Goal: Task Accomplishment & Management: Complete application form

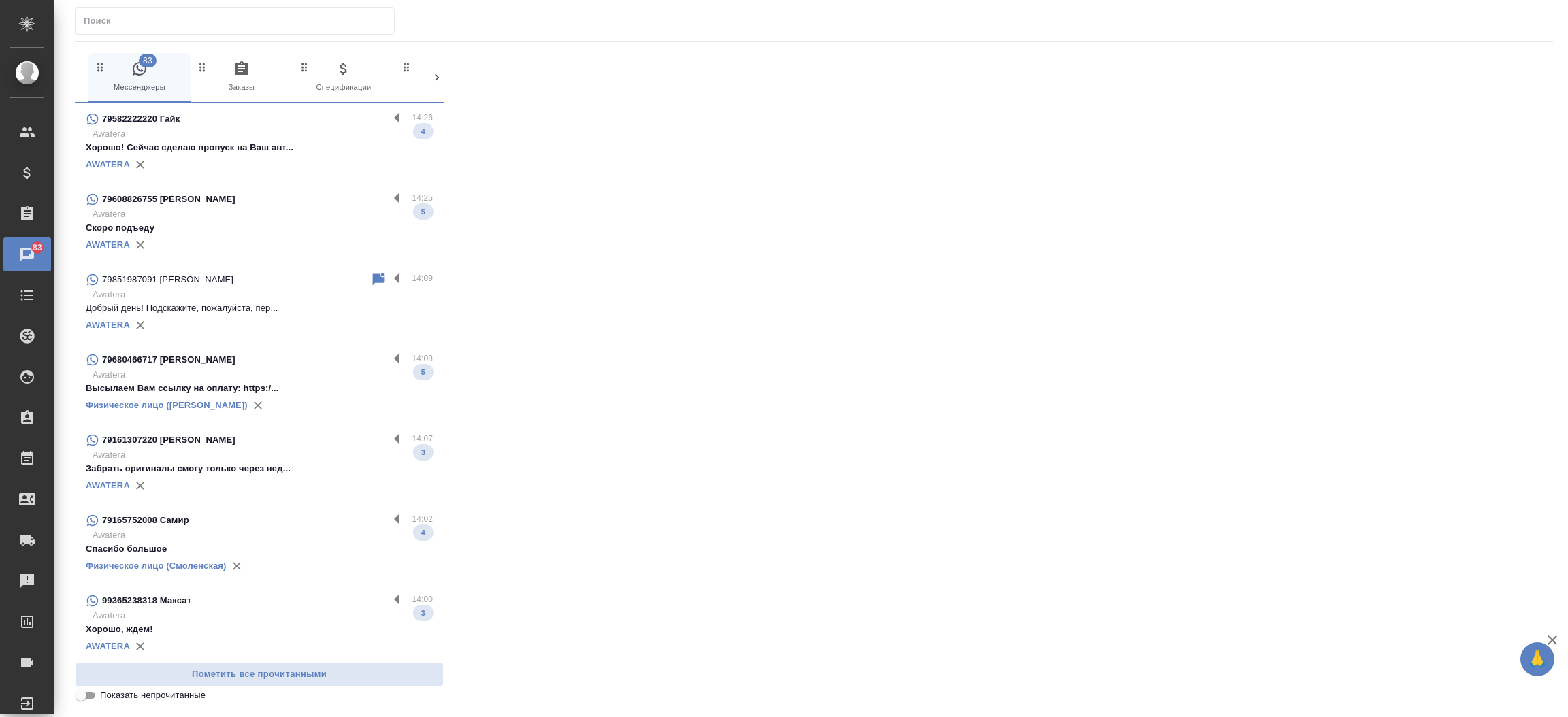
click at [313, 26] on input "text" at bounding box center [239, 21] width 310 height 19
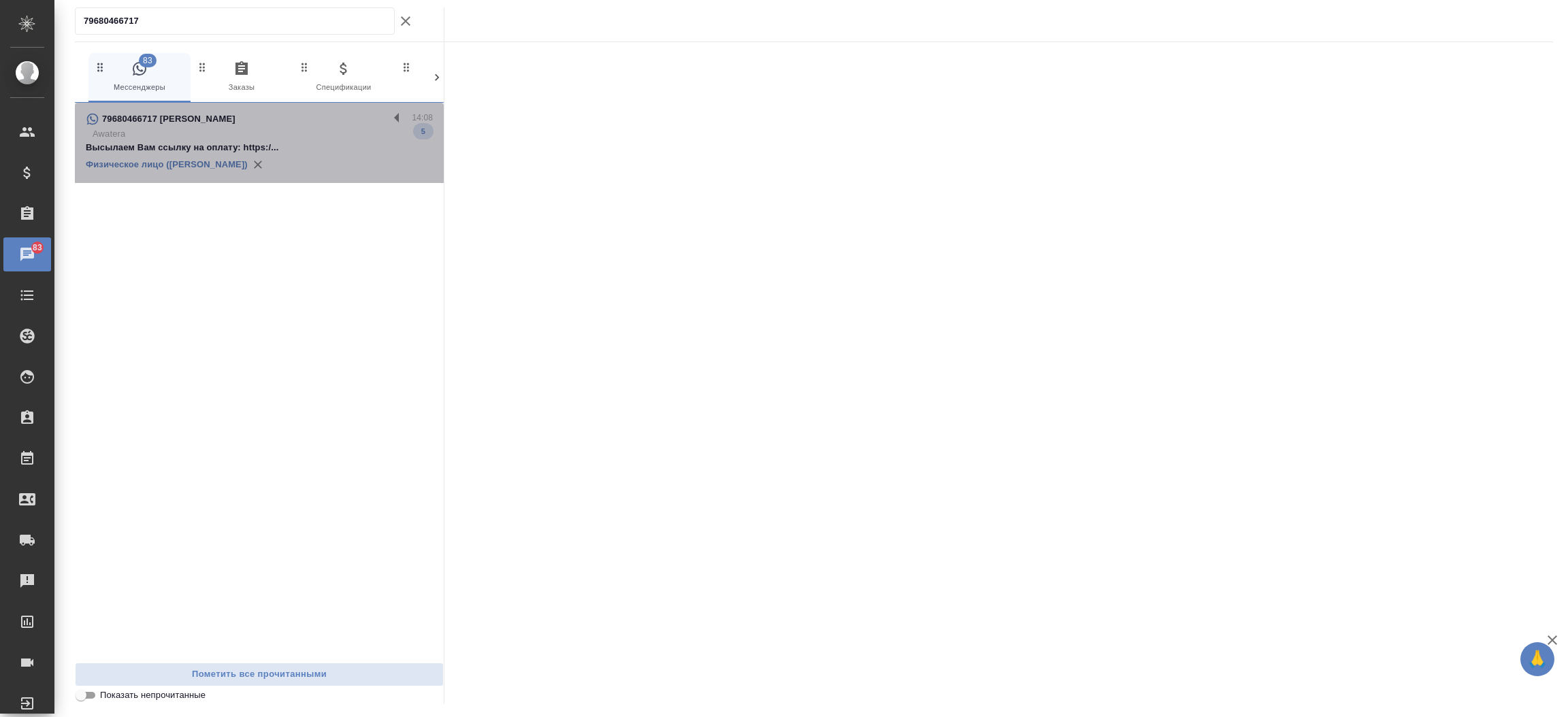
click at [297, 143] on p "Высылаем Вам ссылку на оплату: https:/..." at bounding box center [259, 148] width 347 height 14
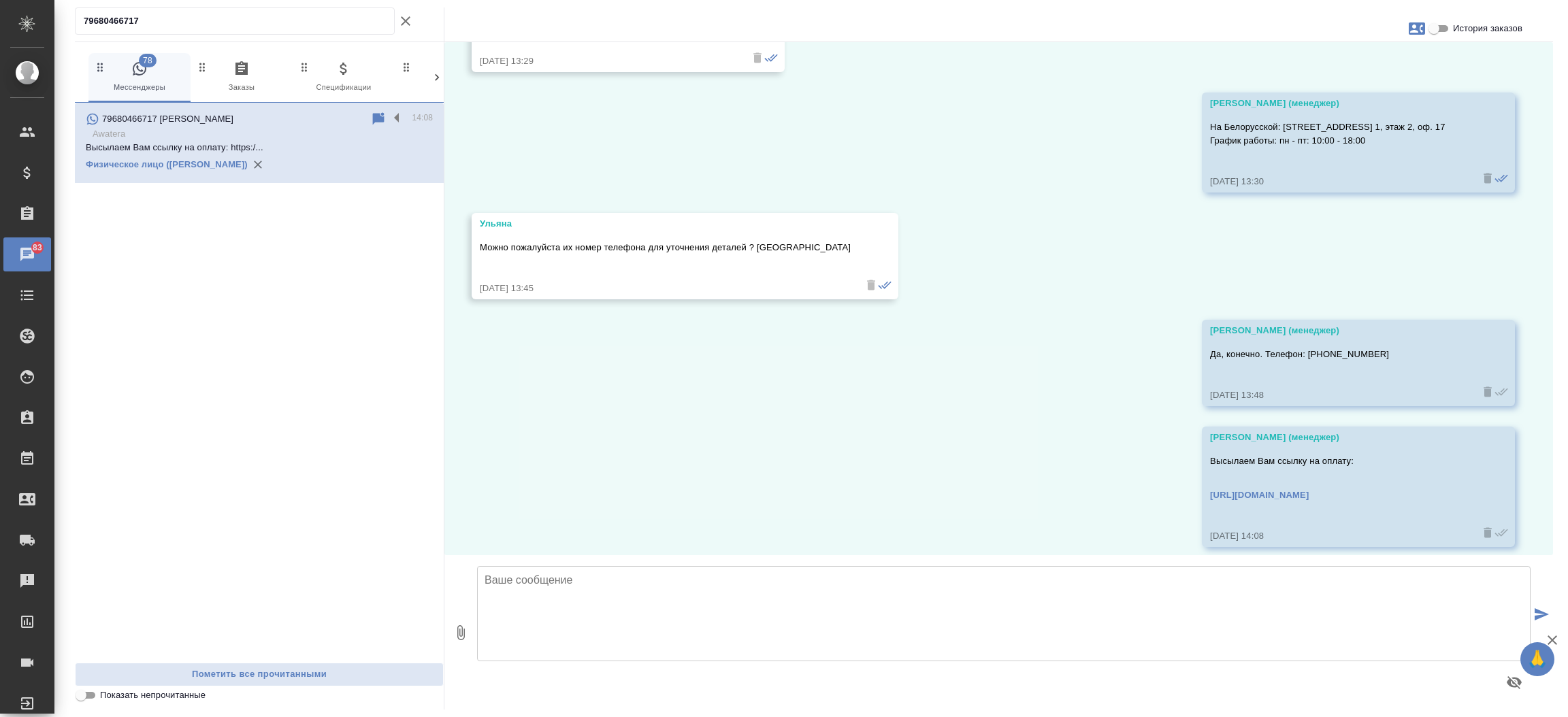
scroll to position [2065, 0]
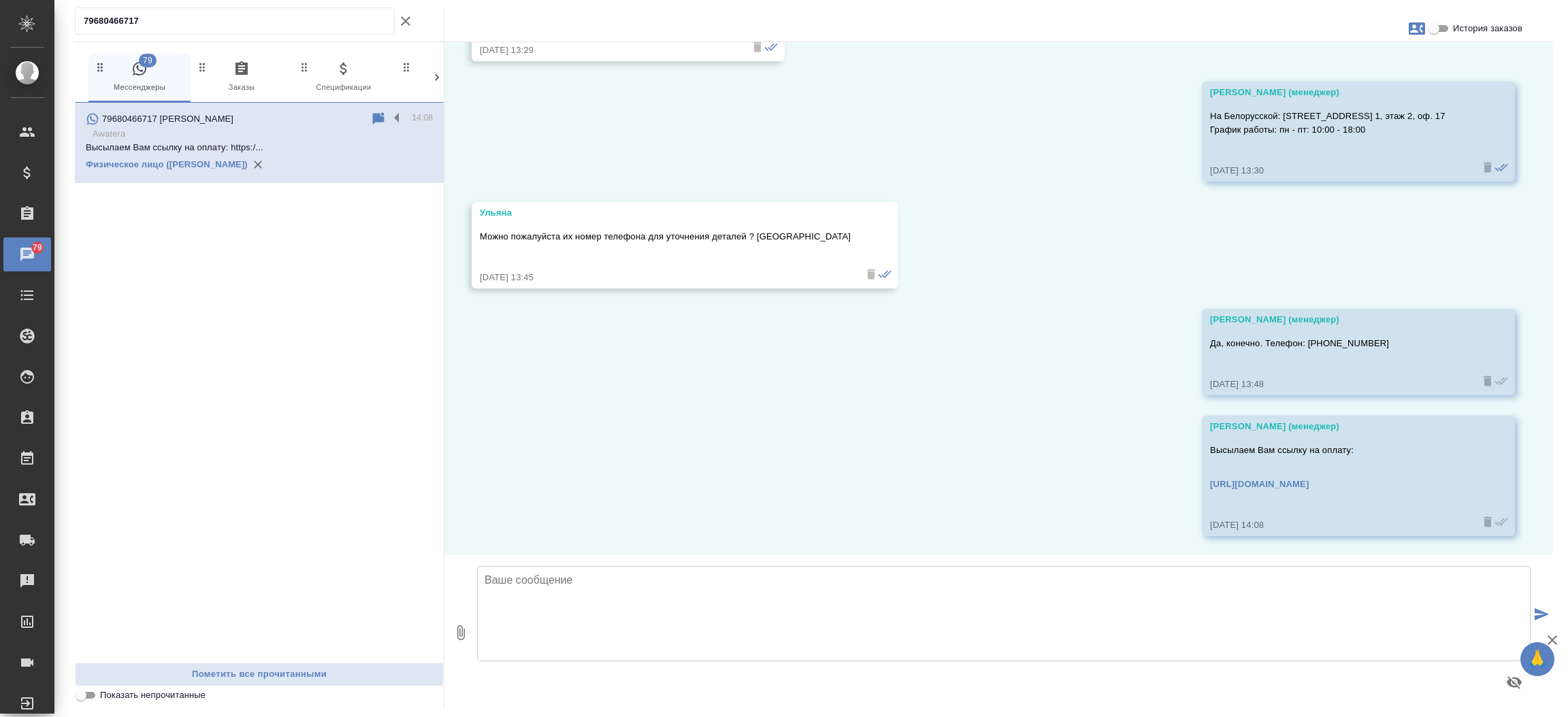
click at [221, 15] on input "79680466717" at bounding box center [239, 21] width 310 height 19
paste input "371 25 893 930"
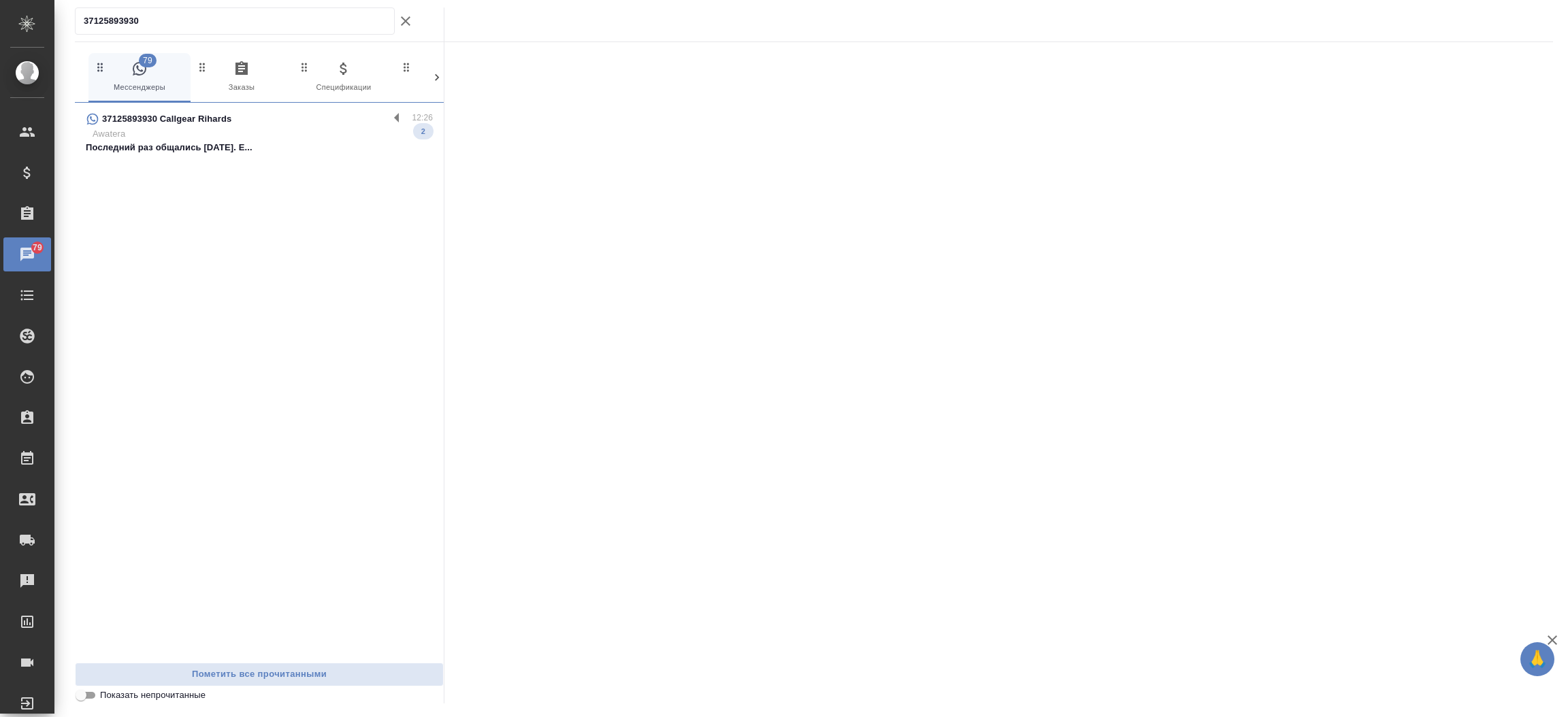
type input "37125893930"
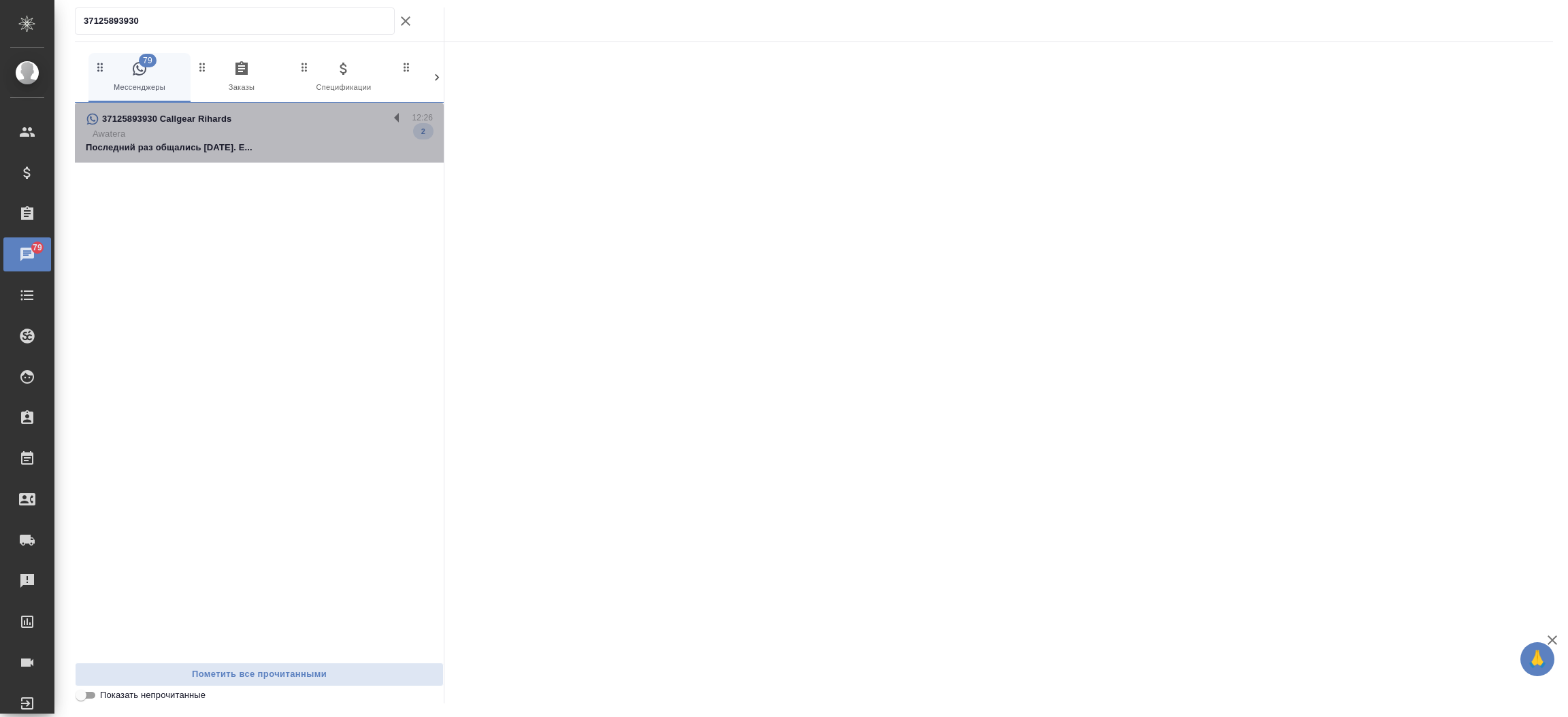
click at [234, 111] on div "37125893930 Callgear Rihards" at bounding box center [237, 118] width 303 height 16
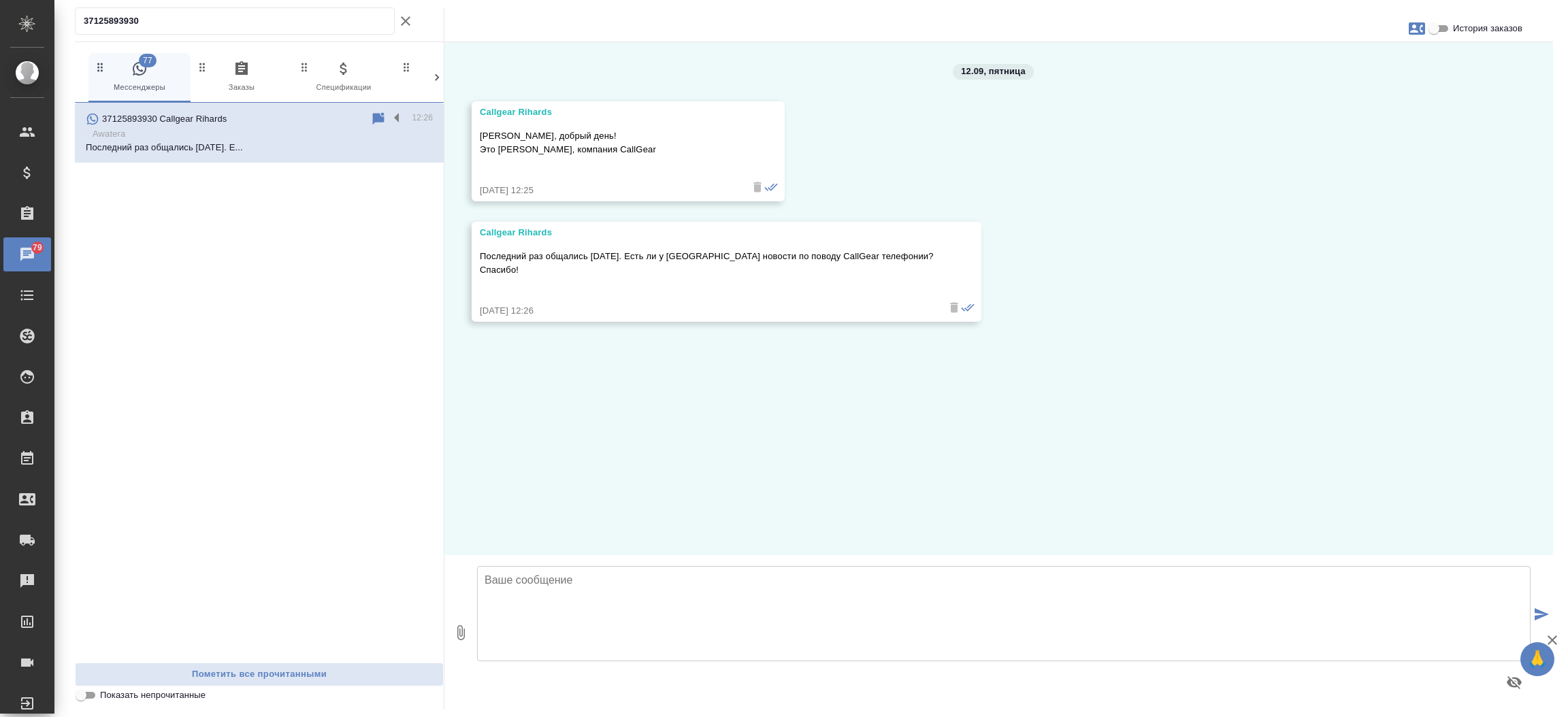
click at [628, 592] on textarea at bounding box center [1003, 614] width 1053 height 95
type textarea "Добрый день! Пока на паузе. Я свяжусь с Вами. Спасибо."
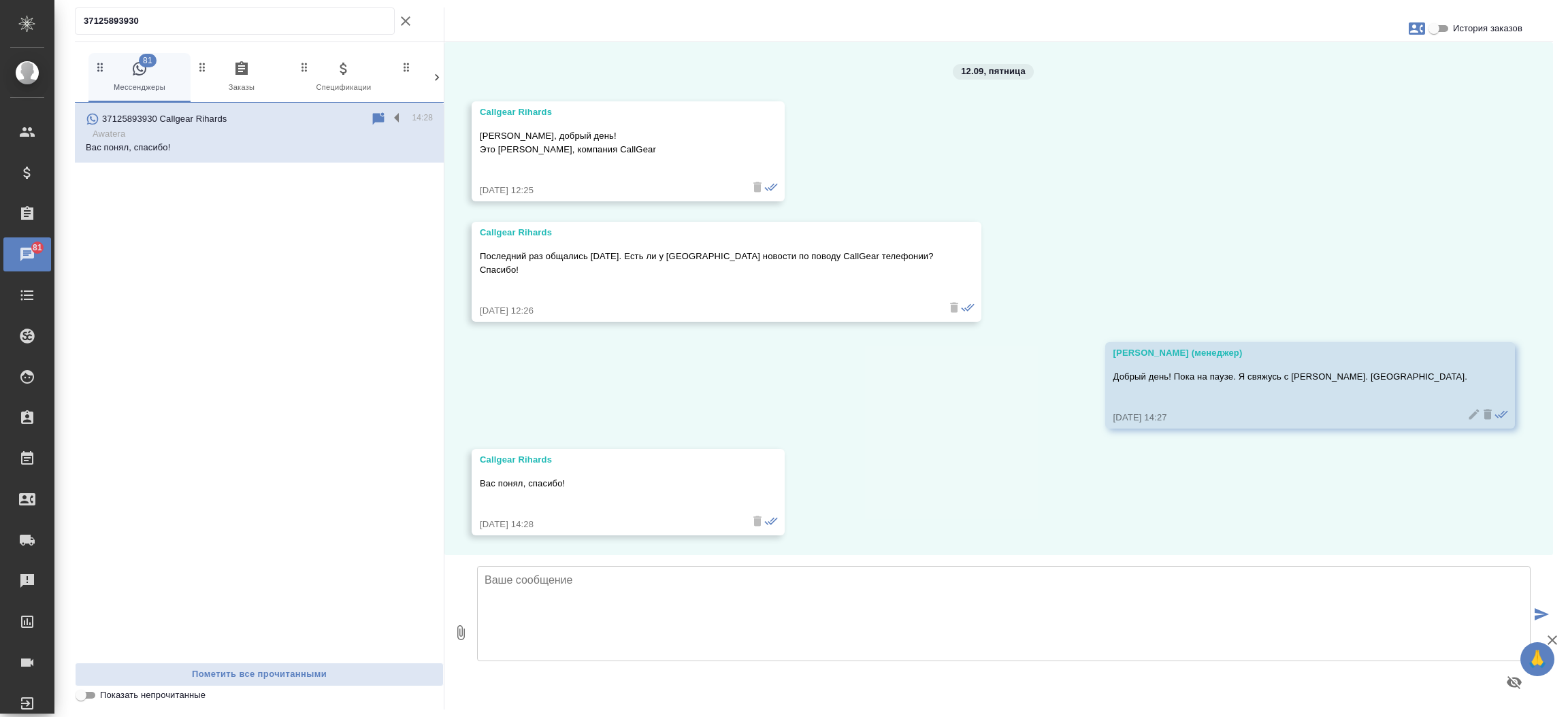
click at [406, 6] on div "37125893930 81 Мессенджеры 0 Заказы 0 Спецификации 0 Клиенты 0 Входящие 0 Тенде…" at bounding box center [814, 358] width 1493 height 717
click at [406, 16] on icon "button" at bounding box center [405, 21] width 16 height 16
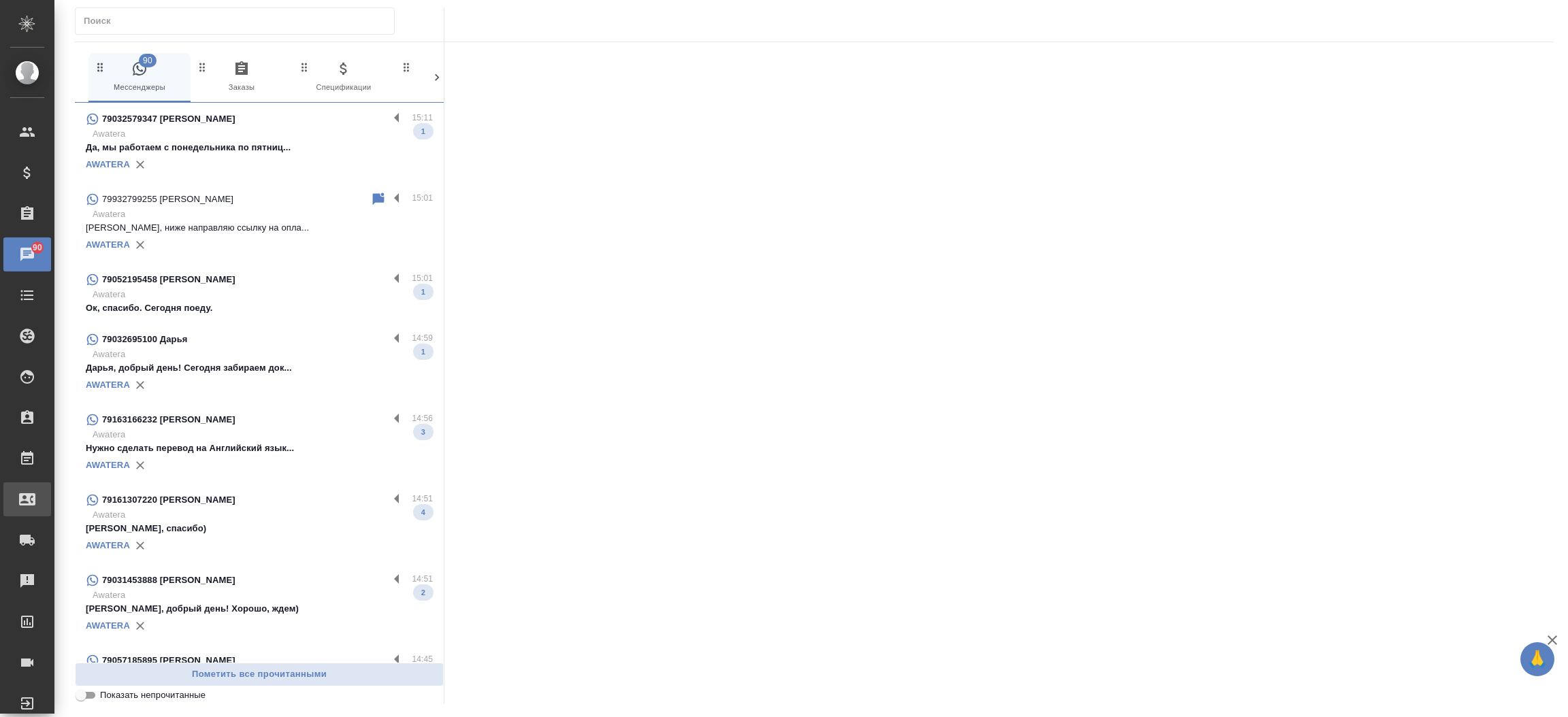
click at [27, 496] on div "Входящие заявки" at bounding box center [10, 500] width 34 height 21
click at [67, 496] on div ".cls-1 fill:#fff; AWATERA Прутько Ирина i.prutko Клиенты Спецификации Заказы 90…" at bounding box center [784, 358] width 1568 height 717
select select "RU"
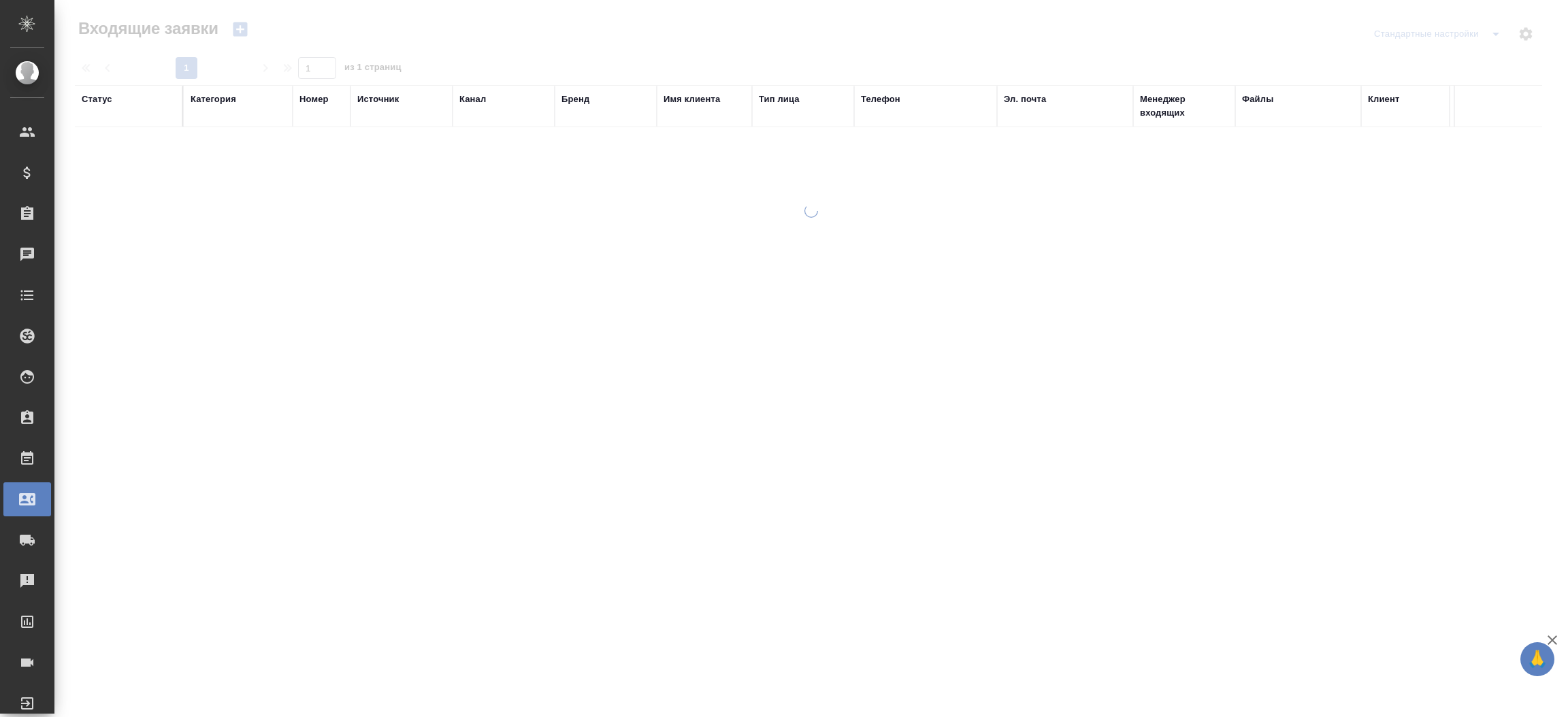
click at [884, 102] on div "Телефон" at bounding box center [880, 99] width 40 height 14
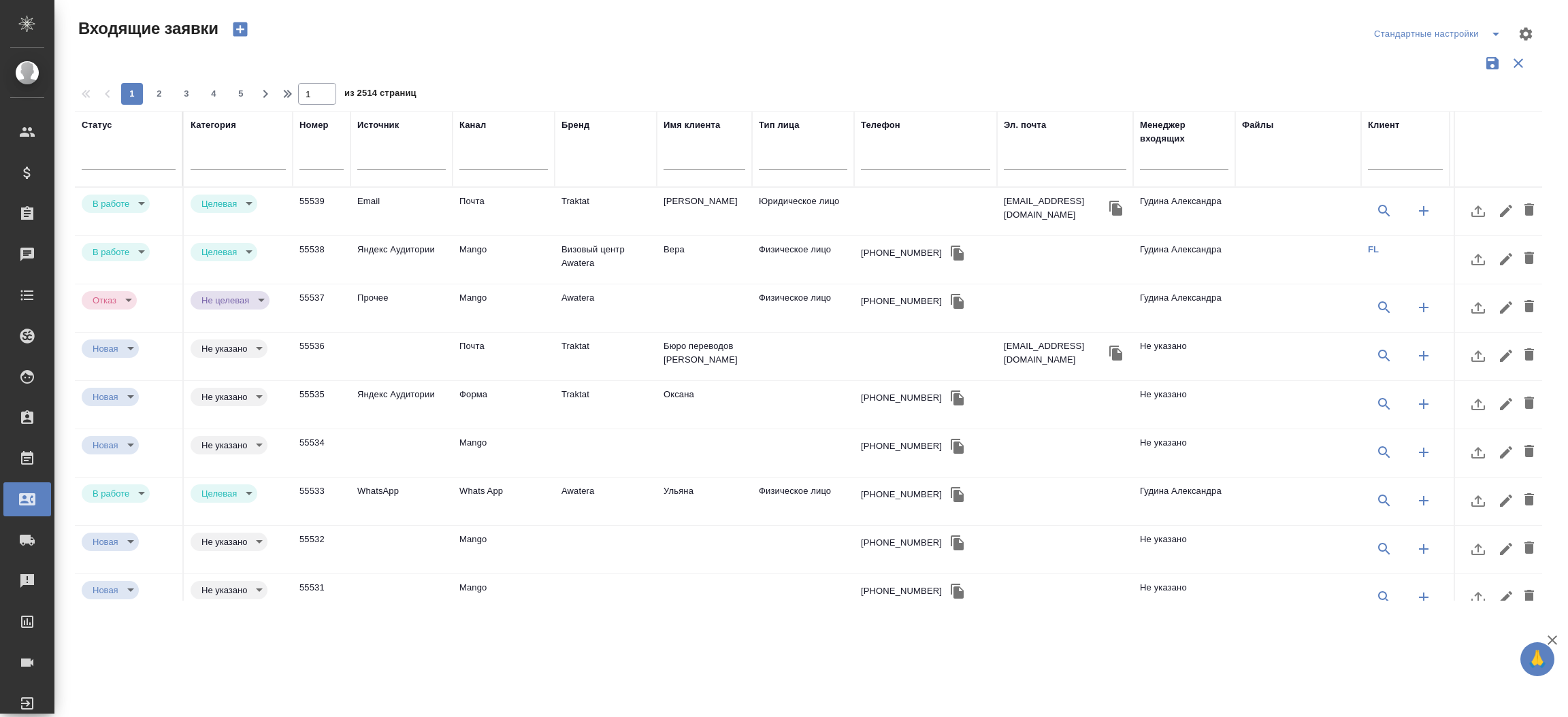
click at [884, 150] on div at bounding box center [925, 162] width 129 height 34
click at [880, 157] on input "text" at bounding box center [925, 161] width 129 height 17
paste input "7 925 442 29 39"
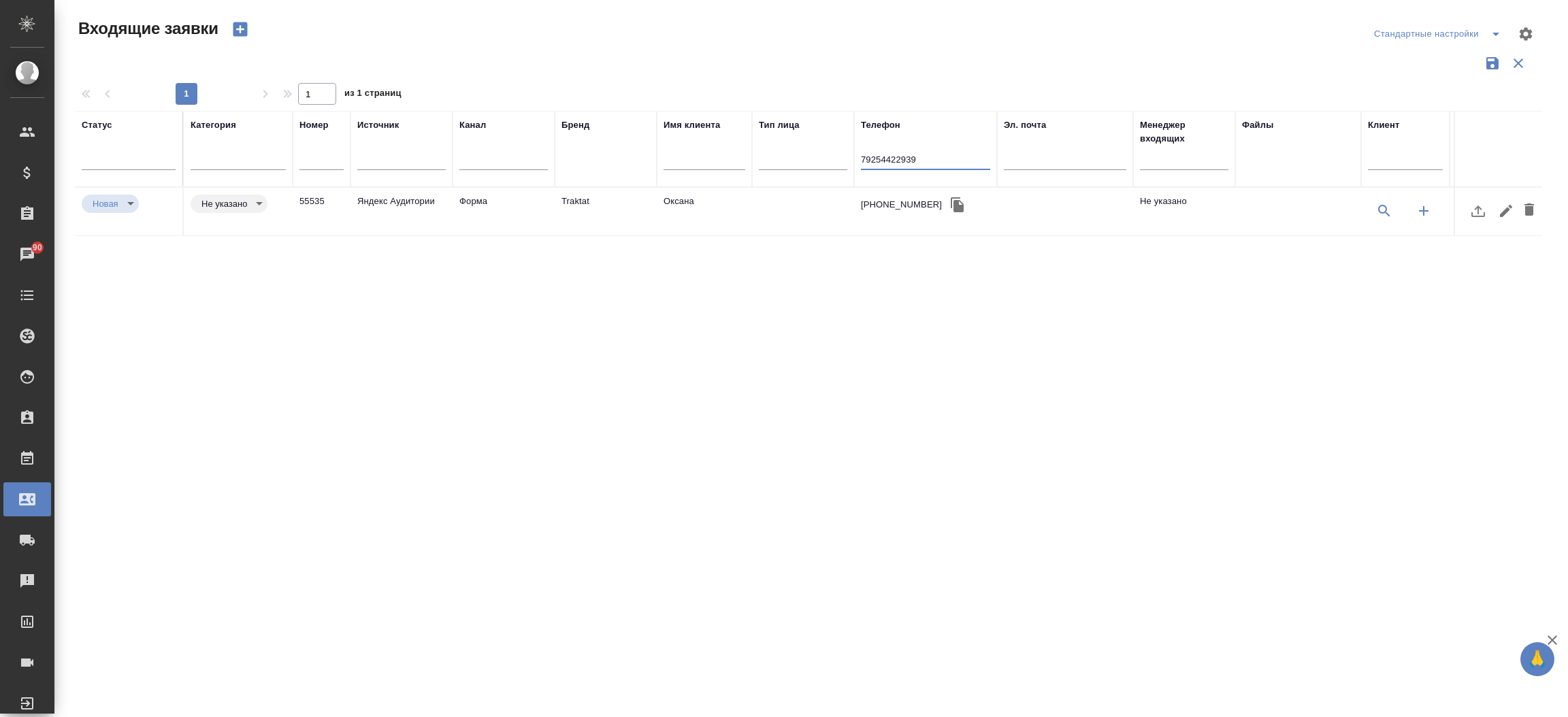
type input "79254422939"
click at [733, 207] on td "Оксана" at bounding box center [704, 211] width 95 height 48
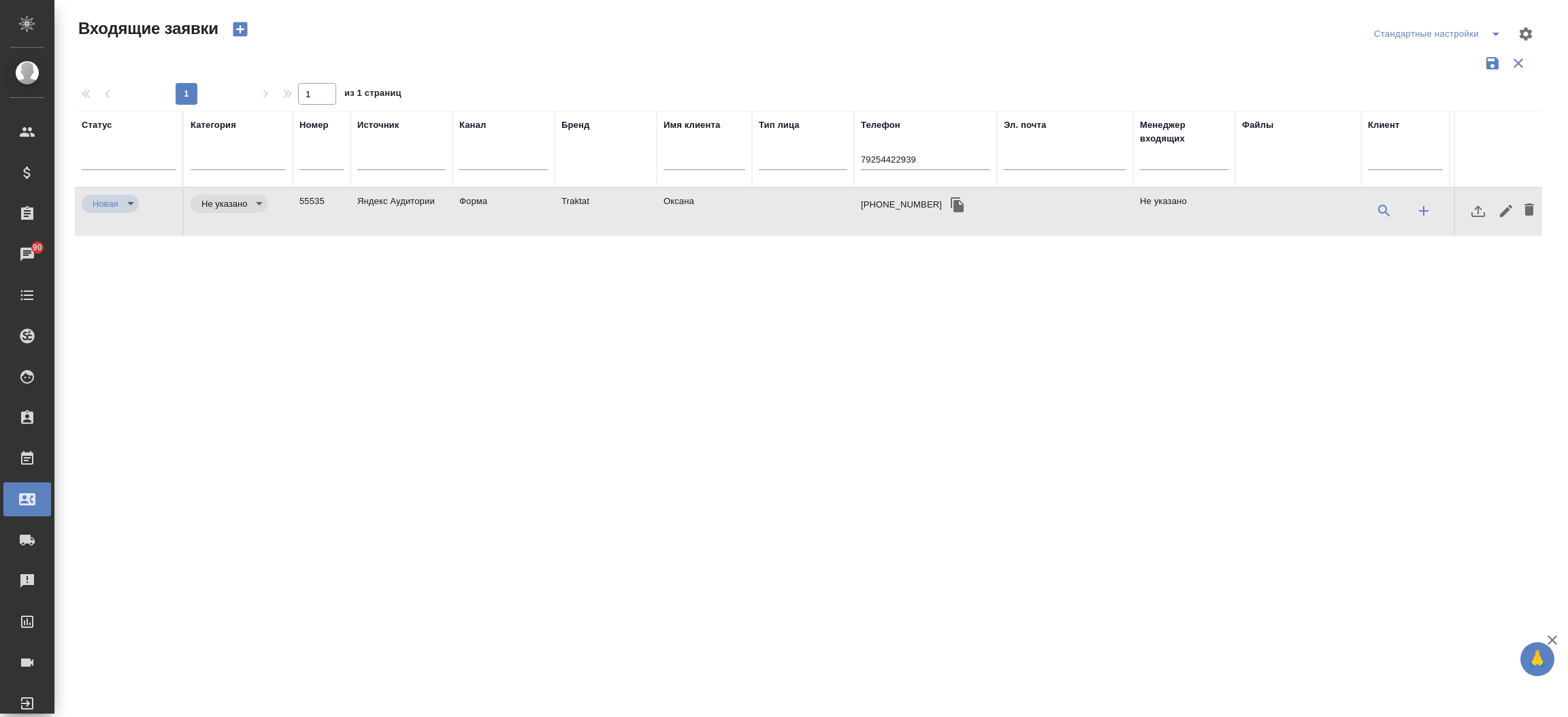
click at [733, 207] on td "Оксана" at bounding box center [704, 211] width 95 height 48
click at [925, 161] on input "79254422939" at bounding box center [925, 161] width 129 height 17
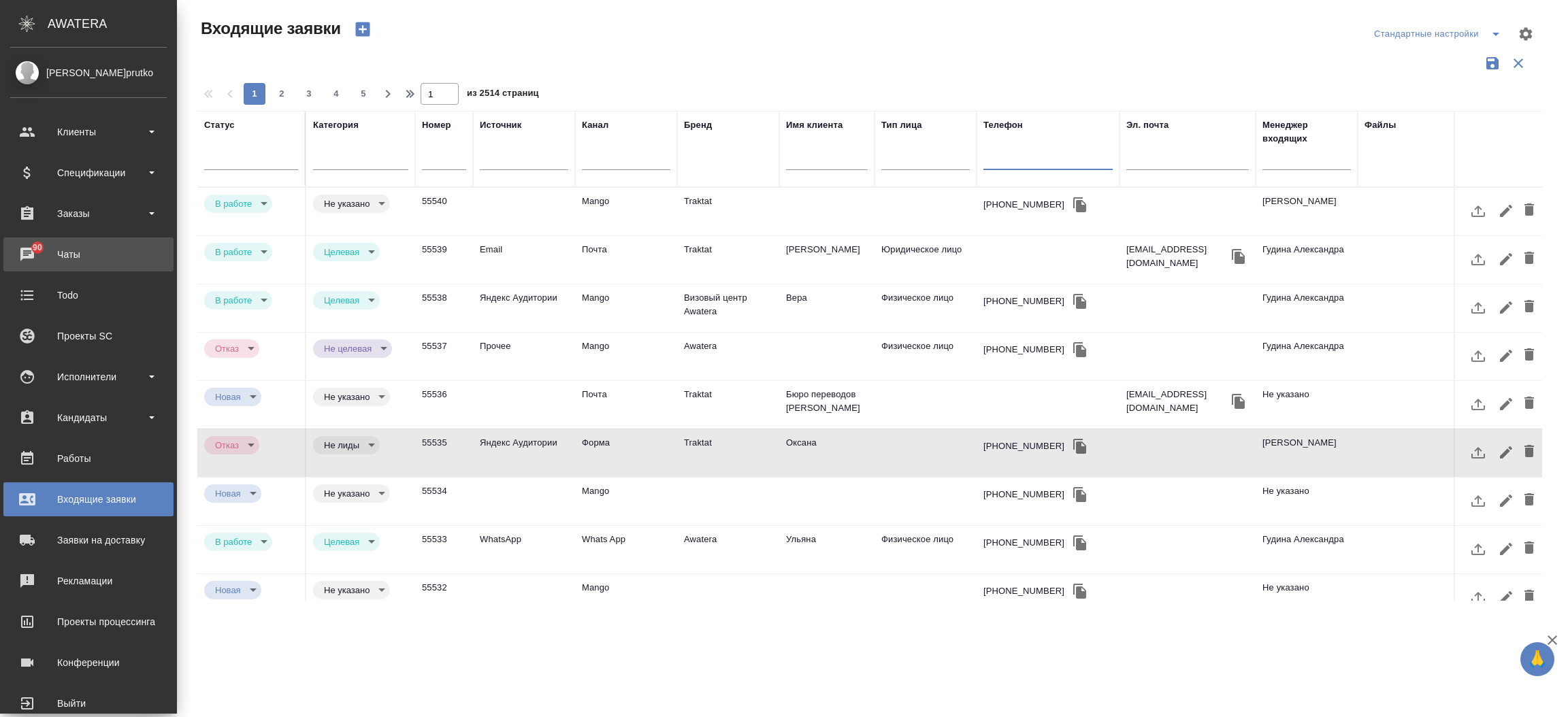
click at [56, 260] on div "Чаты" at bounding box center [88, 254] width 157 height 21
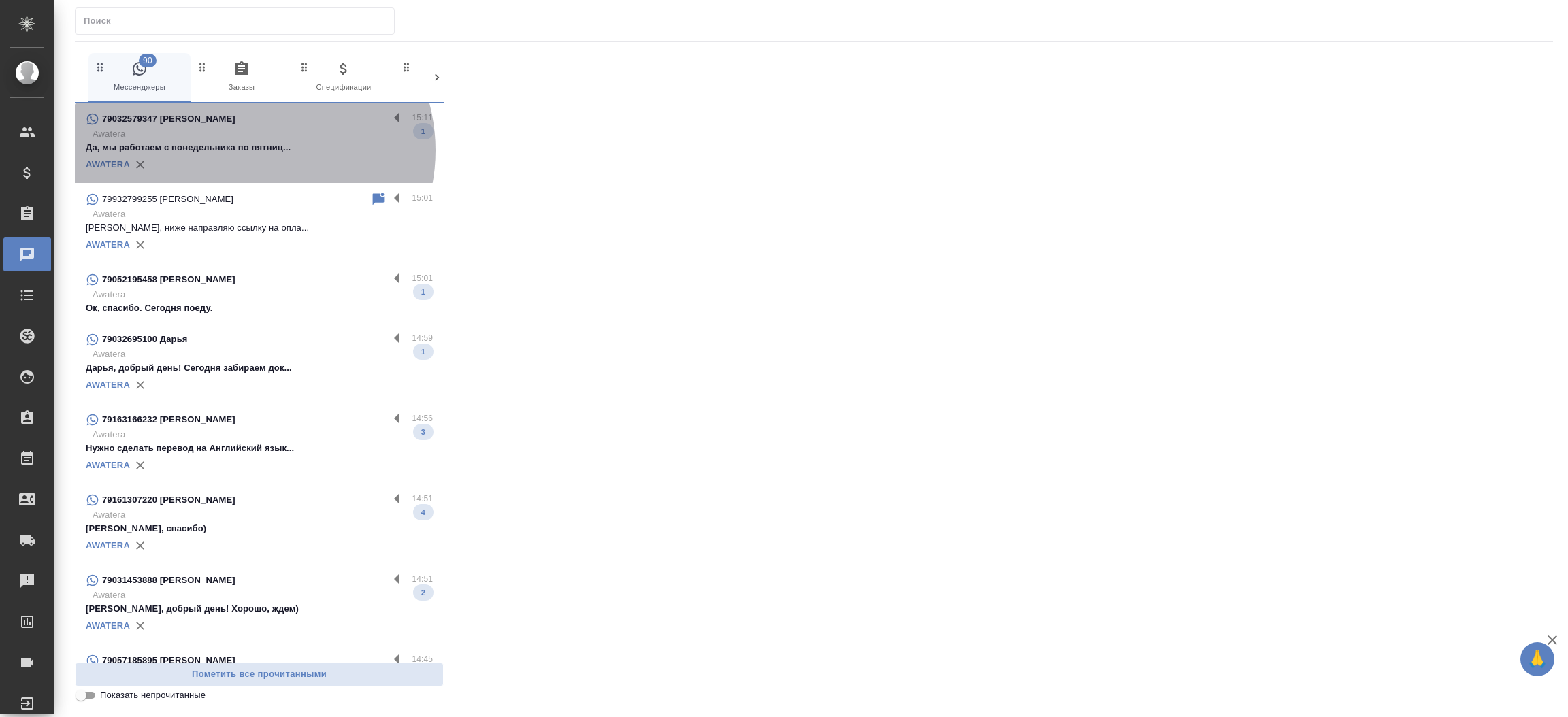
click at [252, 150] on p "Да, мы работаем с понедельника по пятниц..." at bounding box center [259, 148] width 347 height 14
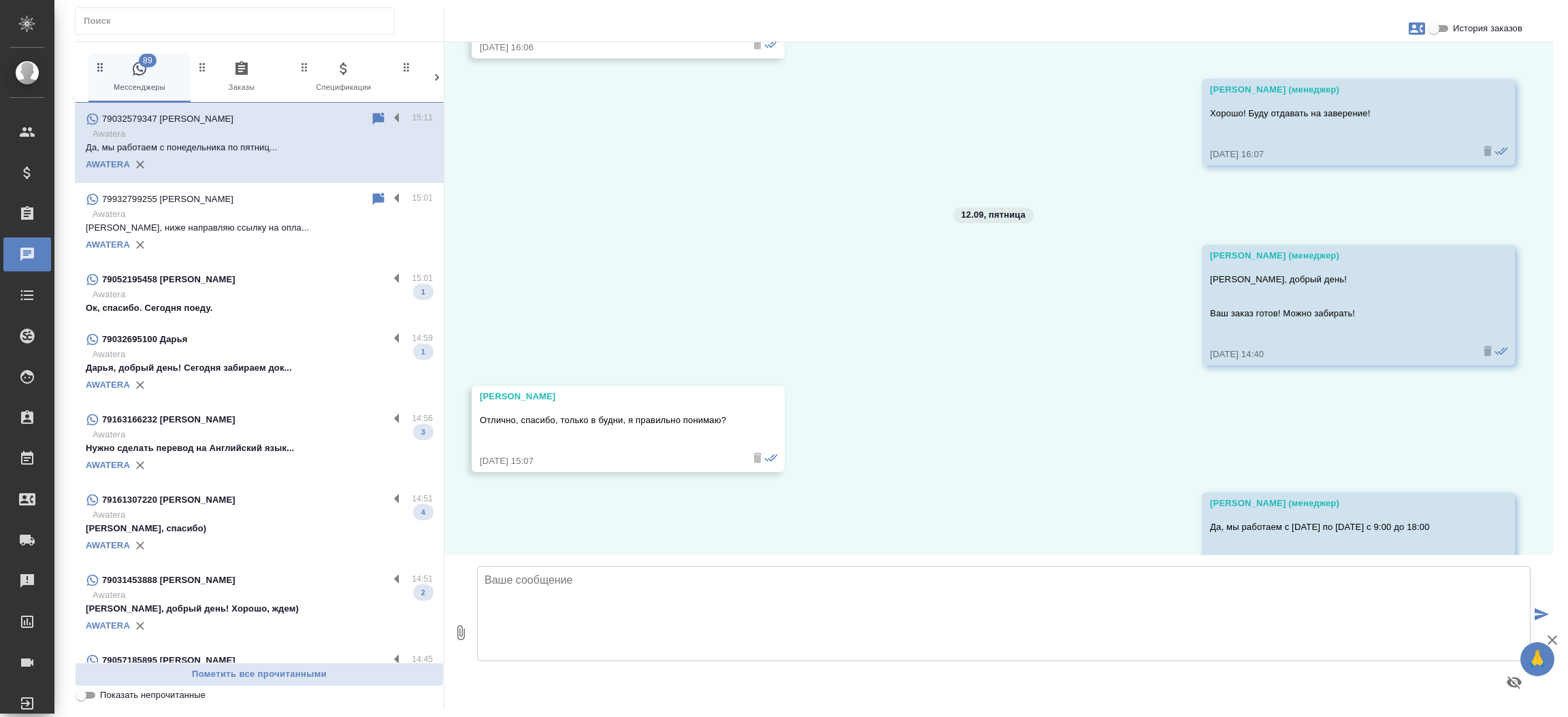
scroll to position [528, 0]
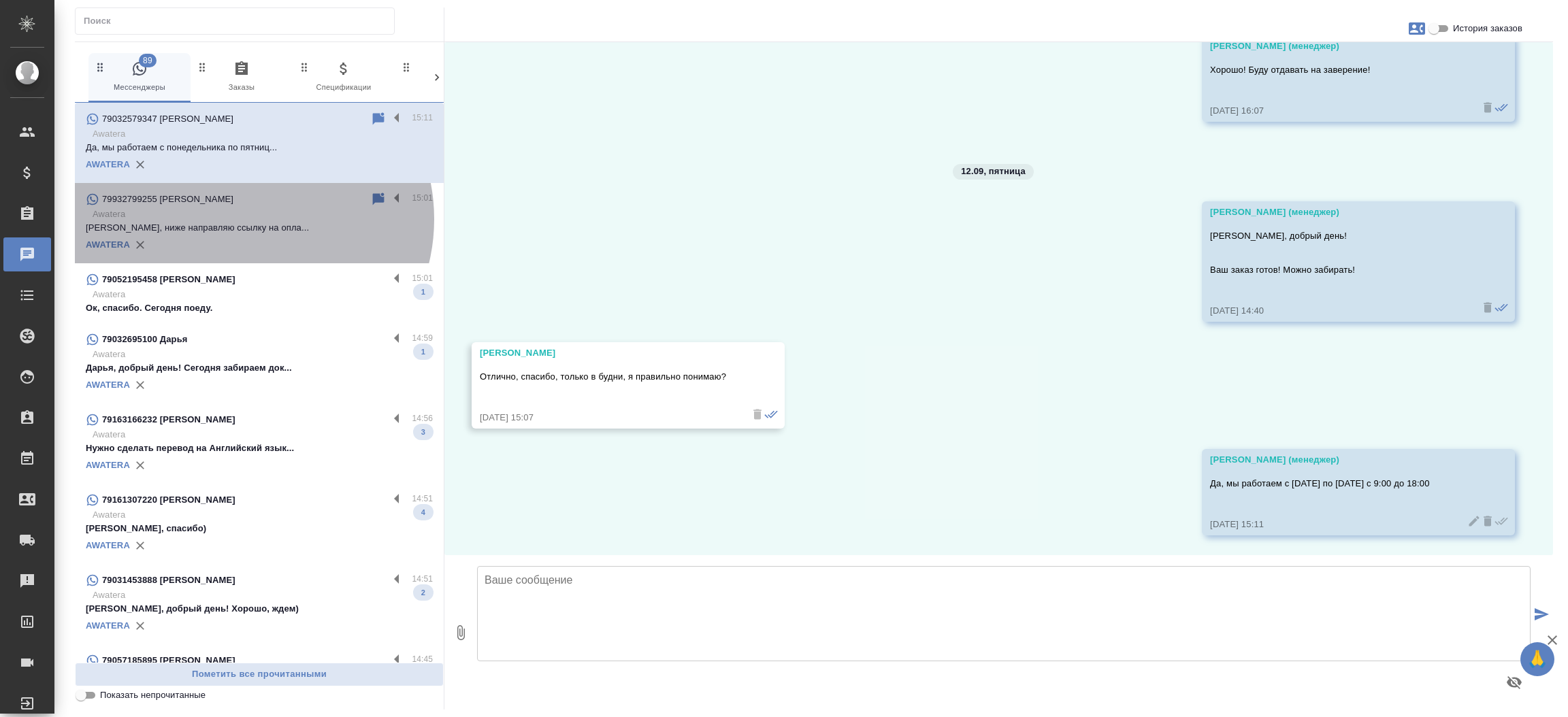
click at [244, 219] on p "Awatera" at bounding box center [262, 214] width 340 height 14
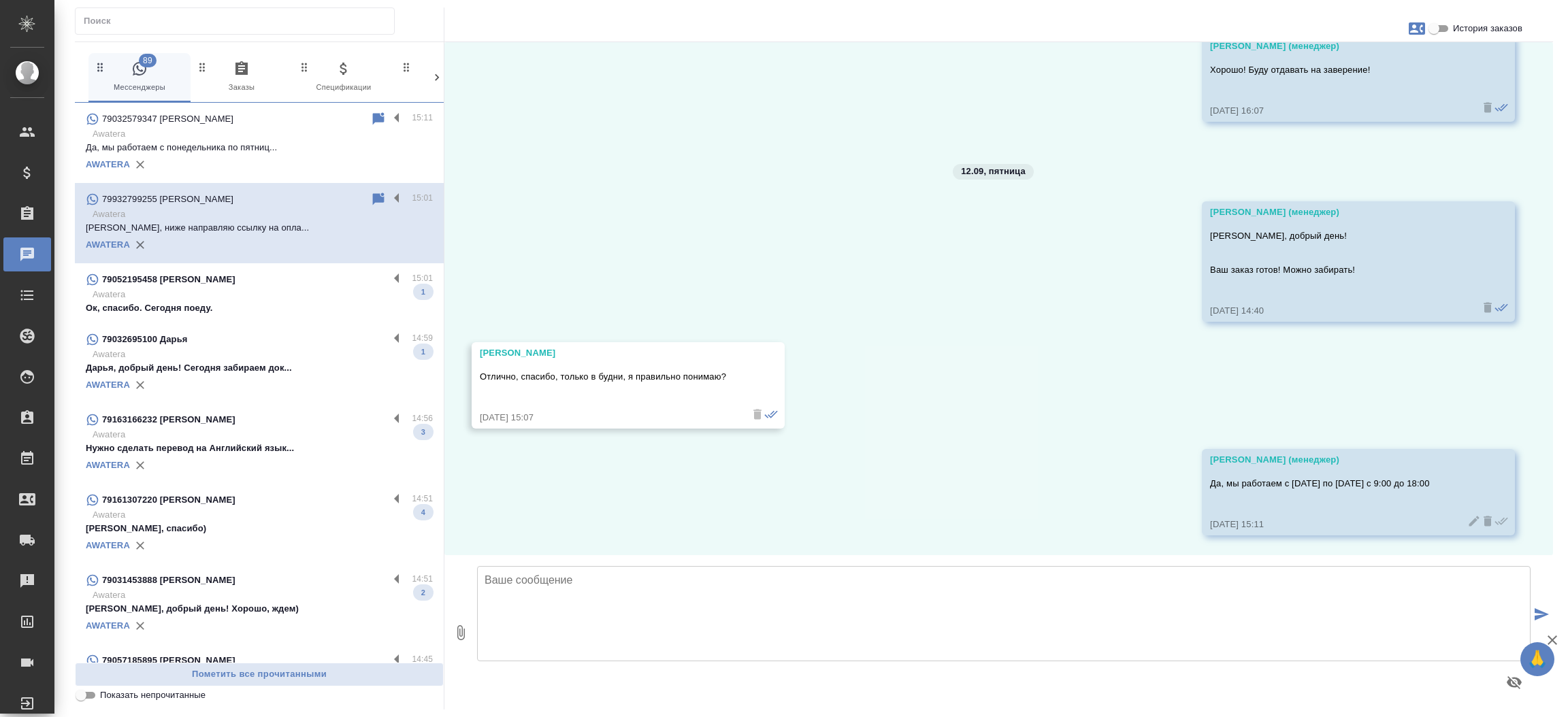
scroll to position [0, 0]
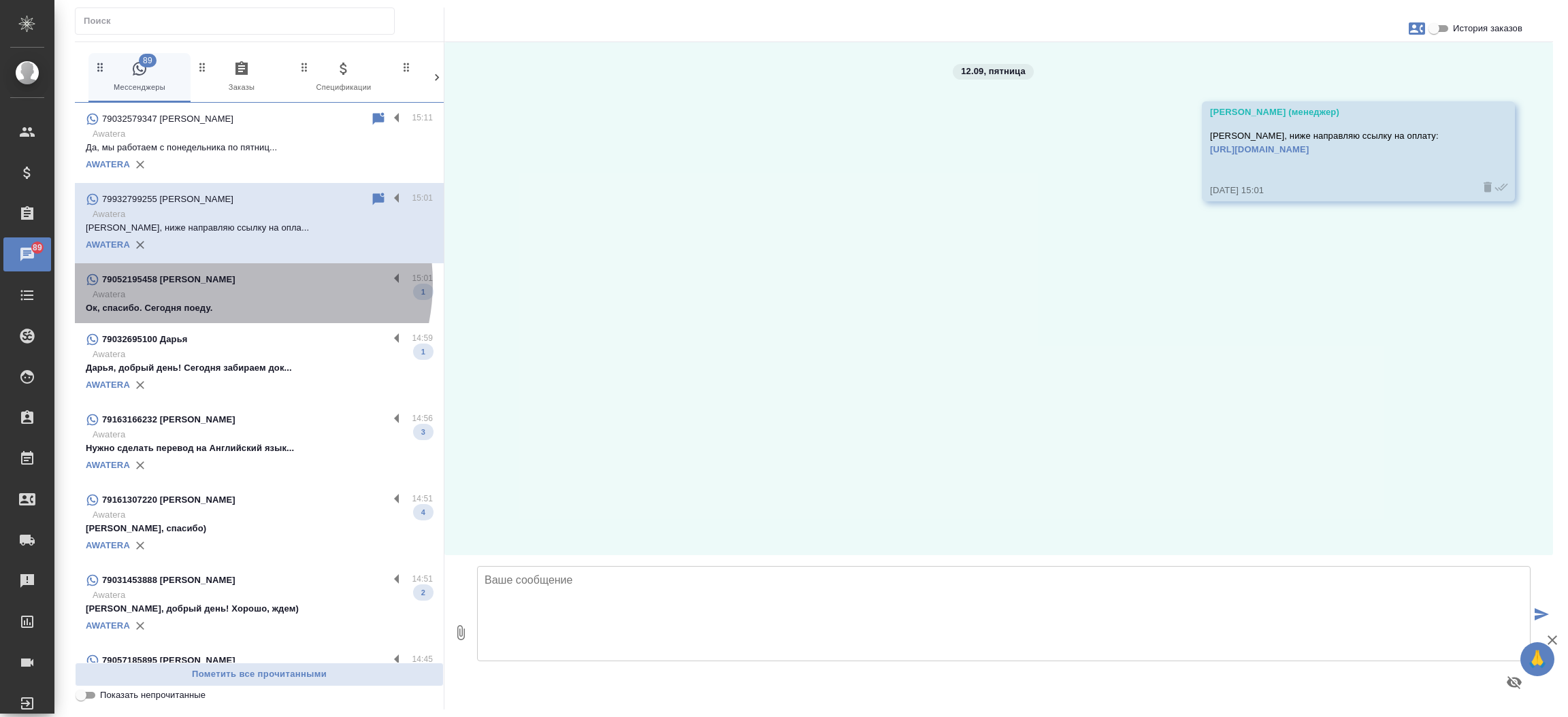
click at [227, 283] on div "79052195458 Bowen Zhao" at bounding box center [237, 279] width 303 height 16
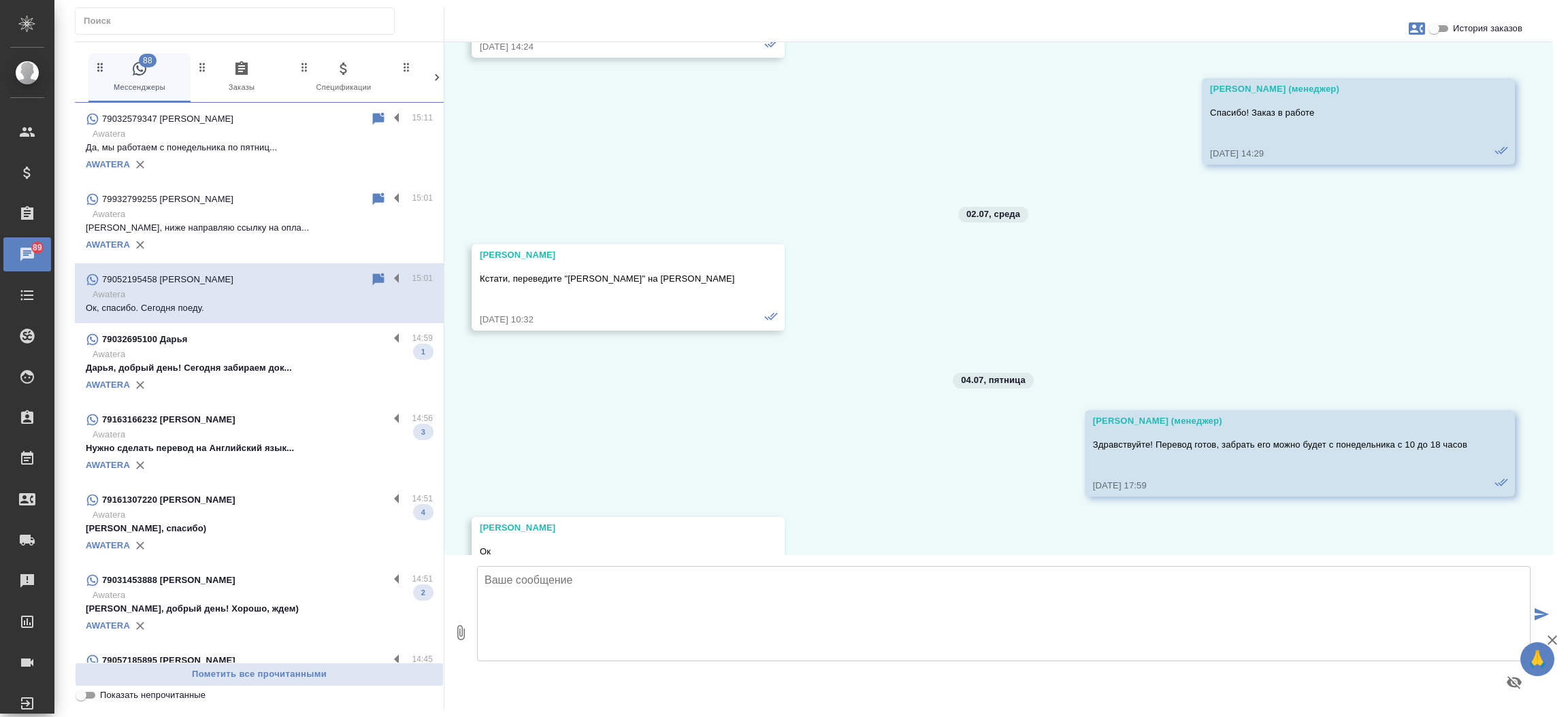
click at [227, 355] on p "Awatera" at bounding box center [262, 355] width 340 height 14
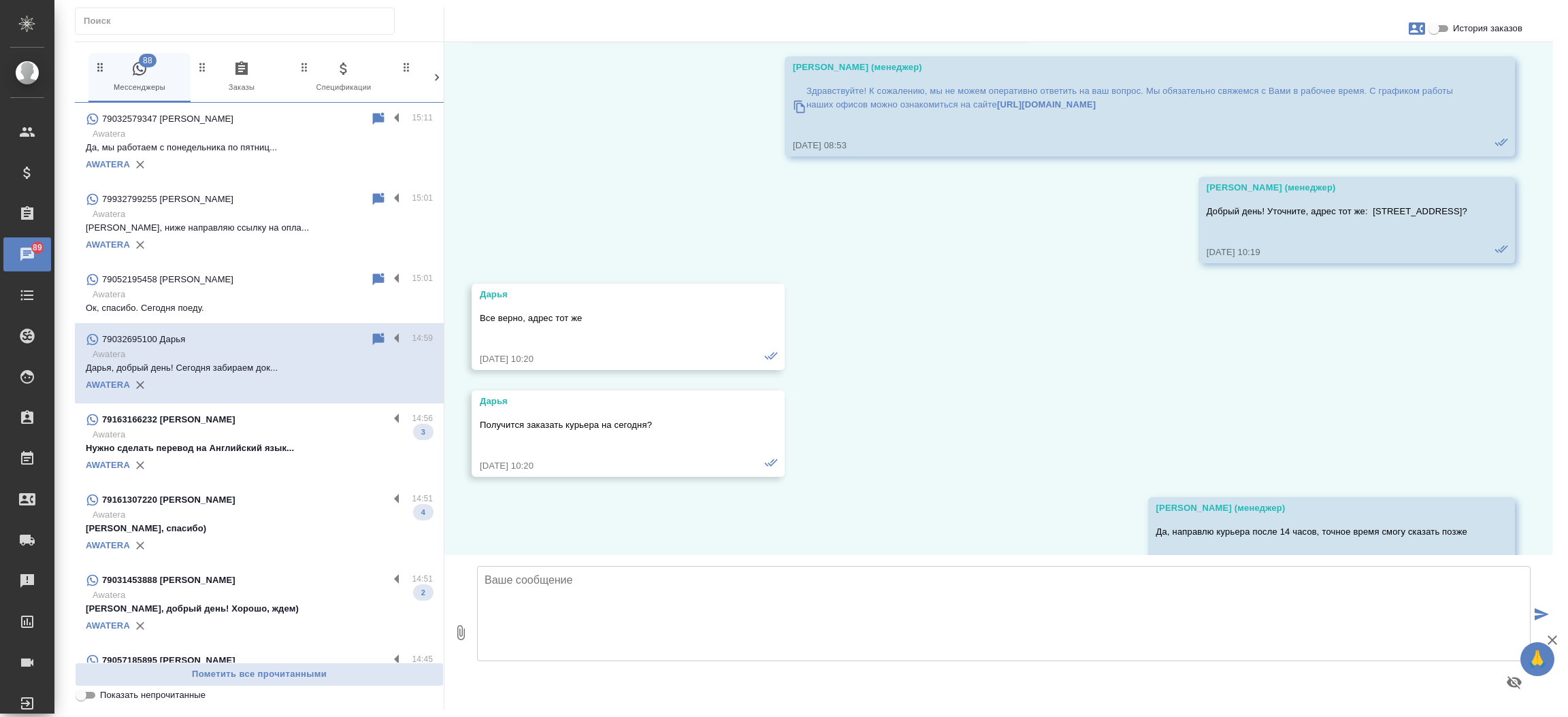
scroll to position [9246, 0]
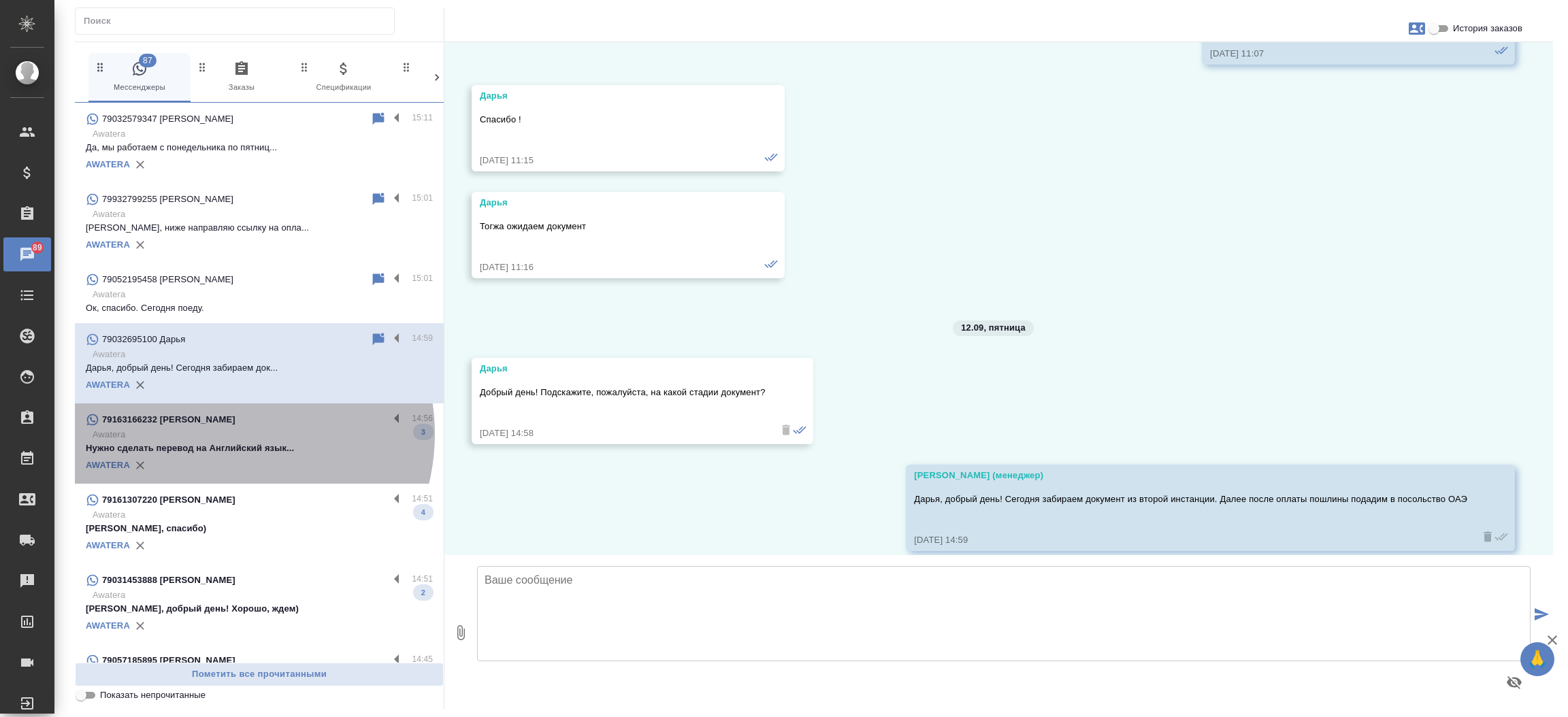
click at [224, 434] on p "Awatera" at bounding box center [262, 435] width 340 height 14
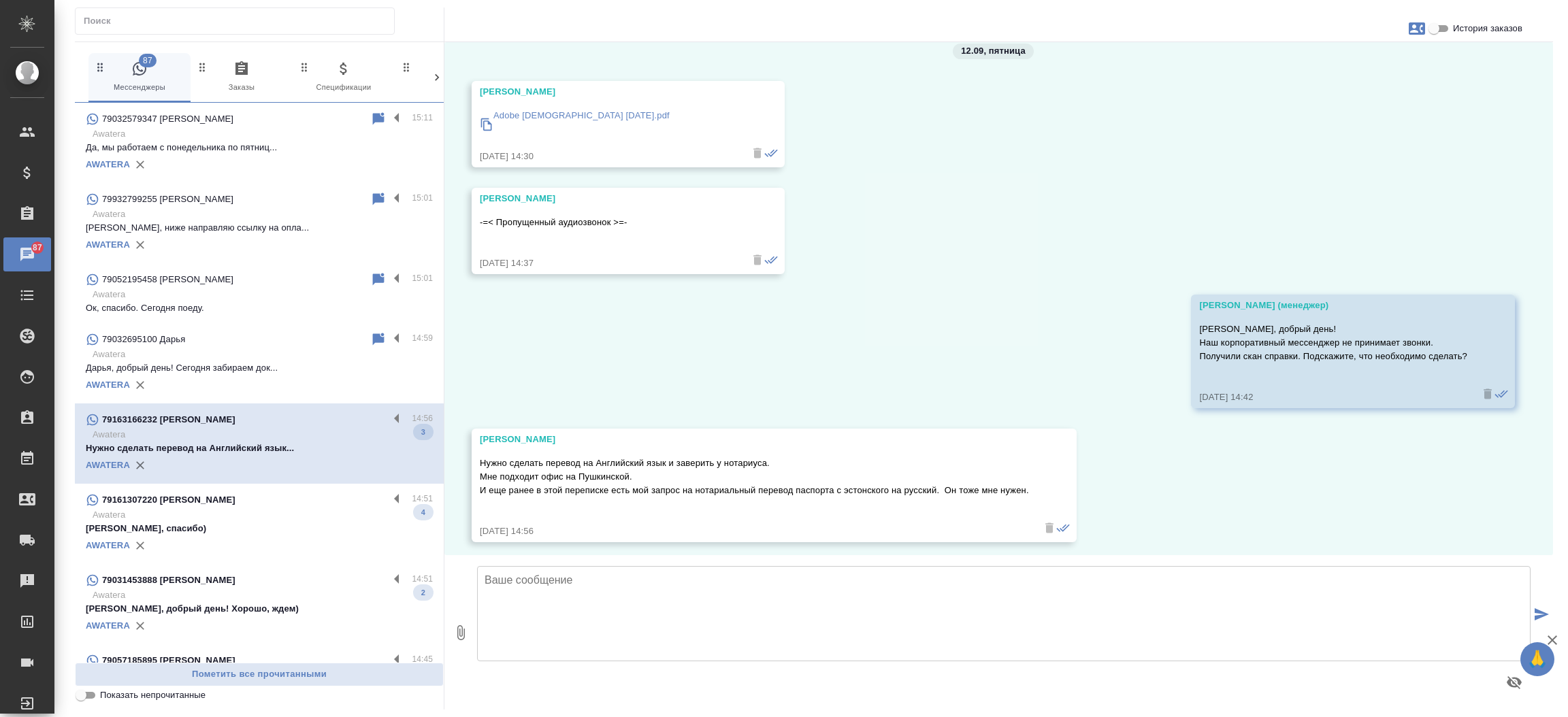
scroll to position [3440, 0]
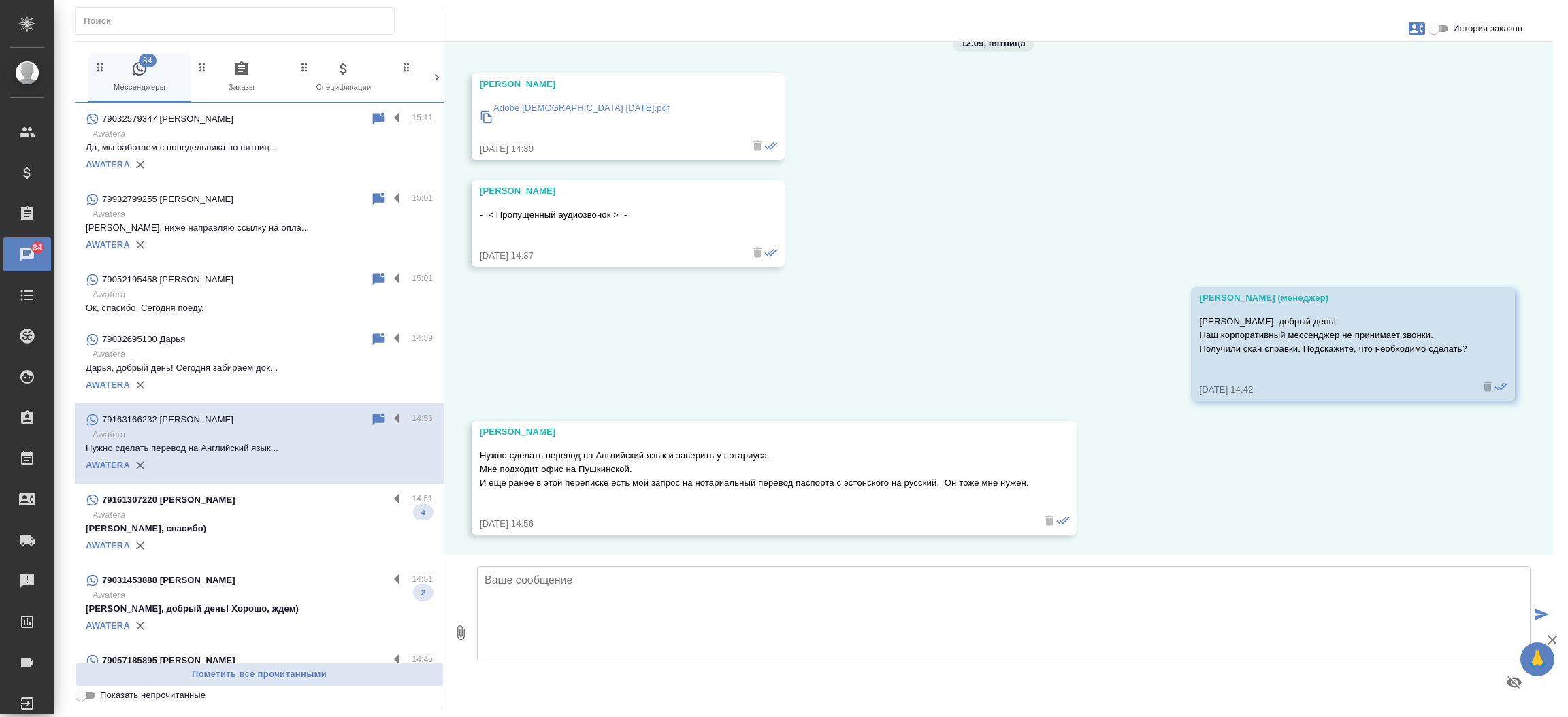
click at [1443, 30] on input "История заказов" at bounding box center [1433, 29] width 49 height 16
checkbox input "true"
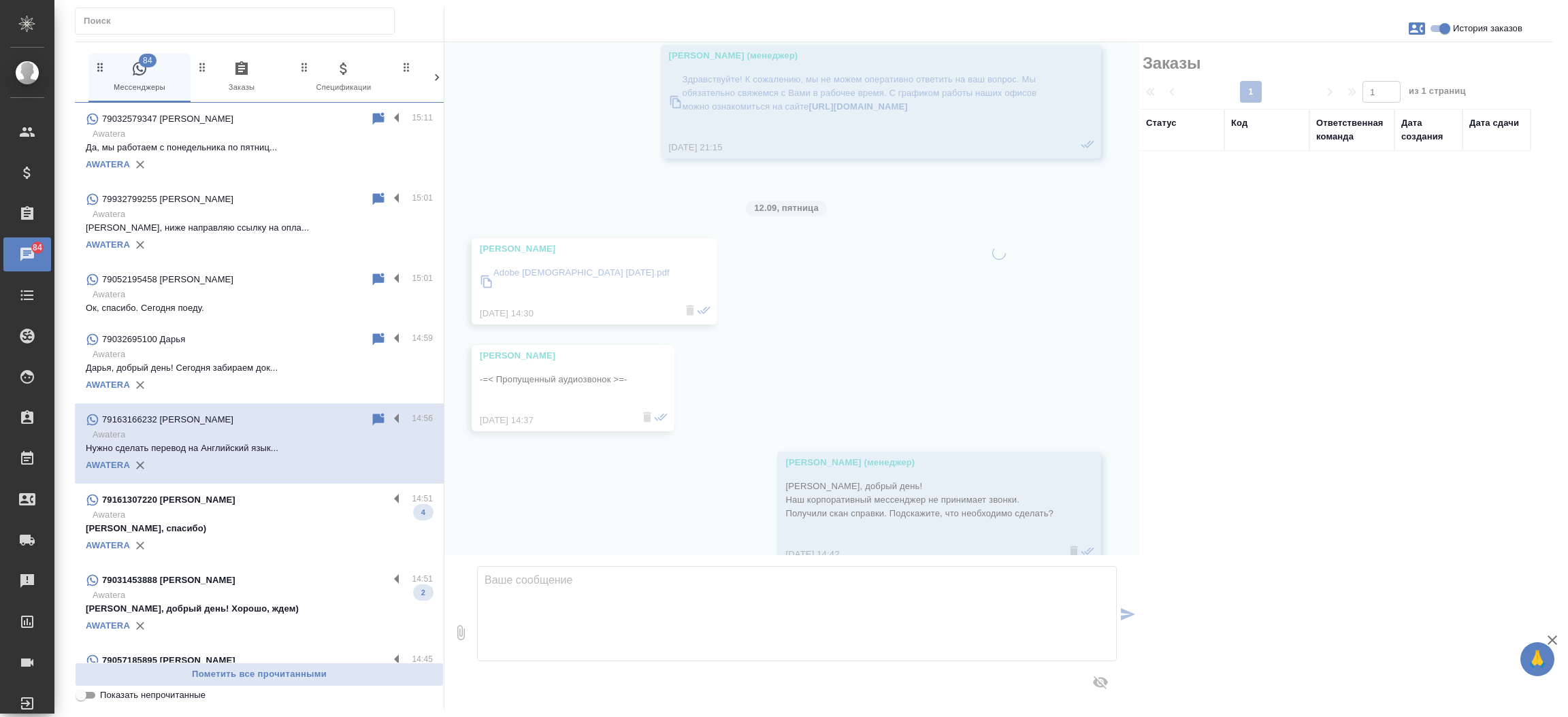
scroll to position [3630, 0]
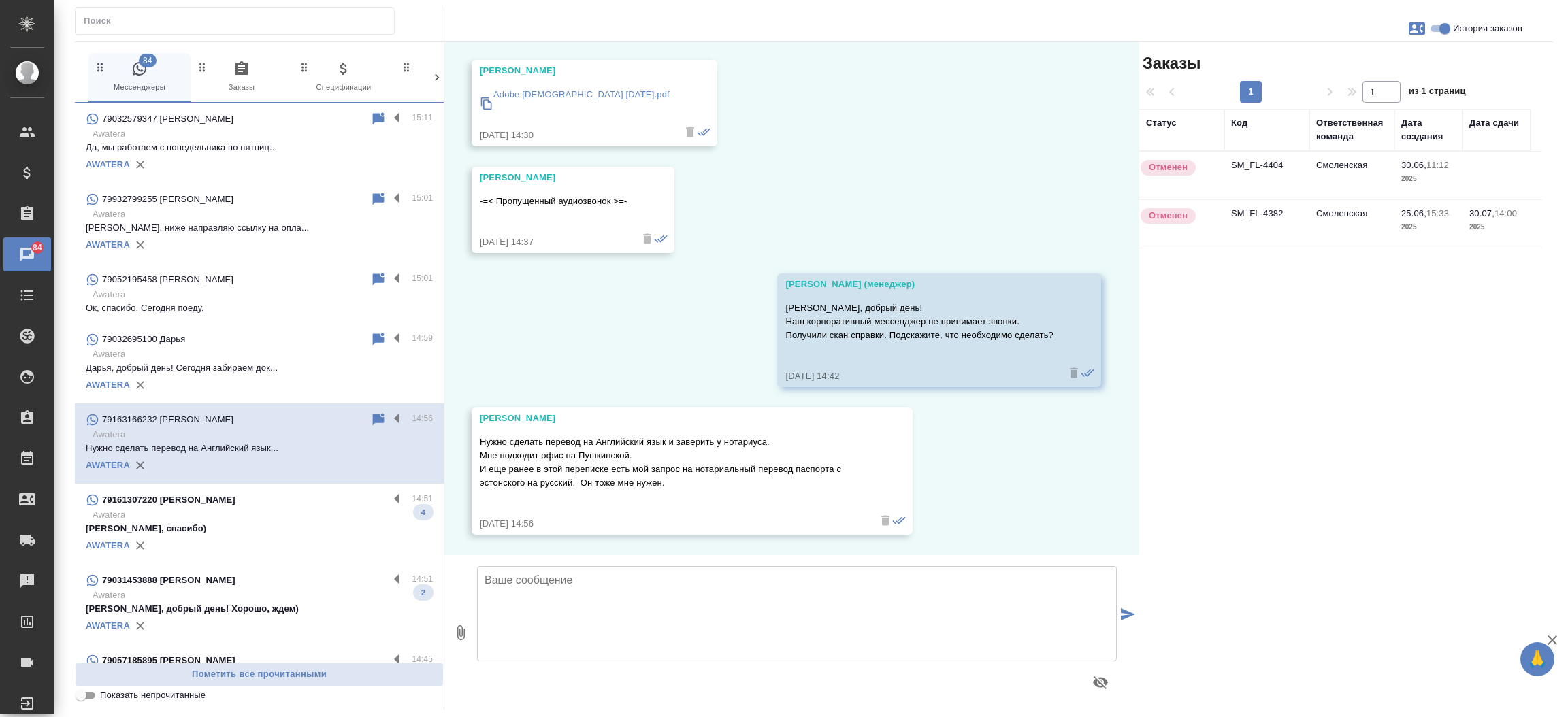
click at [1260, 162] on td "SM_FL-4404" at bounding box center [1266, 175] width 85 height 48
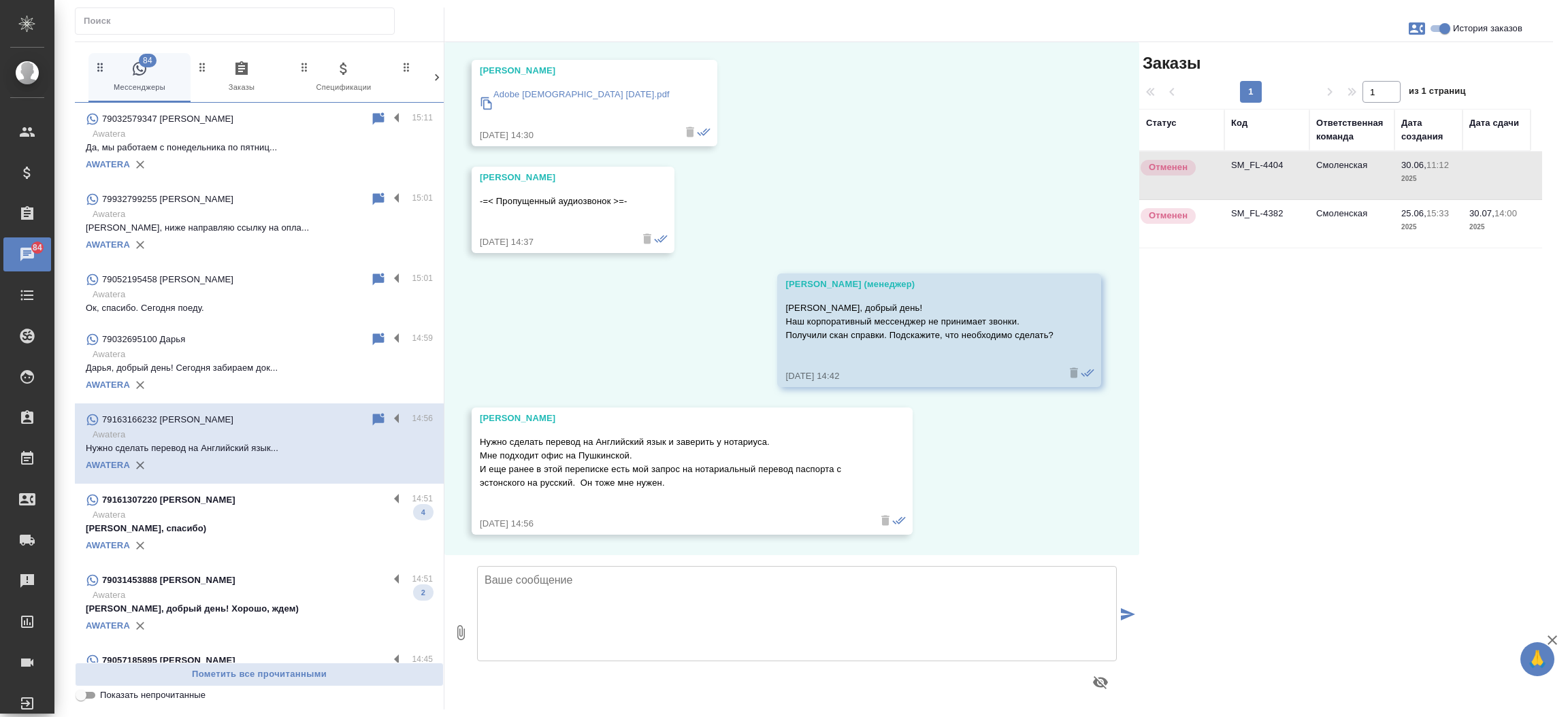
click at [1260, 162] on td "SM_FL-4404" at bounding box center [1266, 175] width 85 height 48
click at [202, 515] on p "Awatera" at bounding box center [262, 515] width 340 height 14
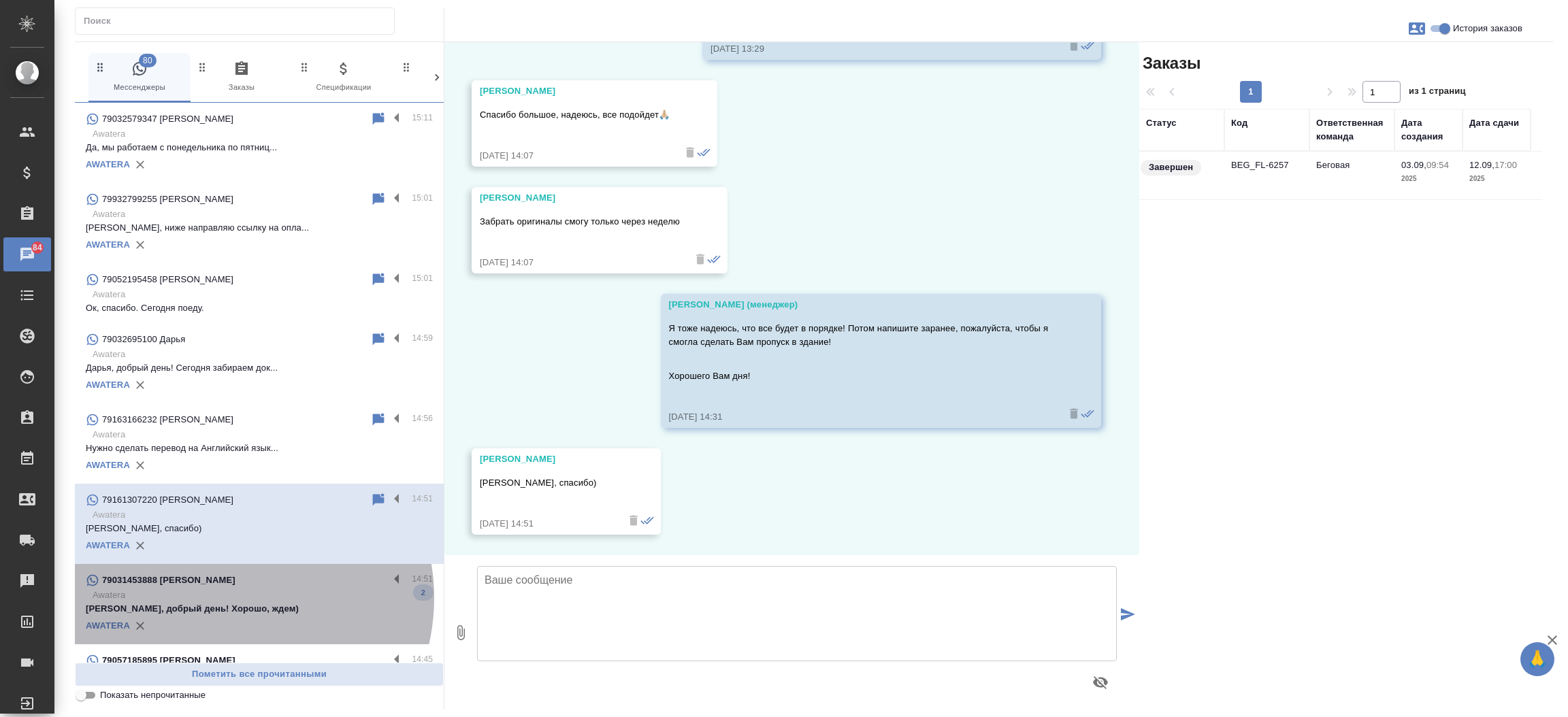
click at [226, 599] on p "Awatera" at bounding box center [262, 595] width 340 height 14
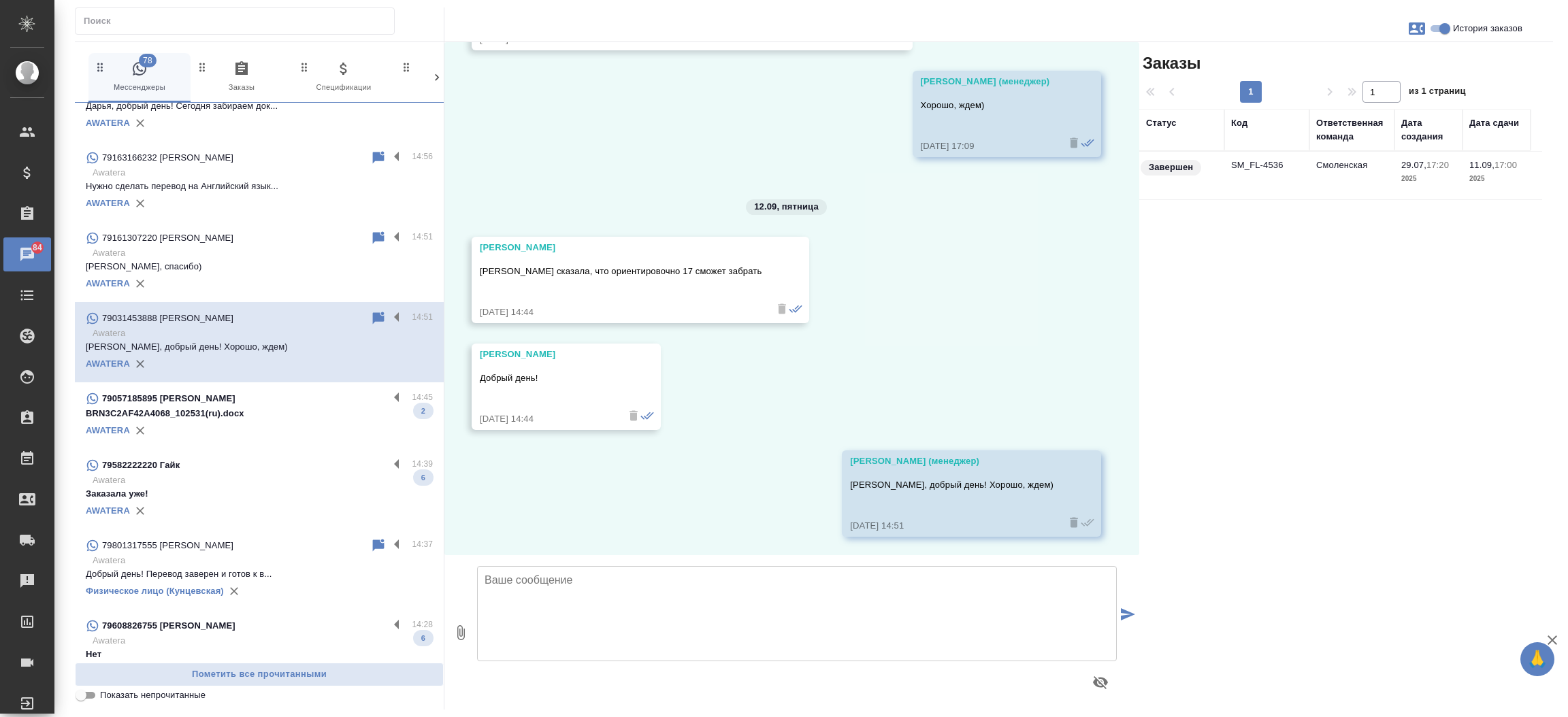
scroll to position [279, 0]
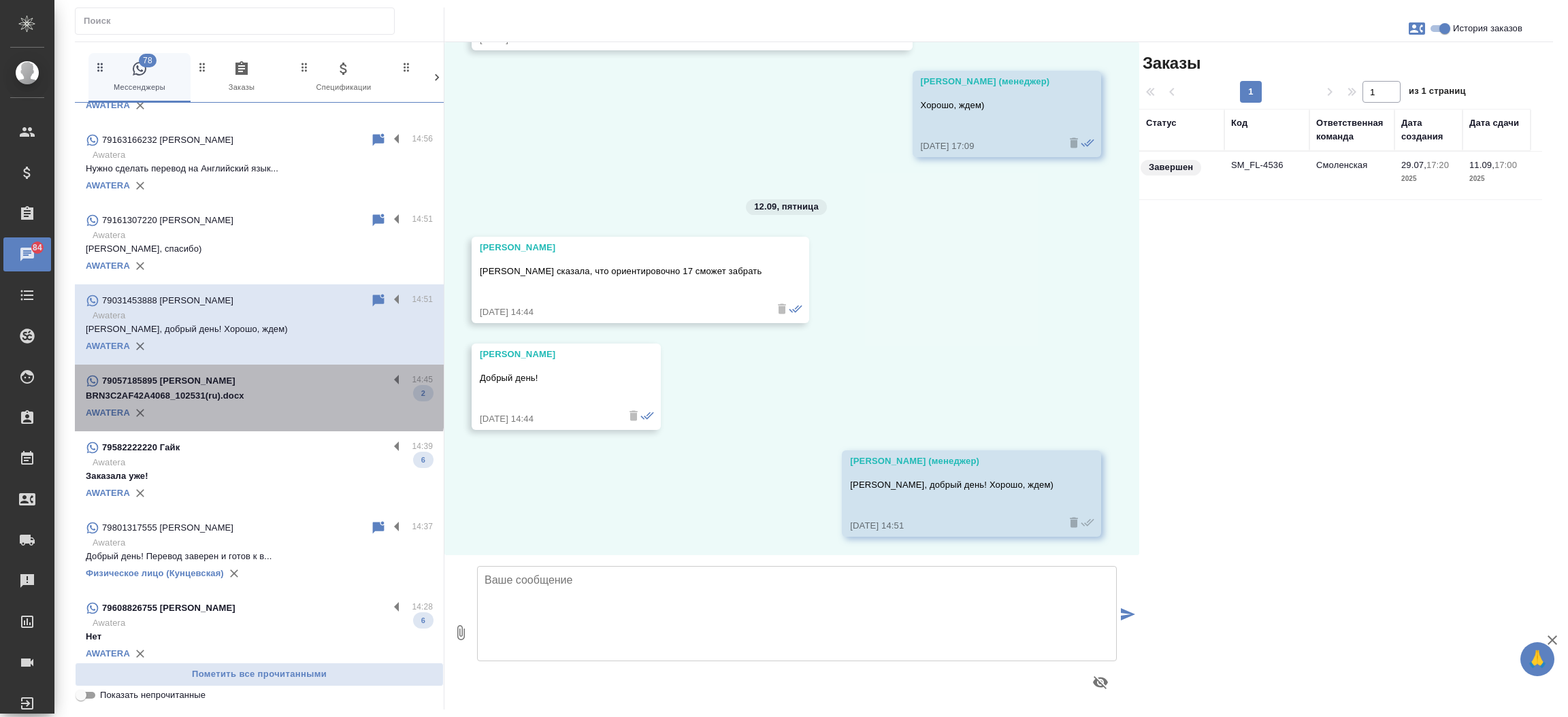
click at [259, 395] on p "BRN3C2AF42A4068_102531(ru).docx" at bounding box center [259, 396] width 347 height 14
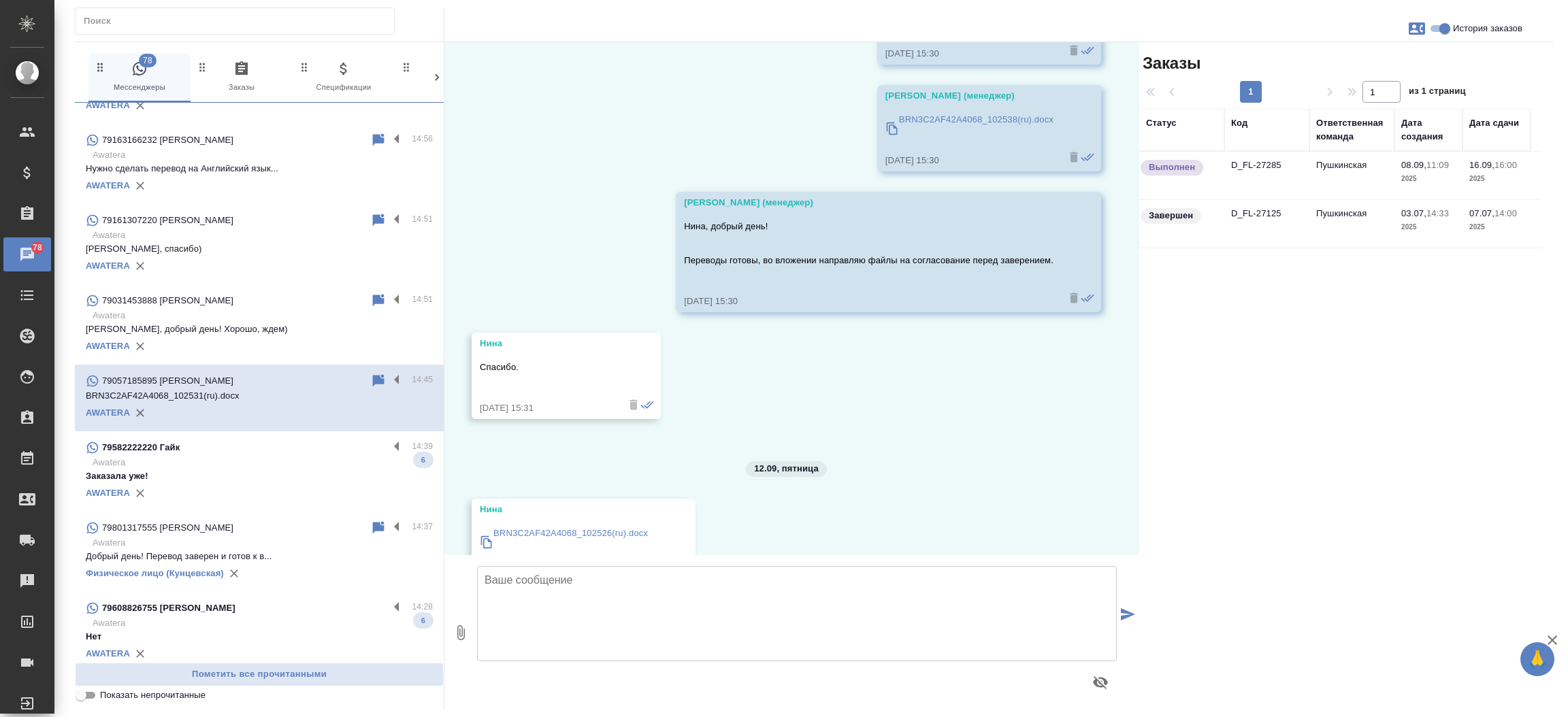
scroll to position [2241, 0]
drag, startPoint x: 1140, startPoint y: 469, endPoint x: 1130, endPoint y: 486, distance: 19.7
click at [1130, 486] on div "08.09, понедельник (менеджер) Нина, добрый день! Стоимость заказа составит - 26…" at bounding box center [791, 298] width 694 height 513
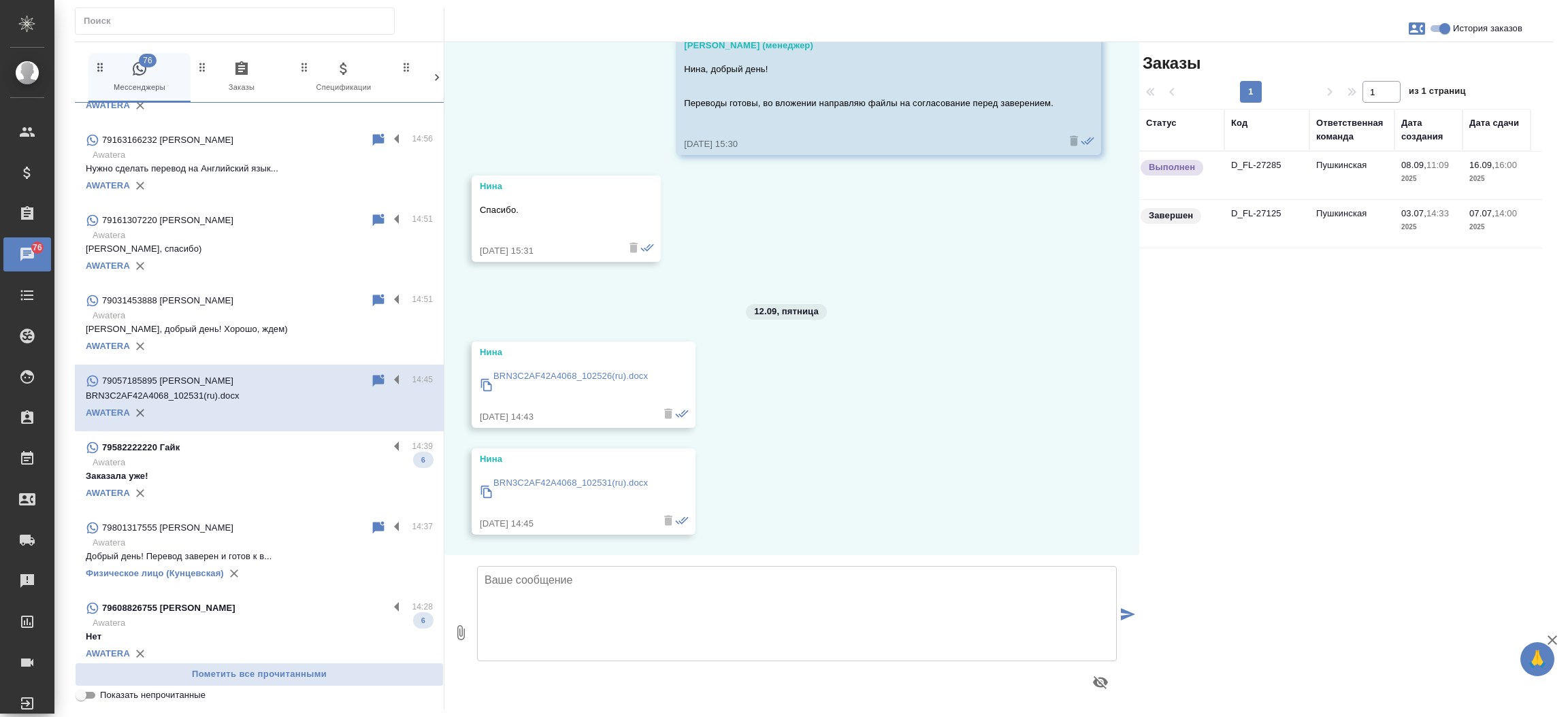
click at [1258, 170] on td "D_FL-27285" at bounding box center [1266, 175] width 85 height 48
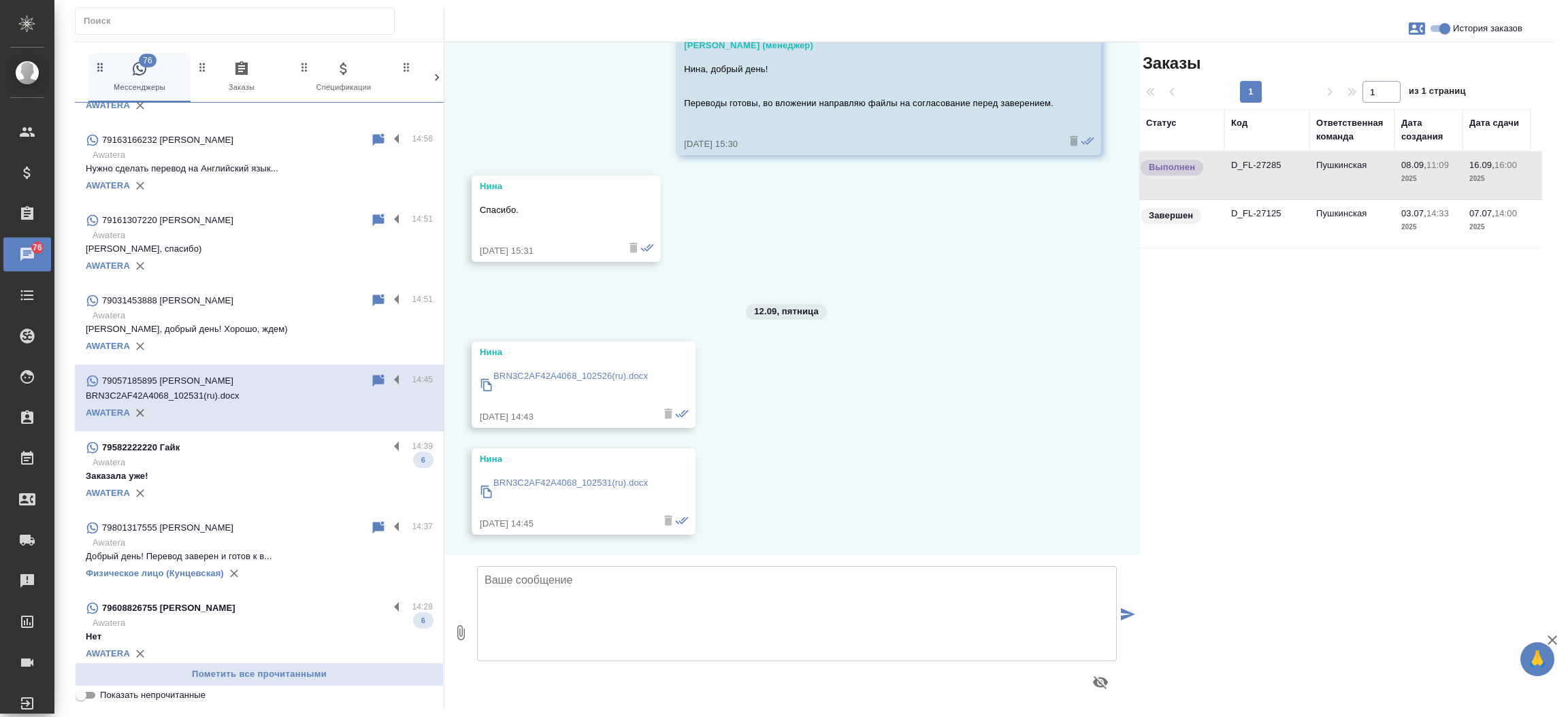
click at [1258, 170] on td "D_FL-27285" at bounding box center [1266, 175] width 85 height 48
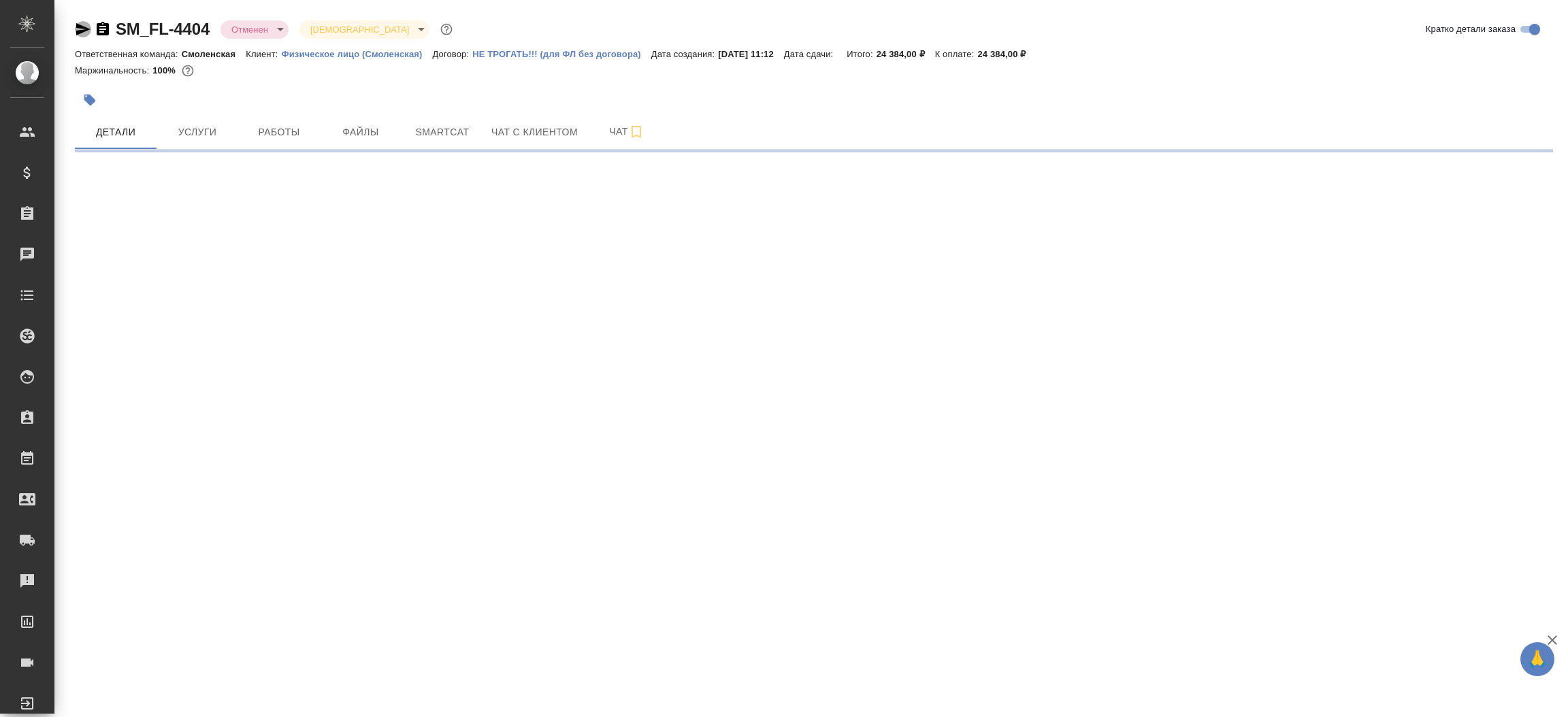
click at [81, 23] on icon "button" at bounding box center [83, 29] width 16 height 16
select select "RU"
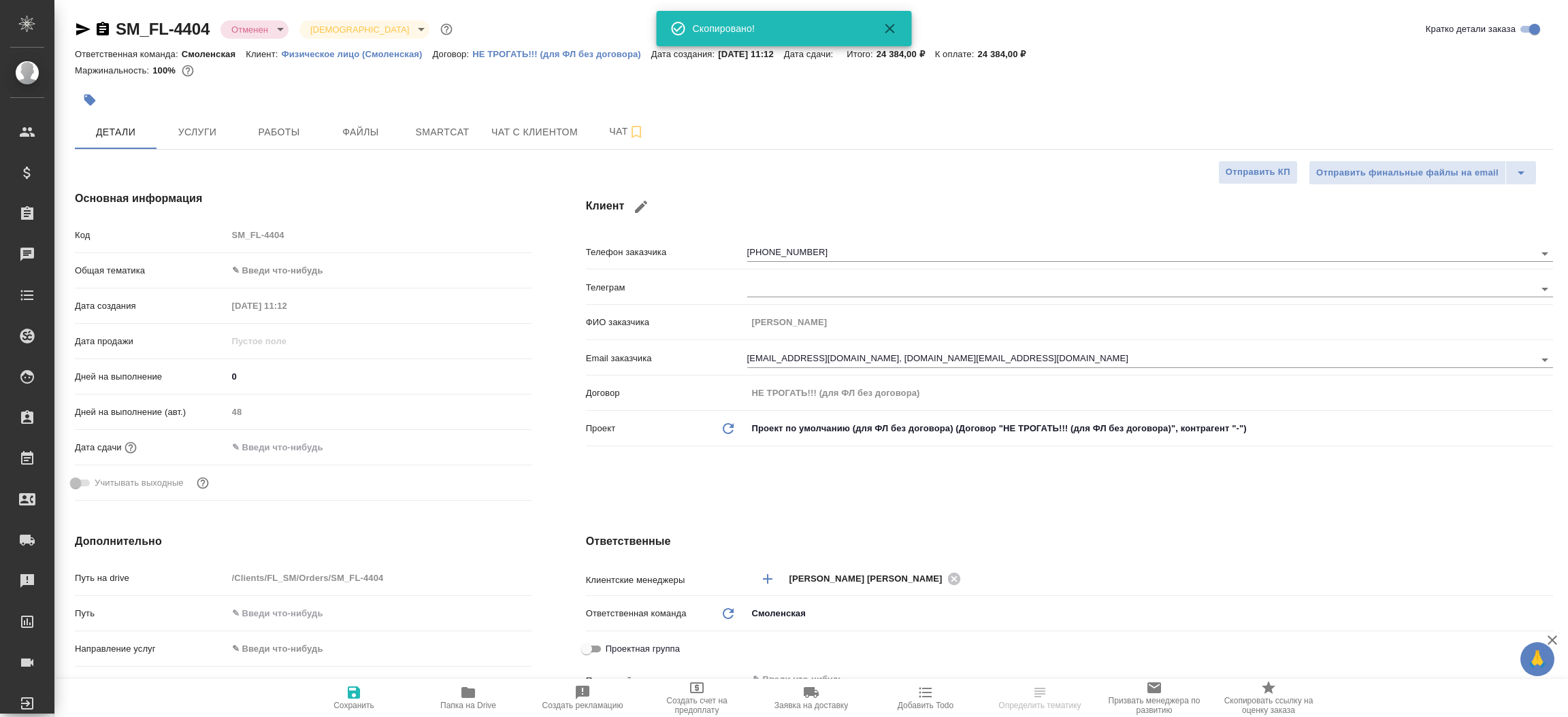
type textarea "x"
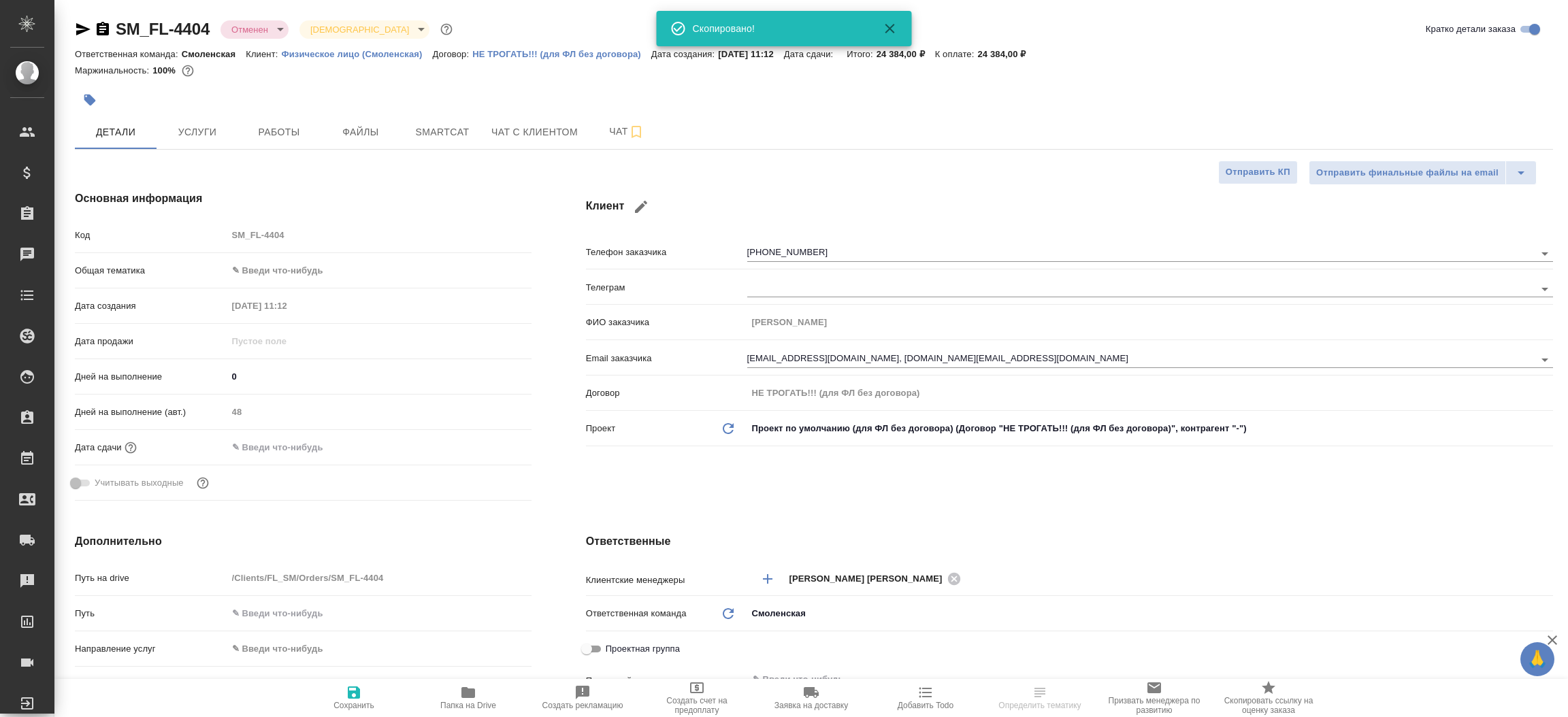
type textarea "x"
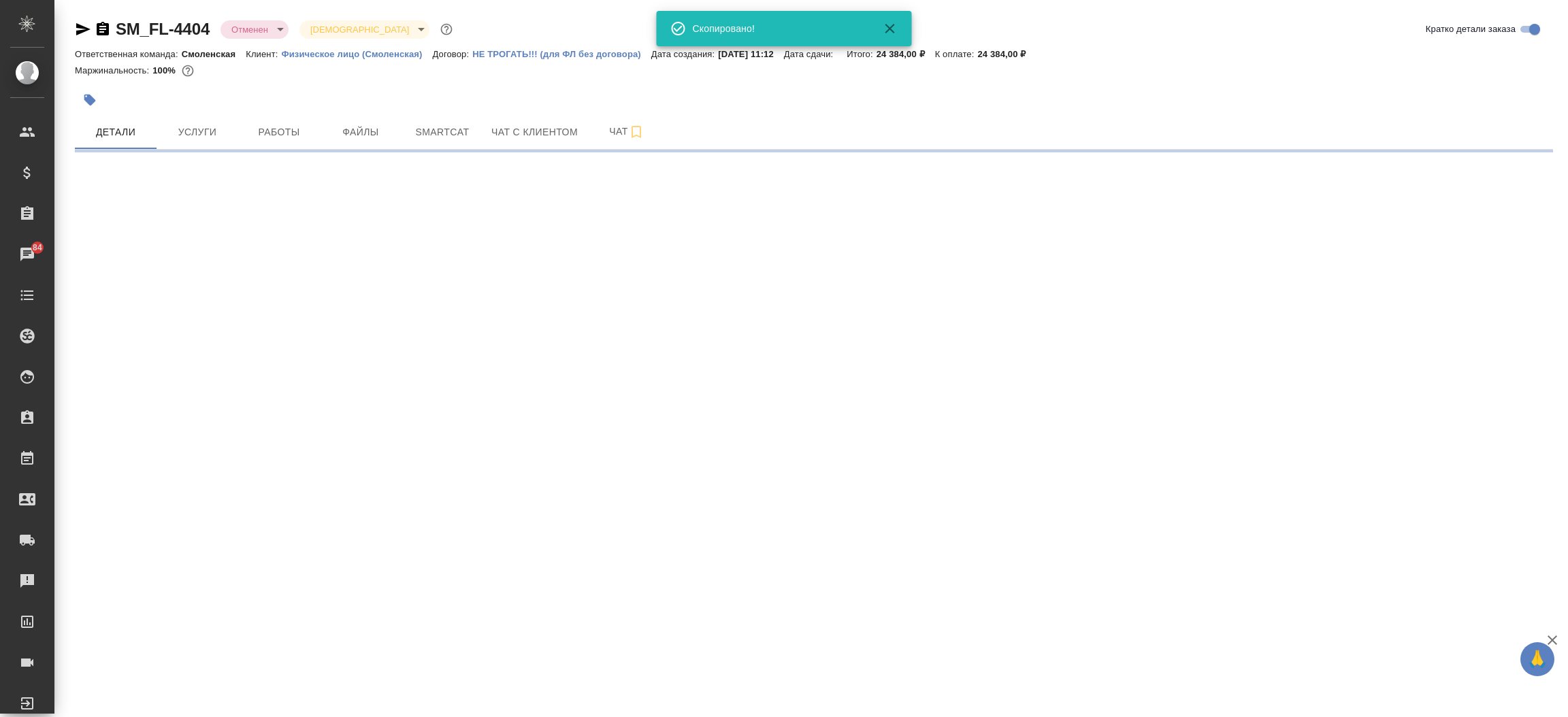
select select "RU"
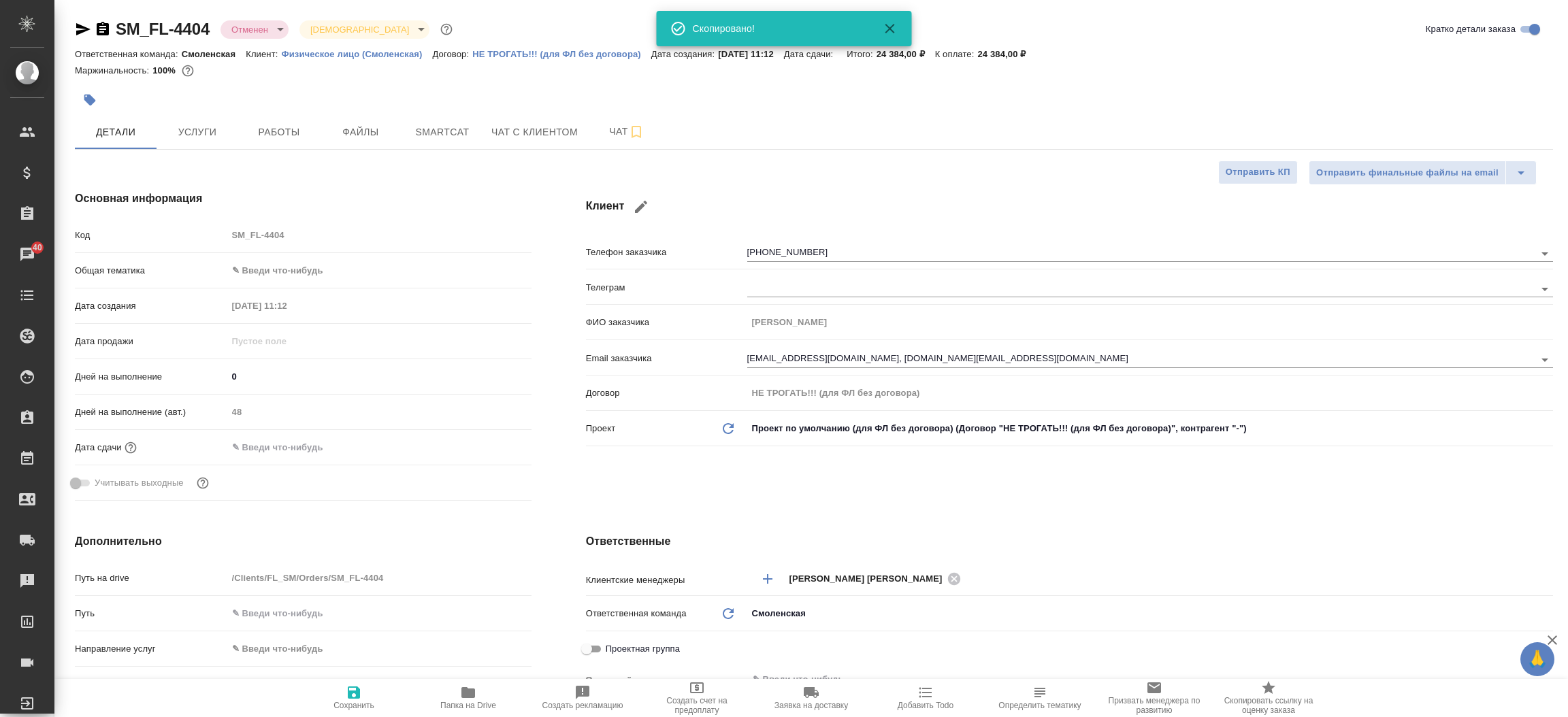
type textarea "x"
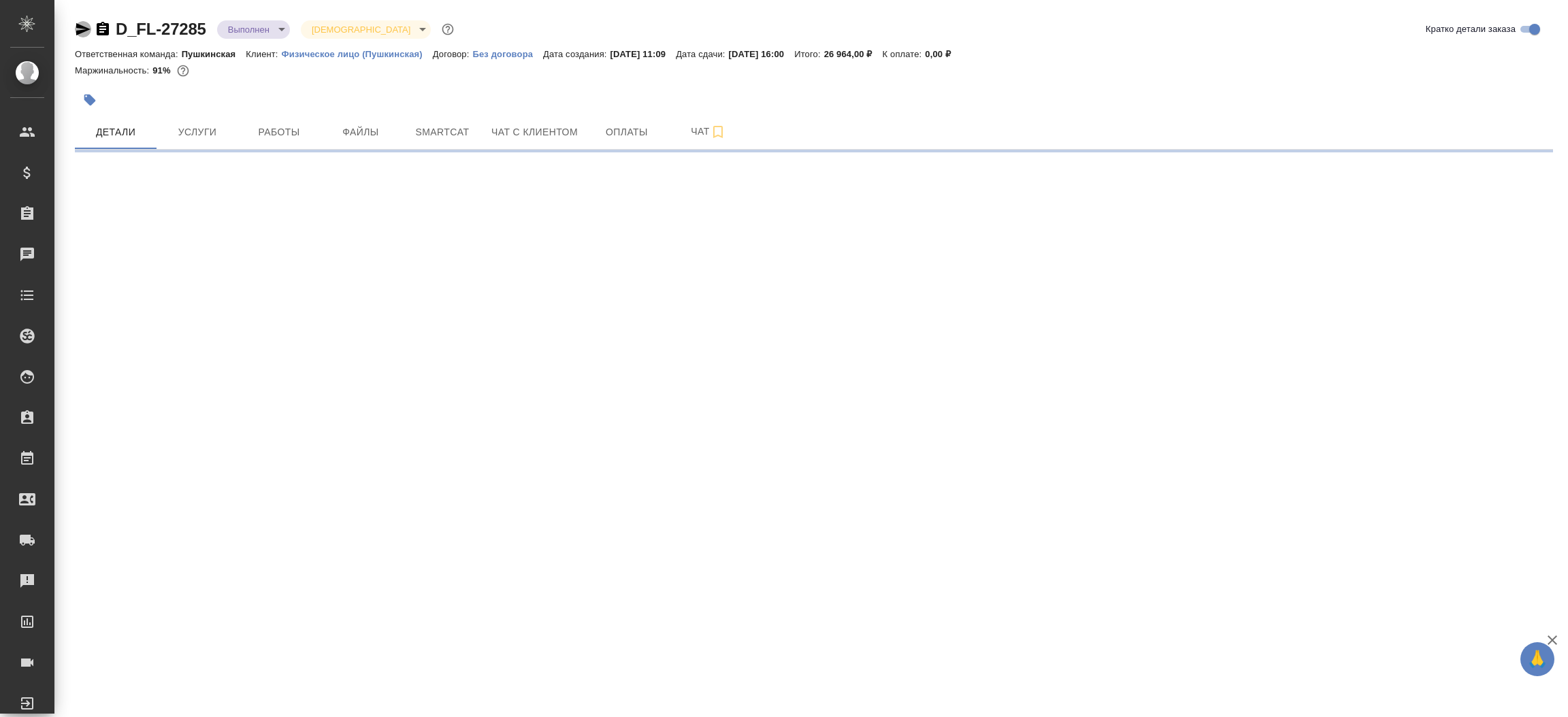
click at [78, 27] on icon "button" at bounding box center [83, 29] width 15 height 12
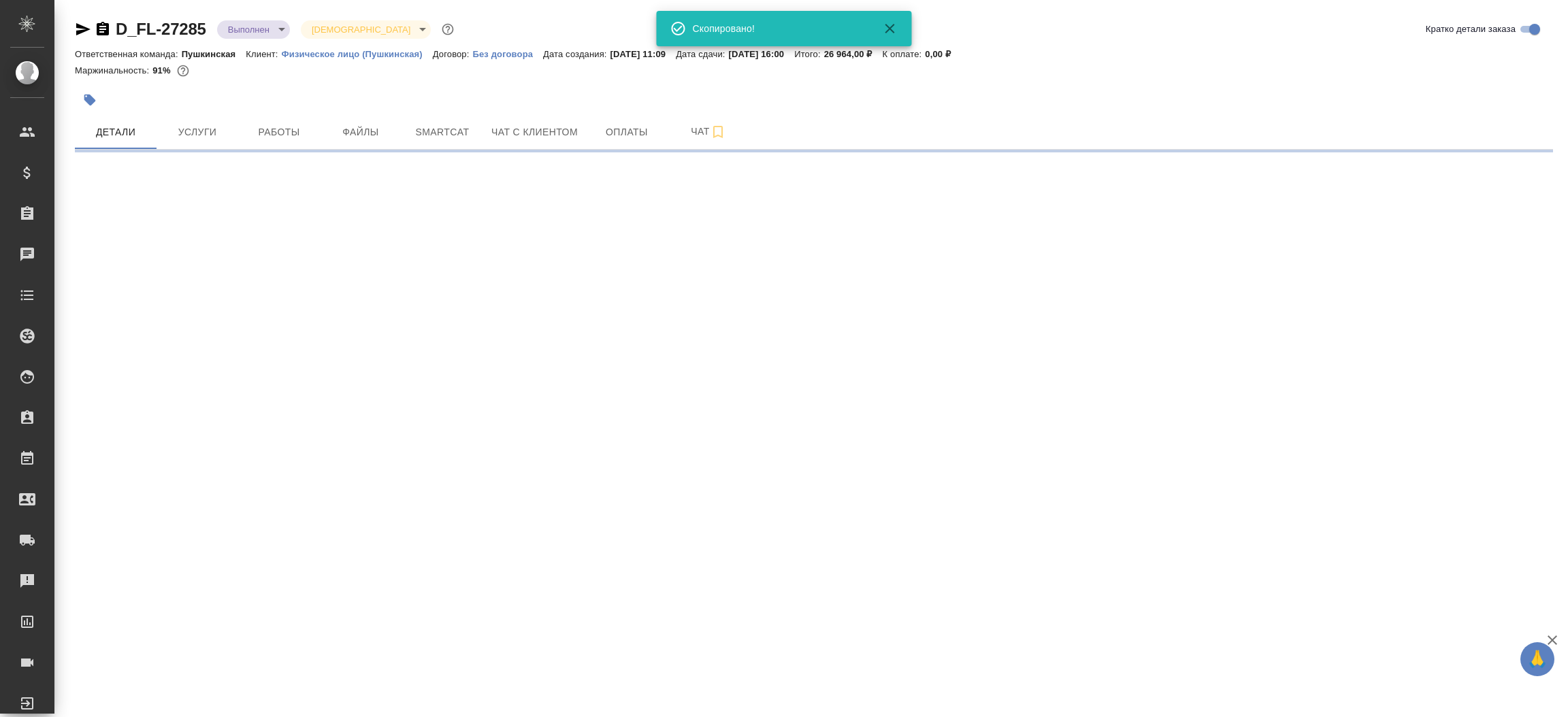
select select "RU"
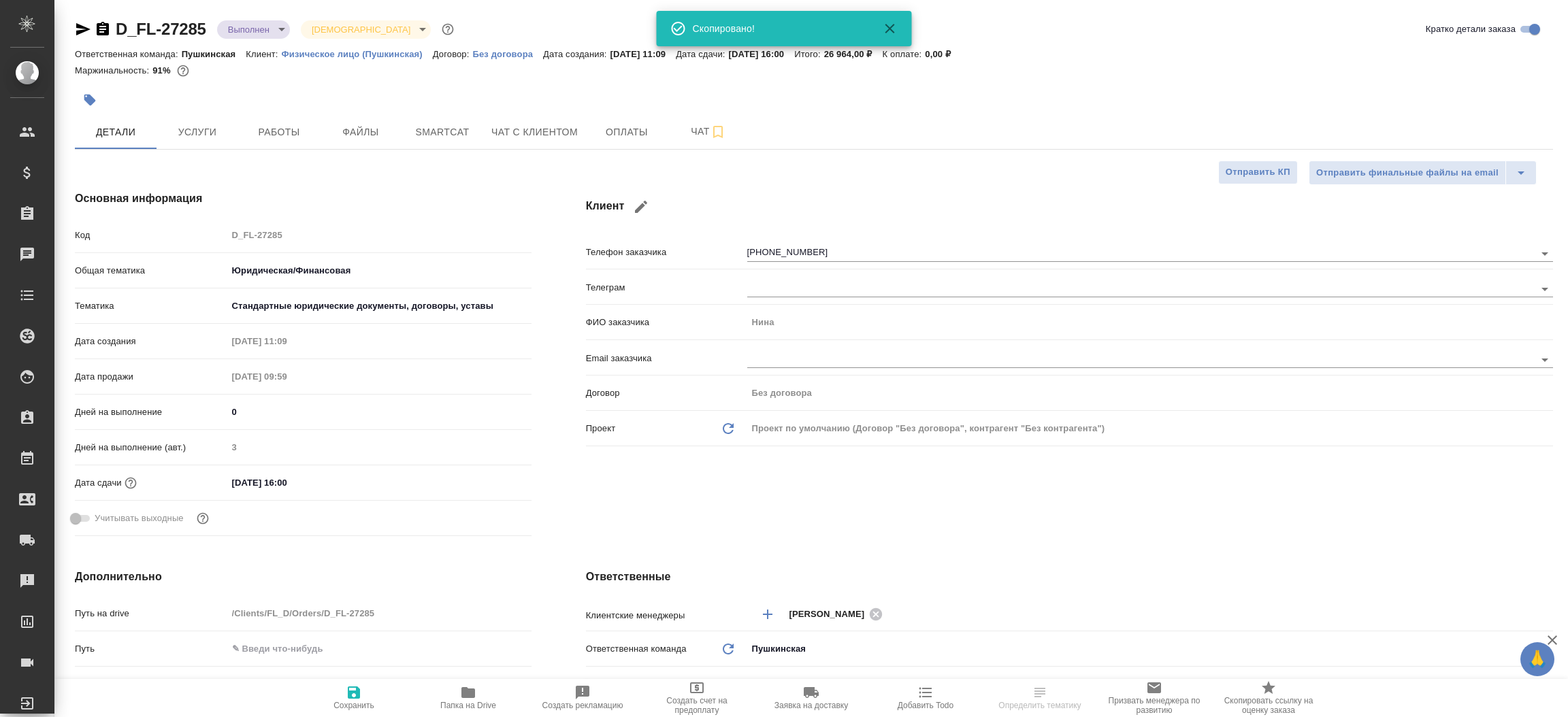
type textarea "x"
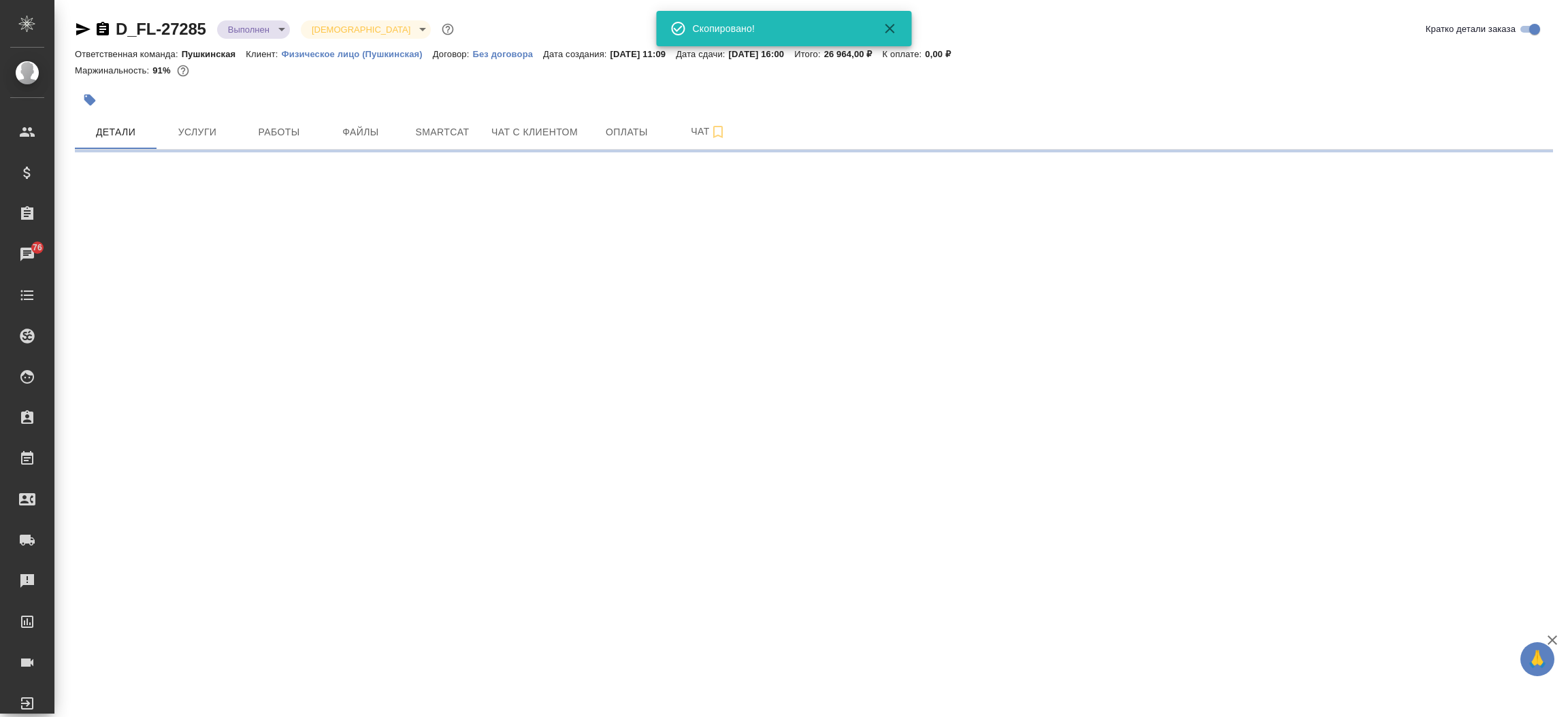
select select "RU"
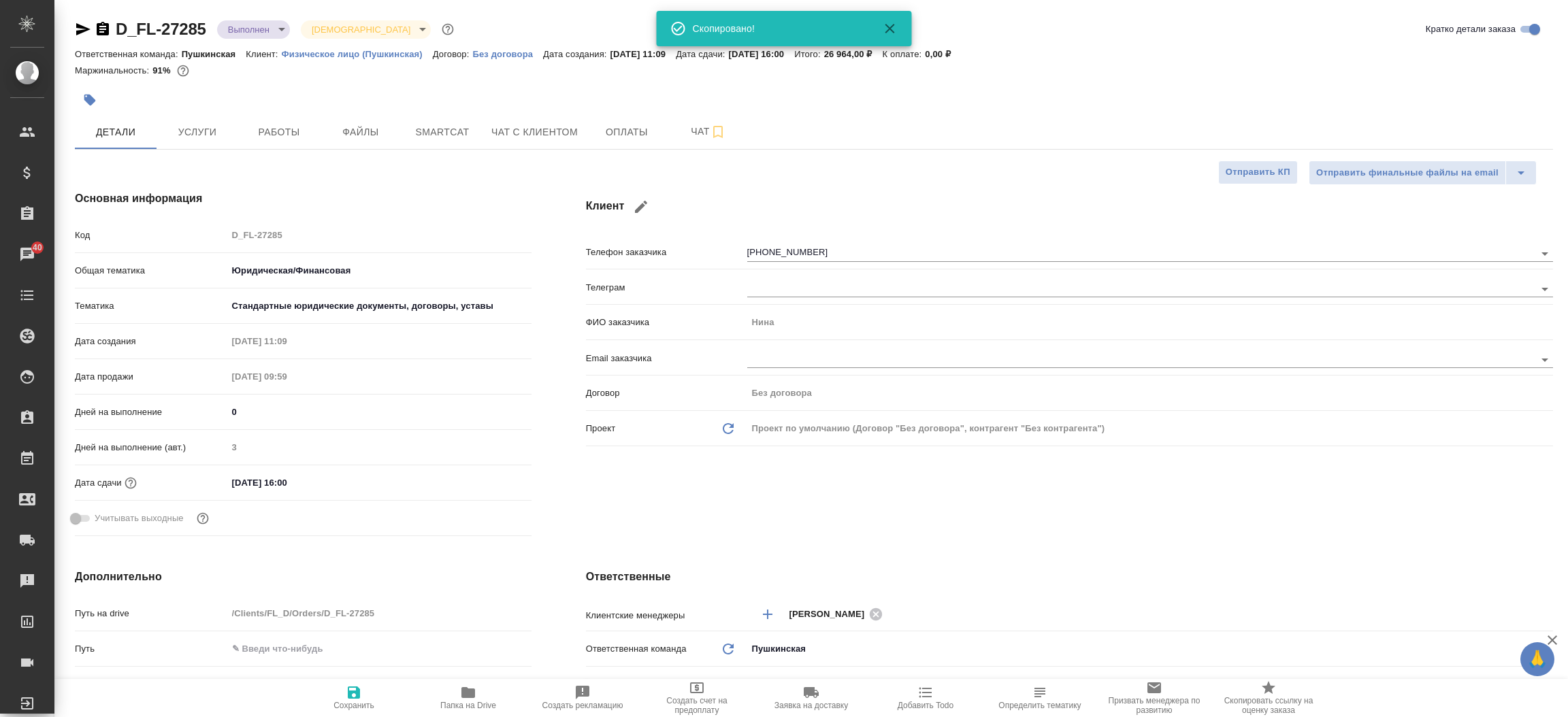
type textarea "x"
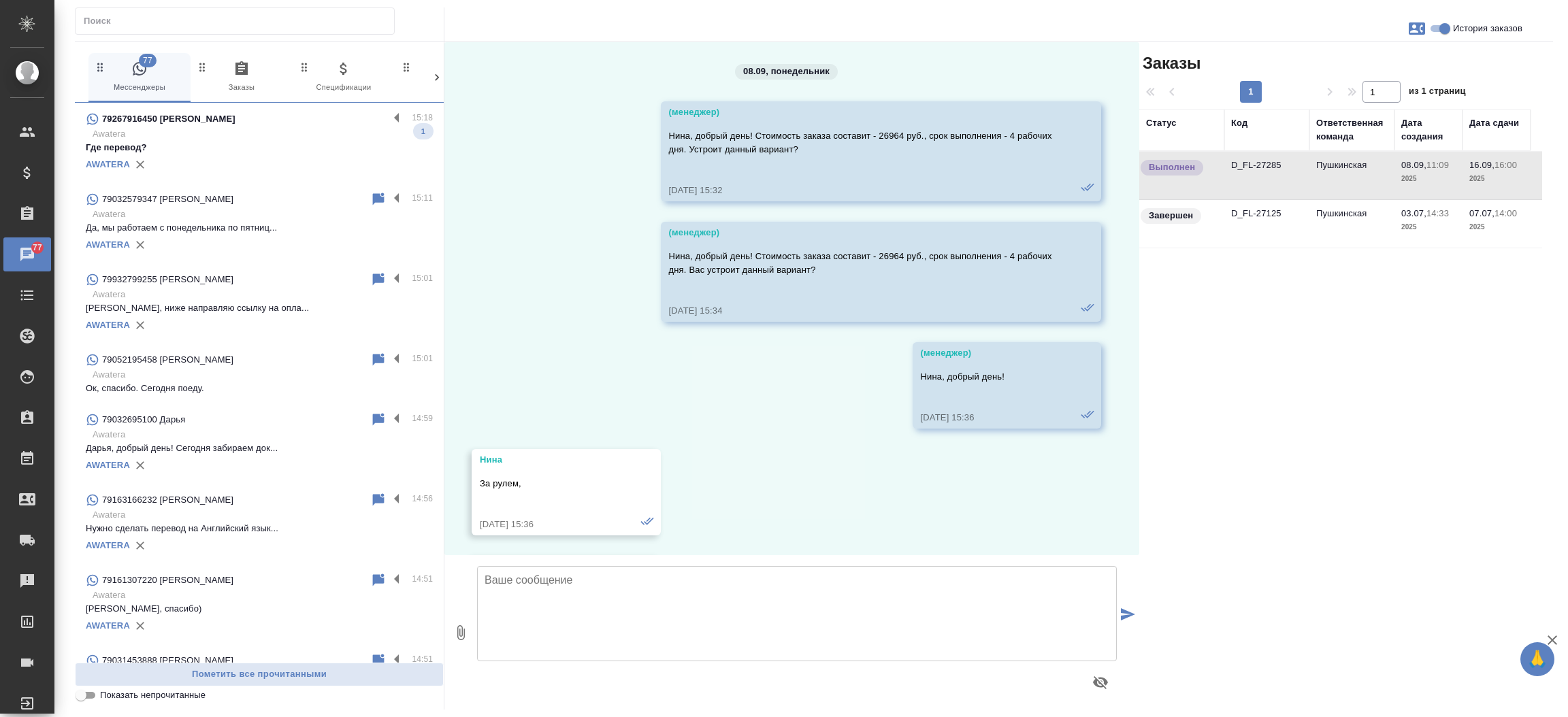
scroll to position [2406, 0]
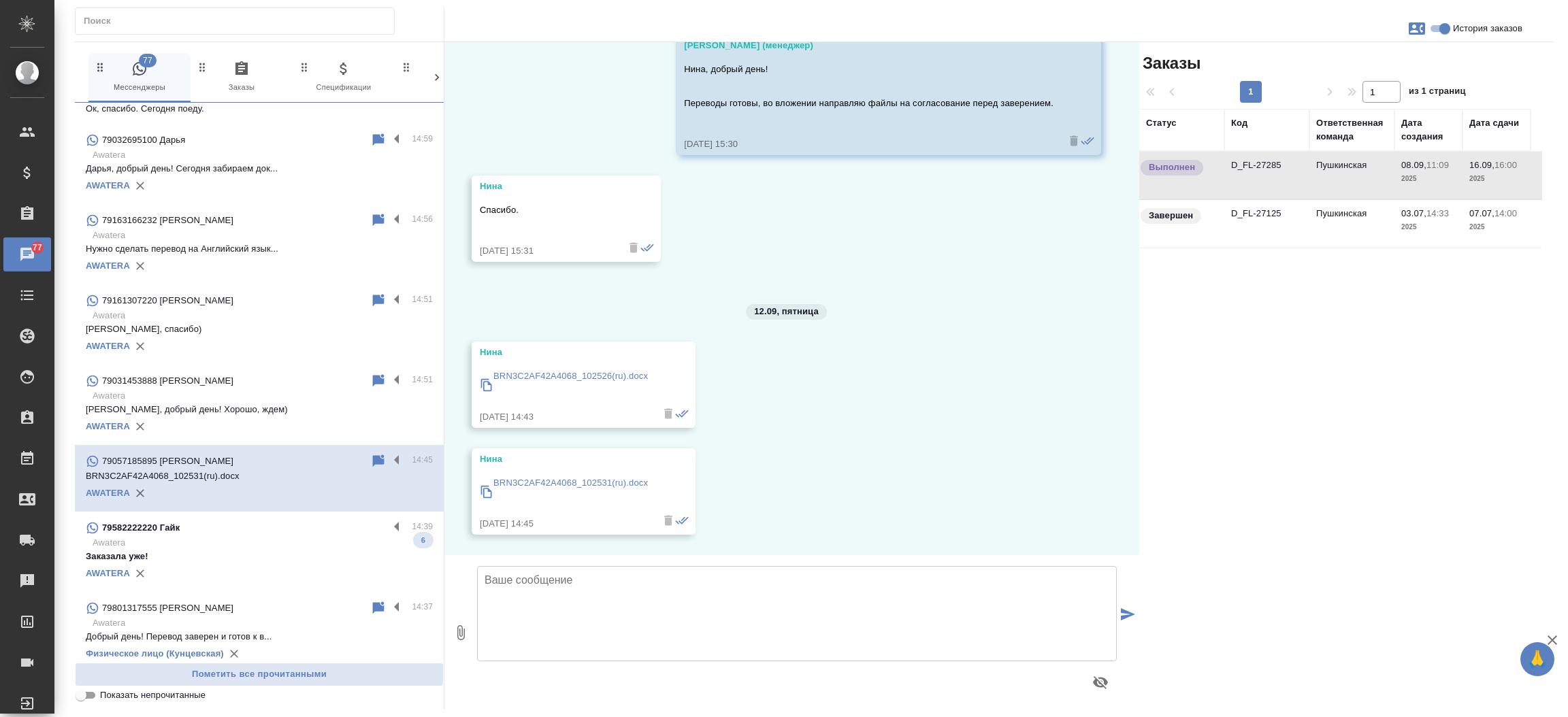
click at [259, 550] on p "Заказала уже!" at bounding box center [259, 557] width 347 height 14
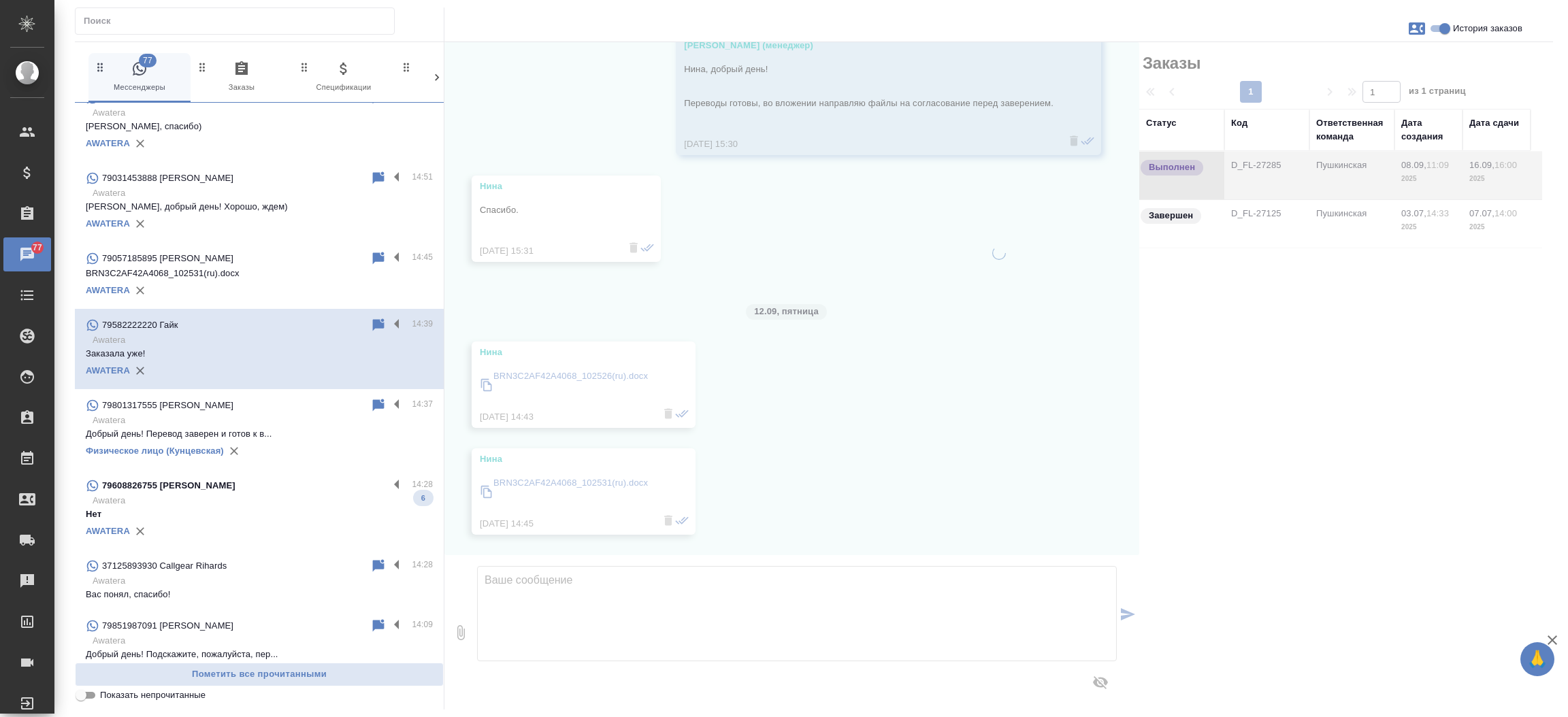
scroll to position [529, 0]
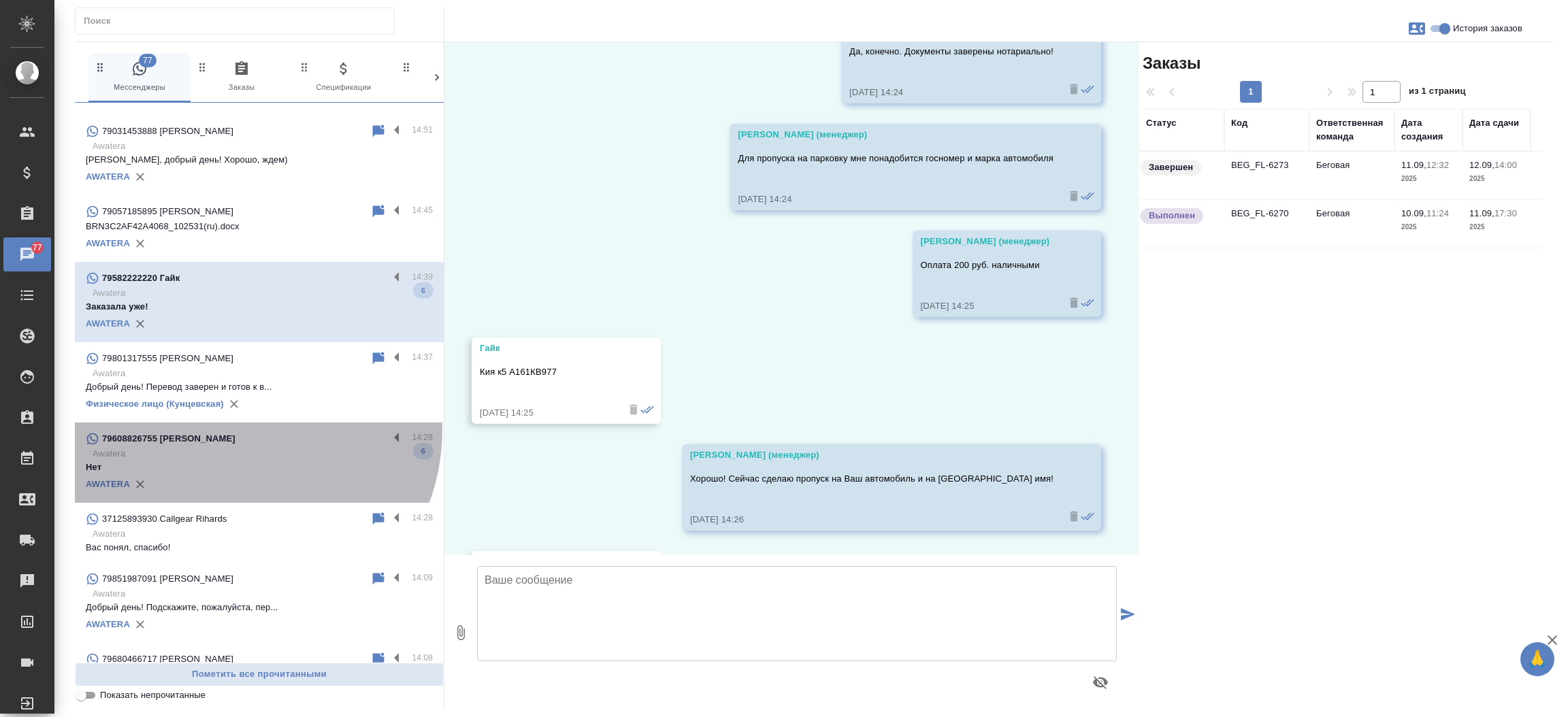
click at [231, 431] on div "79608826755 Сергей" at bounding box center [237, 439] width 303 height 16
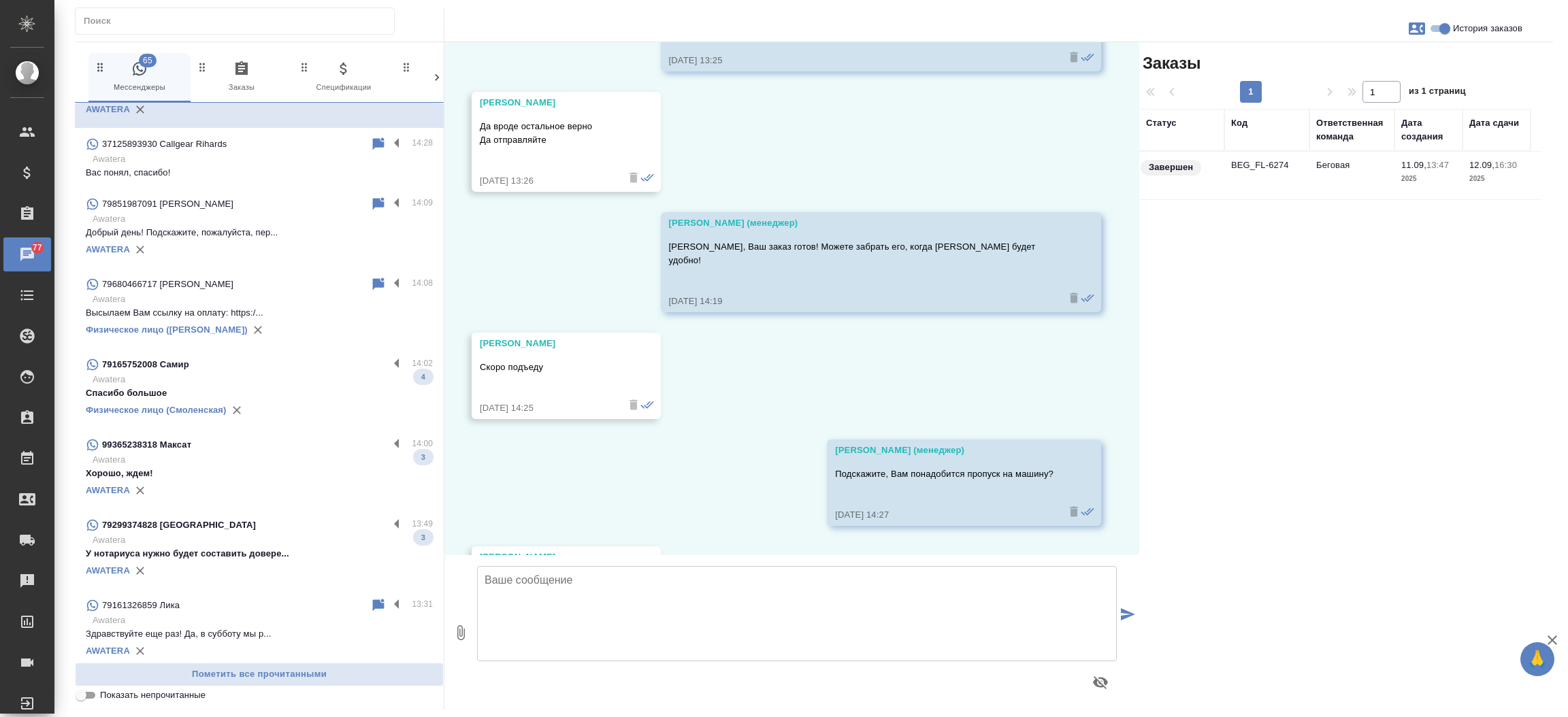
scroll to position [940, 0]
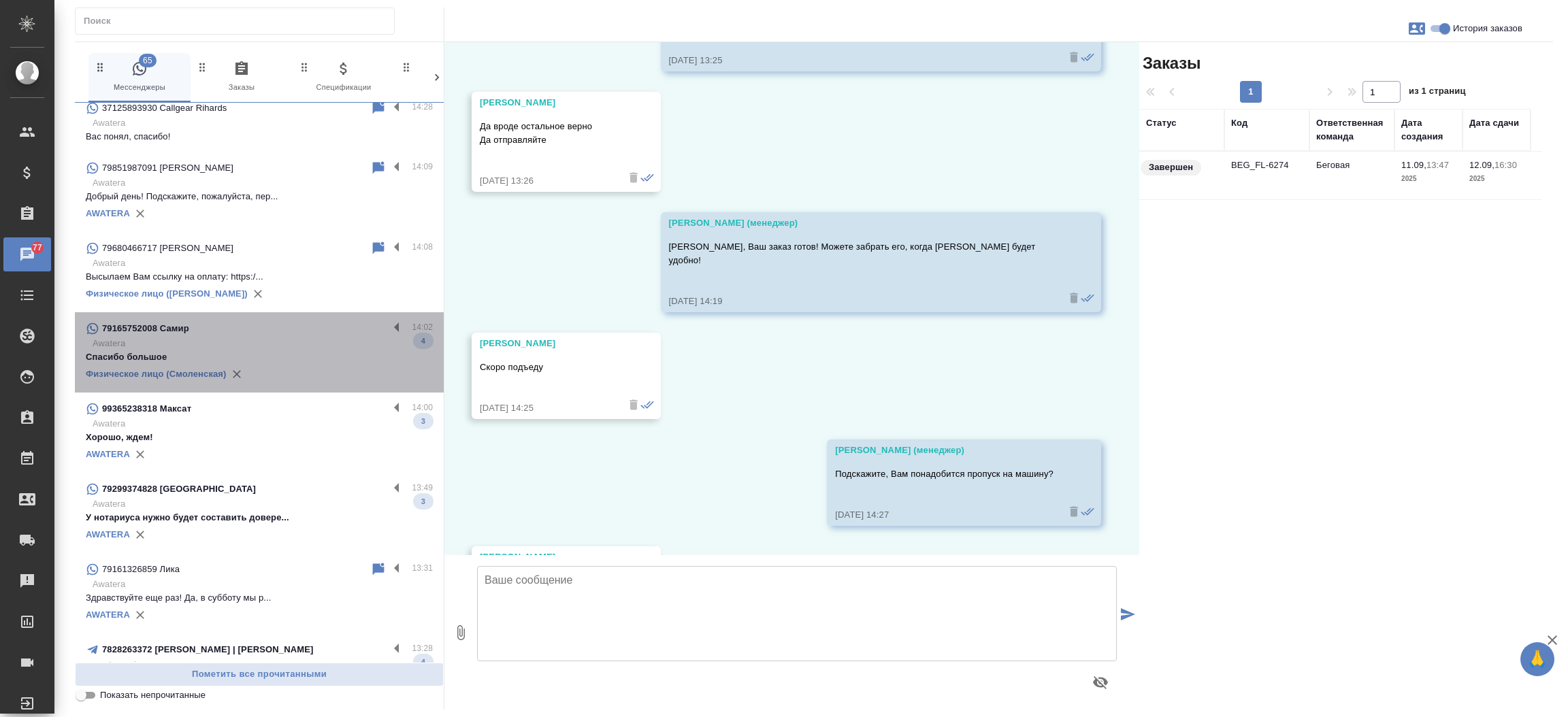
click at [289, 340] on p "Awatera" at bounding box center [262, 343] width 340 height 14
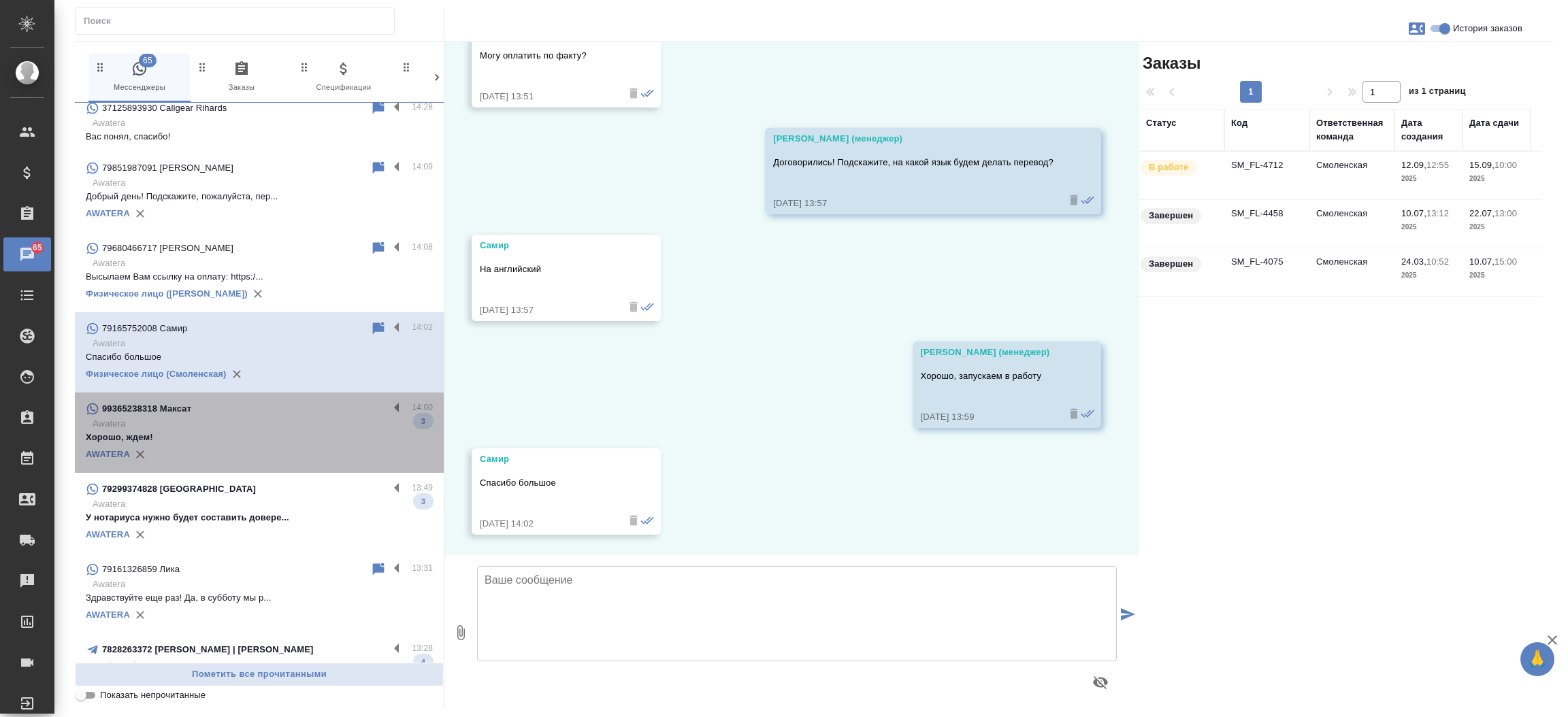
click at [277, 418] on p "Awatera" at bounding box center [262, 424] width 340 height 14
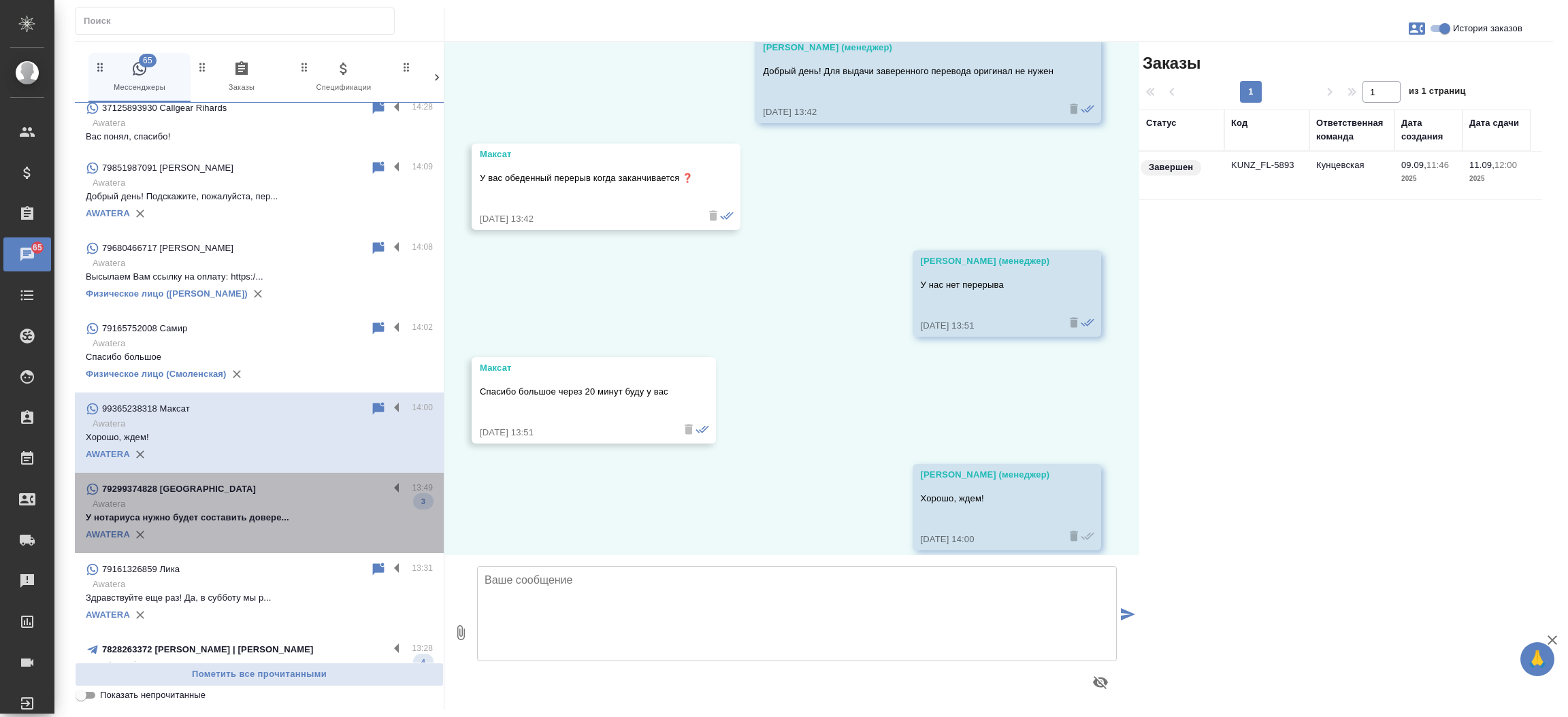
click at [267, 509] on p "Awatera" at bounding box center [262, 504] width 340 height 14
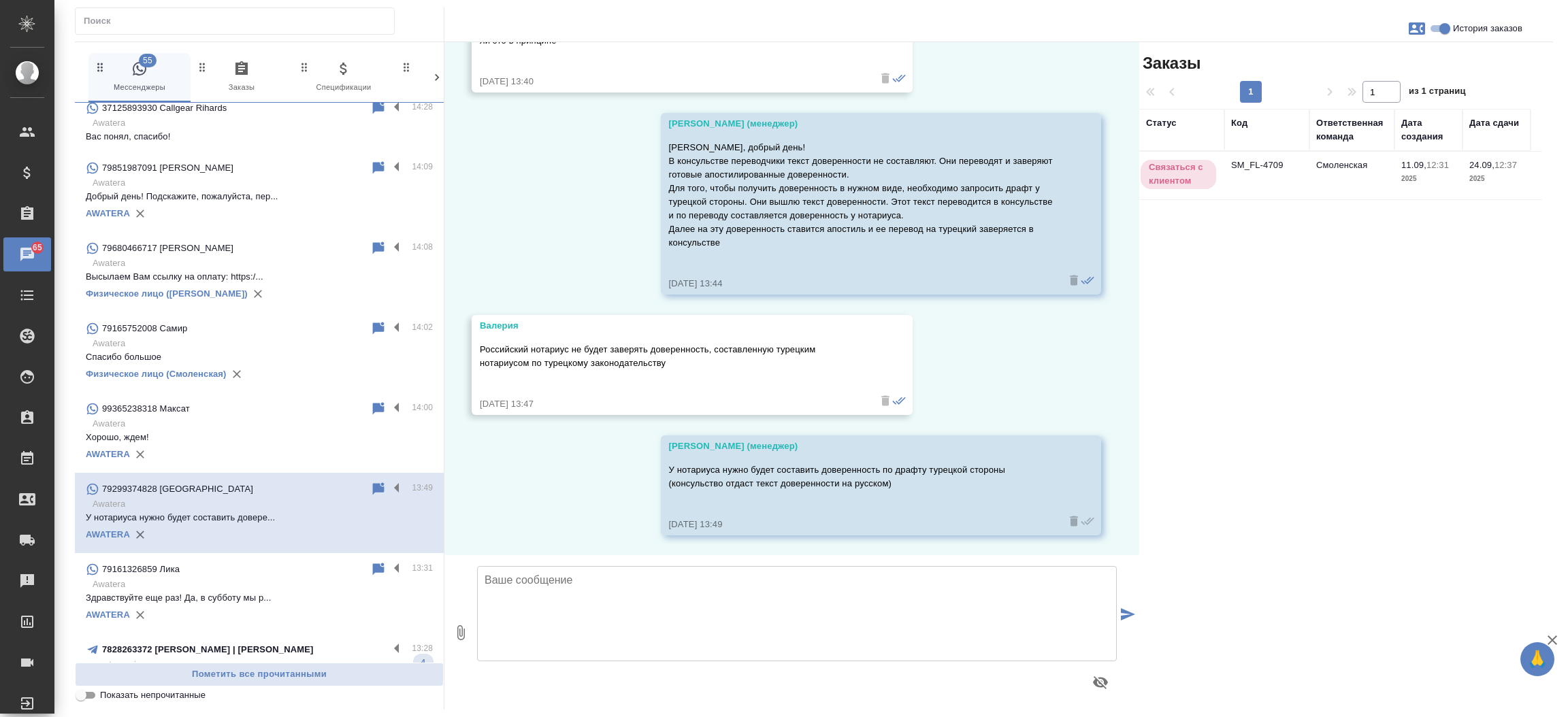
click at [259, 631] on div "79161326859 Лика 13:31 Awatera Здравствуйте еще раз! Да, в субботу мы р... AWAT…" at bounding box center [259, 593] width 368 height 80
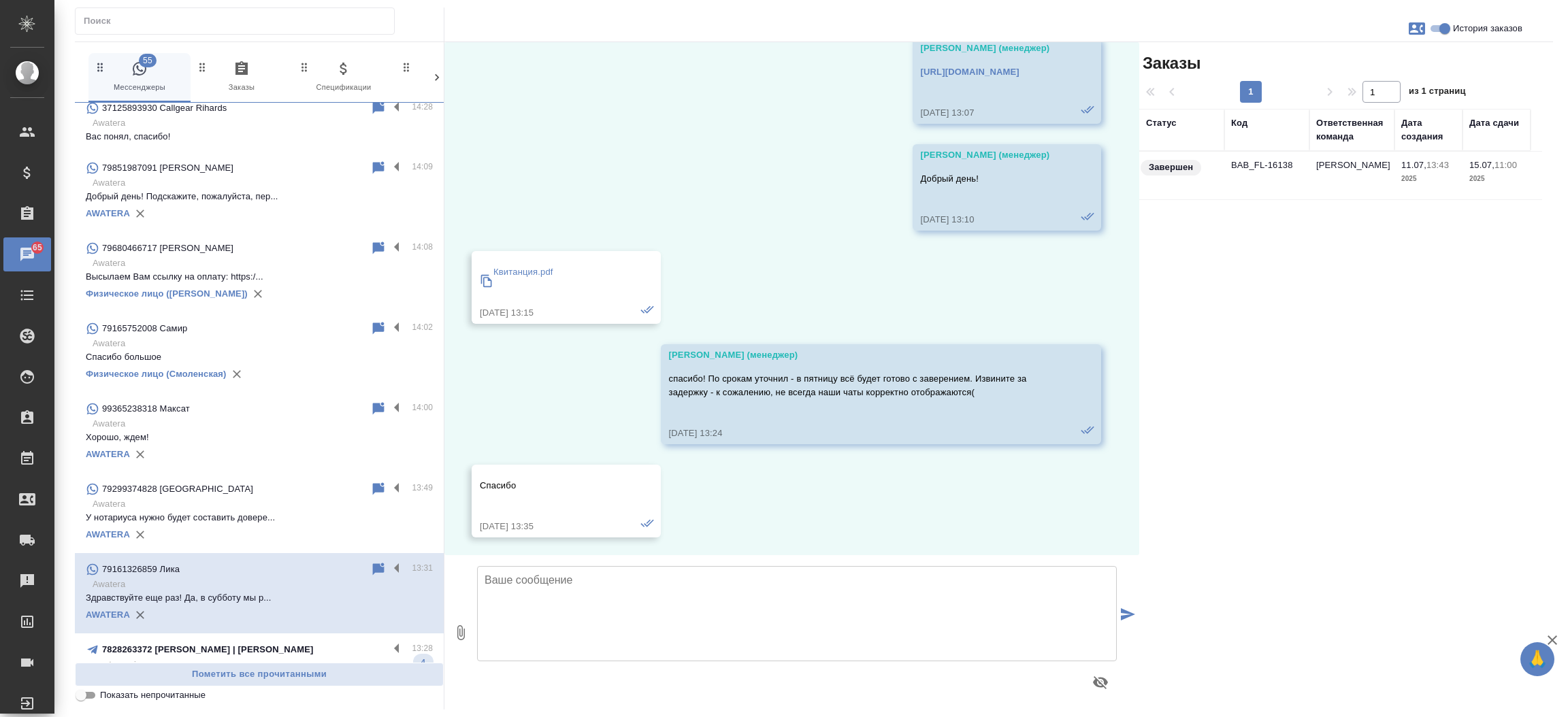
scroll to position [2725, 0]
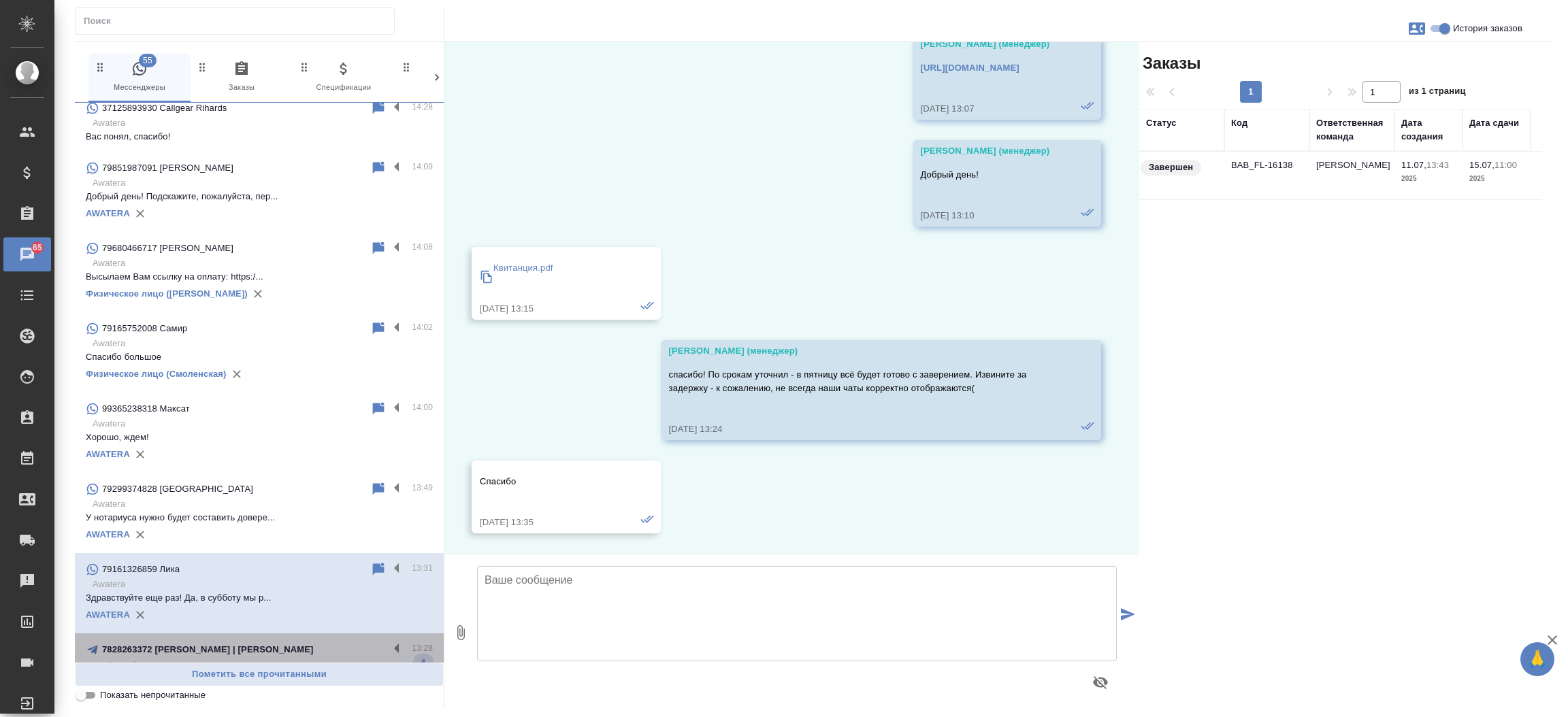
click at [259, 638] on div "7828263372 Кристина | Менеджер Аватера 13:28 awatera_visa паспорт все равно не …" at bounding box center [259, 663] width 368 height 60
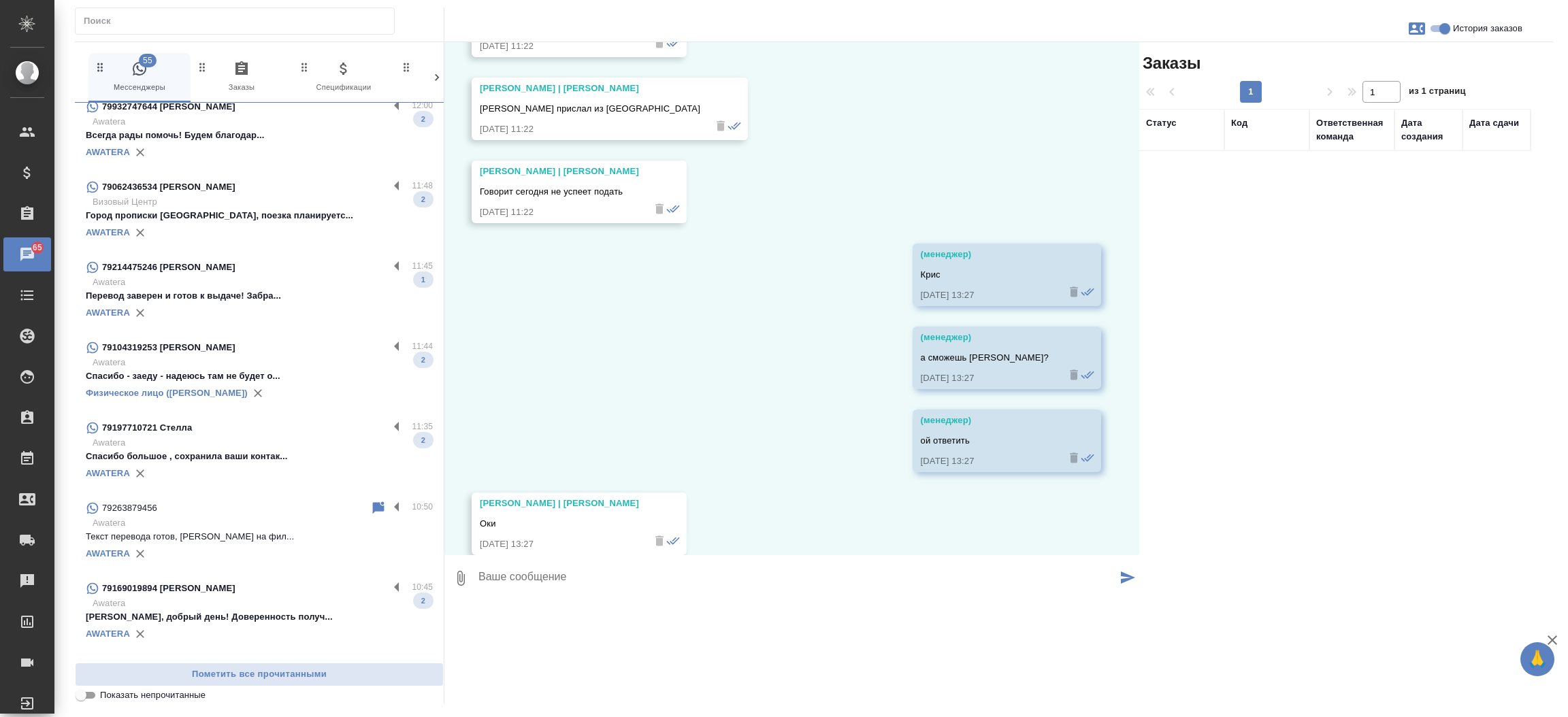
scroll to position [71457, 0]
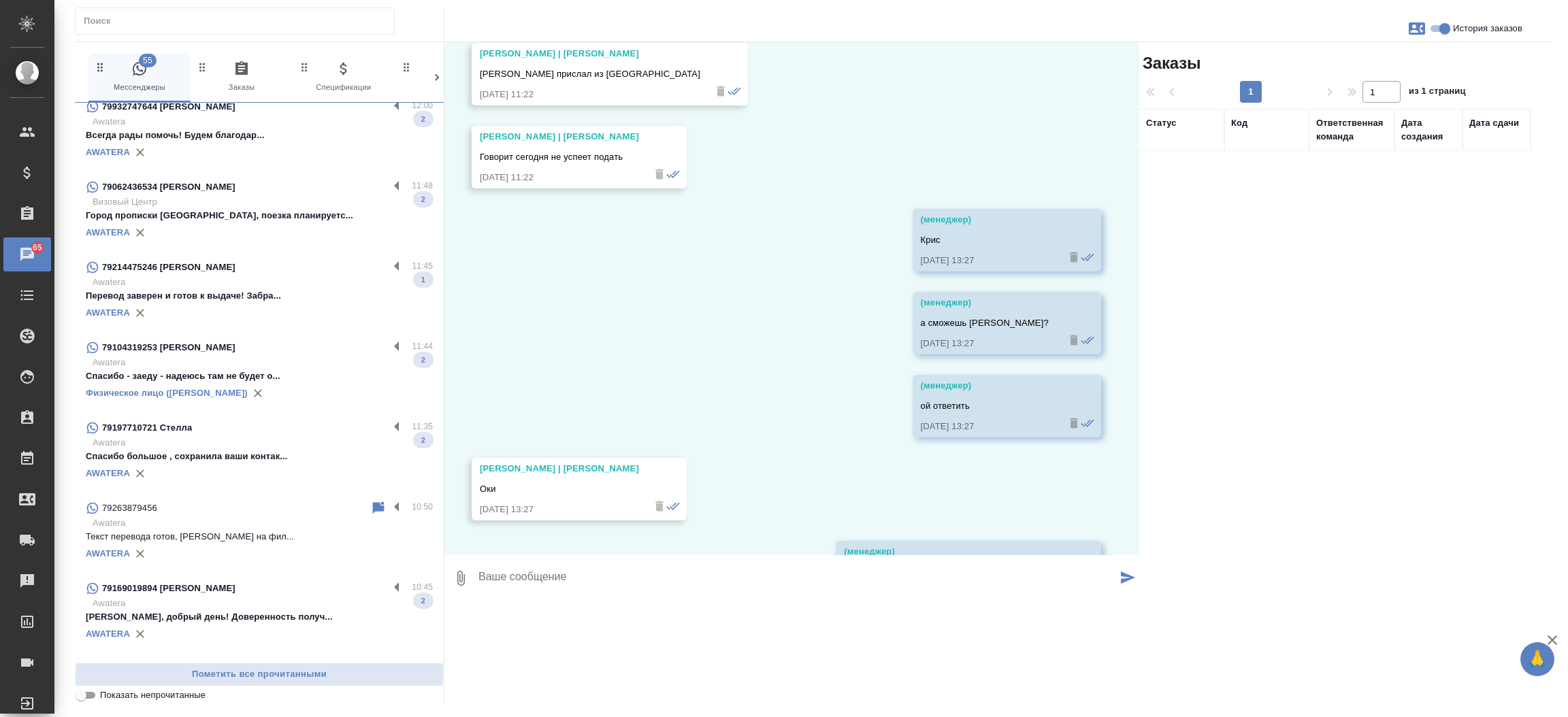
click at [264, 304] on div "AWATERA" at bounding box center [259, 313] width 347 height 21
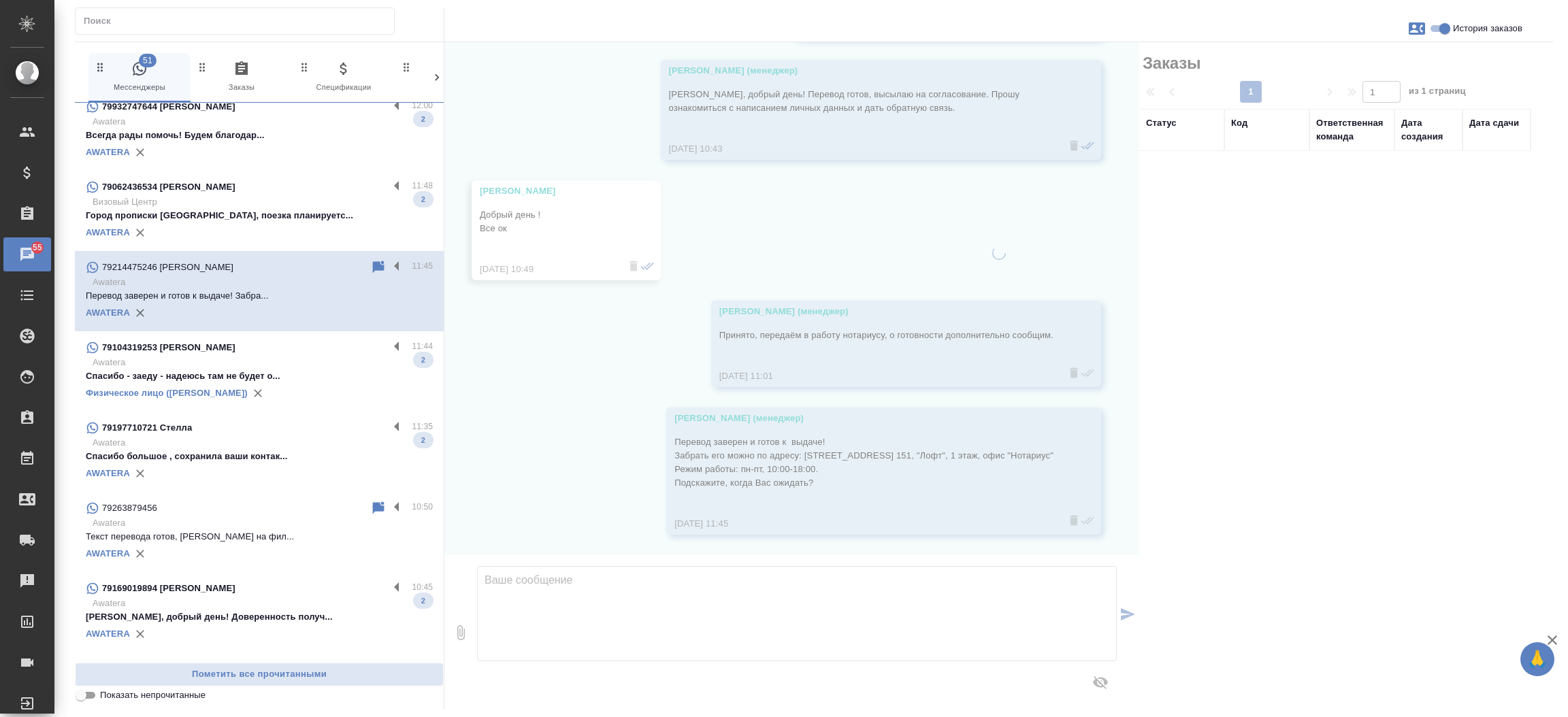
scroll to position [2035, 0]
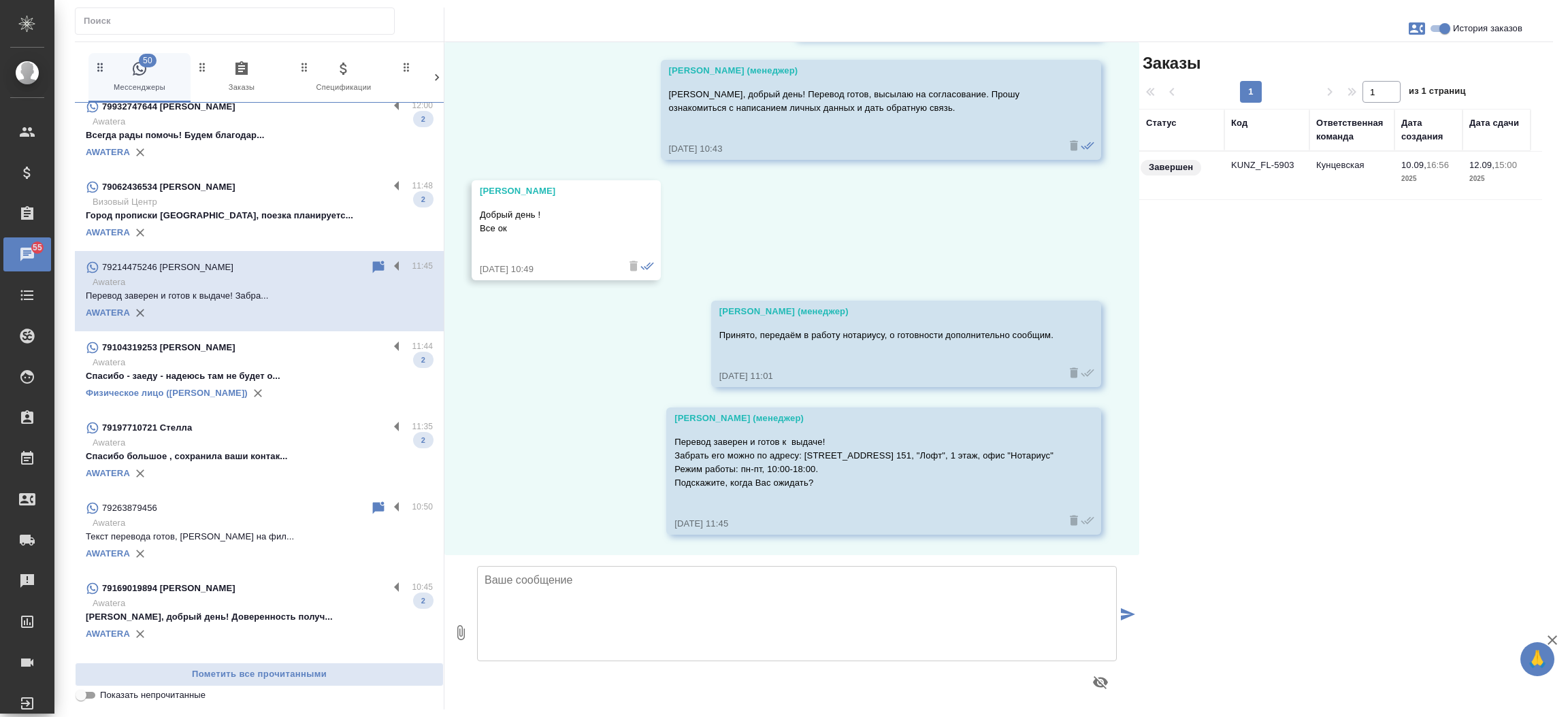
click at [255, 218] on p "Город прописки москва, поезка планируетс..." at bounding box center [259, 216] width 347 height 14
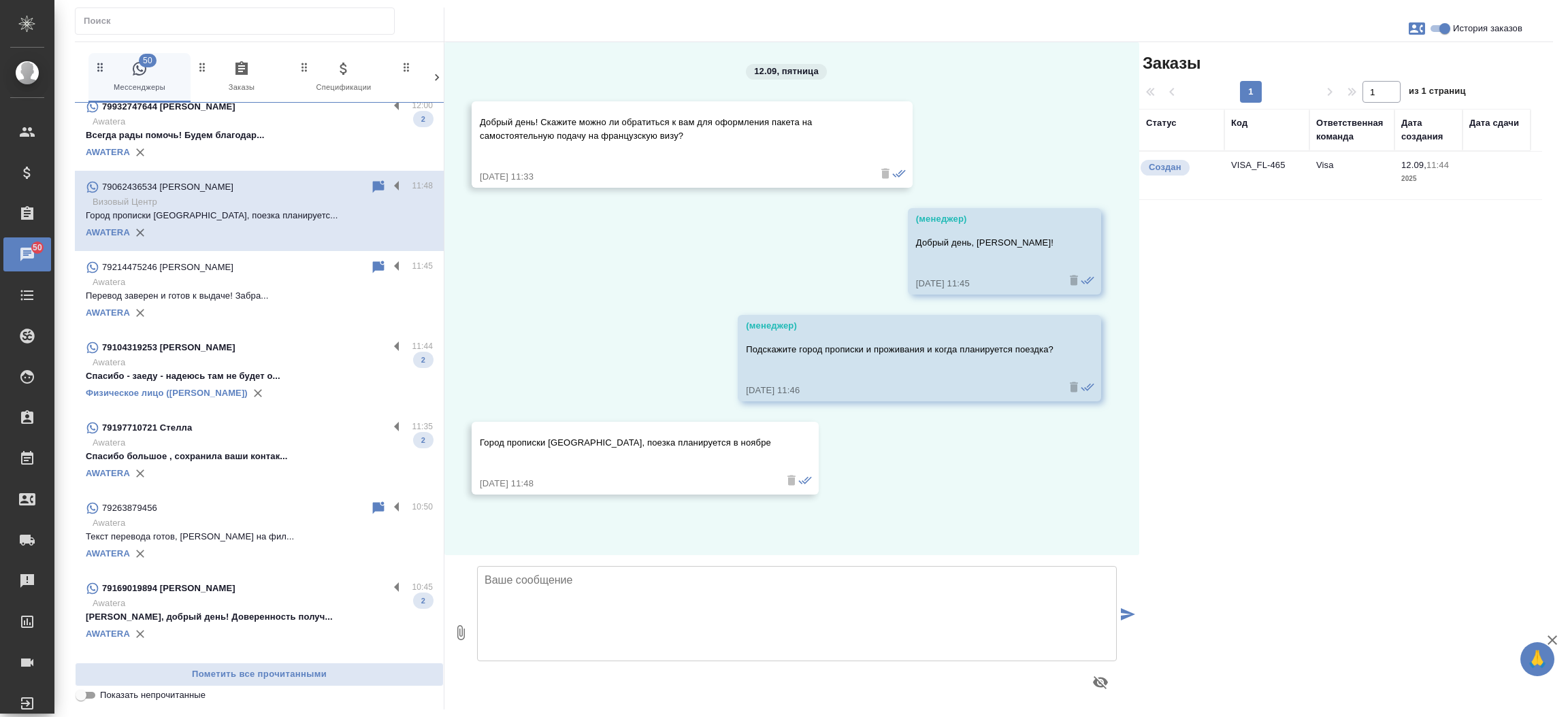
scroll to position [0, 0]
click at [1258, 170] on td "VISA_FL-465" at bounding box center [1266, 175] width 85 height 48
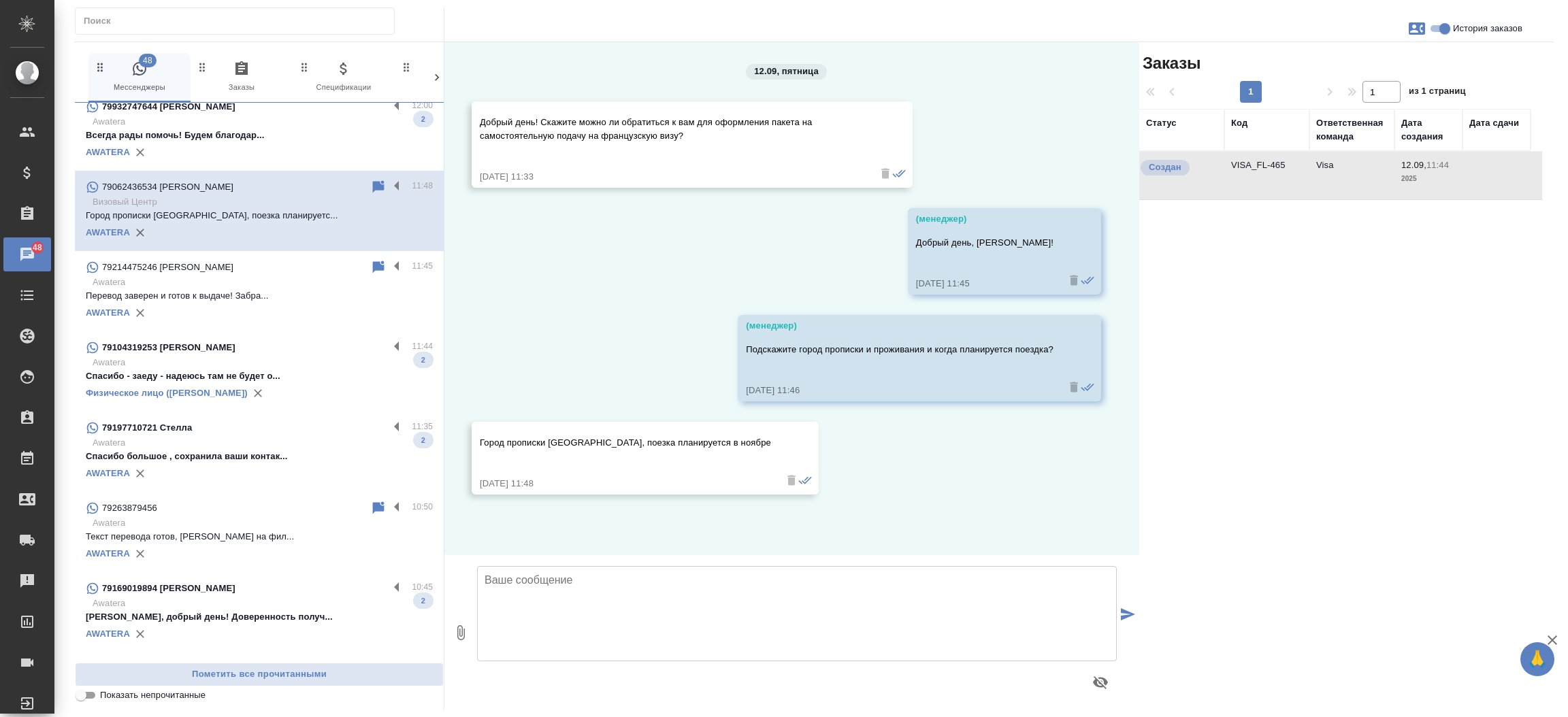
click at [1258, 170] on td "VISA_FL-465" at bounding box center [1266, 175] width 85 height 48
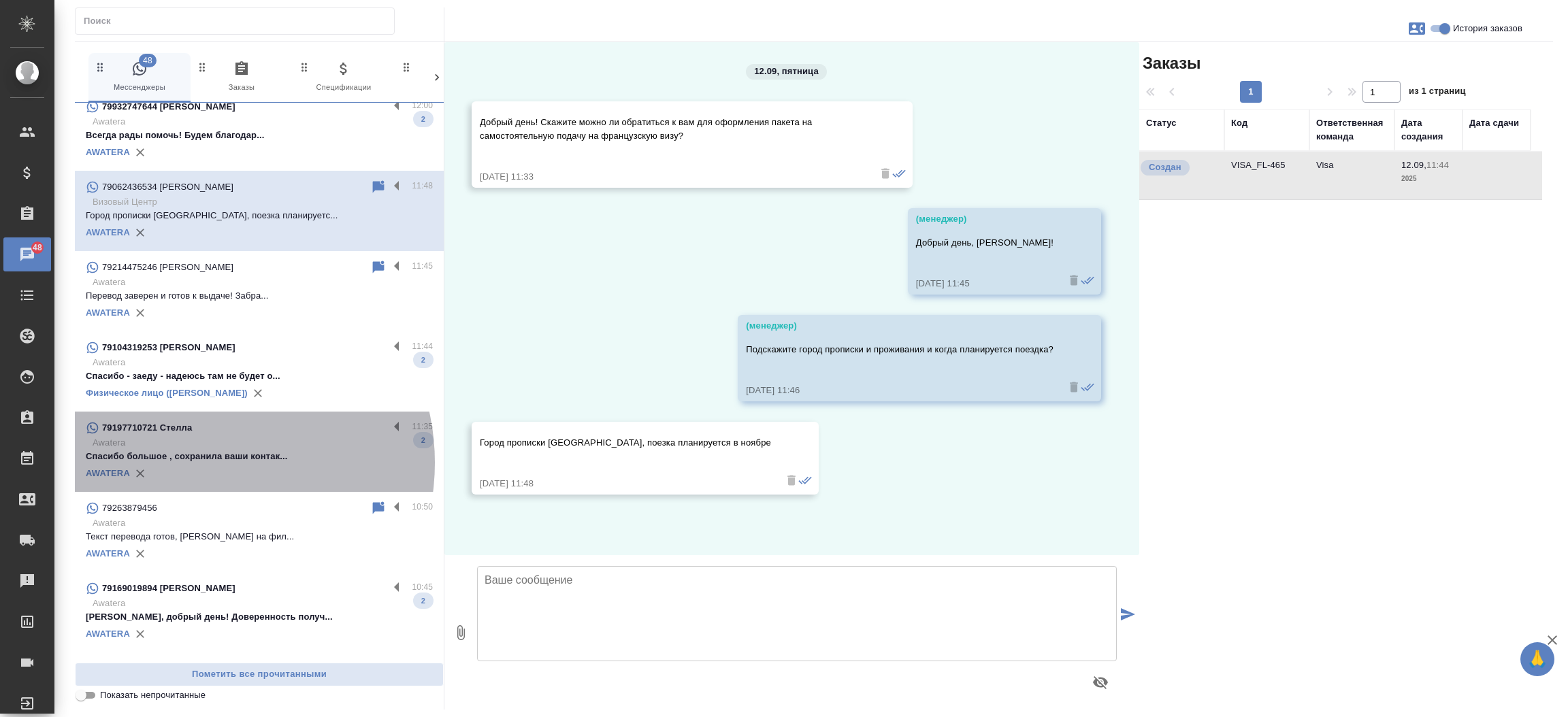
click at [202, 461] on p "Спасибо большое , сохранила ваши контак..." at bounding box center [259, 457] width 347 height 14
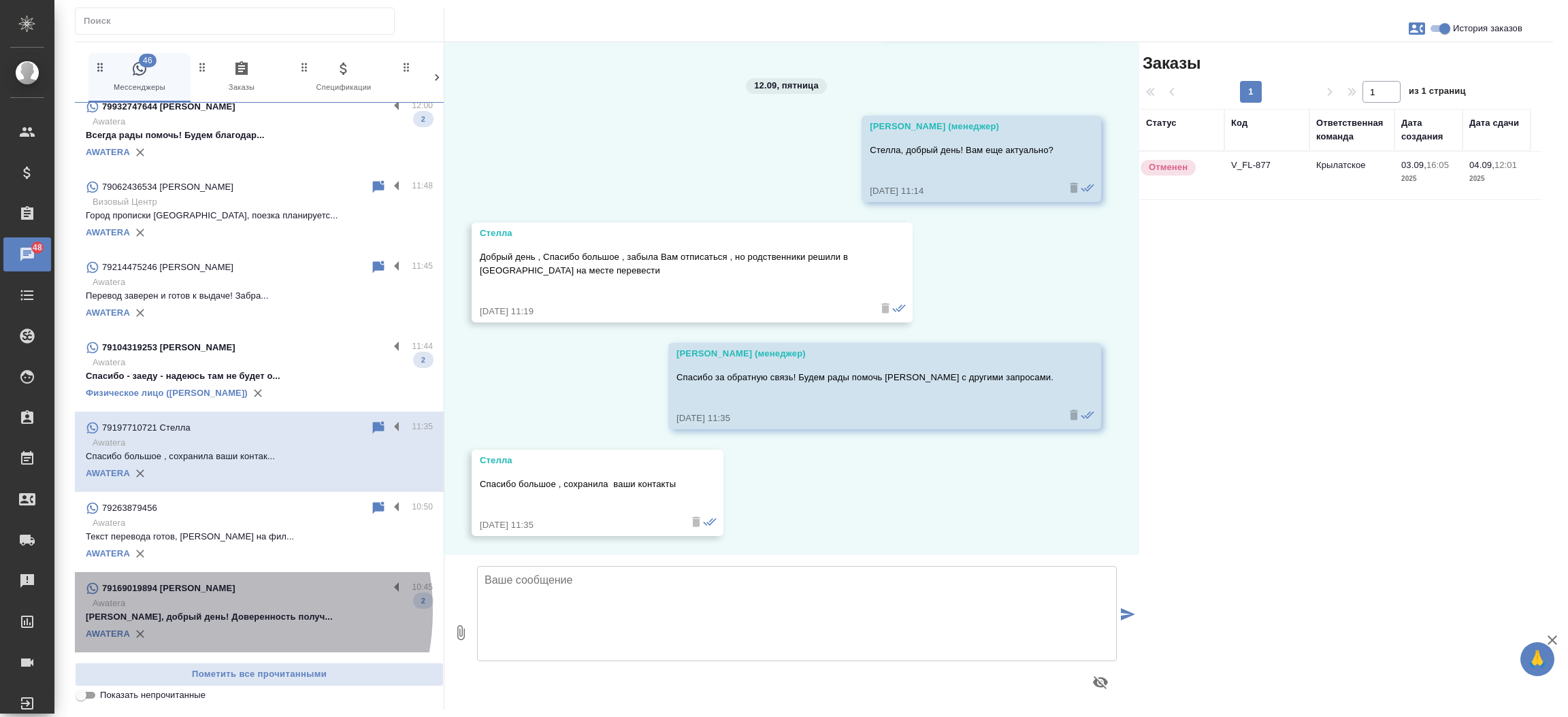
click at [195, 611] on p "Татьяна, добрый день! Доверенность получ..." at bounding box center [259, 618] width 347 height 14
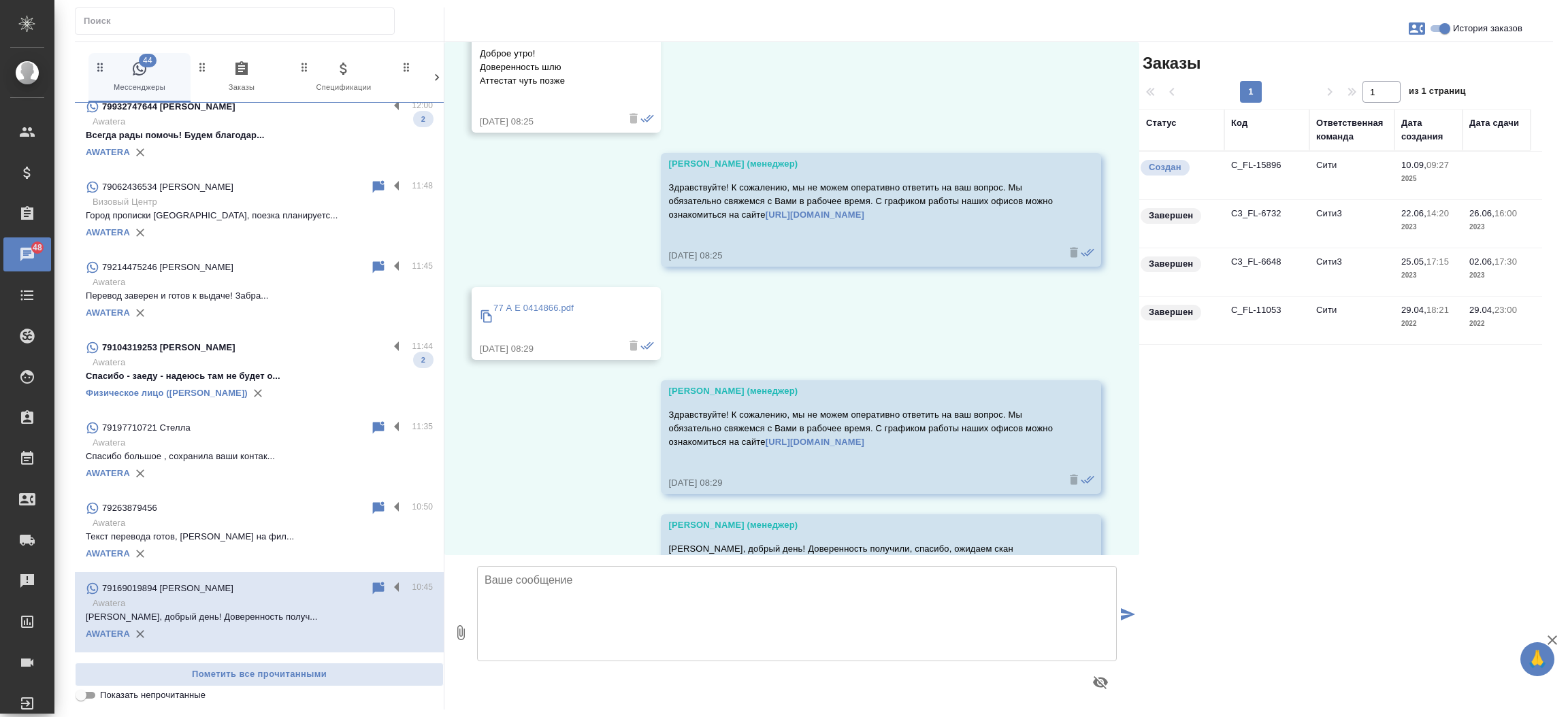
scroll to position [5015, 0]
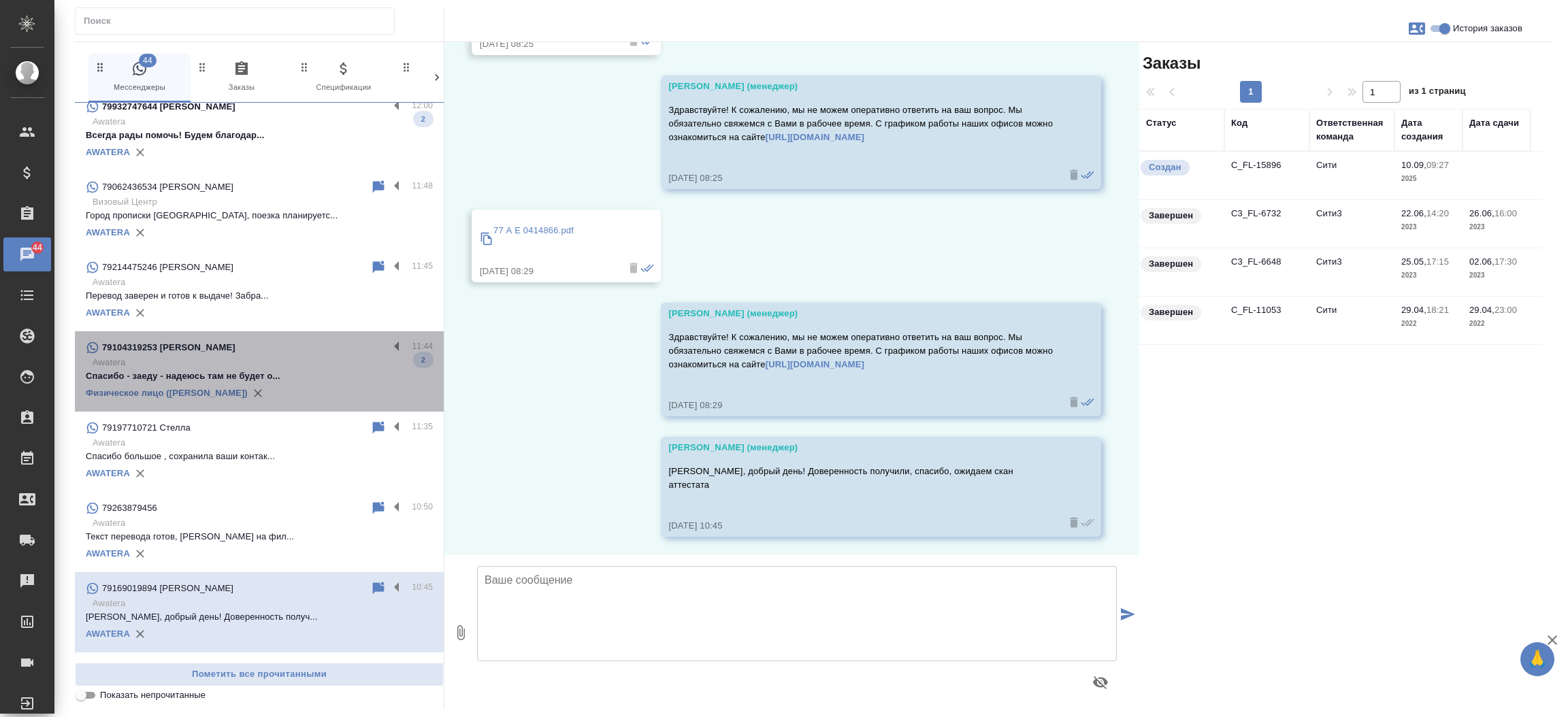
click at [276, 362] on p "Awatera" at bounding box center [262, 362] width 340 height 14
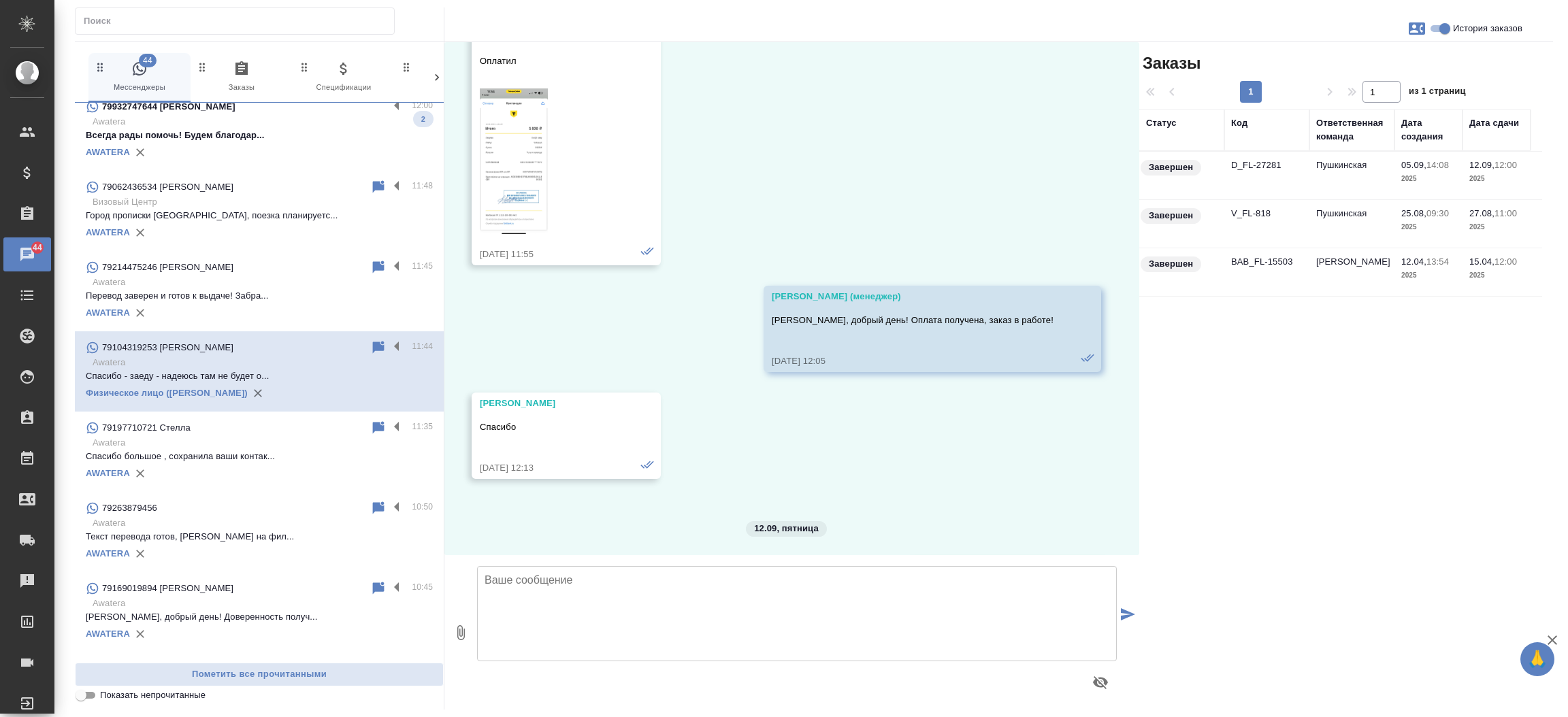
scroll to position [15012, 0]
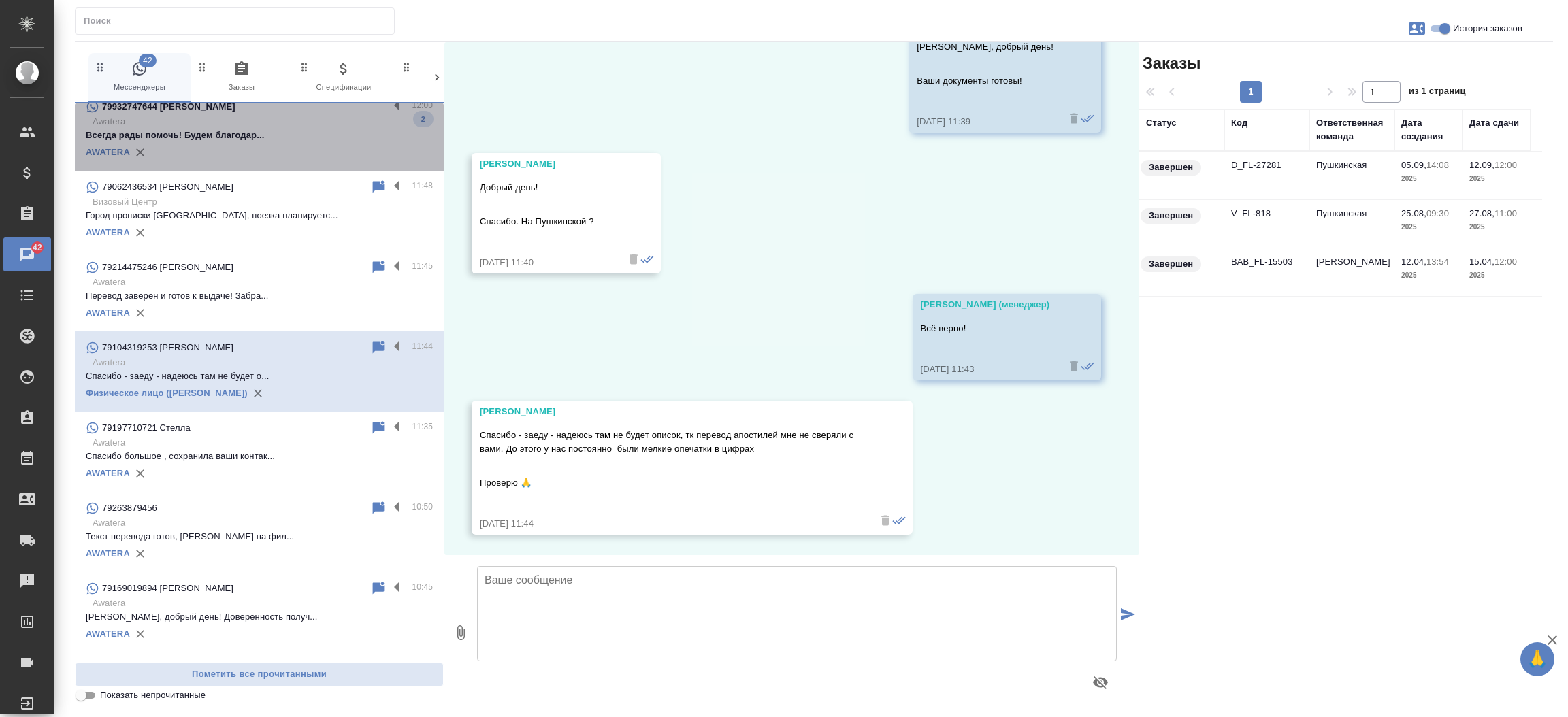
click at [279, 148] on div "AWATERA" at bounding box center [259, 152] width 347 height 21
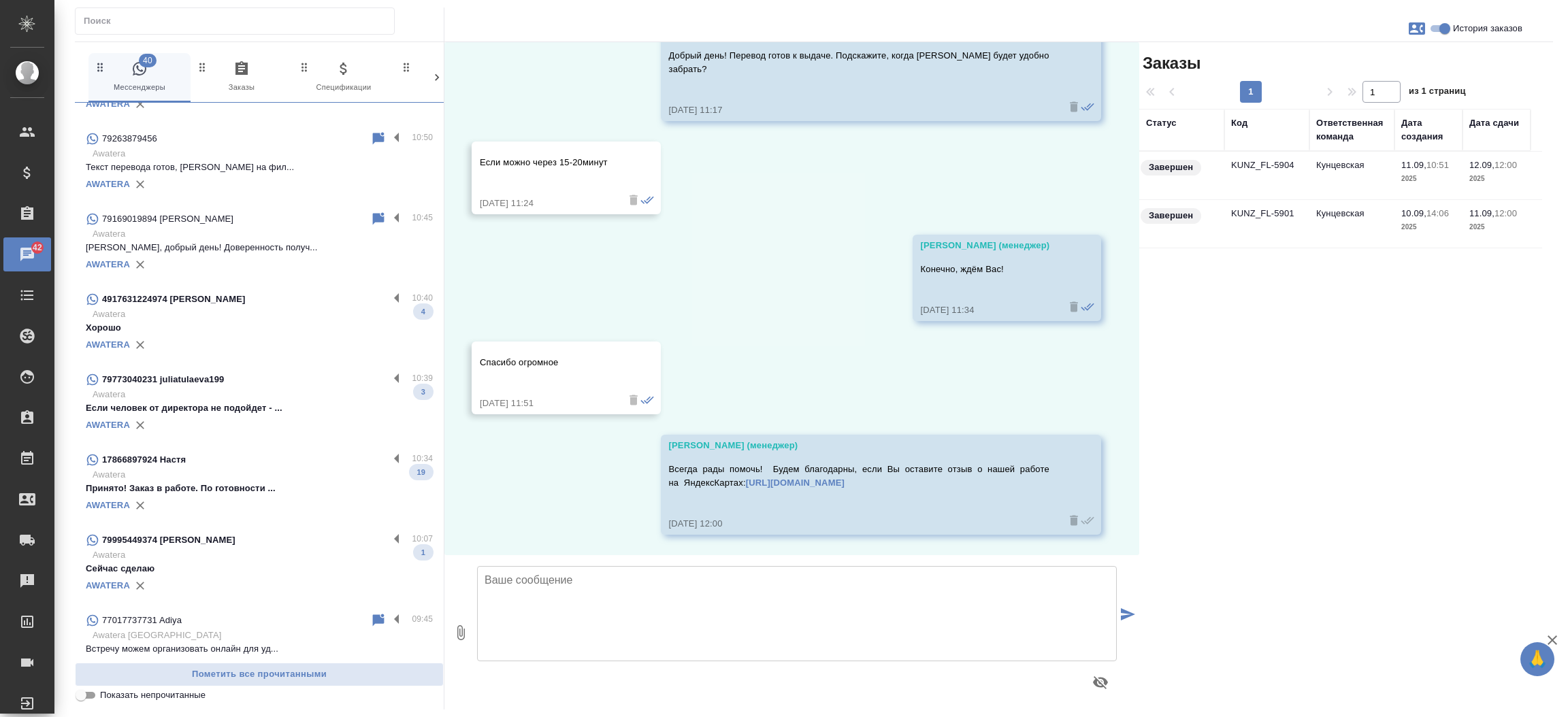
scroll to position [2199, 0]
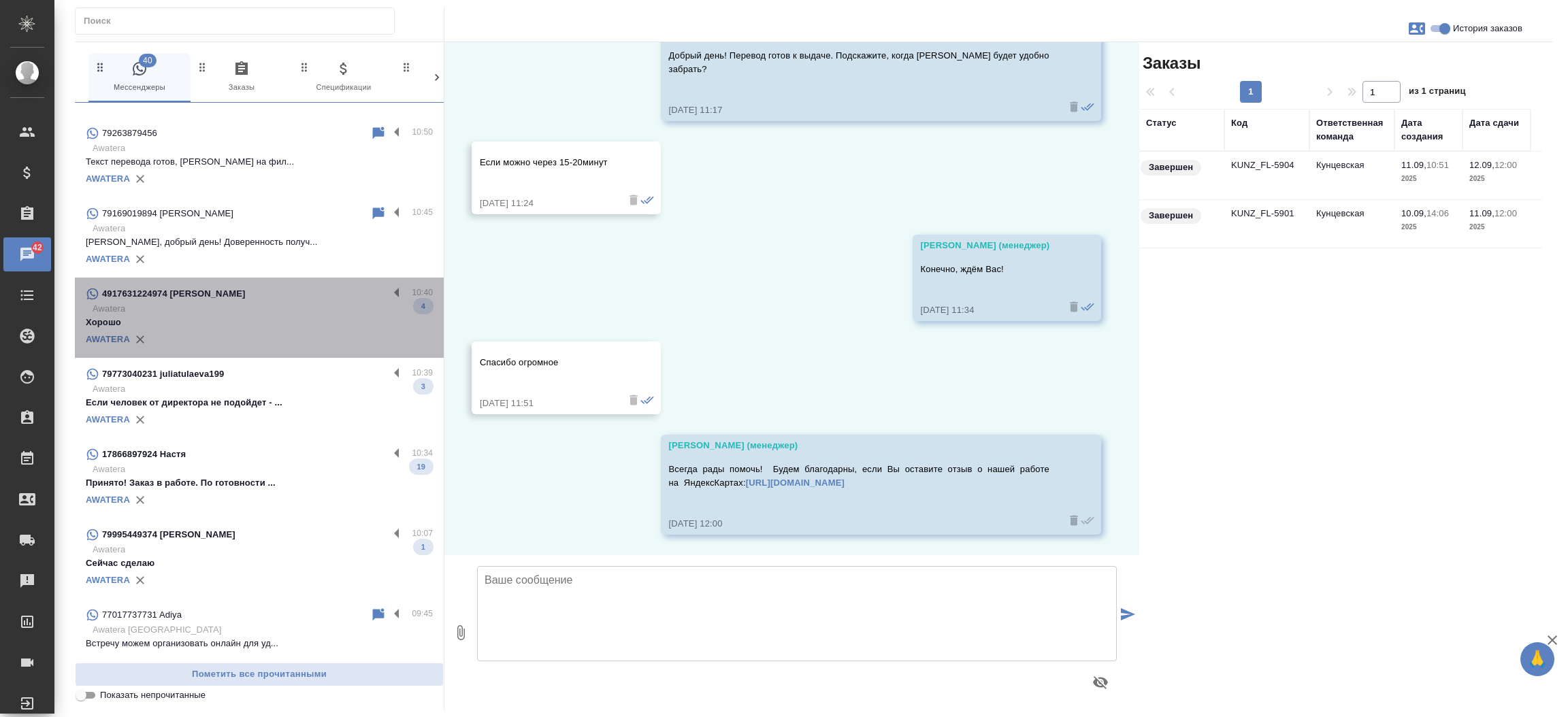
click at [284, 318] on p "Хорошо" at bounding box center [259, 323] width 347 height 14
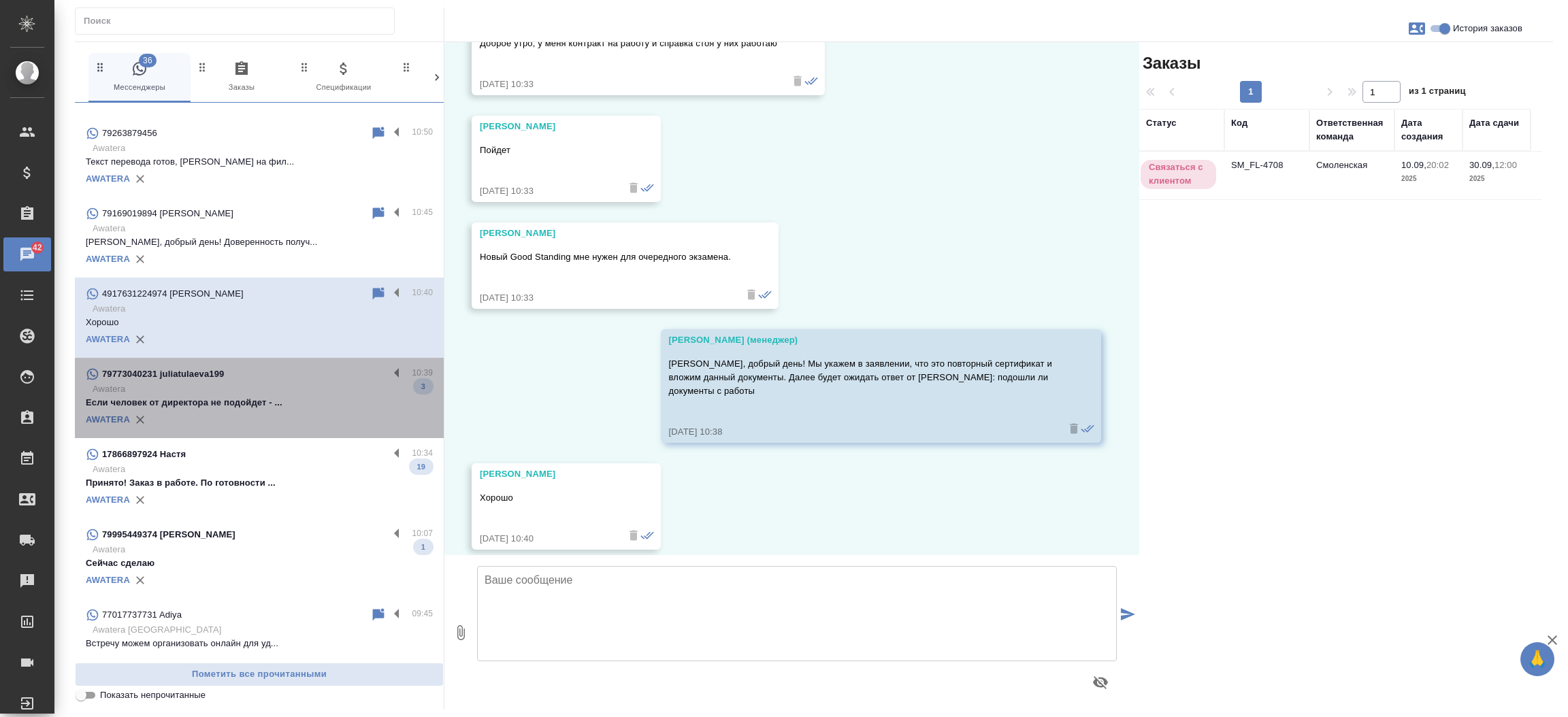
click at [272, 378] on div "79773040231 juliatulaeva199" at bounding box center [237, 374] width 303 height 16
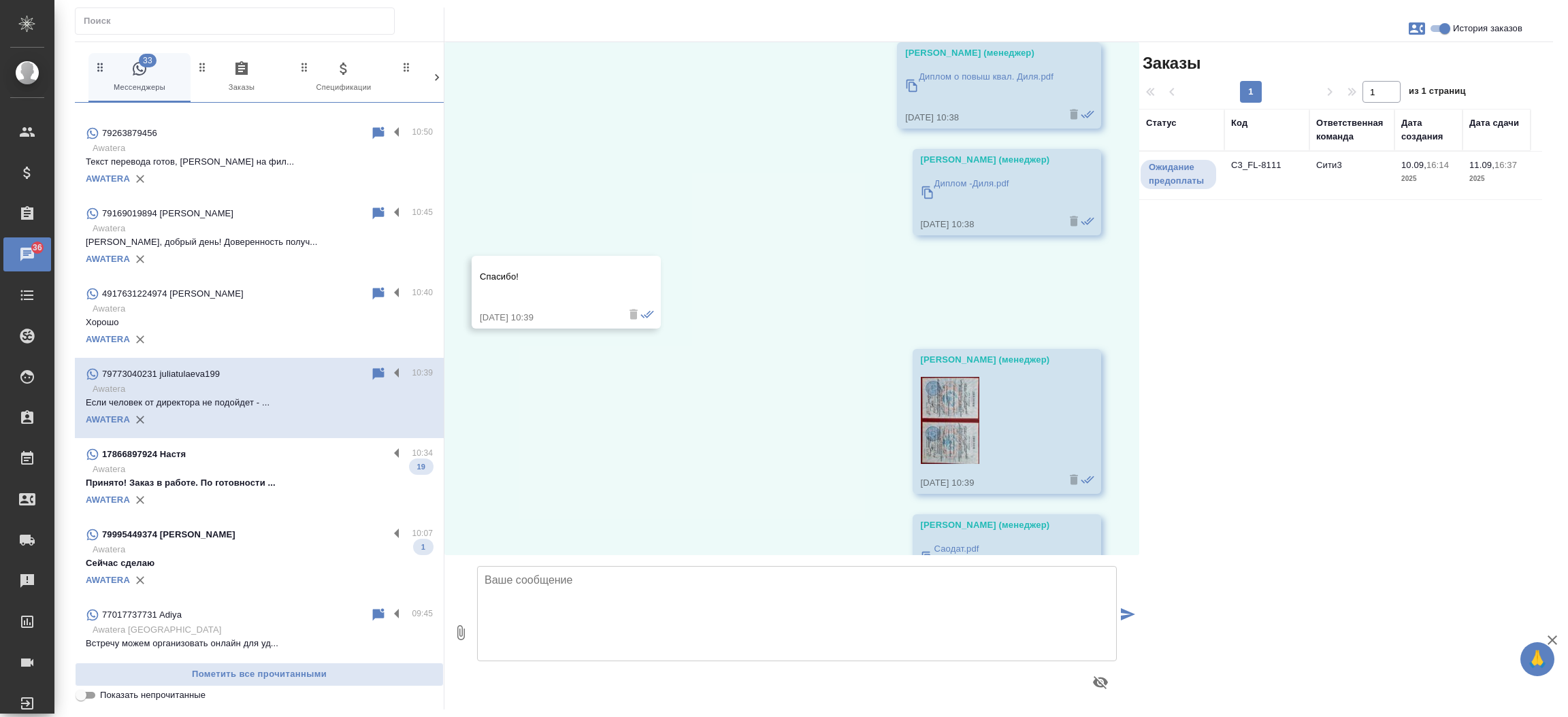
scroll to position [3394, 0]
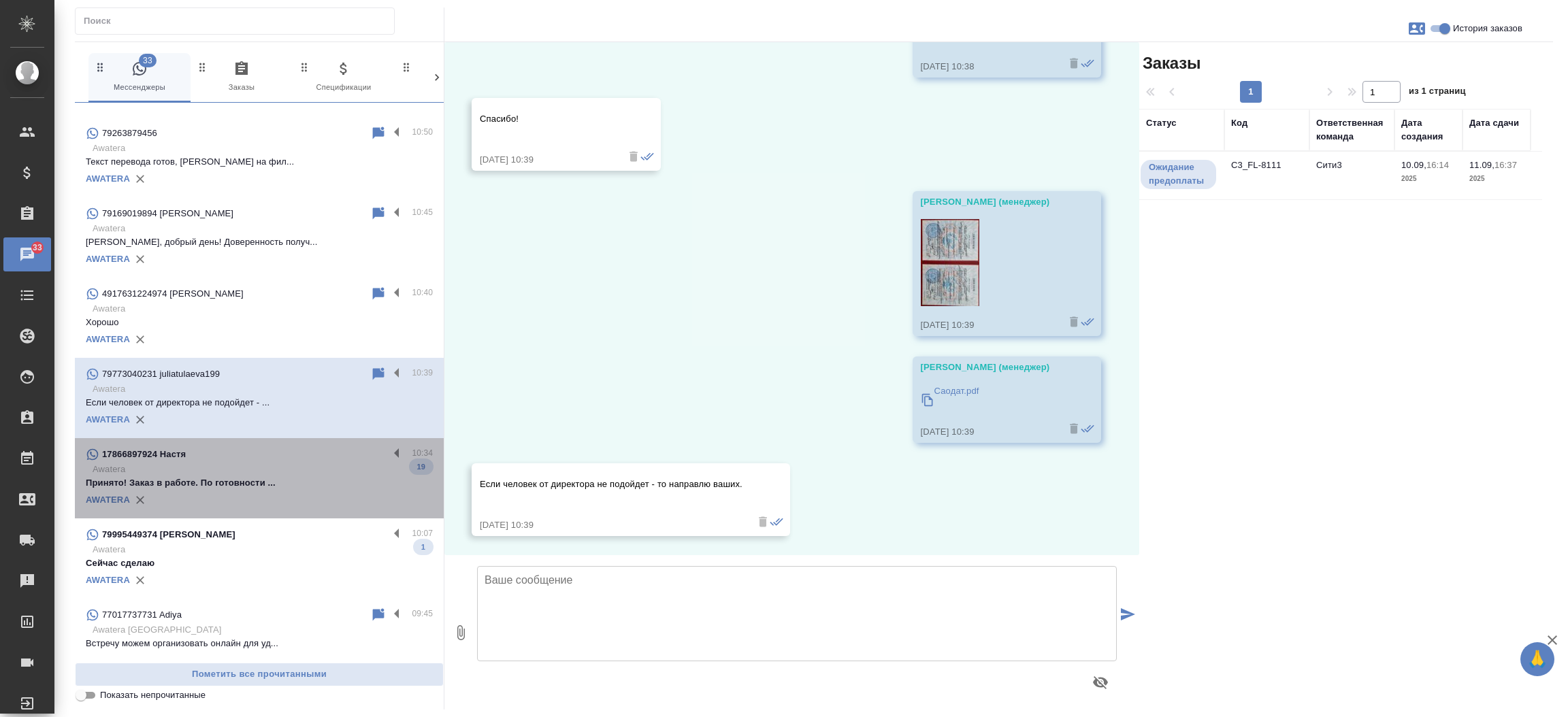
click at [302, 486] on p "Принято! Заказ в работе. По готовности ..." at bounding box center [259, 483] width 347 height 14
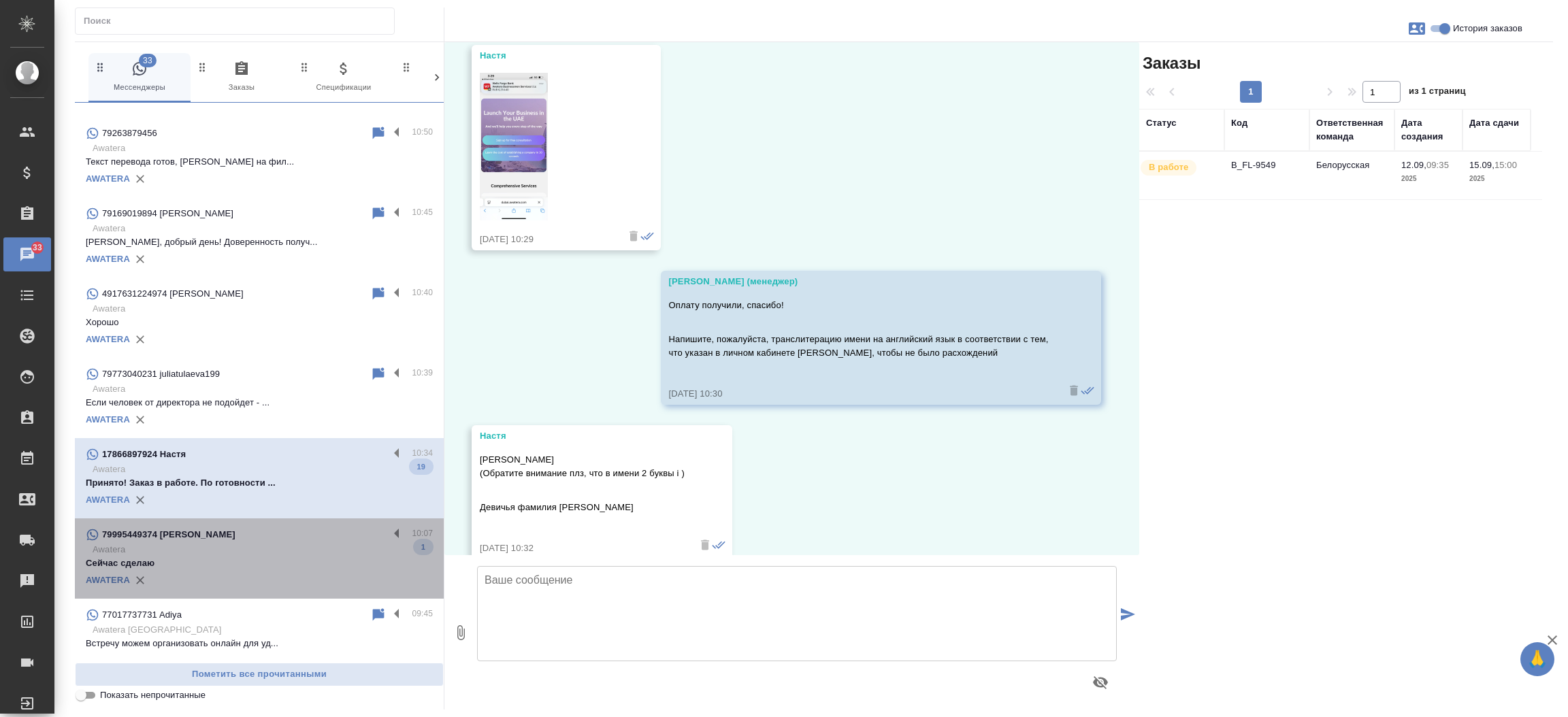
click at [281, 527] on div "79995449374 Саидов Камолжон Еркинович" at bounding box center [237, 535] width 303 height 16
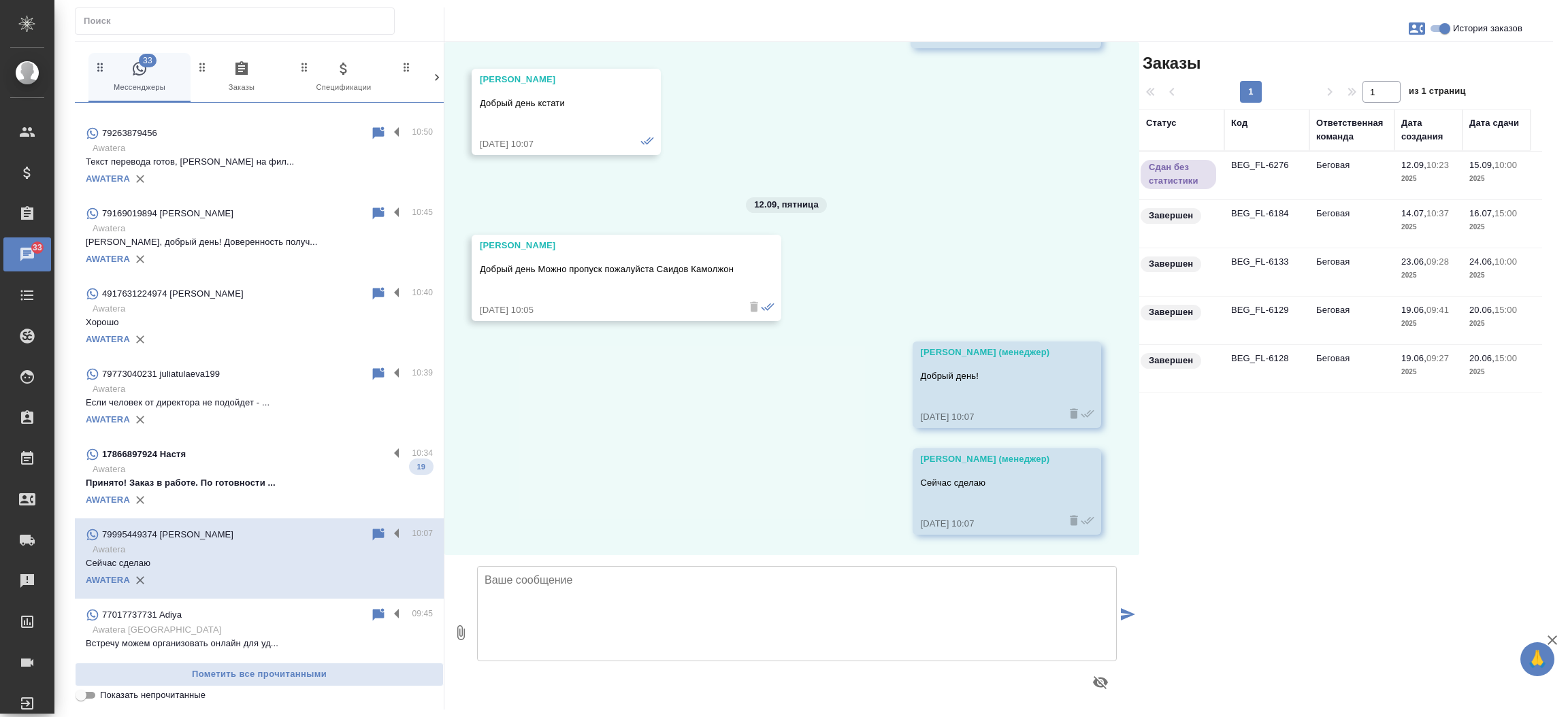
scroll to position [1504, 0]
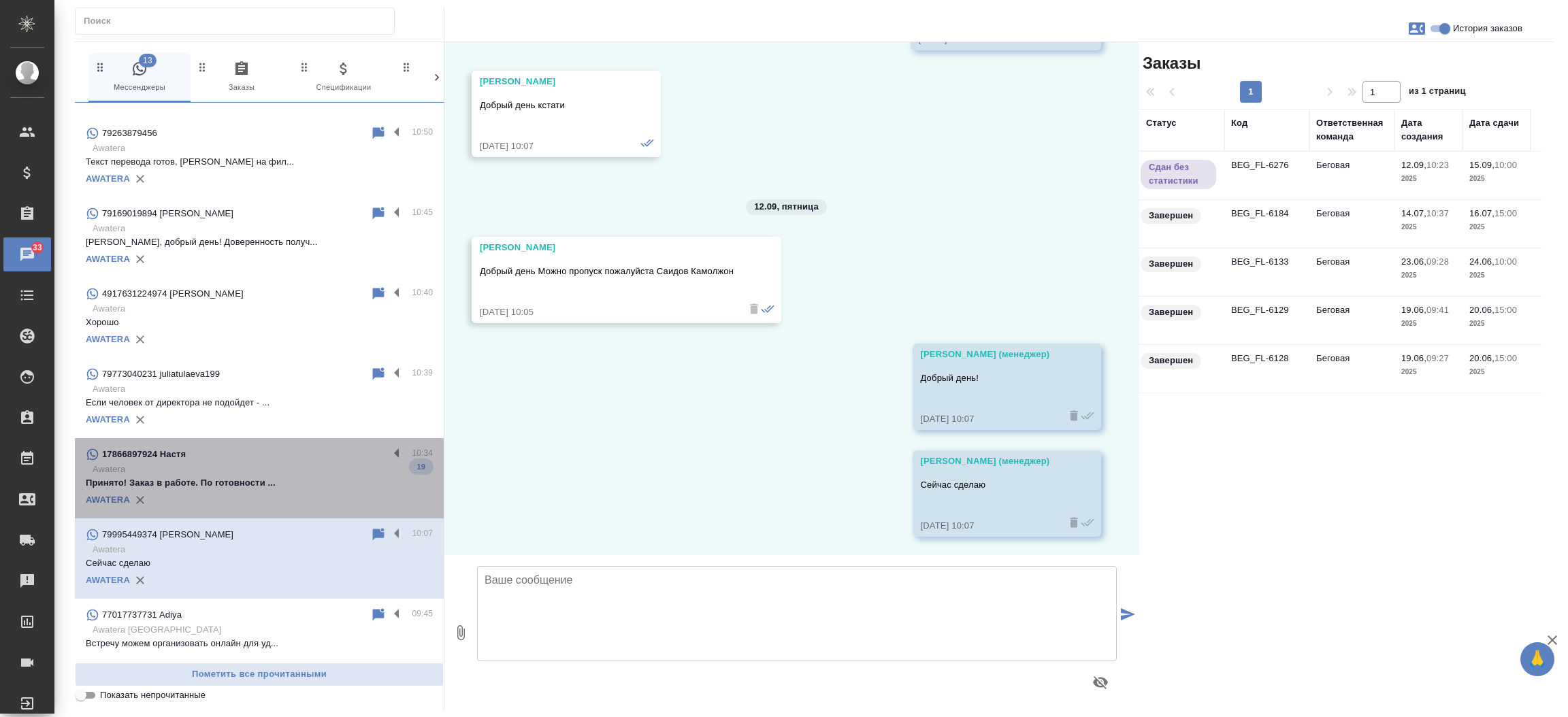
click at [321, 477] on p "Принято! Заказ в работе. По готовности ..." at bounding box center [259, 483] width 347 height 14
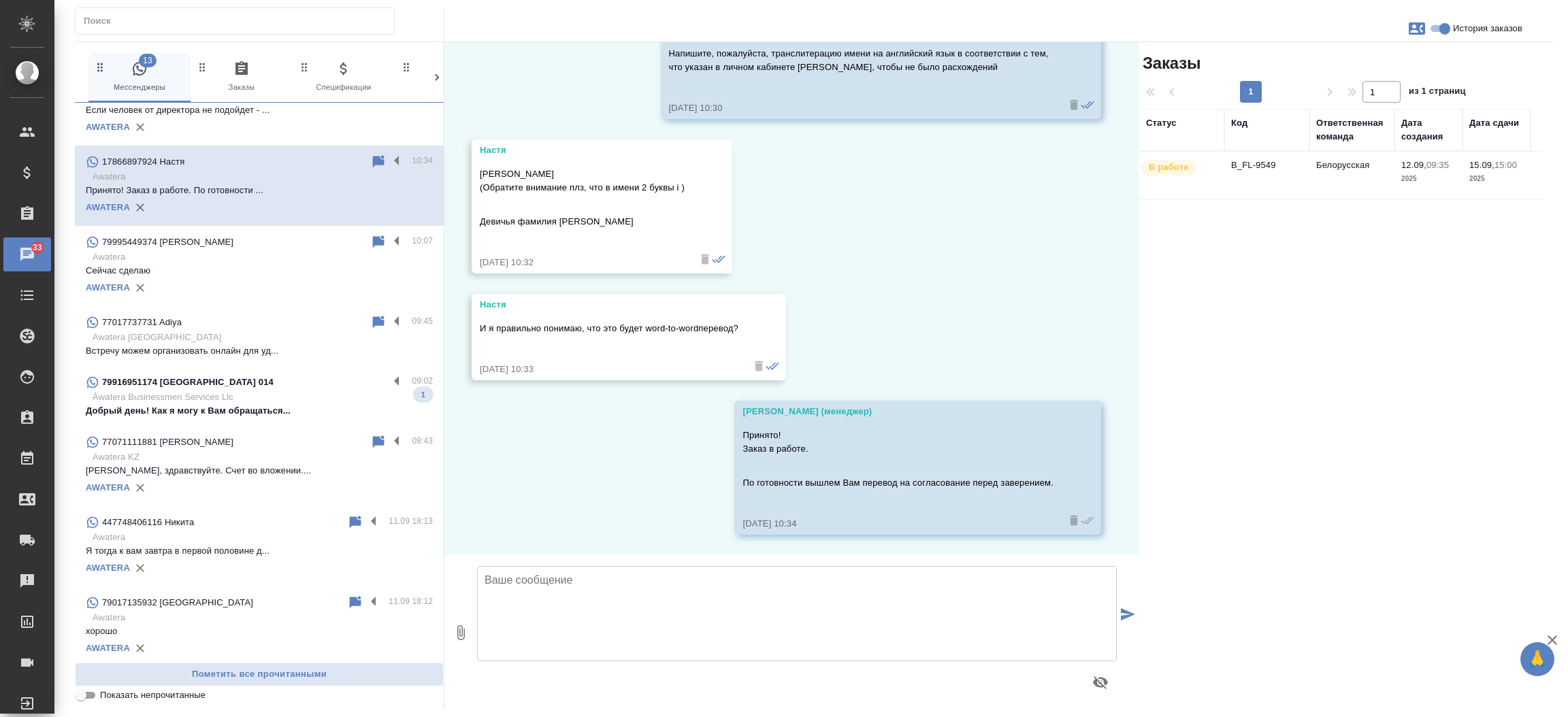
scroll to position [2496, 0]
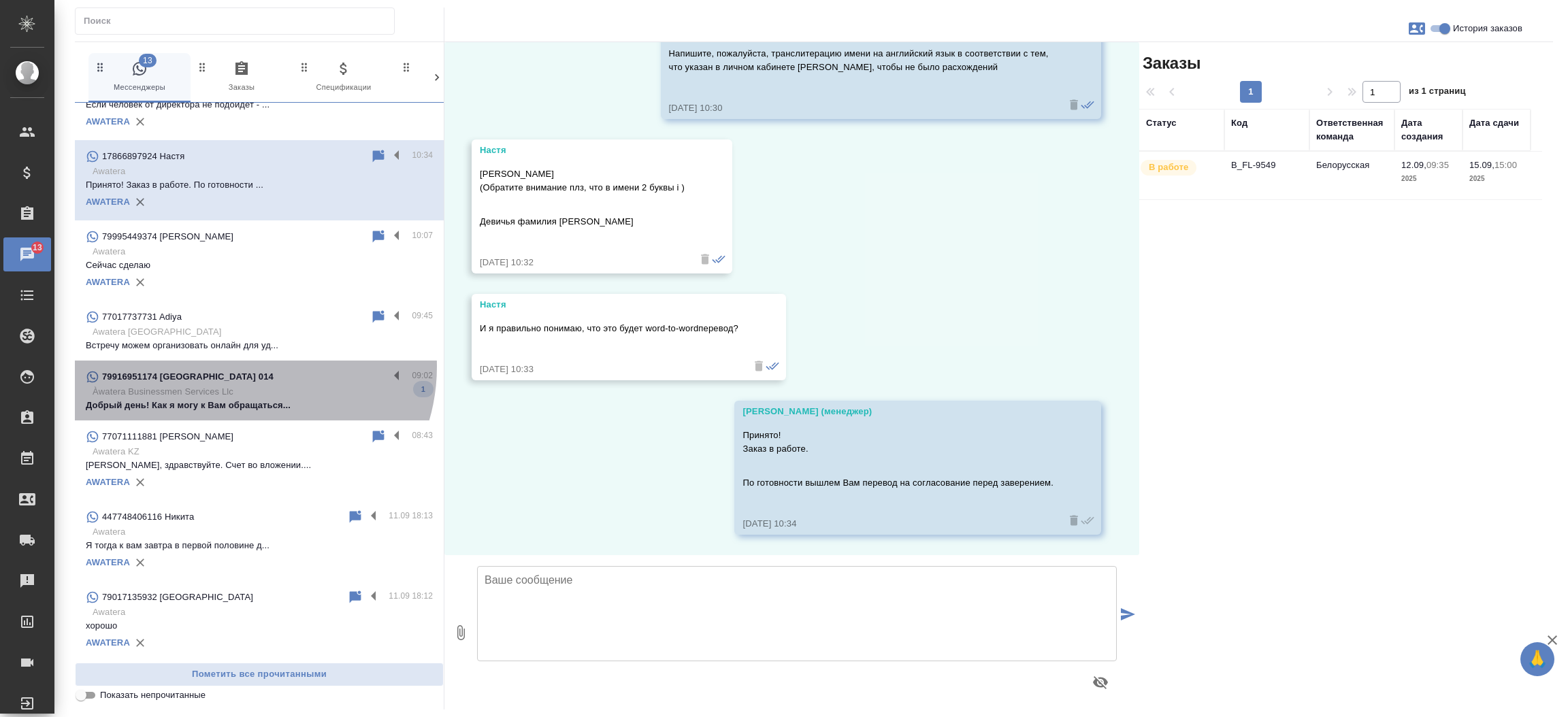
click at [246, 365] on div "79916951174 Centro De Gestión 014 09:02 Àwatera Businessmen Services Llc Добрый…" at bounding box center [259, 390] width 368 height 60
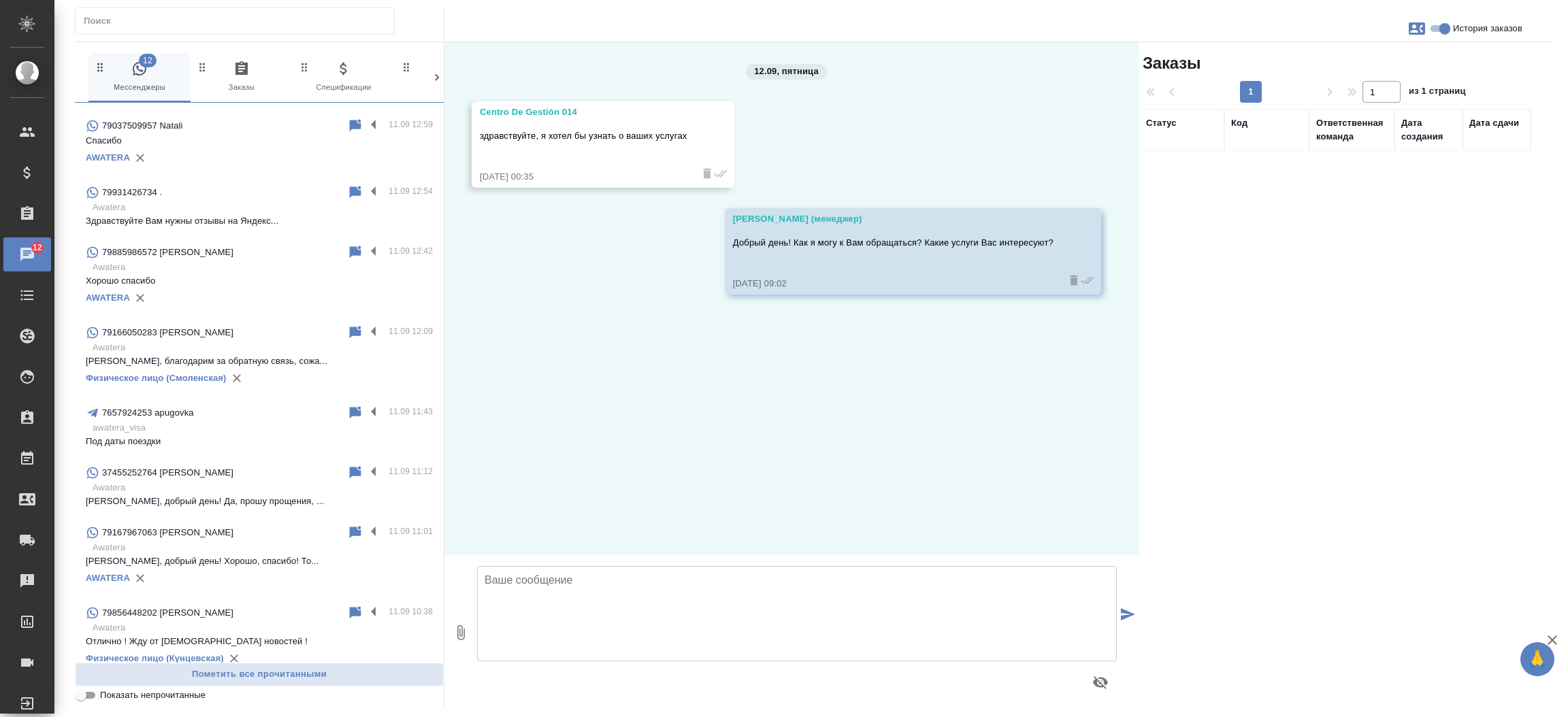
scroll to position [4305, 0]
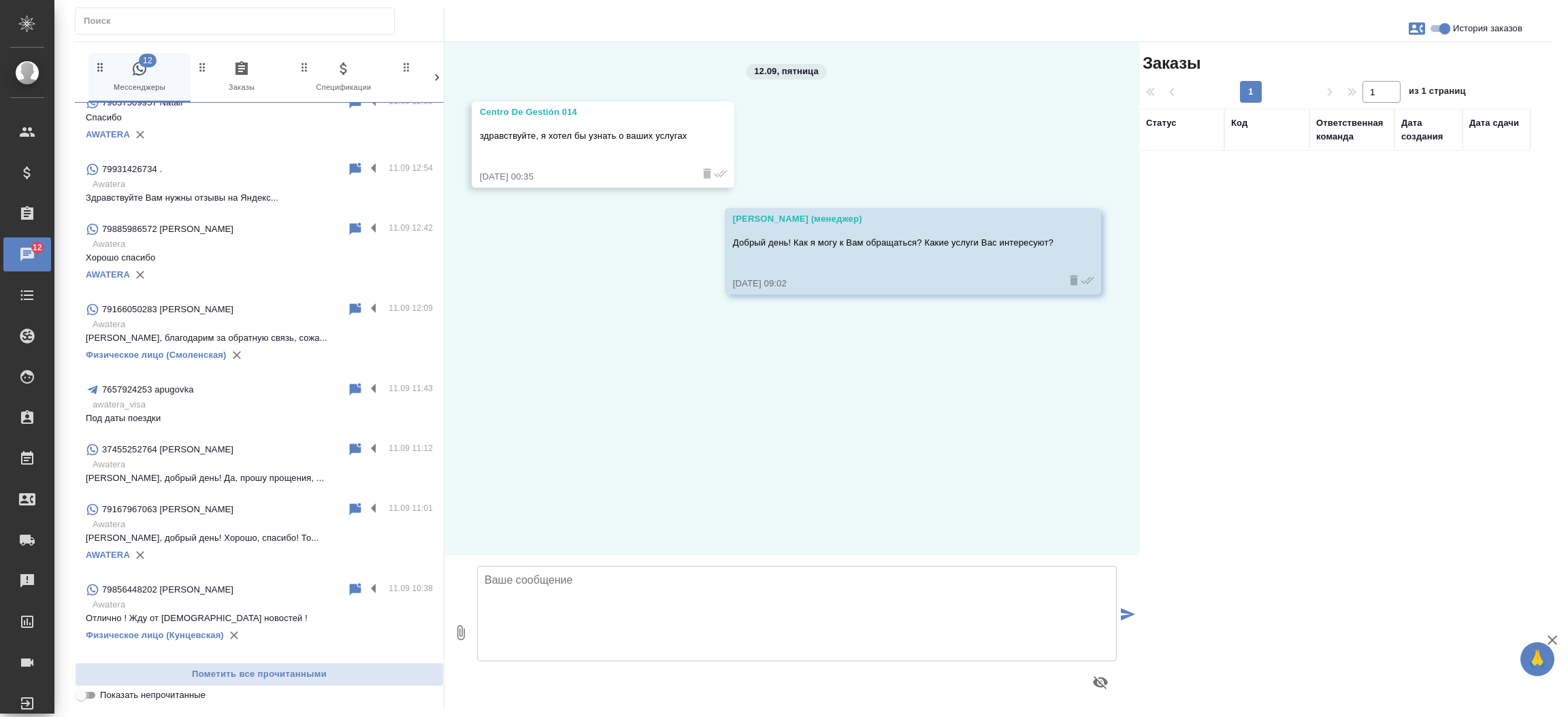
click at [91, 694] on input "Показать непрочитанные" at bounding box center [80, 695] width 49 height 16
checkbox input "true"
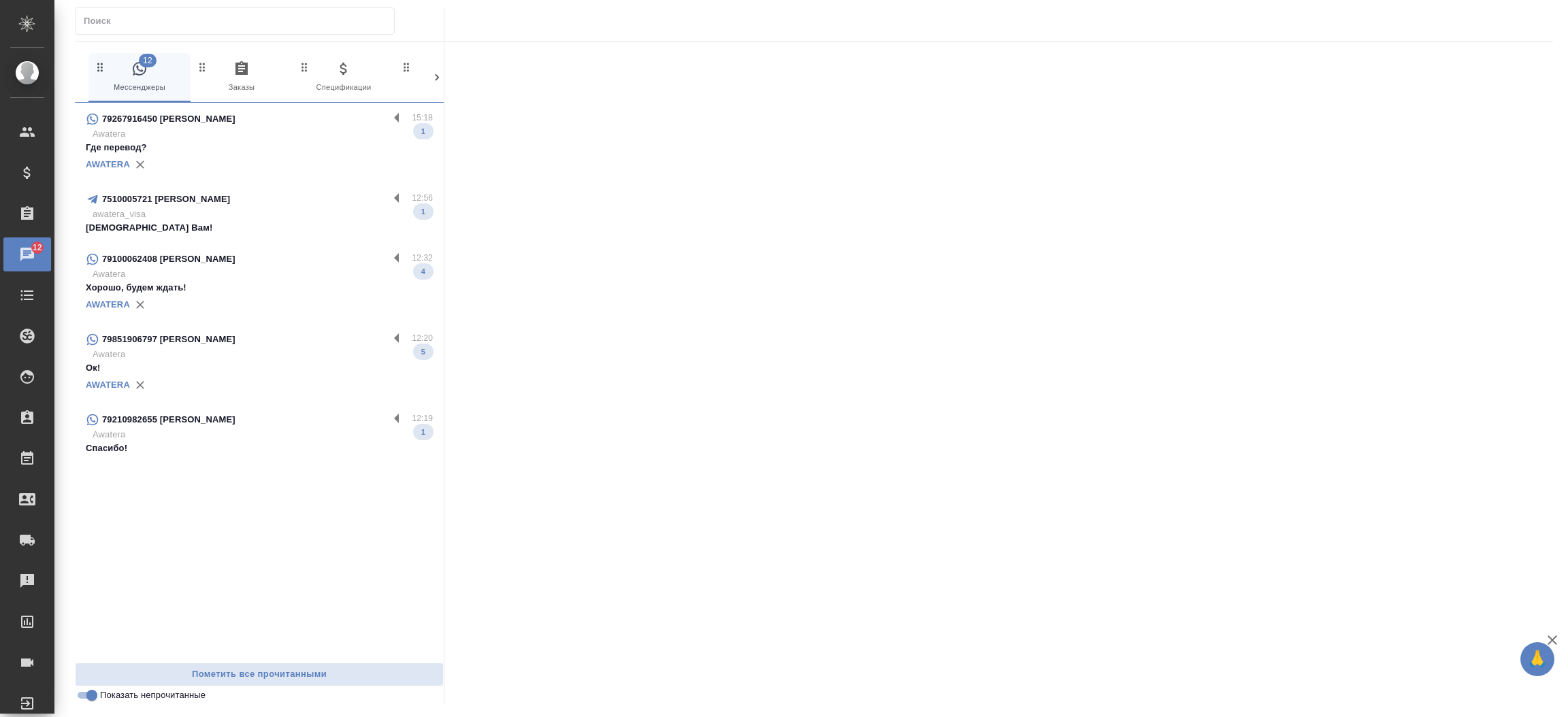
scroll to position [0, 0]
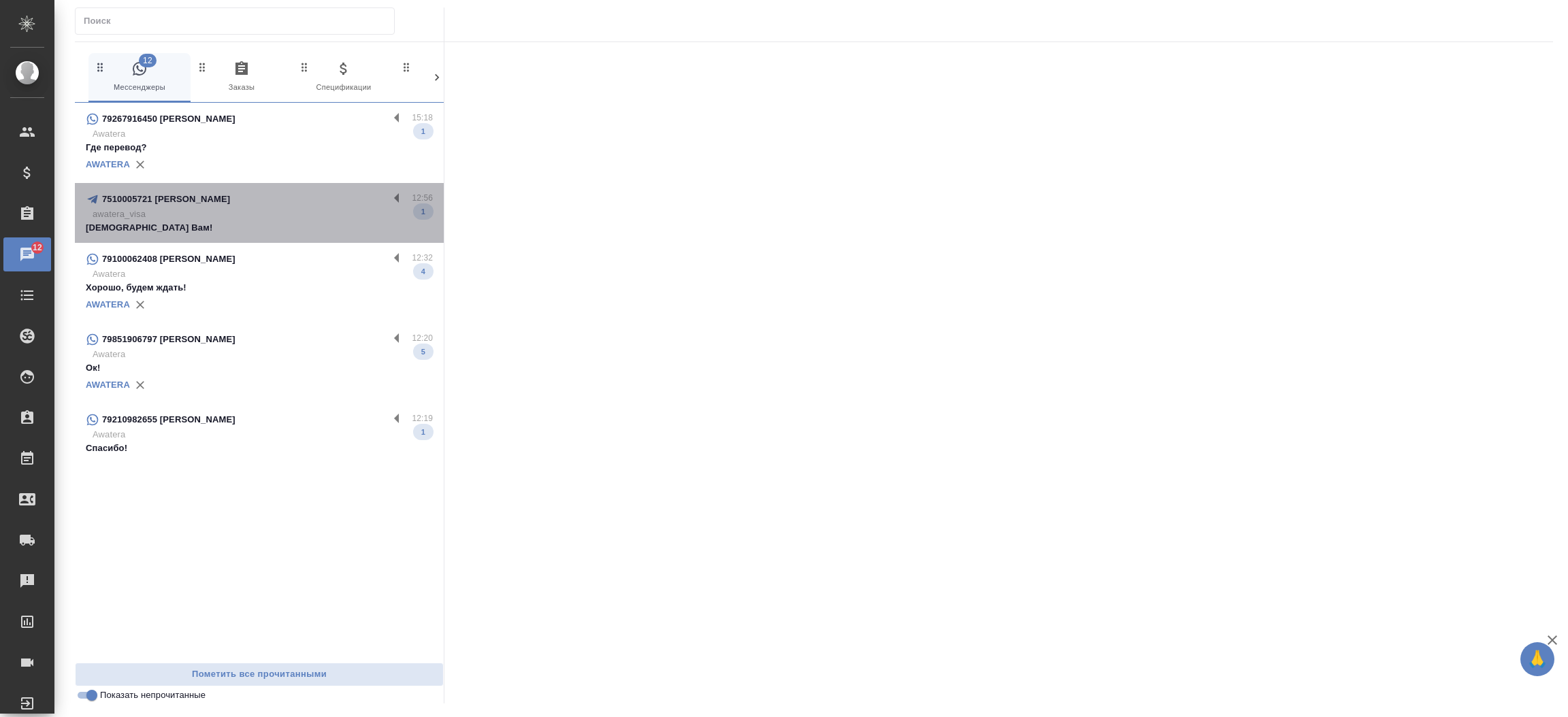
click at [168, 206] on div "7510005721 Дарья Юля Бот" at bounding box center [237, 199] width 303 height 16
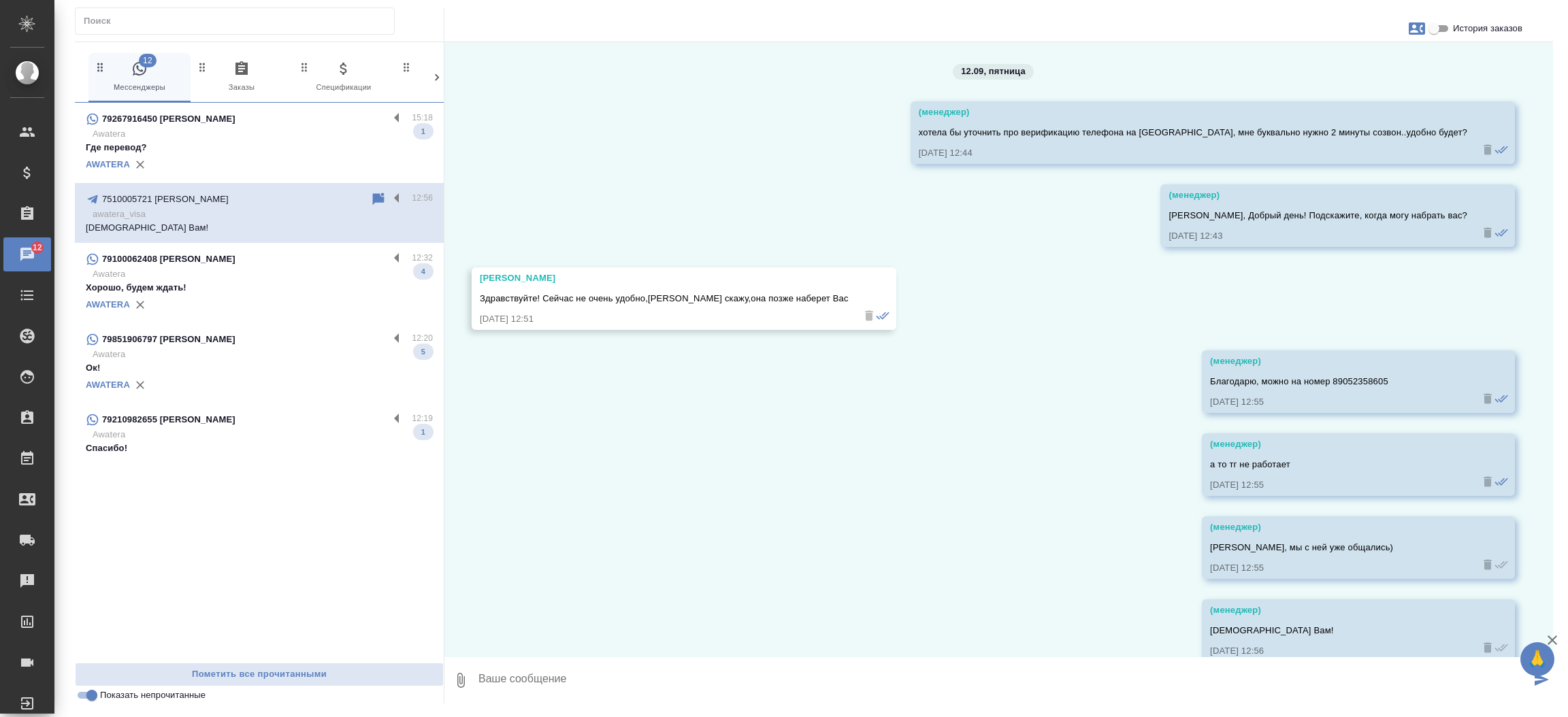
scroll to position [24, 0]
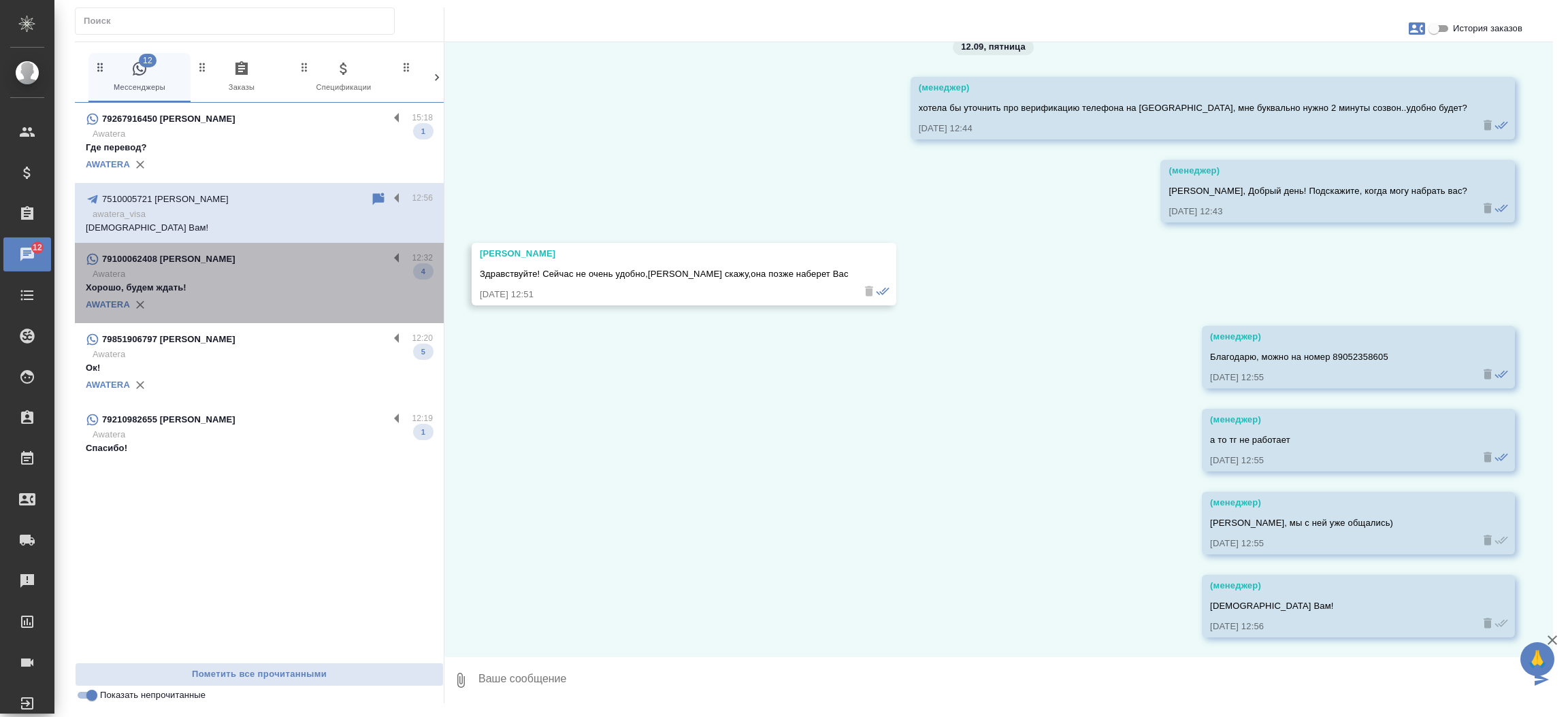
click at [194, 284] on p "Хорошо, будем ждать!" at bounding box center [259, 288] width 347 height 14
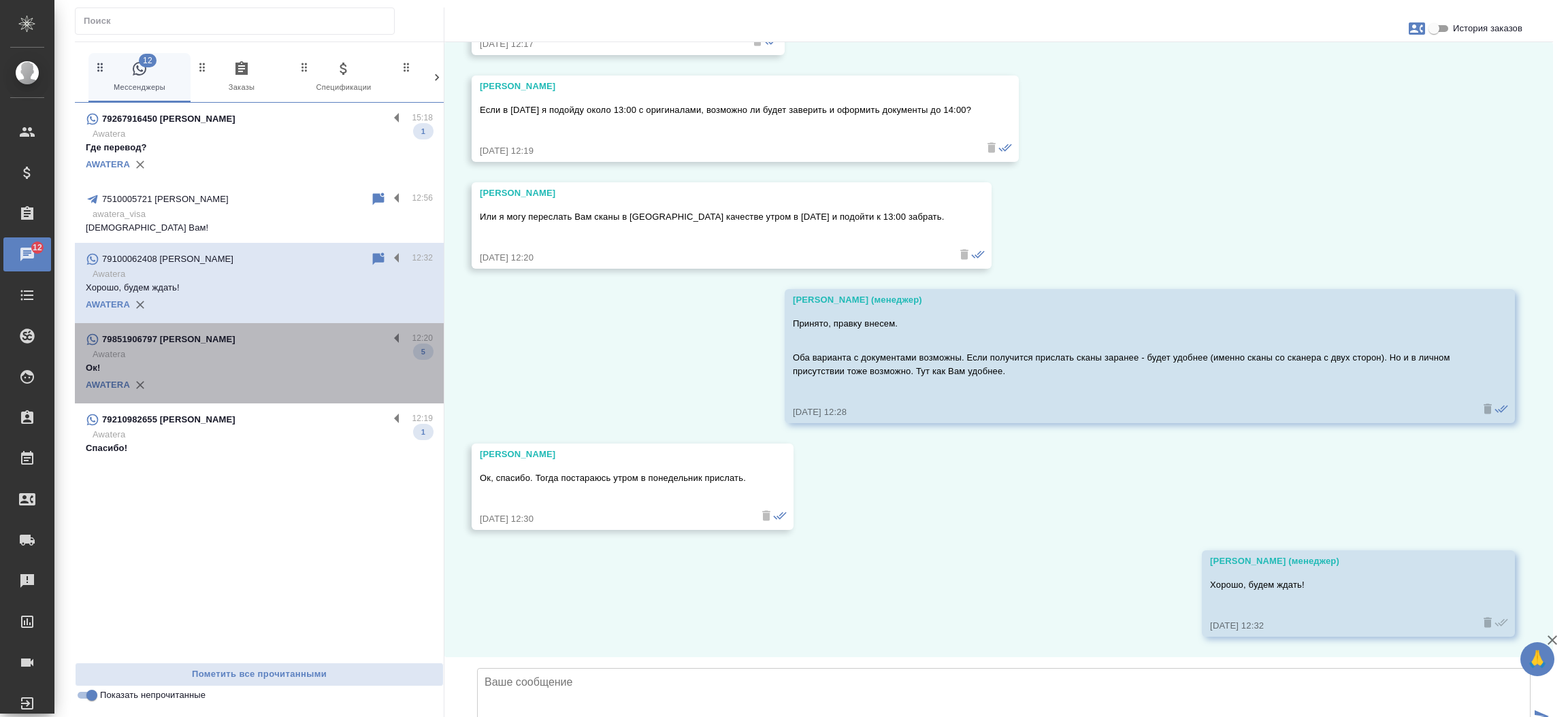
click at [193, 353] on p "Awatera" at bounding box center [262, 355] width 340 height 14
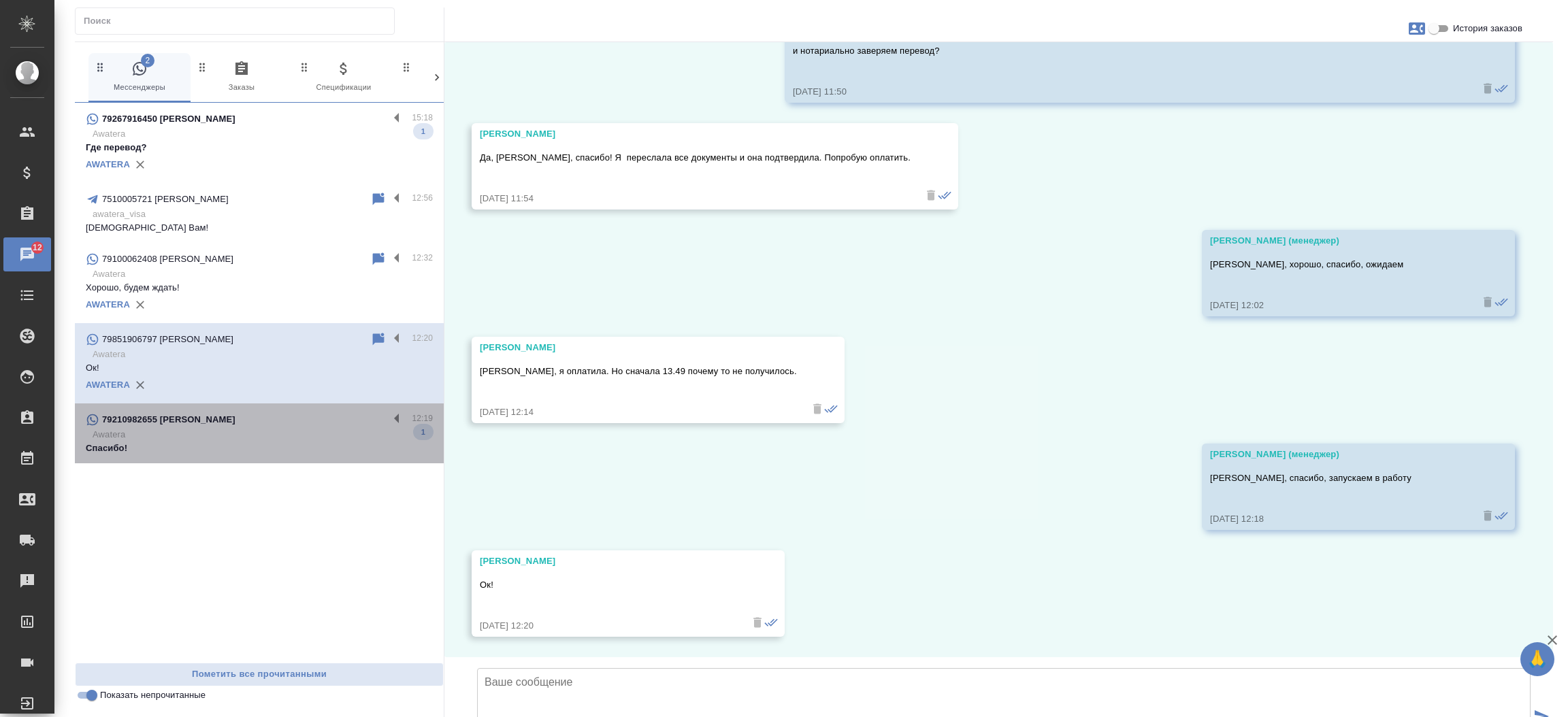
click at [194, 416] on p "79210982655 Yana Martcinkevich" at bounding box center [169, 420] width 133 height 14
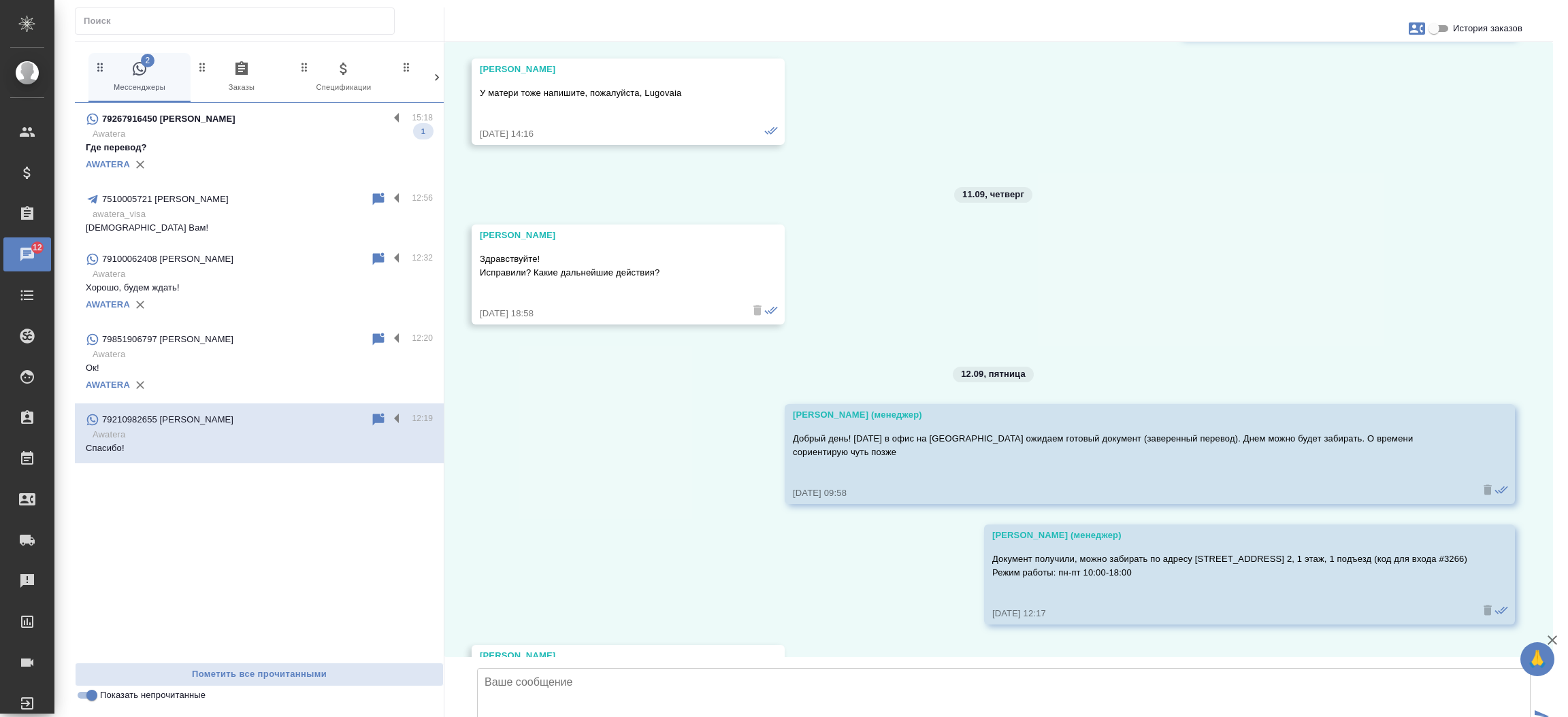
click at [202, 126] on div "79267916450 Мирошниченко Марина" at bounding box center [237, 118] width 303 height 16
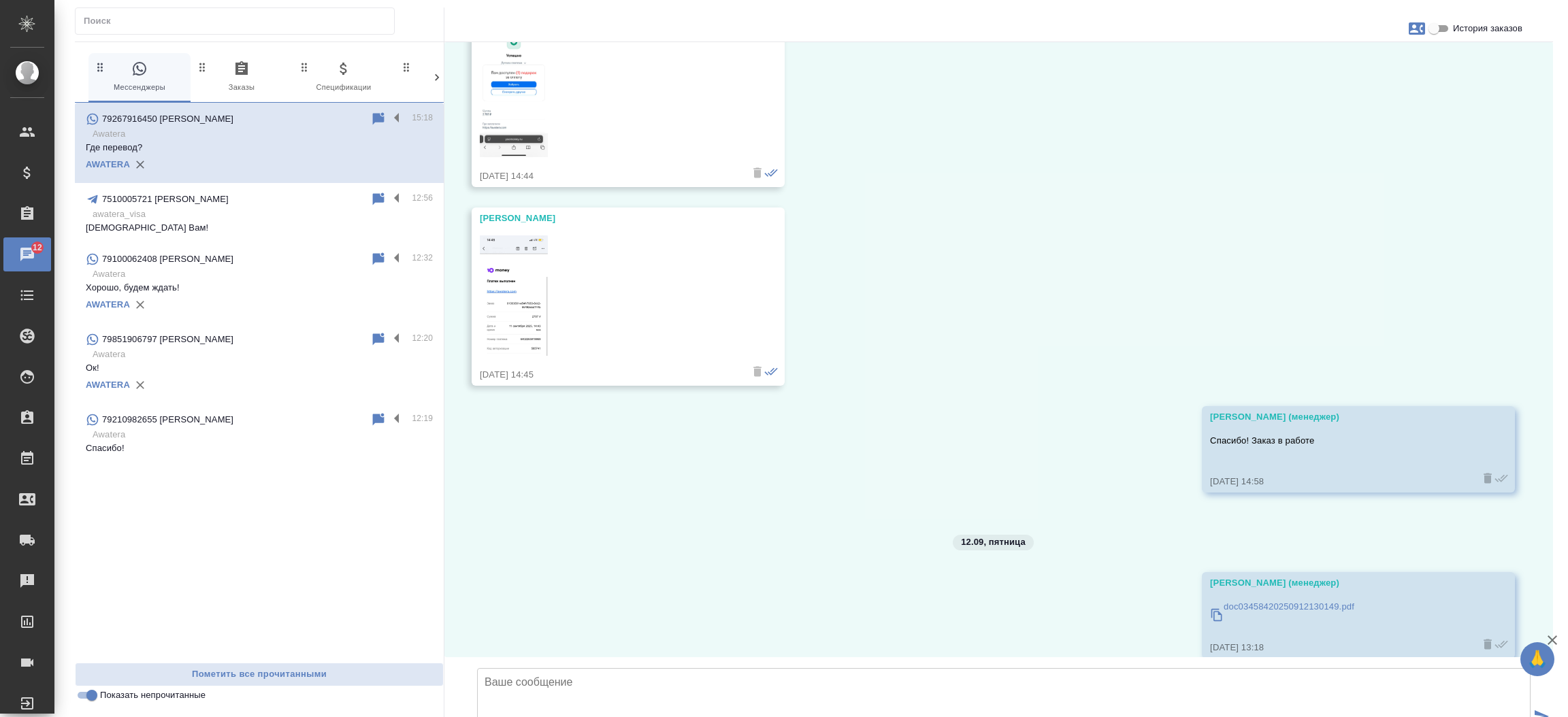
scroll to position [2553, 0]
click at [1443, 27] on input "История заказов" at bounding box center [1433, 29] width 49 height 16
checkbox input "true"
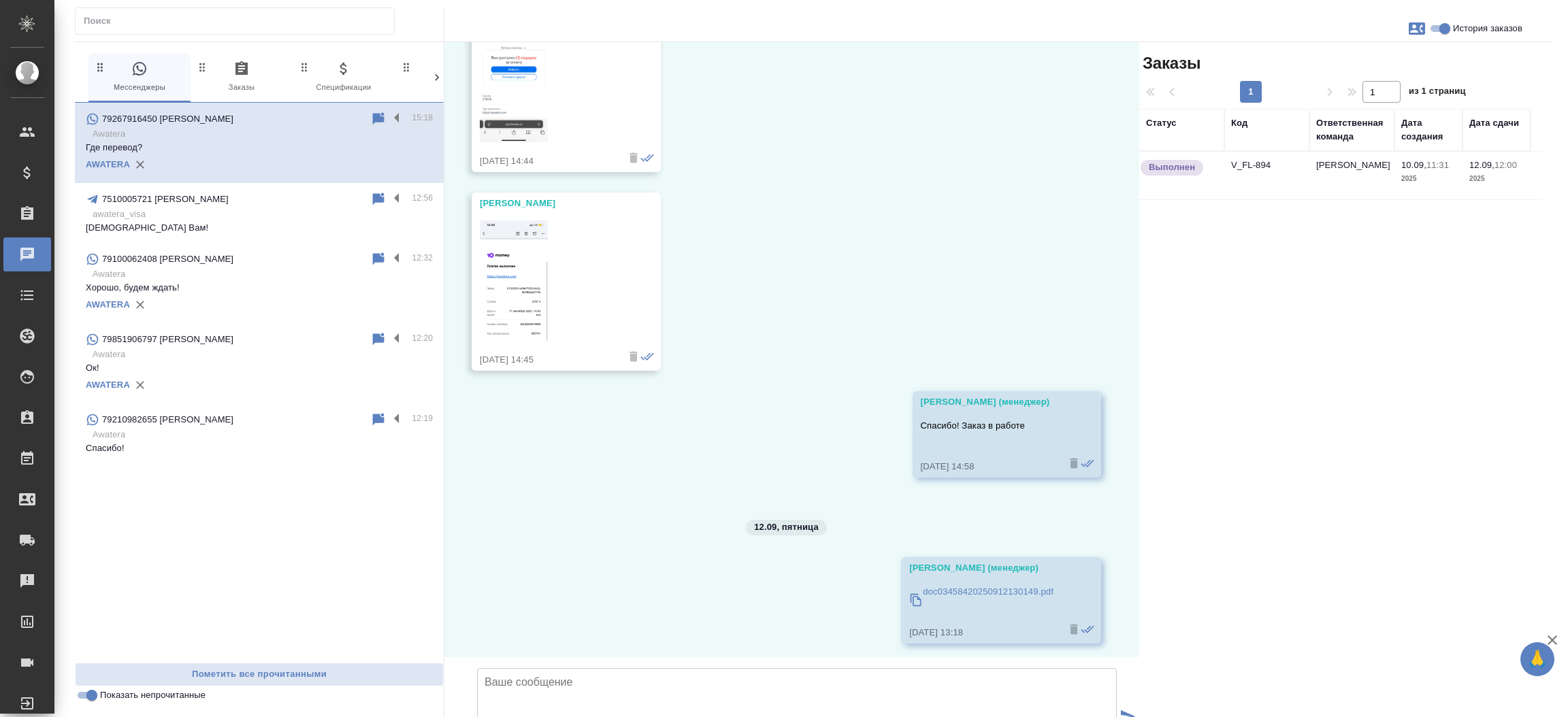
click at [1263, 163] on td "V_FL-894" at bounding box center [1266, 175] width 85 height 48
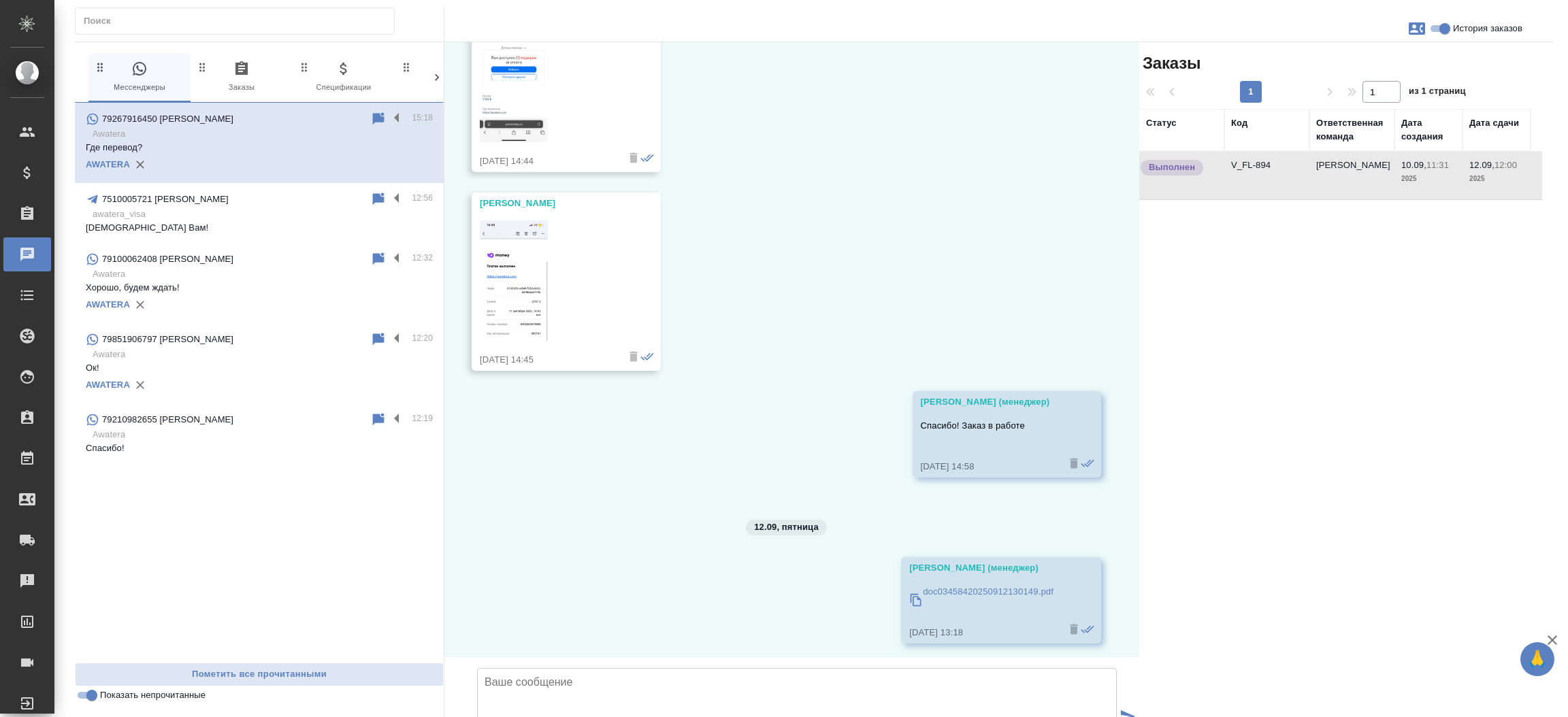
click at [1263, 163] on td "V_FL-894" at bounding box center [1266, 175] width 85 height 48
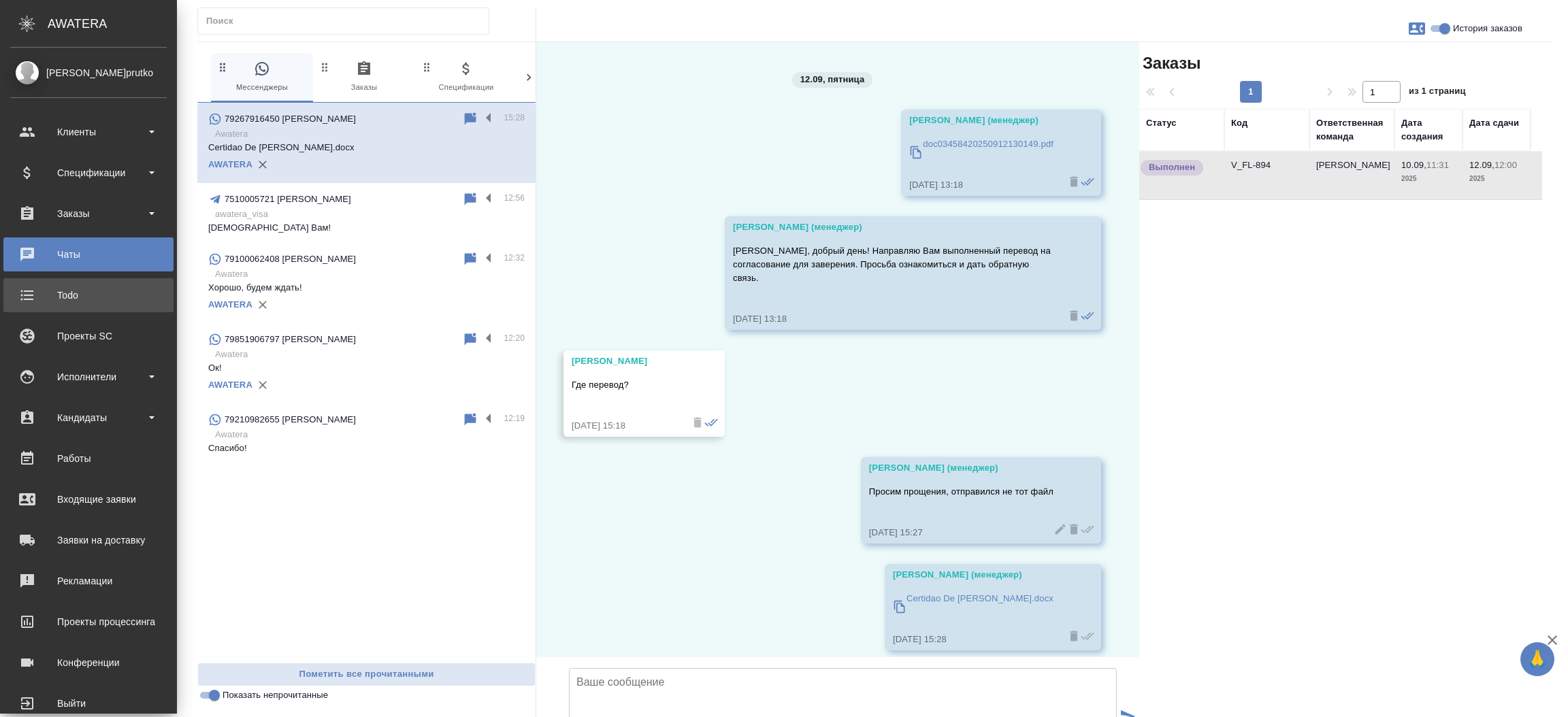
scroll to position [3198, 0]
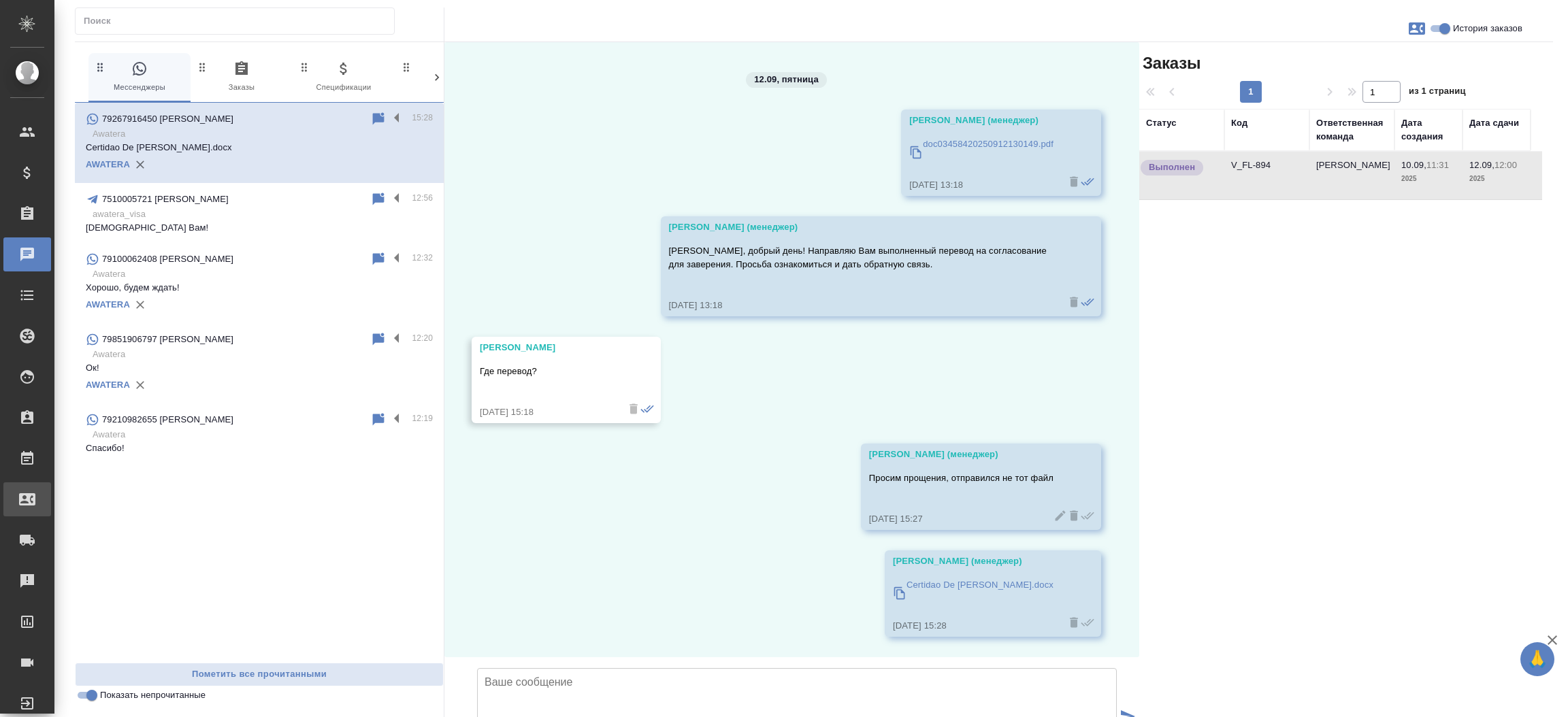
click at [27, 505] on div "Входящие заявки" at bounding box center [10, 500] width 34 height 21
click at [85, 505] on div ".cls-1 fill:#fff; AWATERA Прутько Ирина i.prutko Клиенты Спецификации Заказы 0 …" at bounding box center [784, 358] width 1568 height 717
select select "RU"
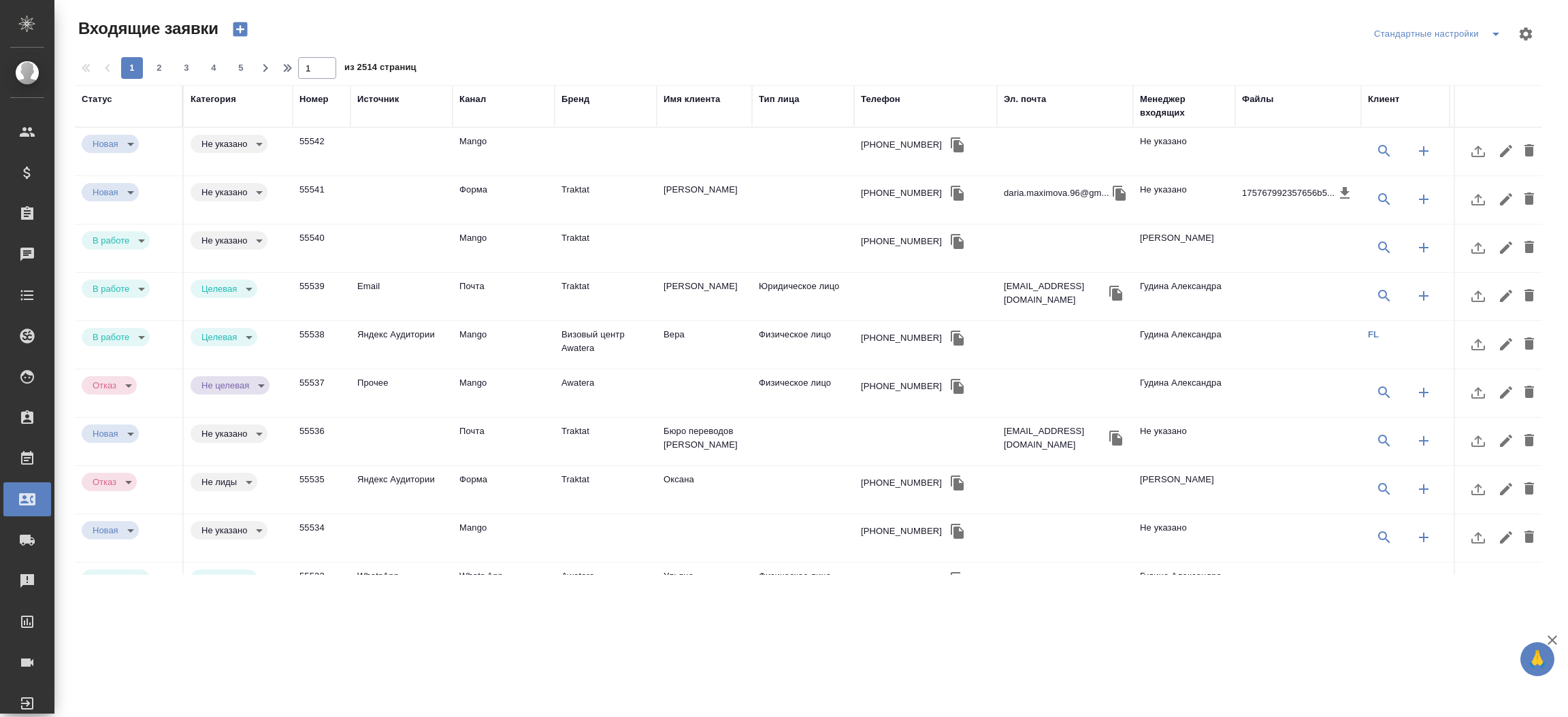
click at [871, 104] on div "Телефон" at bounding box center [880, 99] width 40 height 14
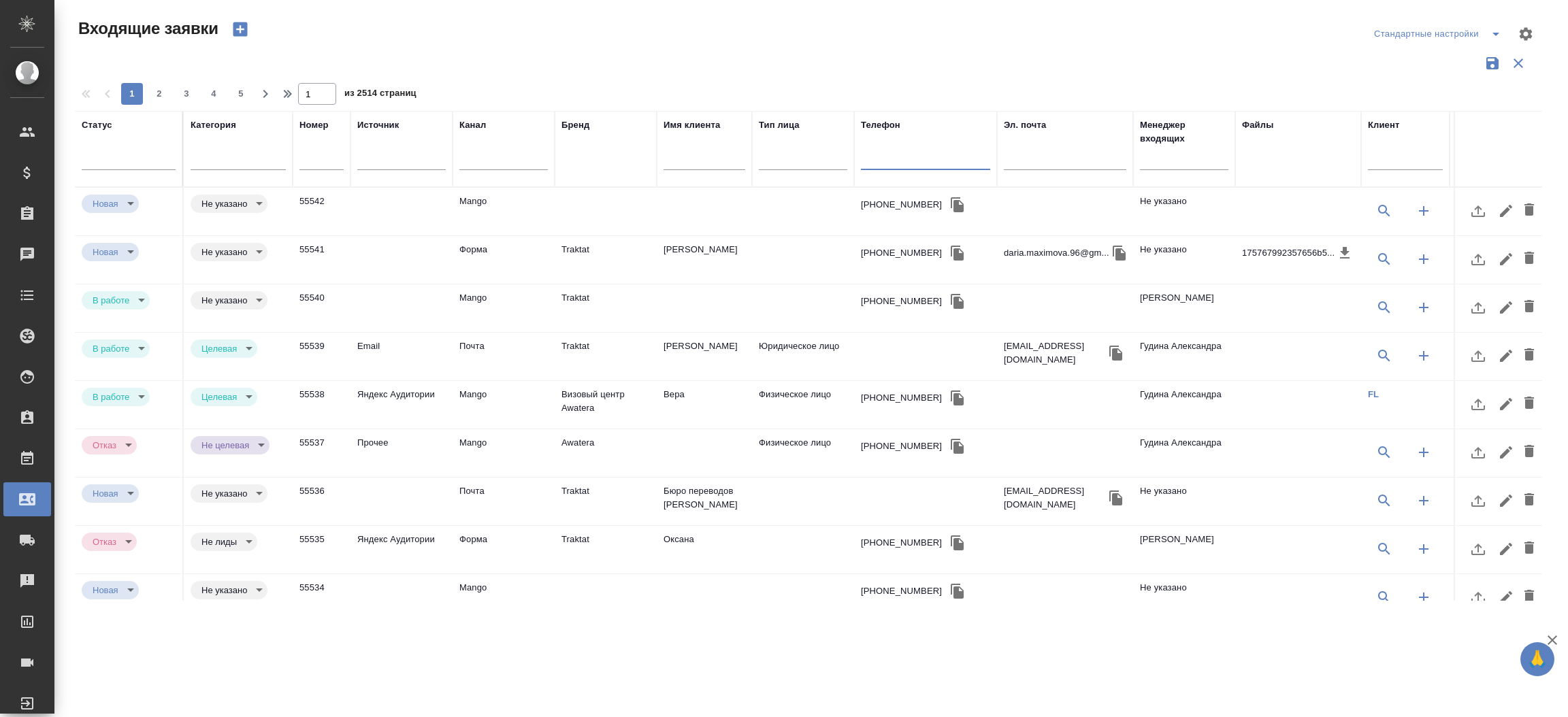
click at [874, 157] on input "text" at bounding box center [925, 161] width 129 height 17
paste input "79263426593"
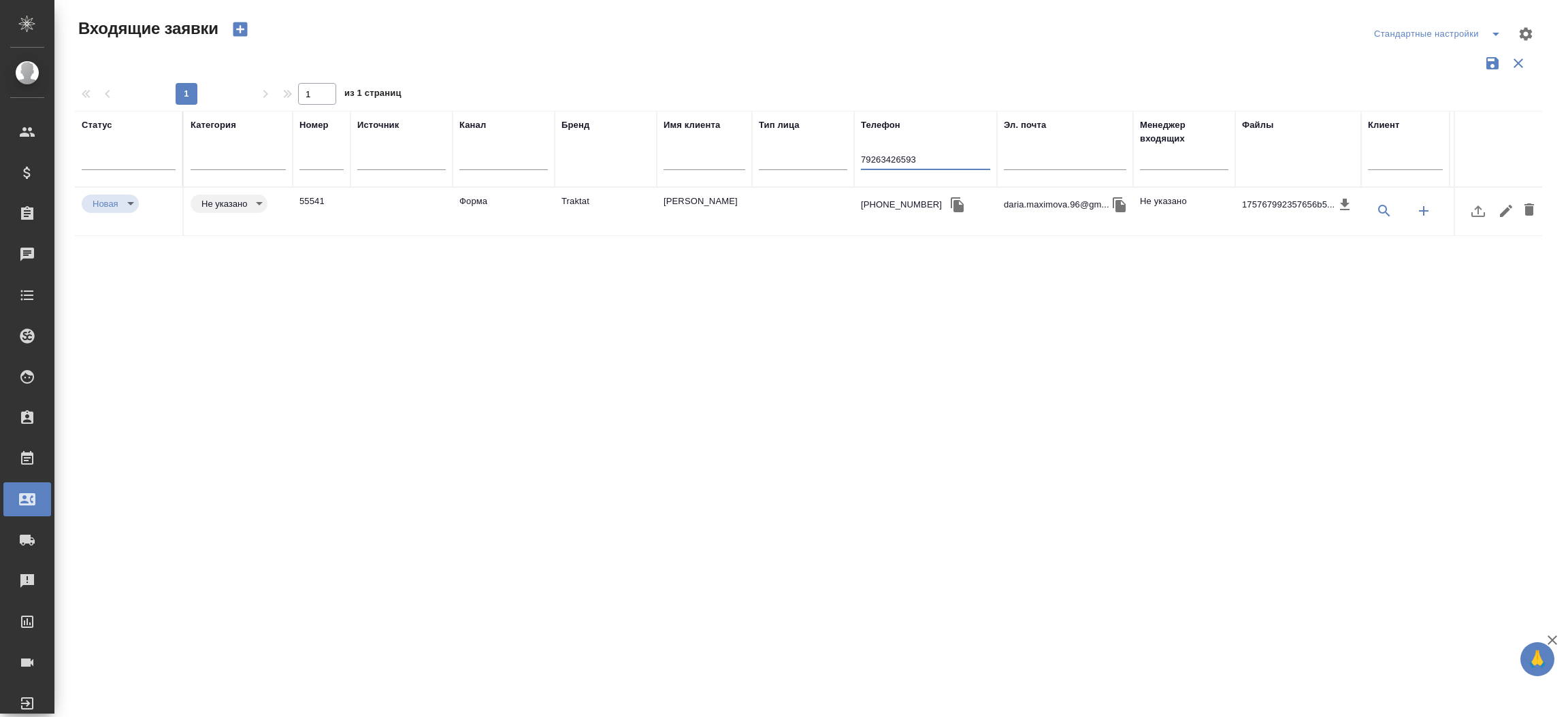
type input "79263426593"
click at [627, 208] on td "Traktat" at bounding box center [605, 211] width 102 height 48
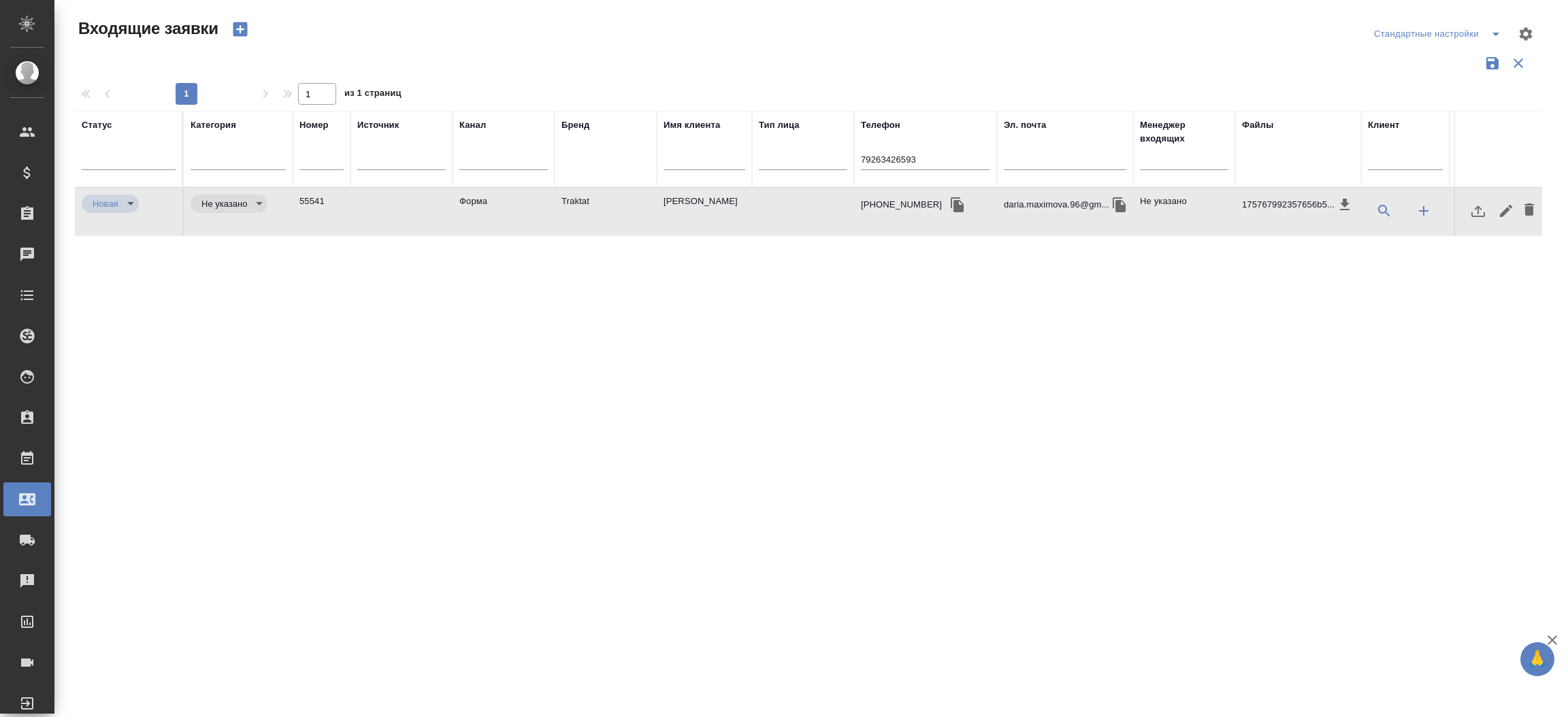
click at [627, 208] on td "Traktat" at bounding box center [605, 211] width 102 height 48
click at [879, 149] on div "79263426593" at bounding box center [925, 162] width 129 height 34
click at [879, 154] on div "79263426593" at bounding box center [925, 162] width 129 height 34
click at [879, 154] on input "79263426593" at bounding box center [925, 161] width 129 height 17
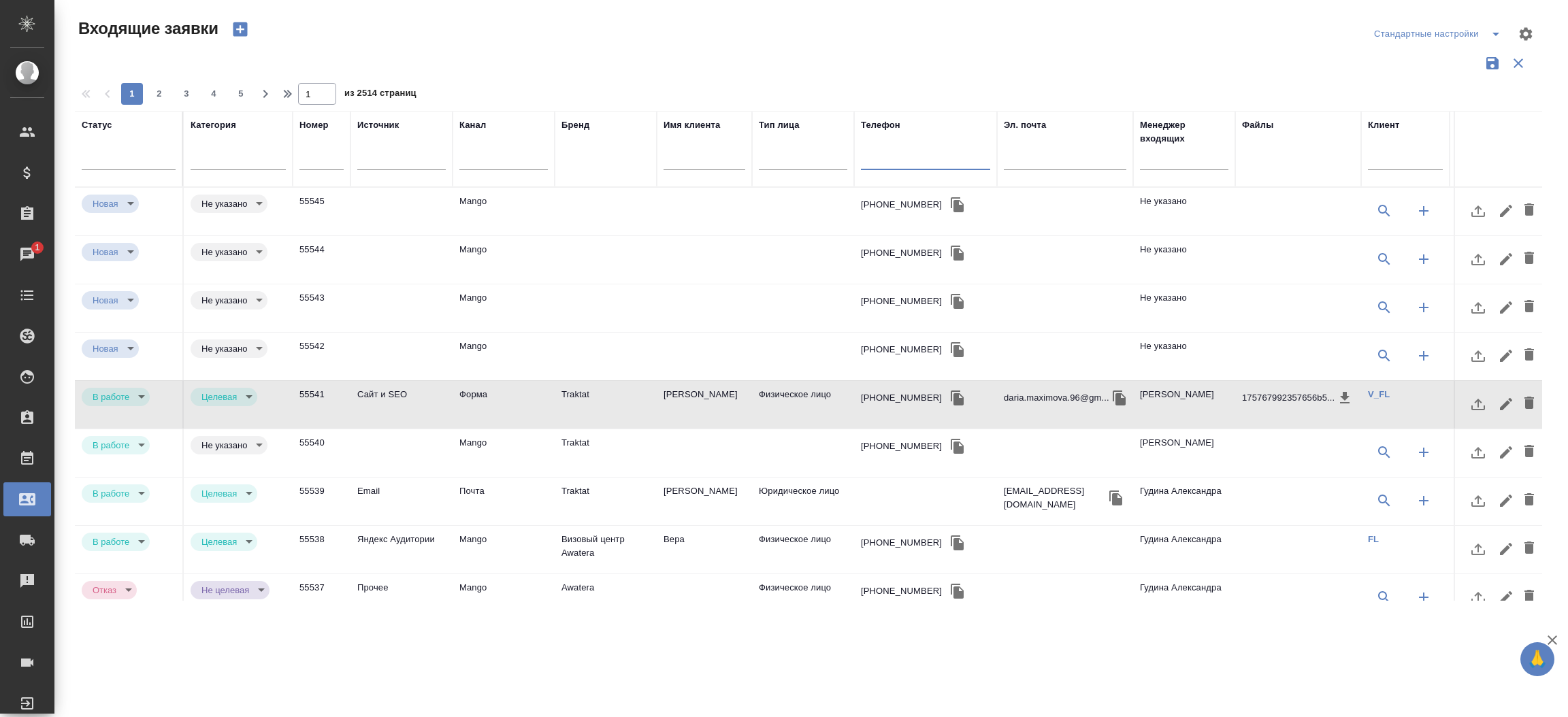
paste input "79932785150"
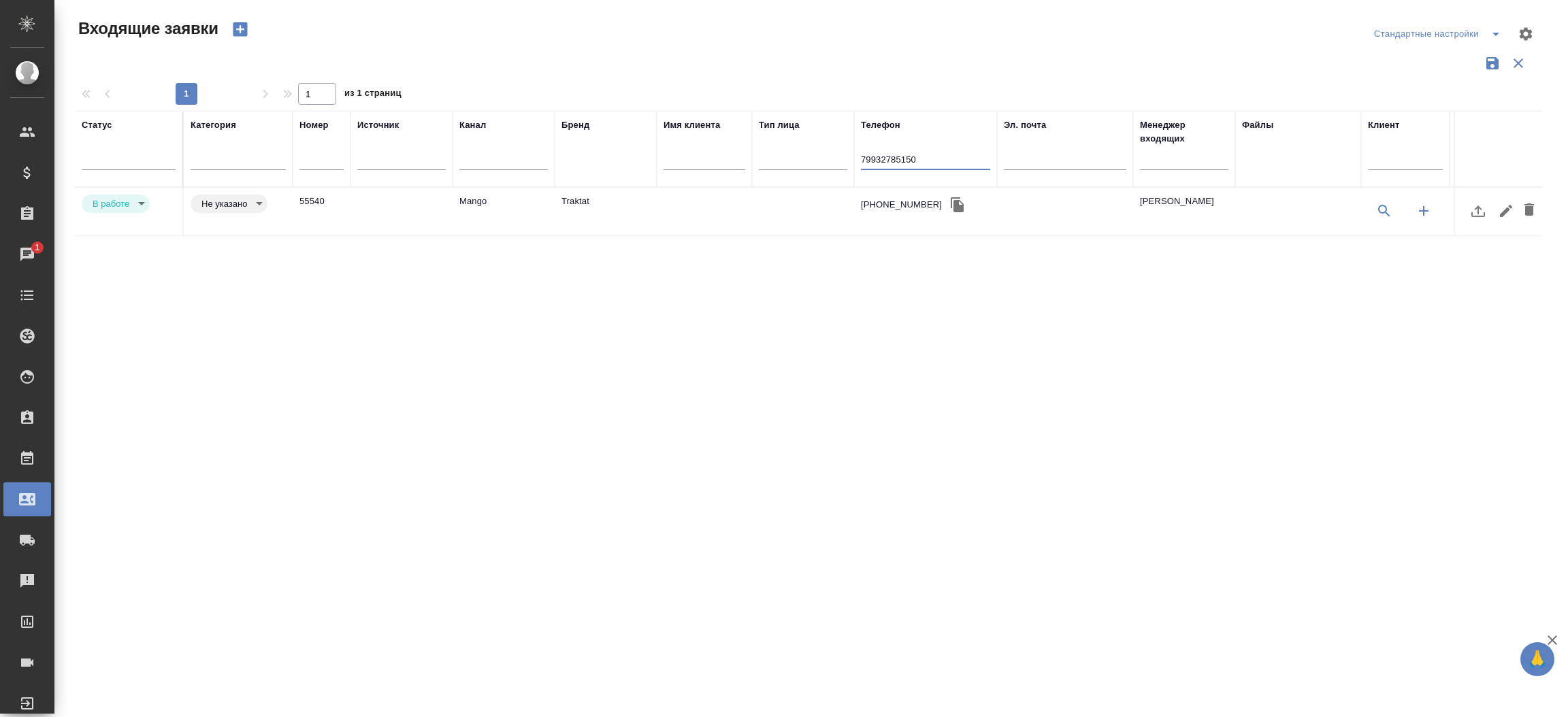
type input "79932785150"
click at [595, 208] on td "Traktat" at bounding box center [605, 211] width 102 height 48
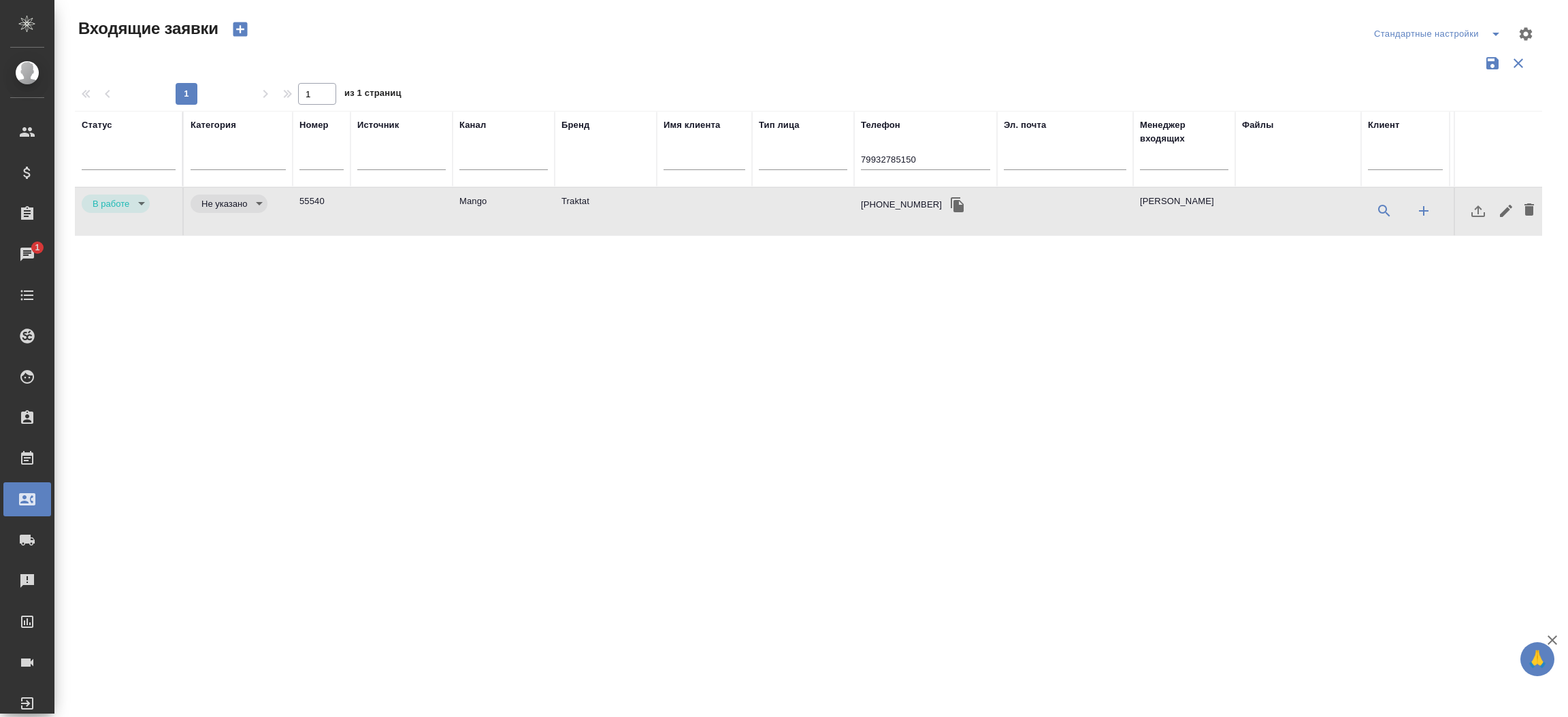
click at [595, 208] on td "Traktat" at bounding box center [605, 211] width 102 height 48
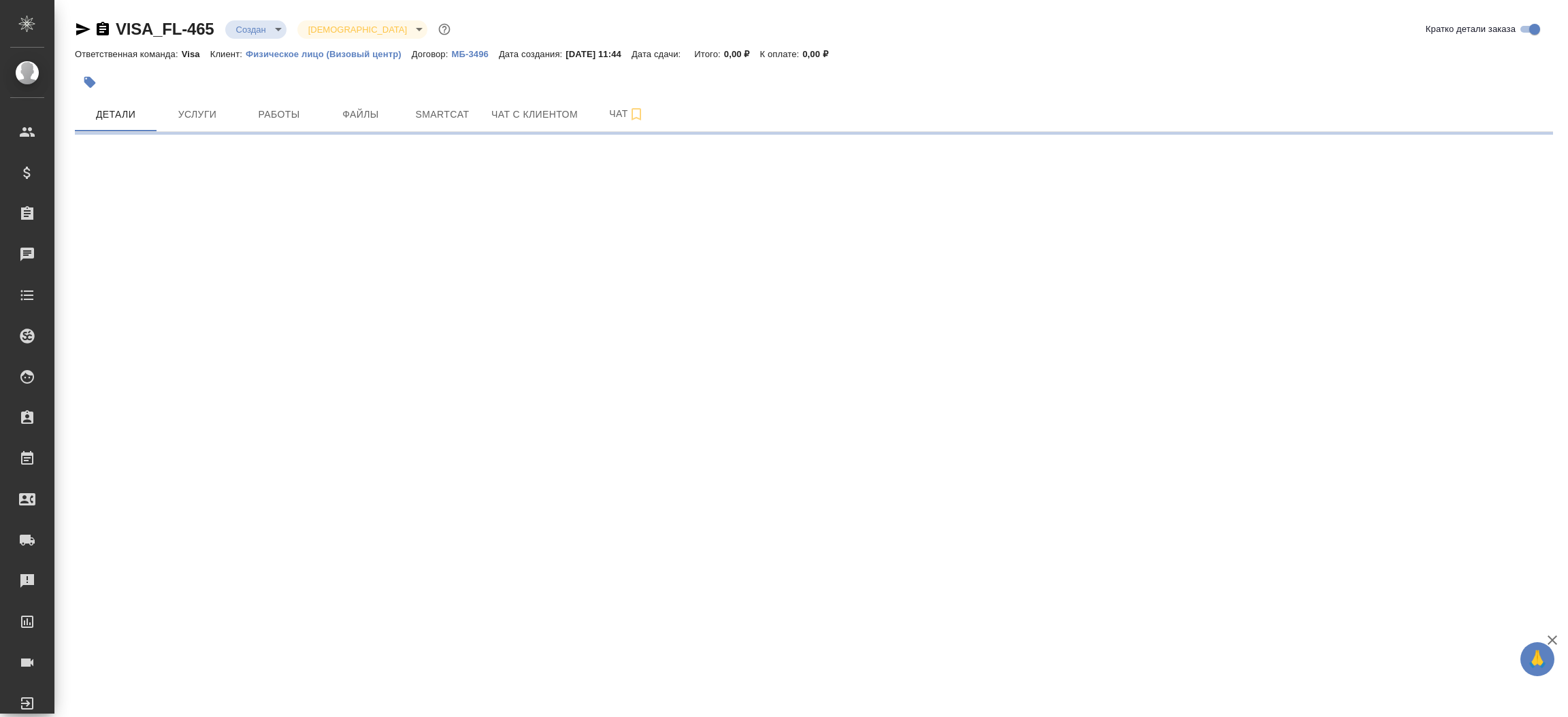
select select "RU"
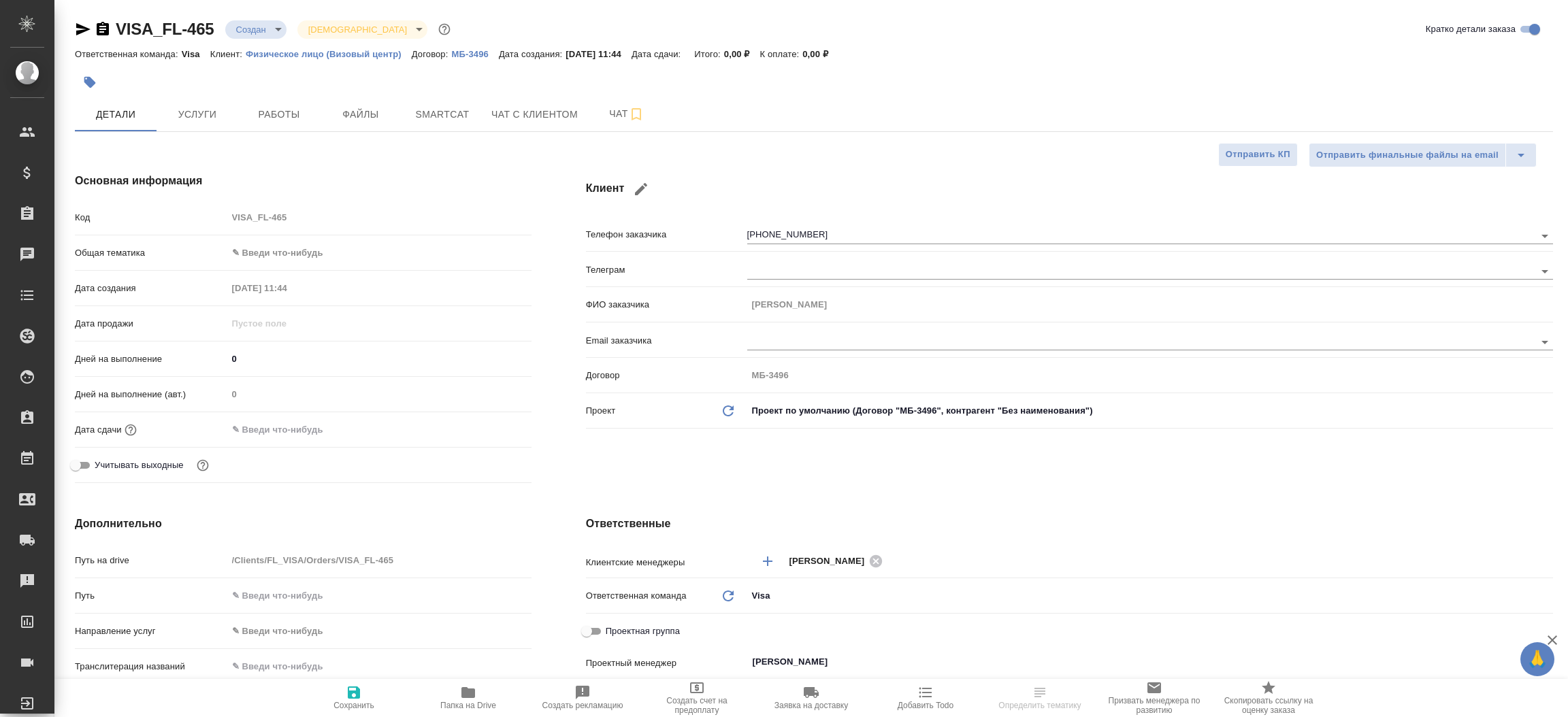
type textarea "x"
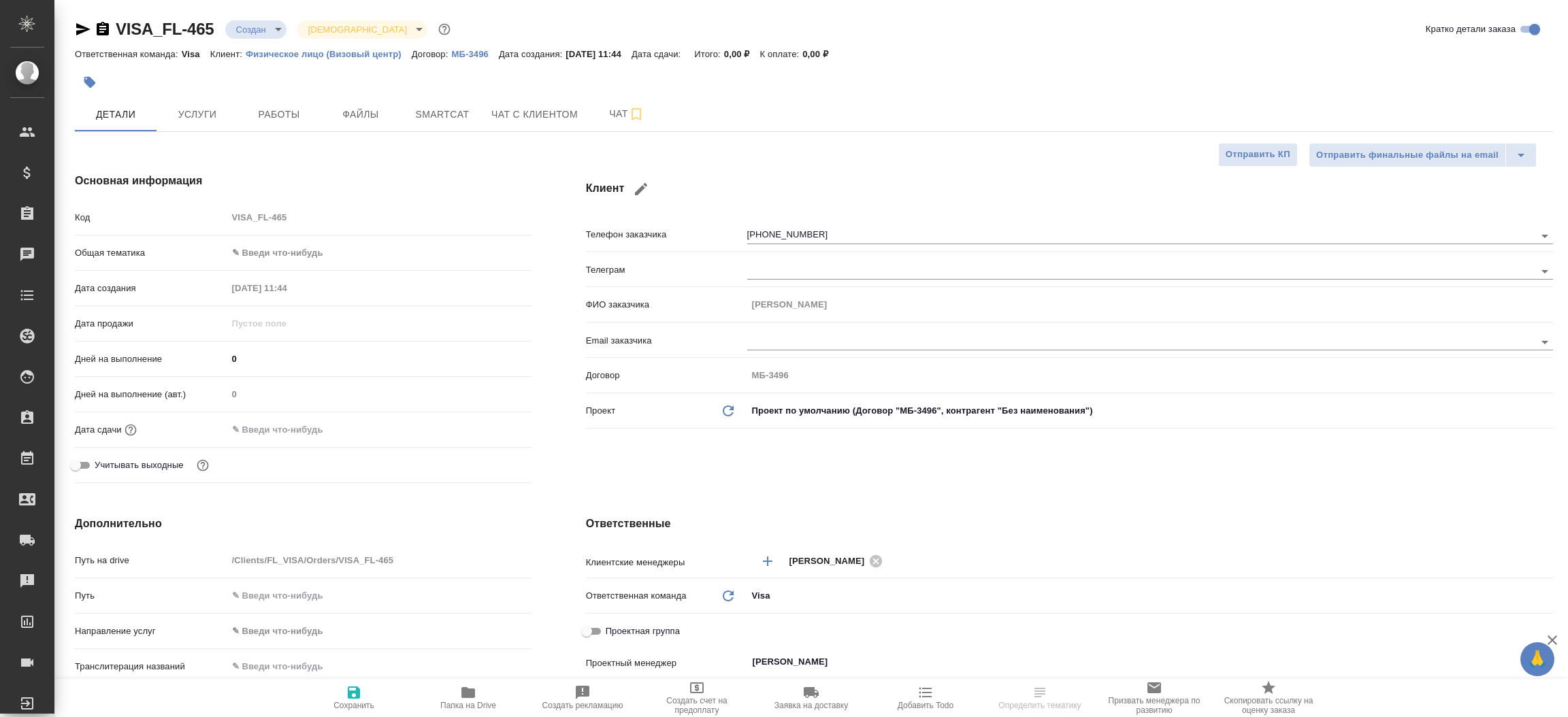
type textarea "x"
click at [82, 19] on div "VISA_FL-465 Создан new Святая троица holyTrinity" at bounding box center [264, 29] width 378 height 22
click at [79, 27] on icon "button" at bounding box center [83, 29] width 15 height 12
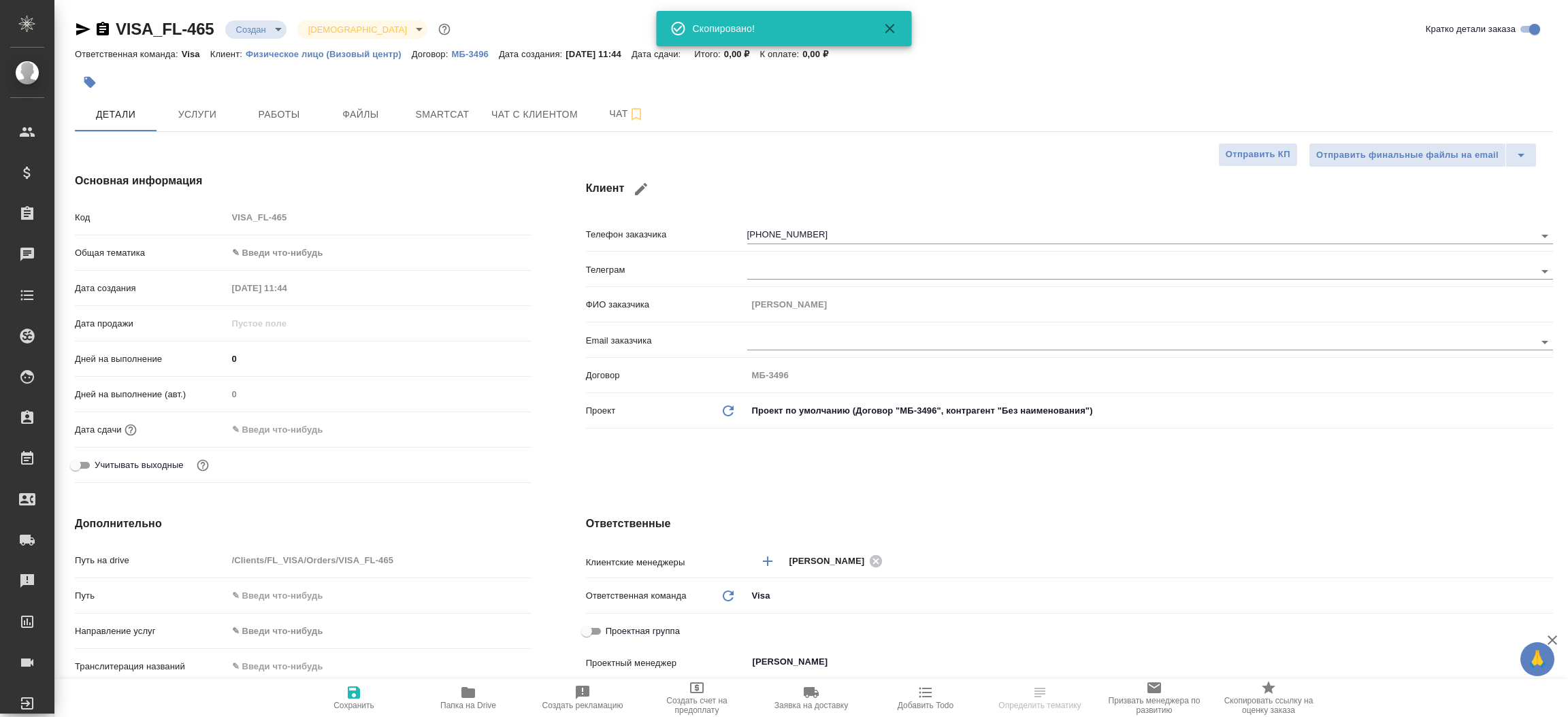
type textarea "x"
select select "RU"
type textarea "x"
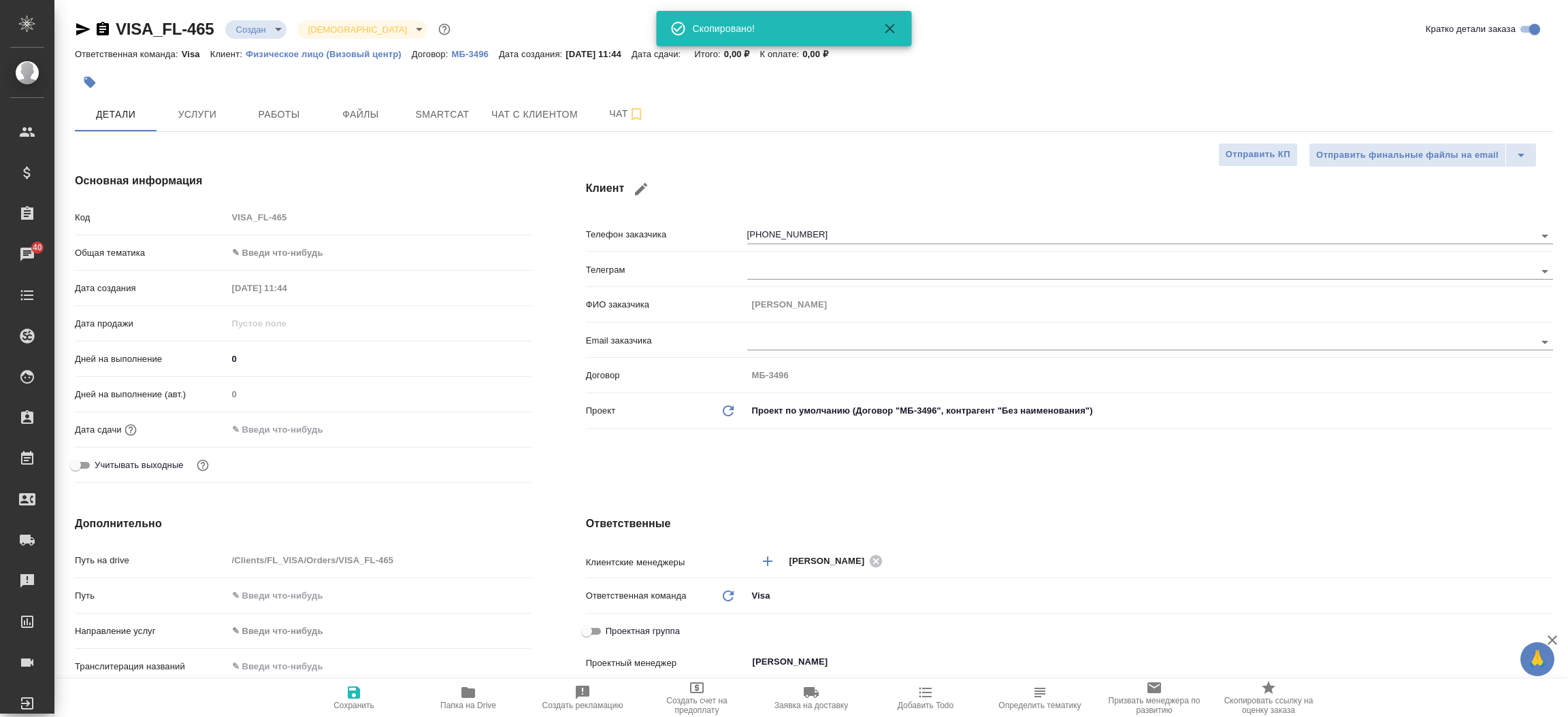
type textarea "x"
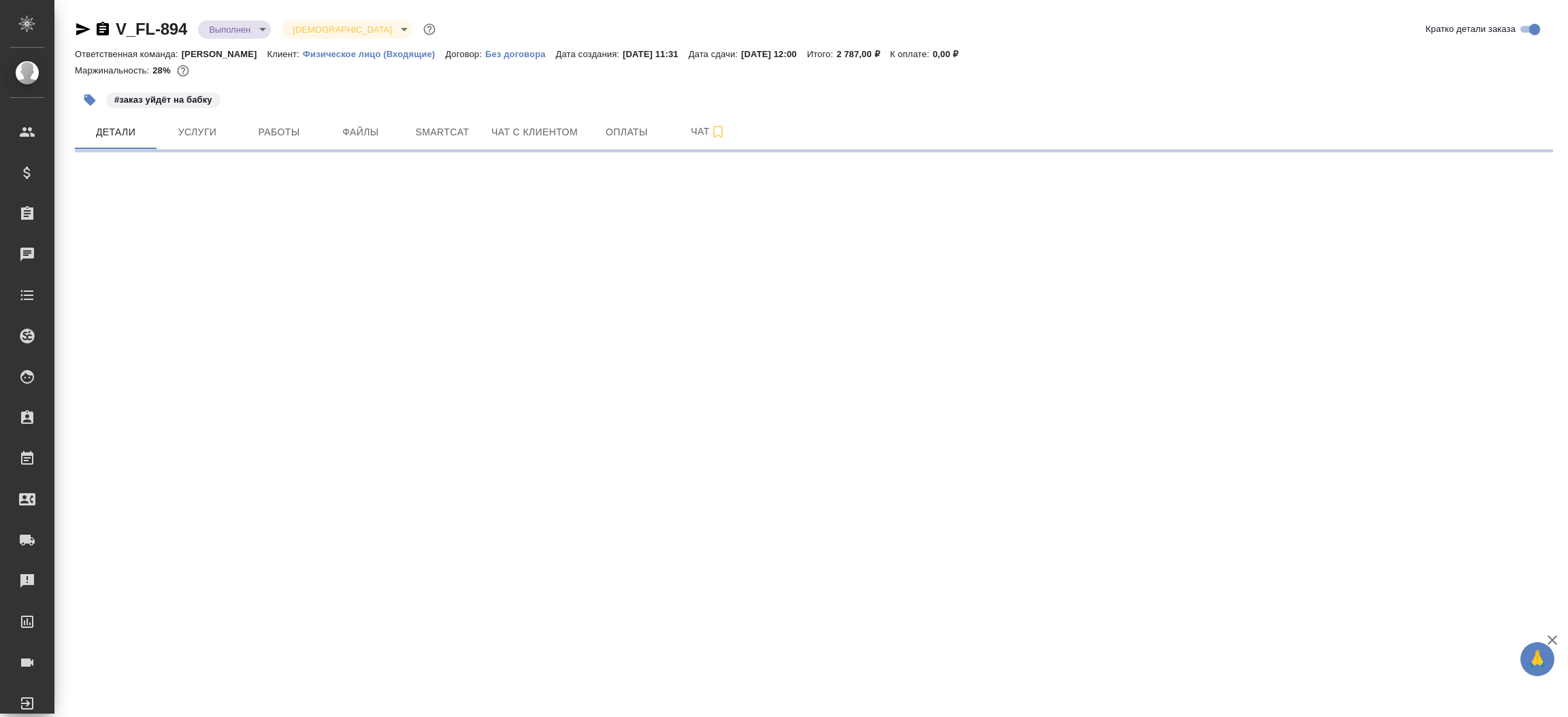
select select "RU"
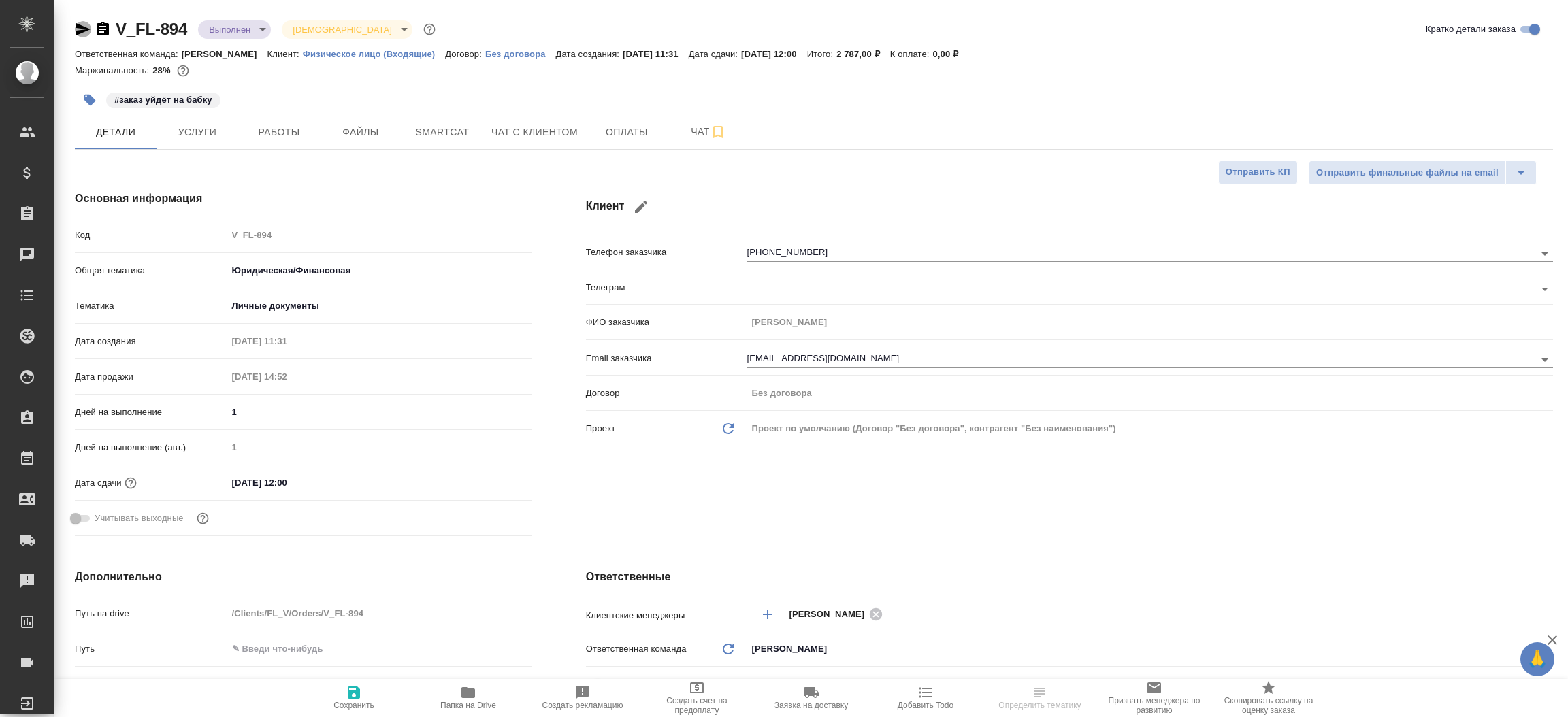
click at [80, 24] on icon "button" at bounding box center [83, 29] width 15 height 12
type textarea "x"
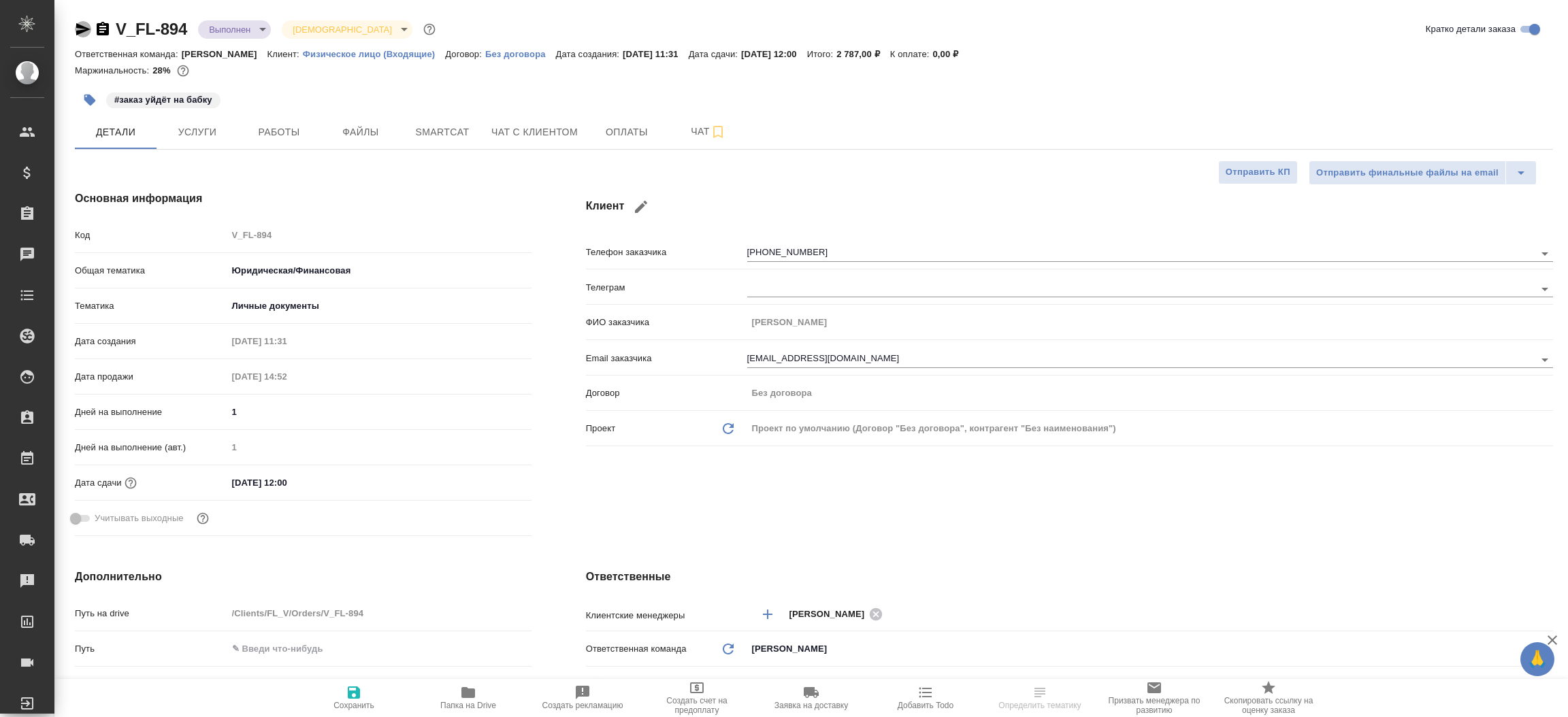
type textarea "x"
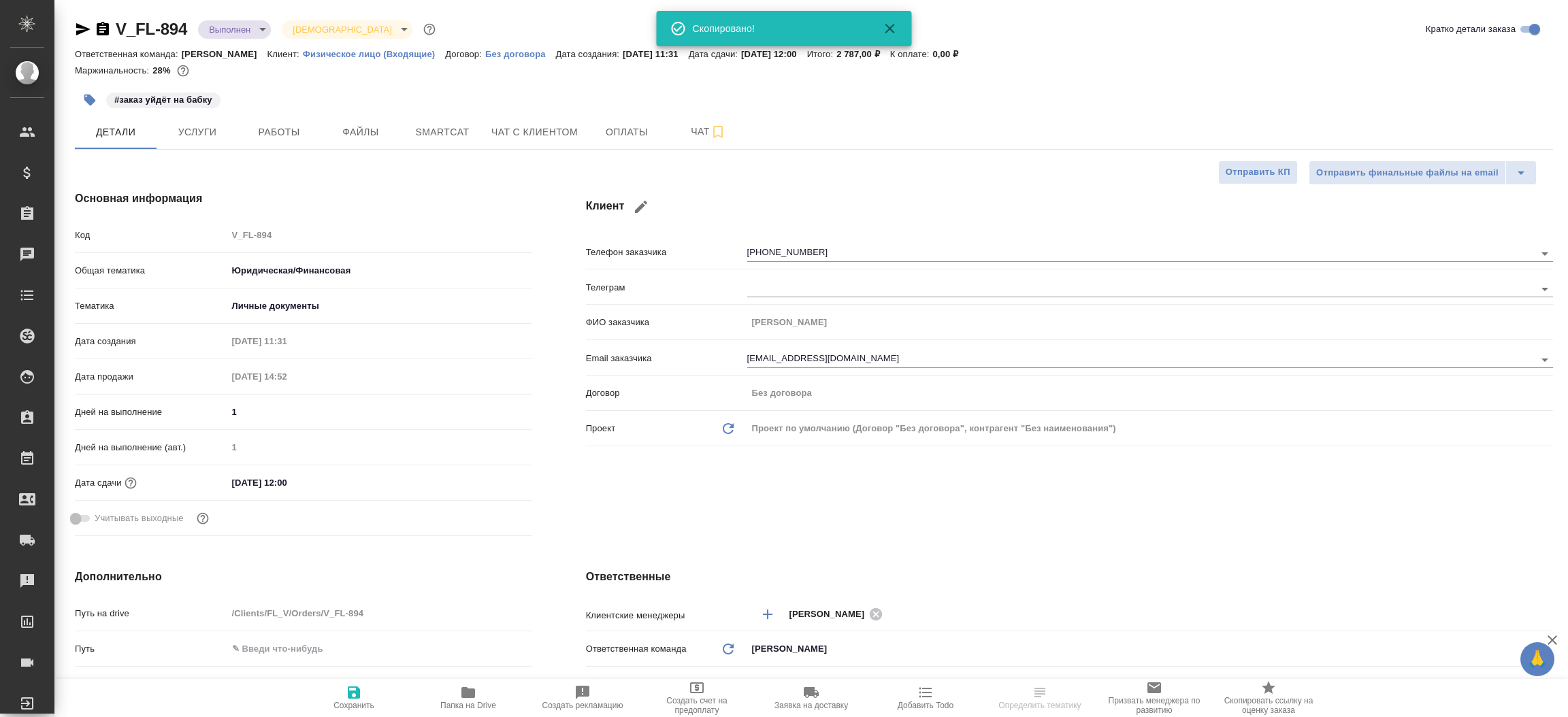
type textarea "x"
select select "RU"
type textarea "x"
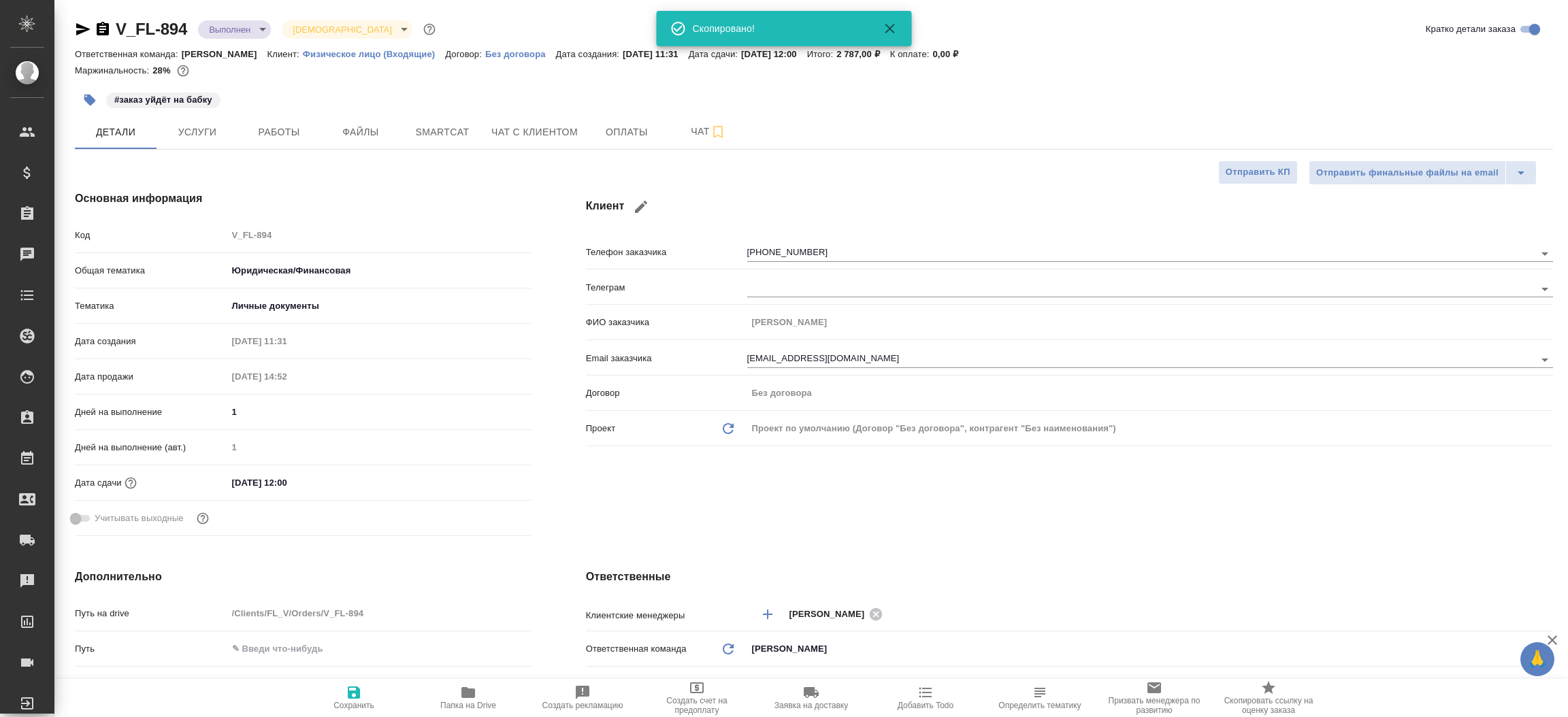
type textarea "x"
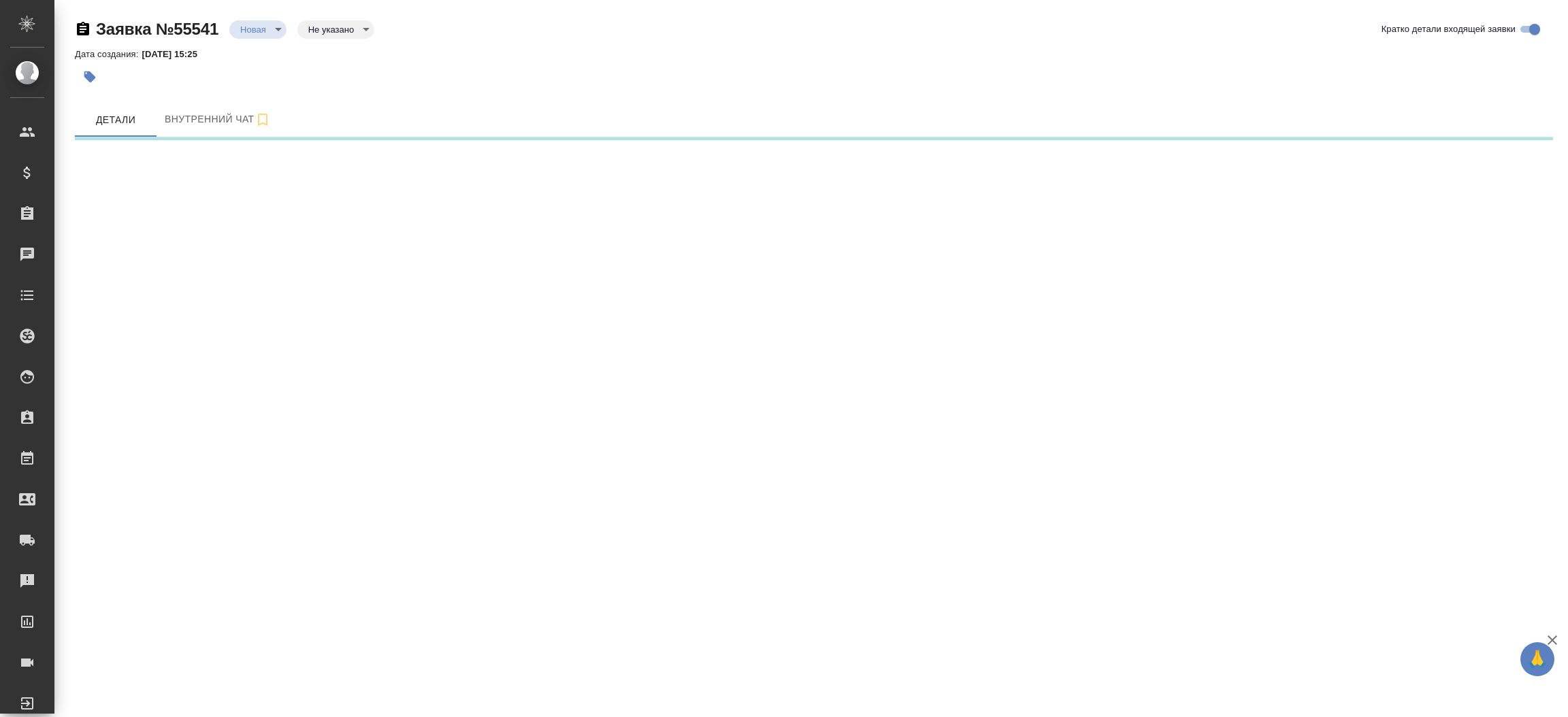
select select "RU"
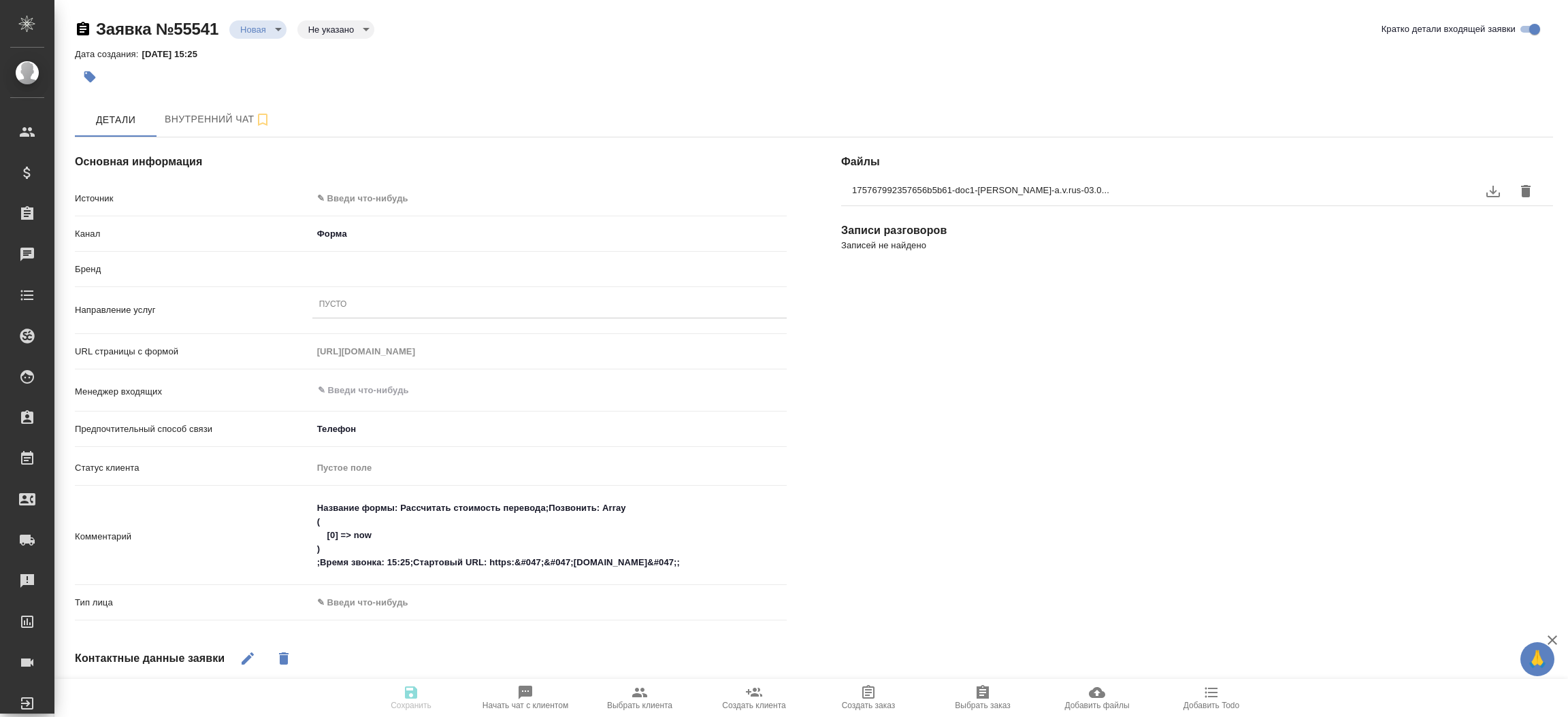
type textarea "x"
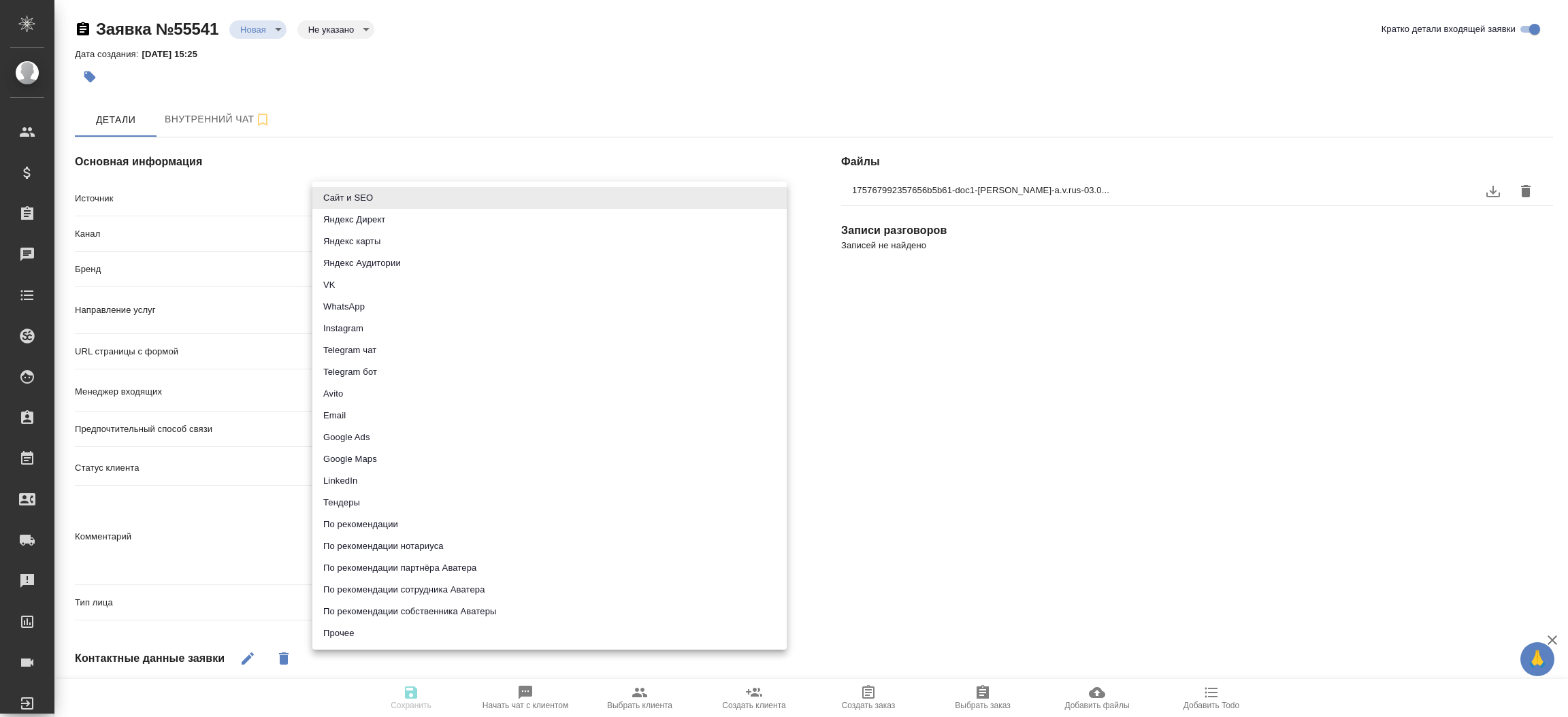
click at [559, 202] on body "🙏 .cls-1 fill:#fff; AWATERA [PERSON_NAME]prutko Клиенты Спецификации Заказы 0 Ч…" at bounding box center [784, 358] width 1568 height 717
click at [559, 202] on li "Сайт и SEO" at bounding box center [549, 197] width 474 height 22
type input "seo"
type textarea "x"
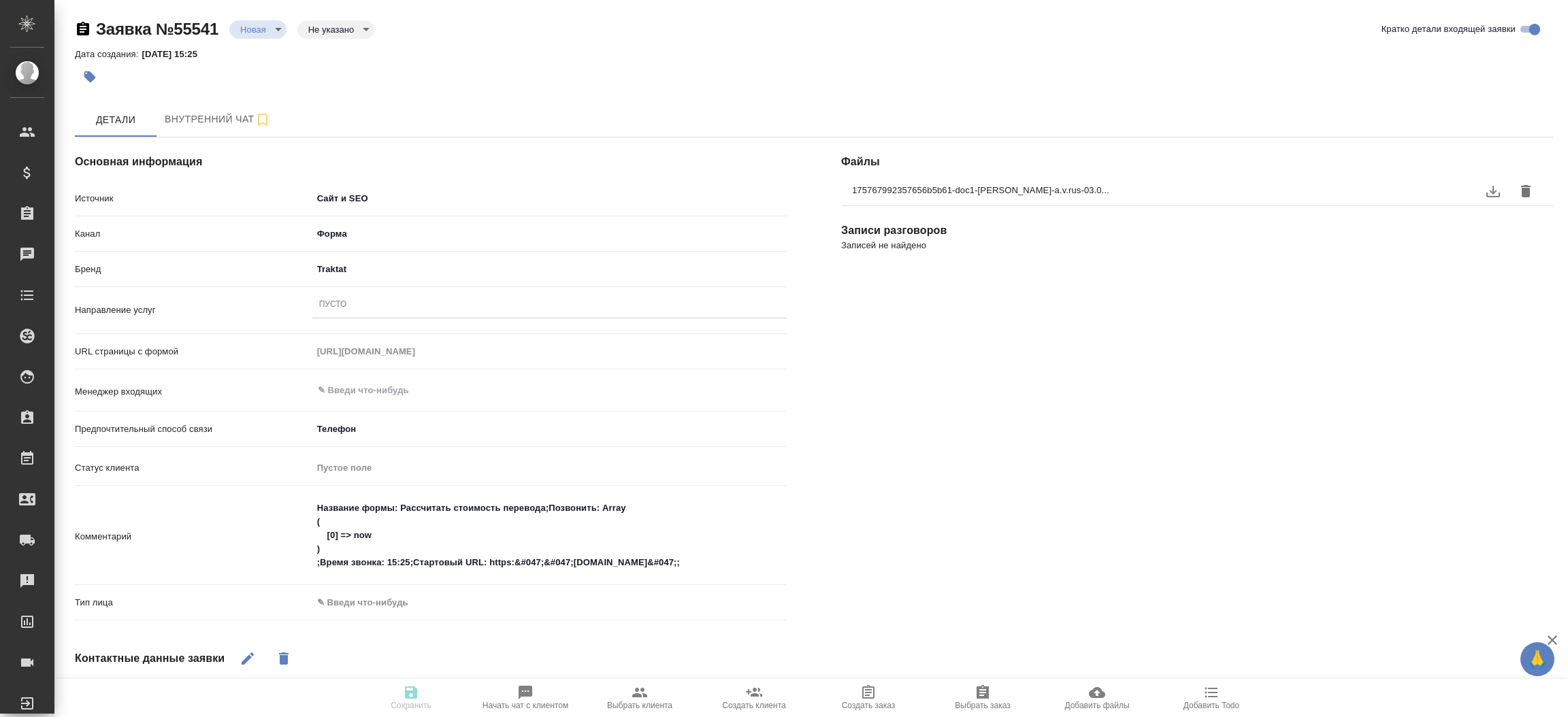
click at [447, 312] on div "Пусто" at bounding box center [549, 304] width 474 height 20
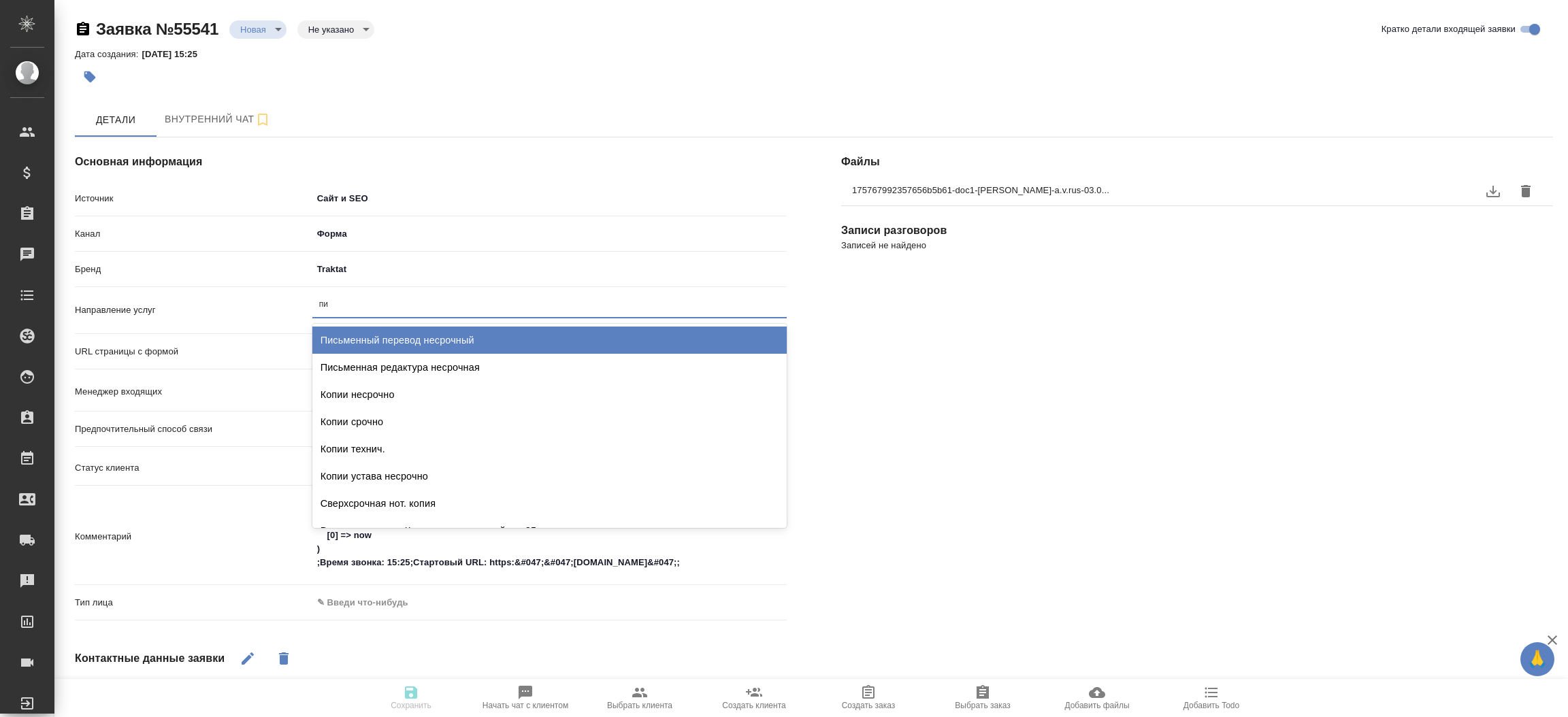
type input "пис"
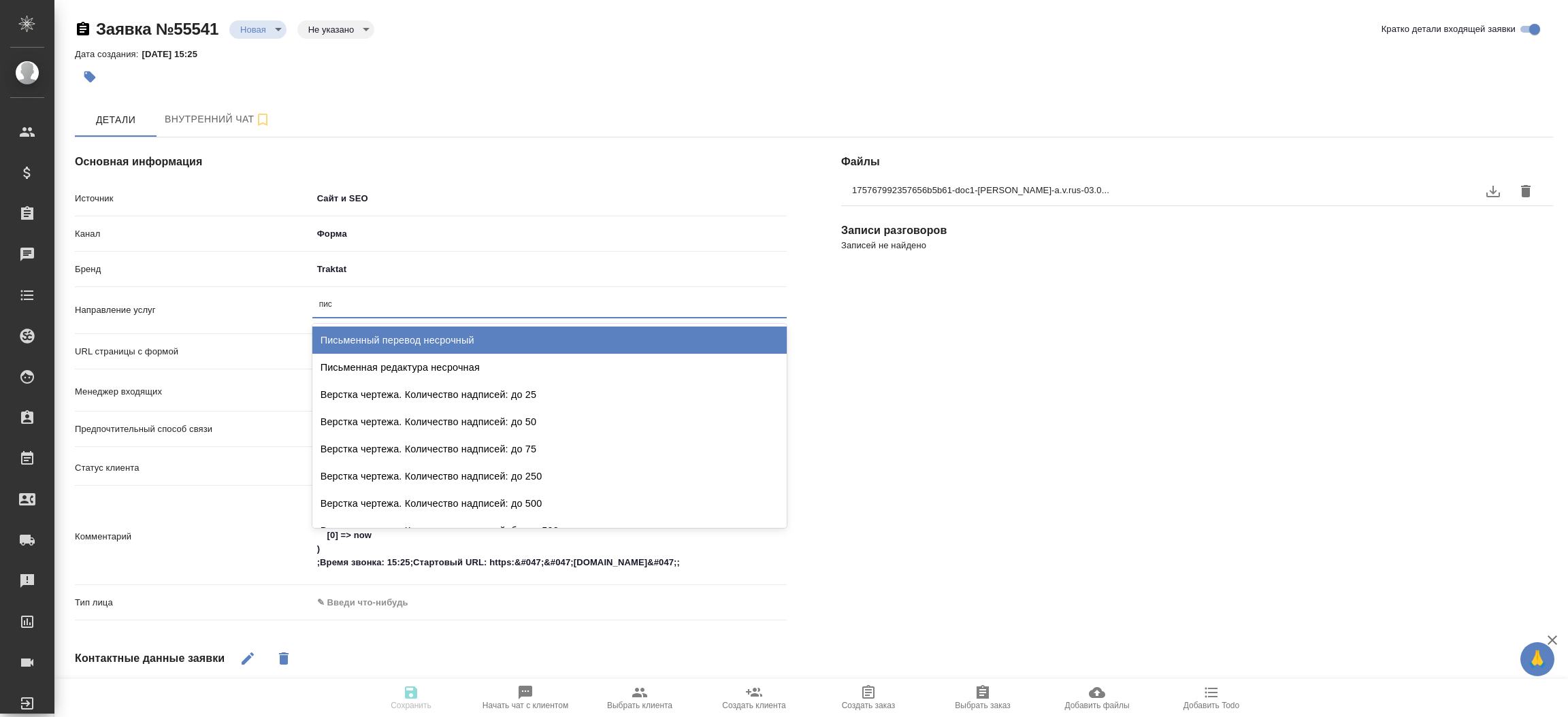
click at [447, 330] on div "Письменный перевод несрочный" at bounding box center [549, 340] width 474 height 27
type textarea "x"
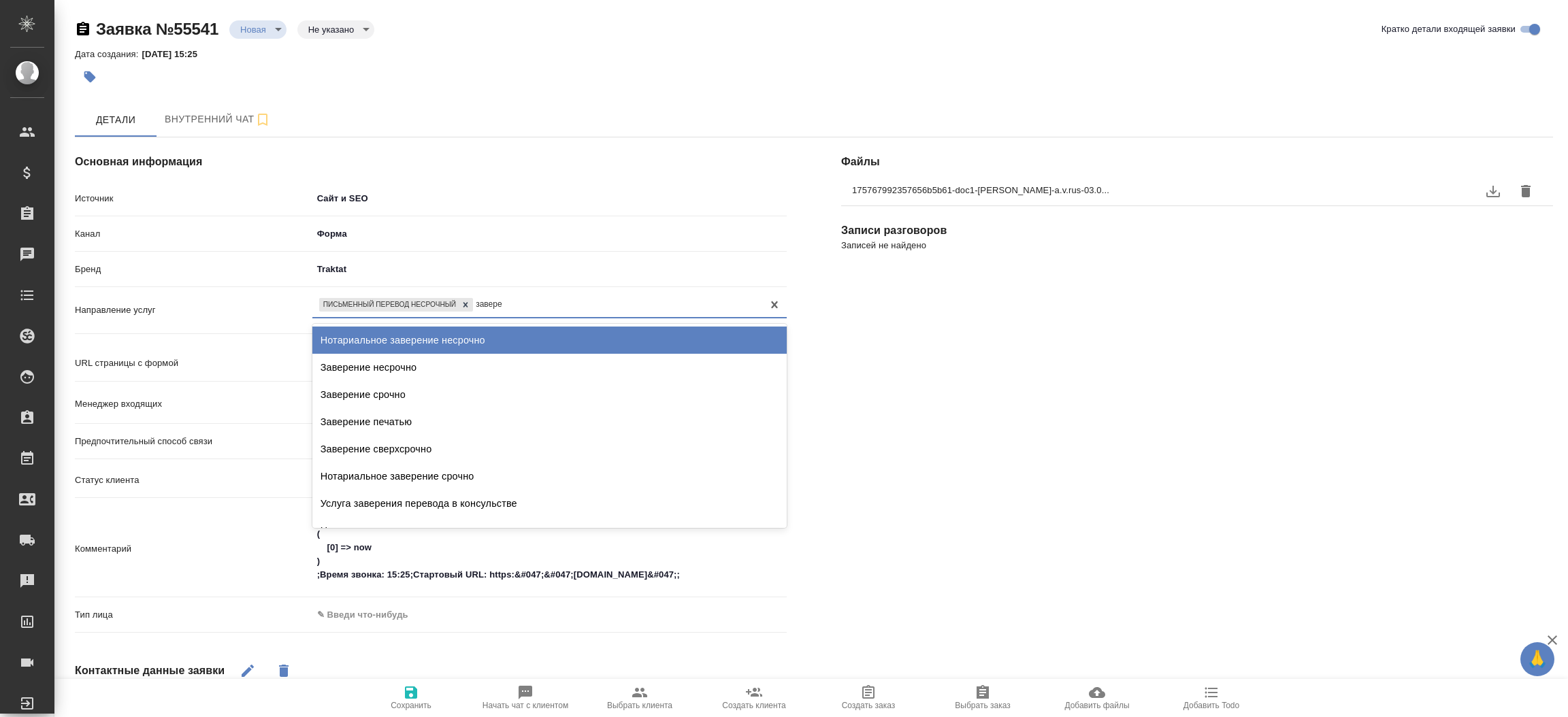
type input "заверен"
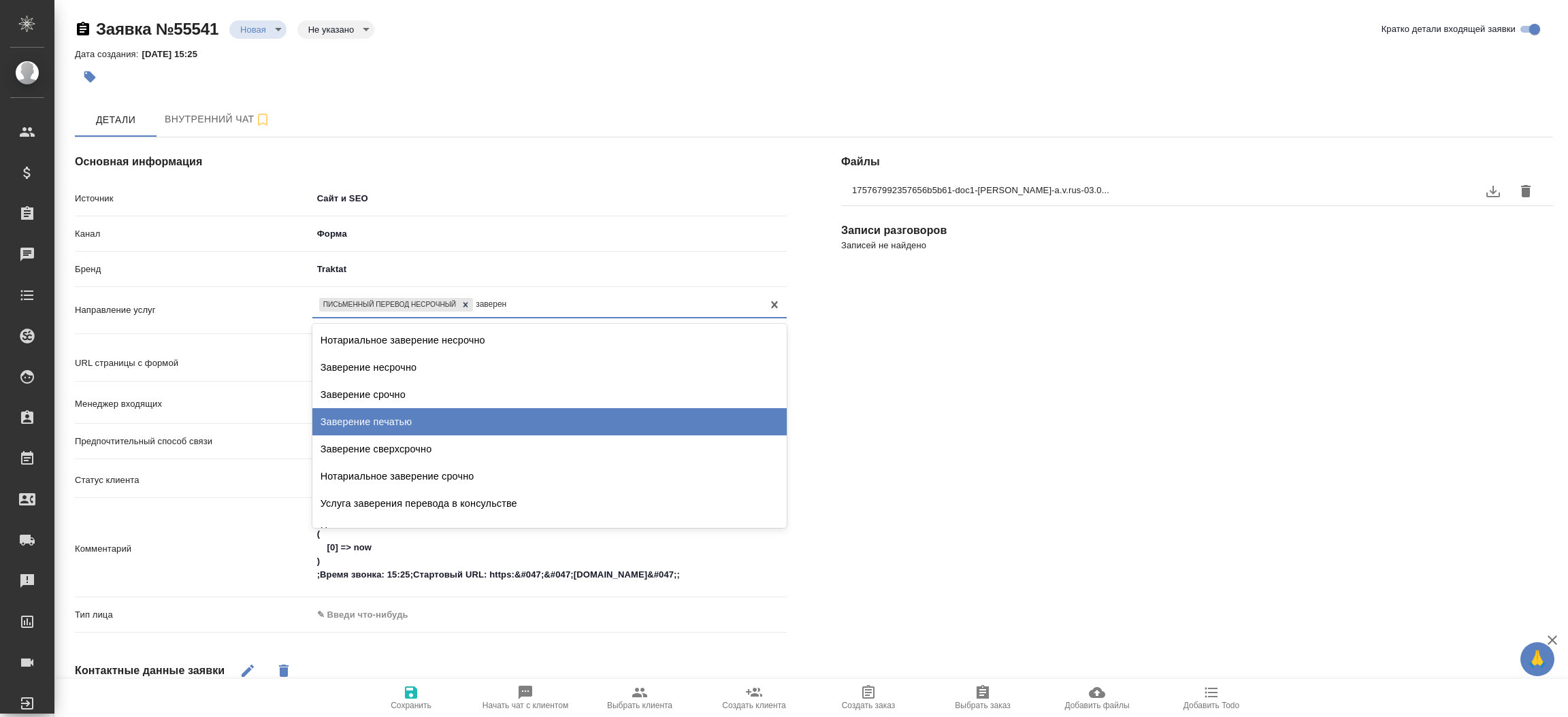
click at [417, 411] on div "Заверение печатью" at bounding box center [549, 421] width 474 height 27
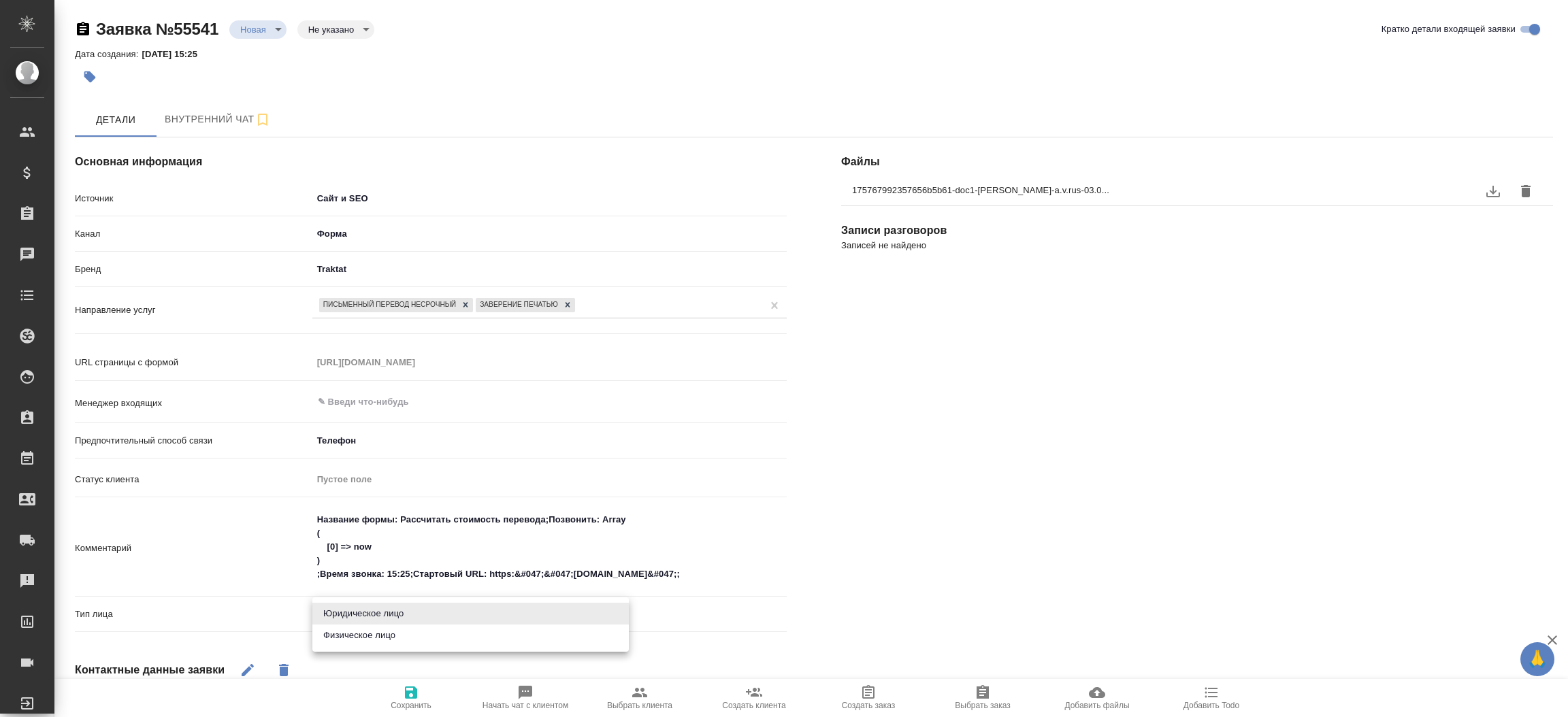
click at [371, 611] on body "🙏 .cls-1 fill:#fff; AWATERA [PERSON_NAME]prutko Клиенты Спецификации Заказы 0 Ч…" at bounding box center [784, 358] width 1568 height 717
click at [364, 637] on li "Физическое лицо" at bounding box center [470, 635] width 317 height 22
type textarea "x"
type input "private"
type textarea "x"
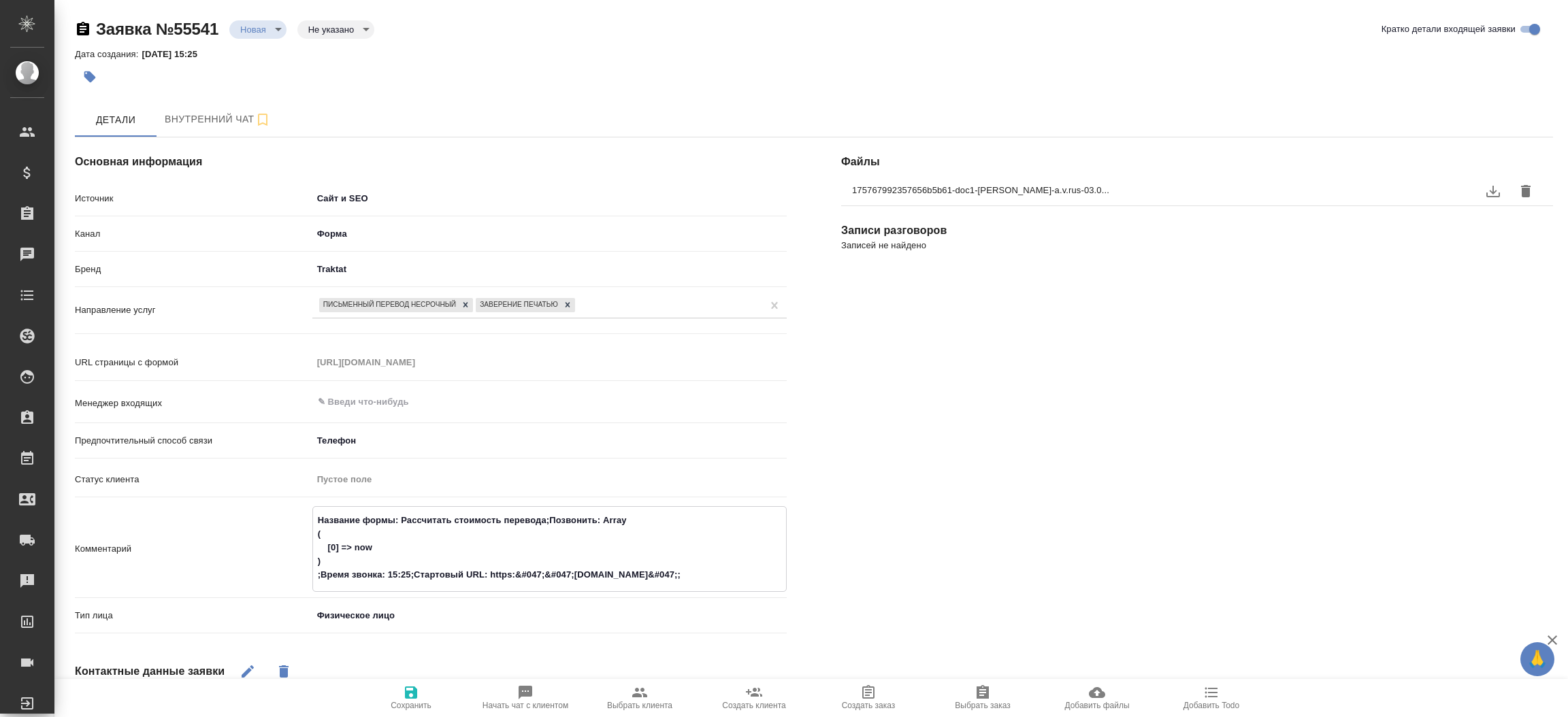
click at [707, 555] on textarea "Название формы: Рассчитать стоимость перевода;Позвонить: Array ( [0] => now ) ;…" at bounding box center [549, 547] width 473 height 78
click at [690, 569] on textarea "Название формы: Рассчитать стоимость перевода;Позвонить: Array ( [0] => now ) ;…" at bounding box center [549, 547] width 473 height 78
type textarea "Название формы: Рассчитать стоимость перевода;Позвонить: Array ( [0] => now ) ;…"
type textarea "x"
type textarea "Название формы: Рассчитать стоимость перевода;Позвонить: Array ( [0] => now ) ;…"
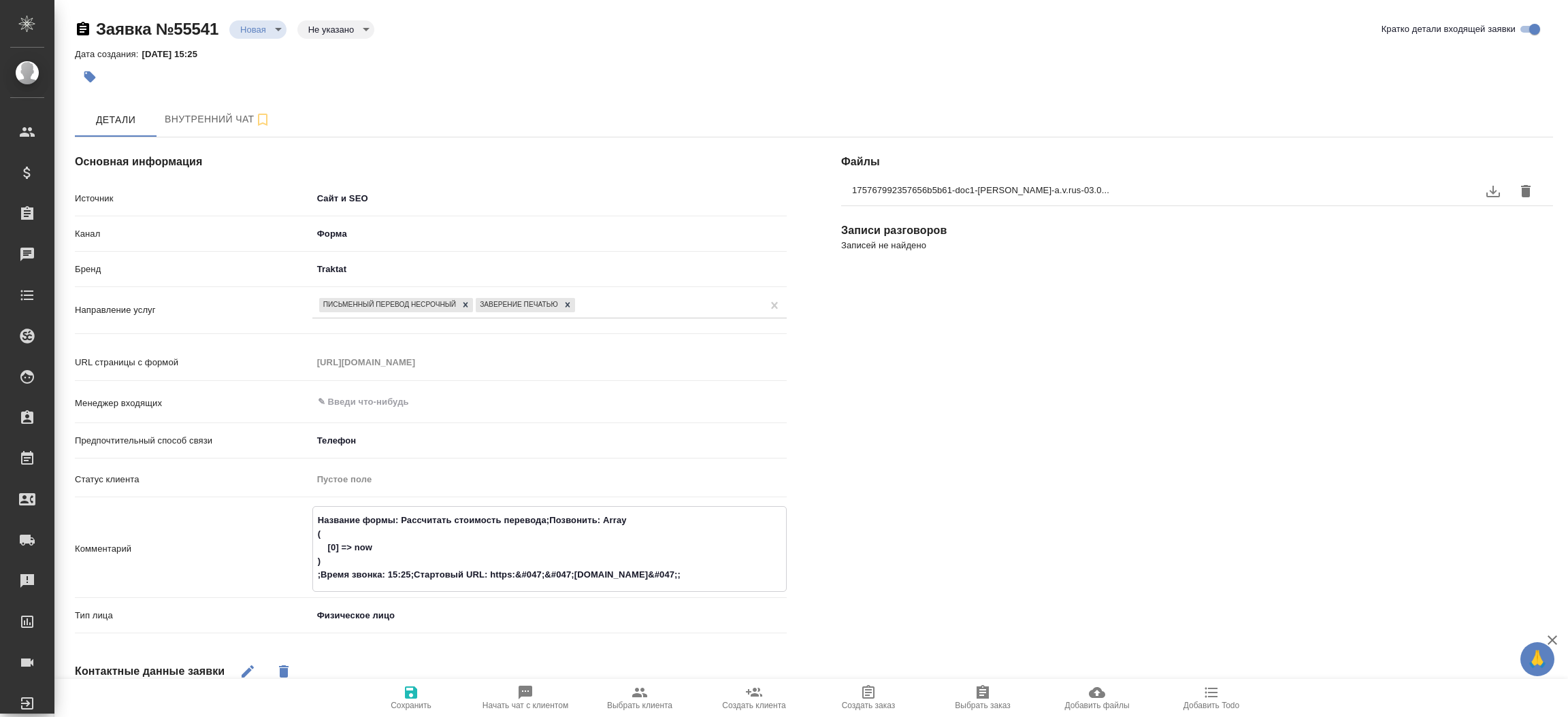
type textarea "x"
type textarea "Название формы: Рассчитать стоимость перевода;Позвонить: Array ( [0] => now ) ;…"
type textarea "x"
type textarea "Название формы: Рассчитать стоимость перевода;Позвонить: Array ( [0] => now ) ;…"
type textarea "x"
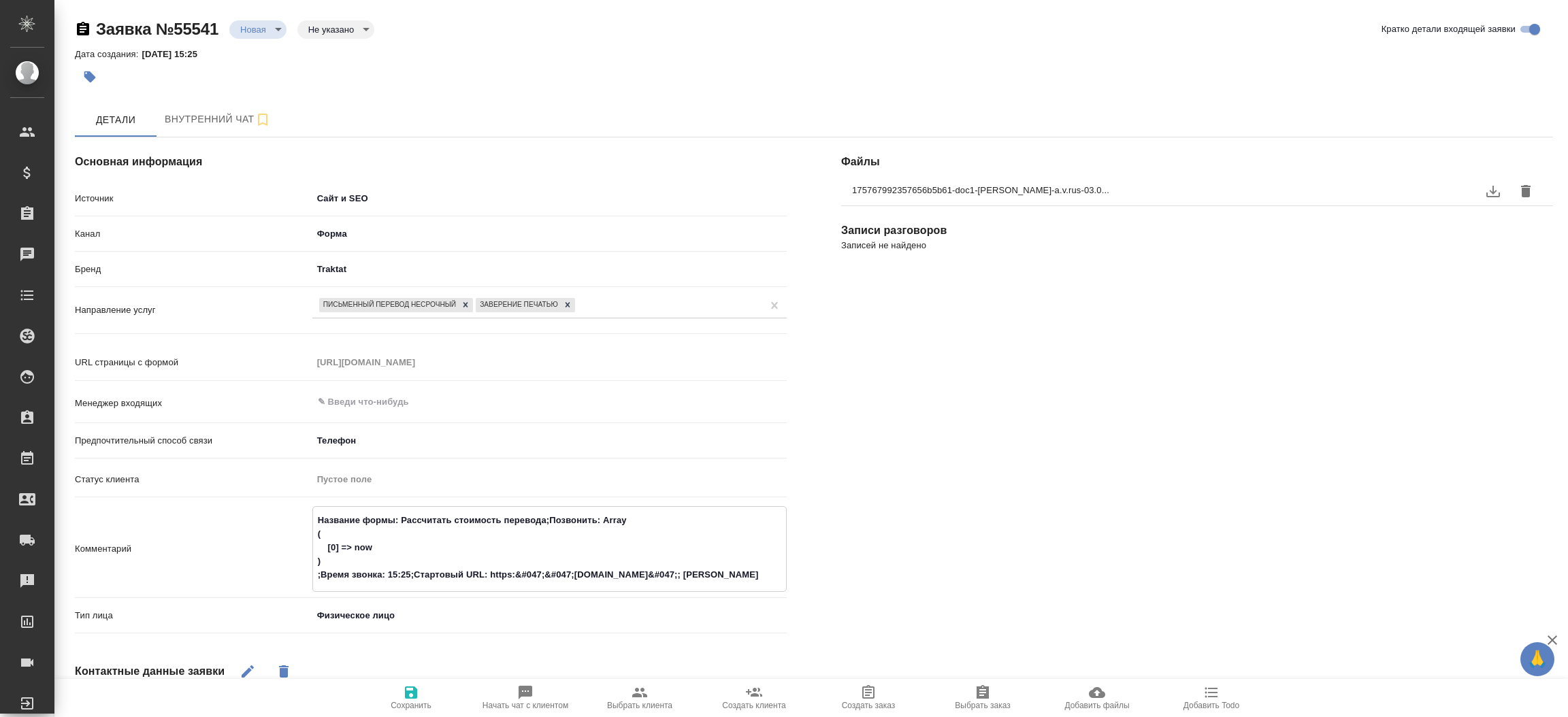
type textarea "Название формы: Рассчитать стоимость перевода;Позвонить: Array ( [0] => now ) ;…"
type textarea "x"
type textarea "Название формы: Рассчитать стоимость перевода;Позвонить: Array ( [0] => now ) ;…"
type textarea "x"
type textarea "Название формы: Рассчитать стоимость перевода;Позвонить: Array ( [0] => now ) ;…"
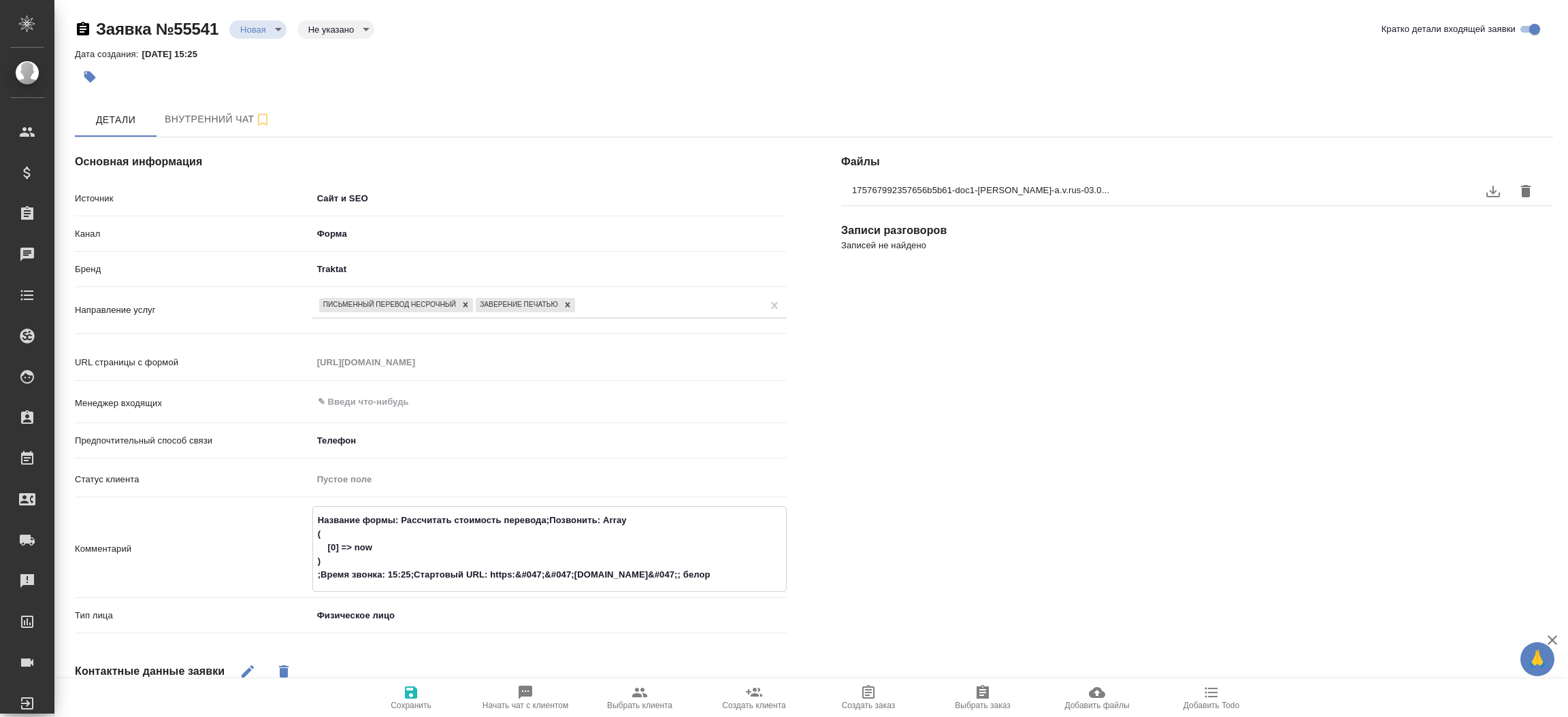
type textarea "x"
type textarea "Название формы: Рассчитать стоимость перевода;Позвонить: Array ( [0] => now ) ;…"
type textarea "x"
type textarea "Название формы: Рассчитать стоимость перевода;Позвонить: Array ( [0] => now ) ;…"
type textarea "x"
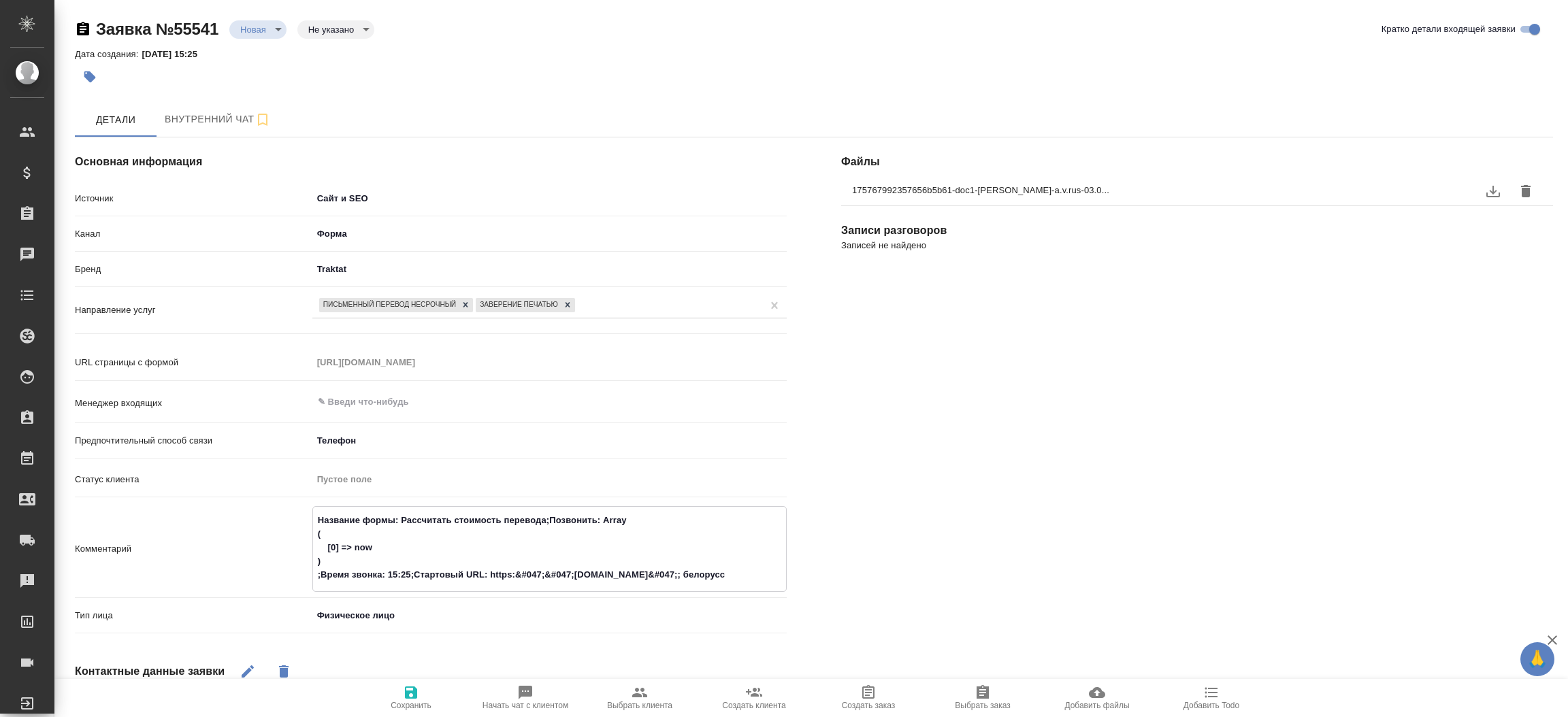
type textarea "Название формы: Рассчитать стоимость перевода;Позвонить: Array ( [0] => now ) ;…"
type textarea "x"
type textarea "Название формы: Рассчитать стоимость перевода;Позвонить: Array ( [0] => now ) ;…"
type textarea "x"
type textarea "Название формы: Рассчитать стоимость перевода;Позвонить: Array ( [0] => now ) ;…"
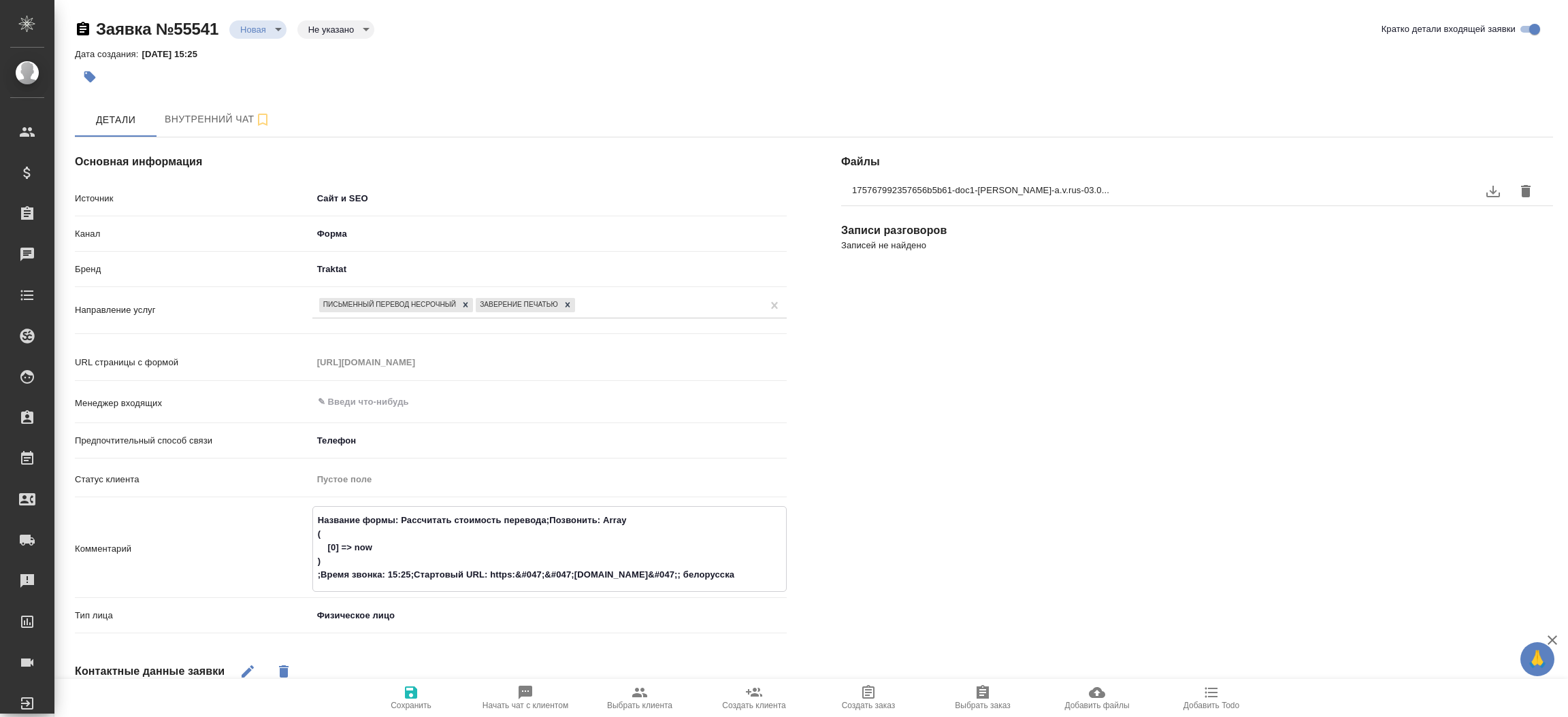
type textarea "x"
type textarea "Название формы: Рассчитать стоимость перевода;Позвонить: Array ( [0] => now ) ;…"
type textarea "x"
type textarea "Название формы: Рассчитать стоимость перевода;Позвонить: Array ( [0] => now ) ;…"
type textarea "x"
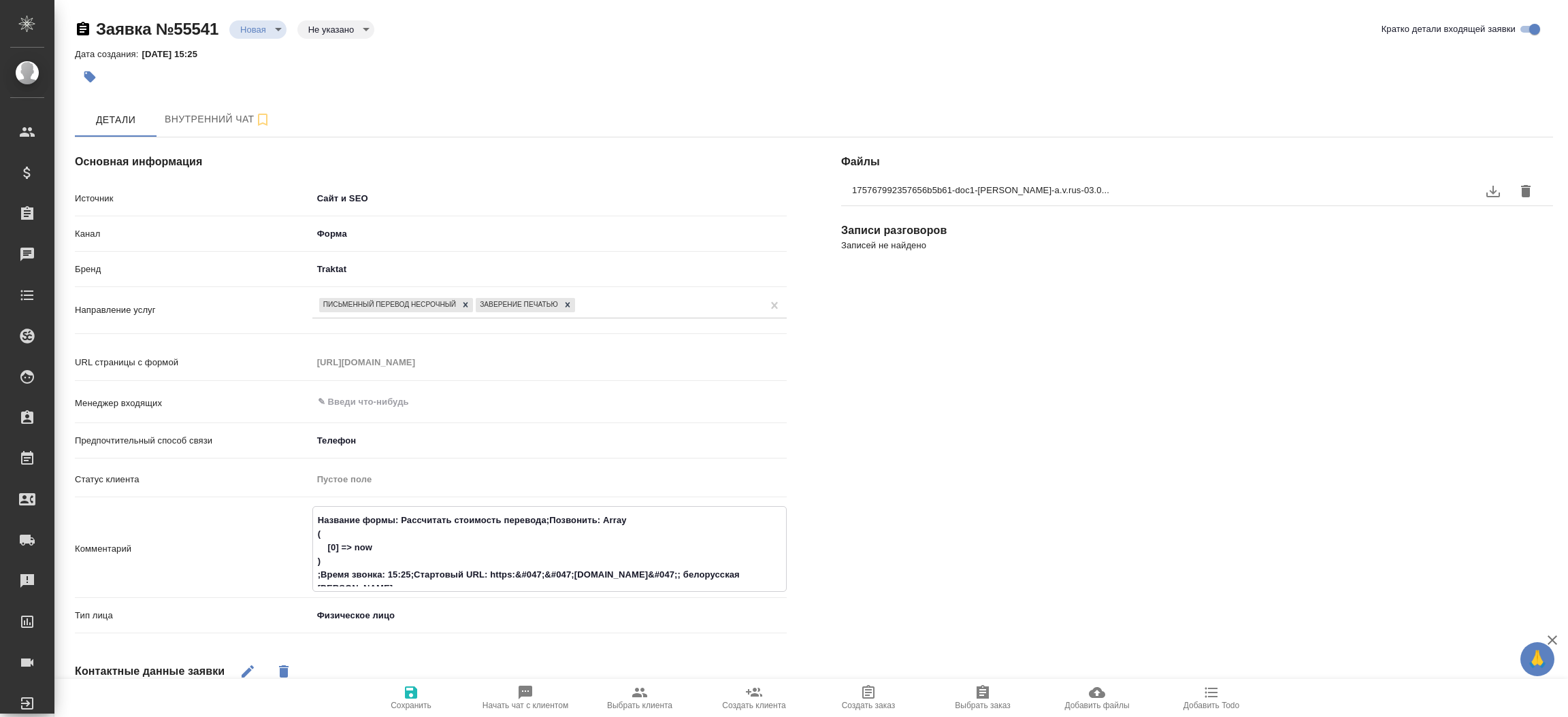
type textarea "Название формы: Рассчитать стоимость перевода;Позвонить: Array ( [0] => now ) ;…"
type textarea "x"
type textarea "Название формы: Рассчитать стоимость перевода;Позвонить: Array ( [0] => now ) ;…"
type textarea "x"
type textarea "Название формы: Рассчитать стоимость перевода;Позвонить: Array ( [0] => now ) ;…"
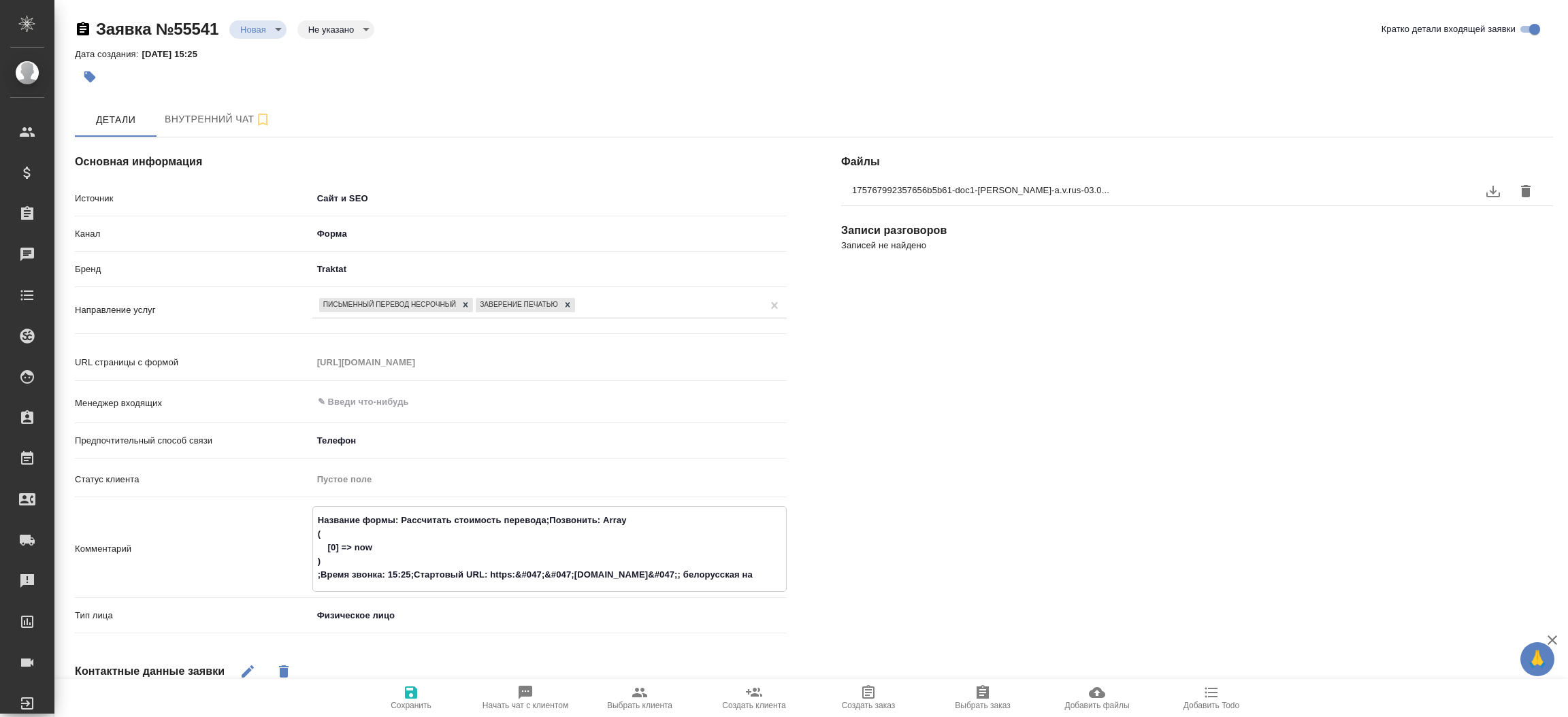
type textarea "x"
type textarea "Название формы: Рассчитать стоимость перевода;Позвонить: Array ( [0] => now ) ;…"
type textarea "x"
type textarea "Название формы: Рассчитать стоимость перевода;Позвонить: Array ( [0] => now ) ;…"
type textarea "x"
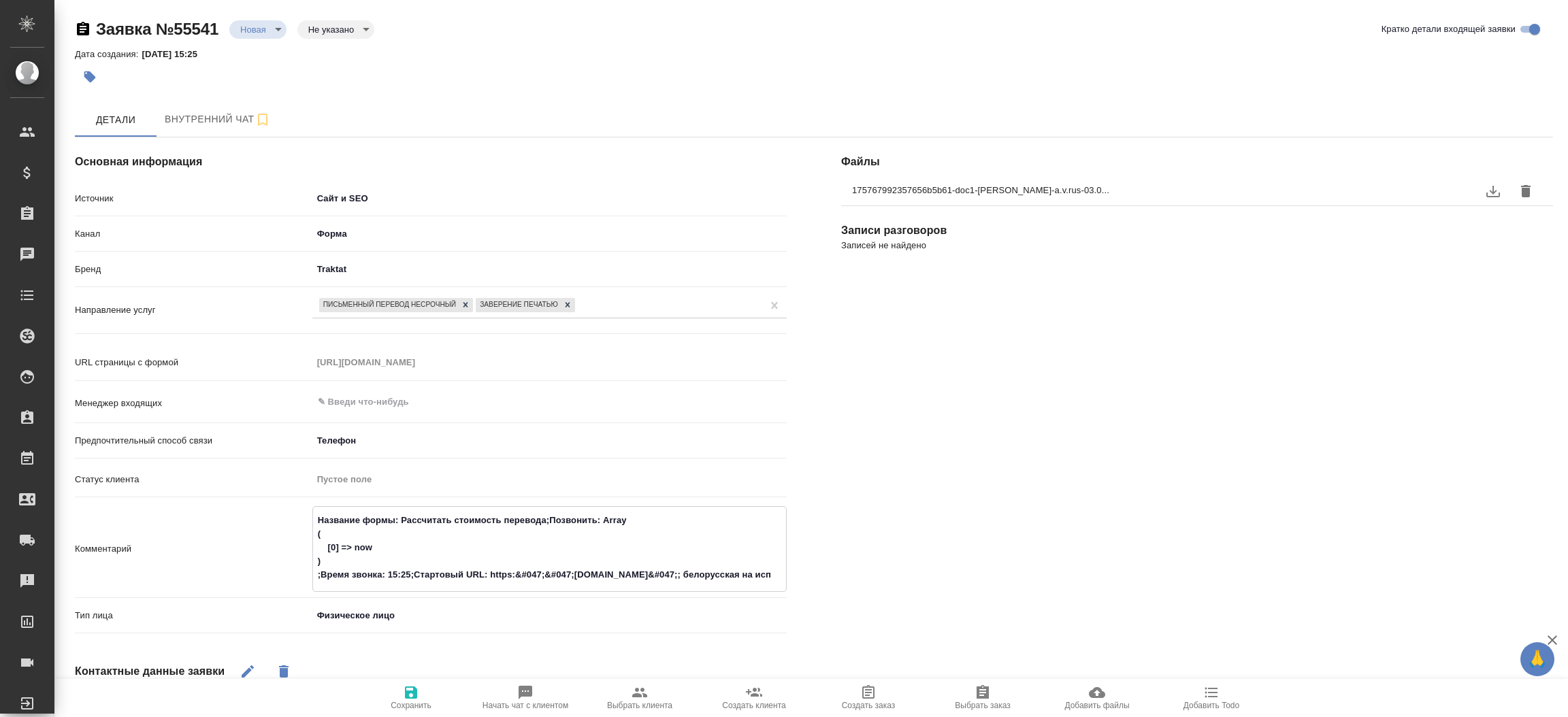
type textarea "Название формы: Рассчитать стоимость перевода;Позвонить: Array ( [0] => now ) ;…"
type textarea "x"
type textarea "Название формы: Рассчитать стоимость перевода;Позвонить: Array ( [0] => now ) ;…"
type textarea "x"
type textarea "Название формы: Рассчитать стоимость перевода;Позвонить: Array ( [0] => now ) ;…"
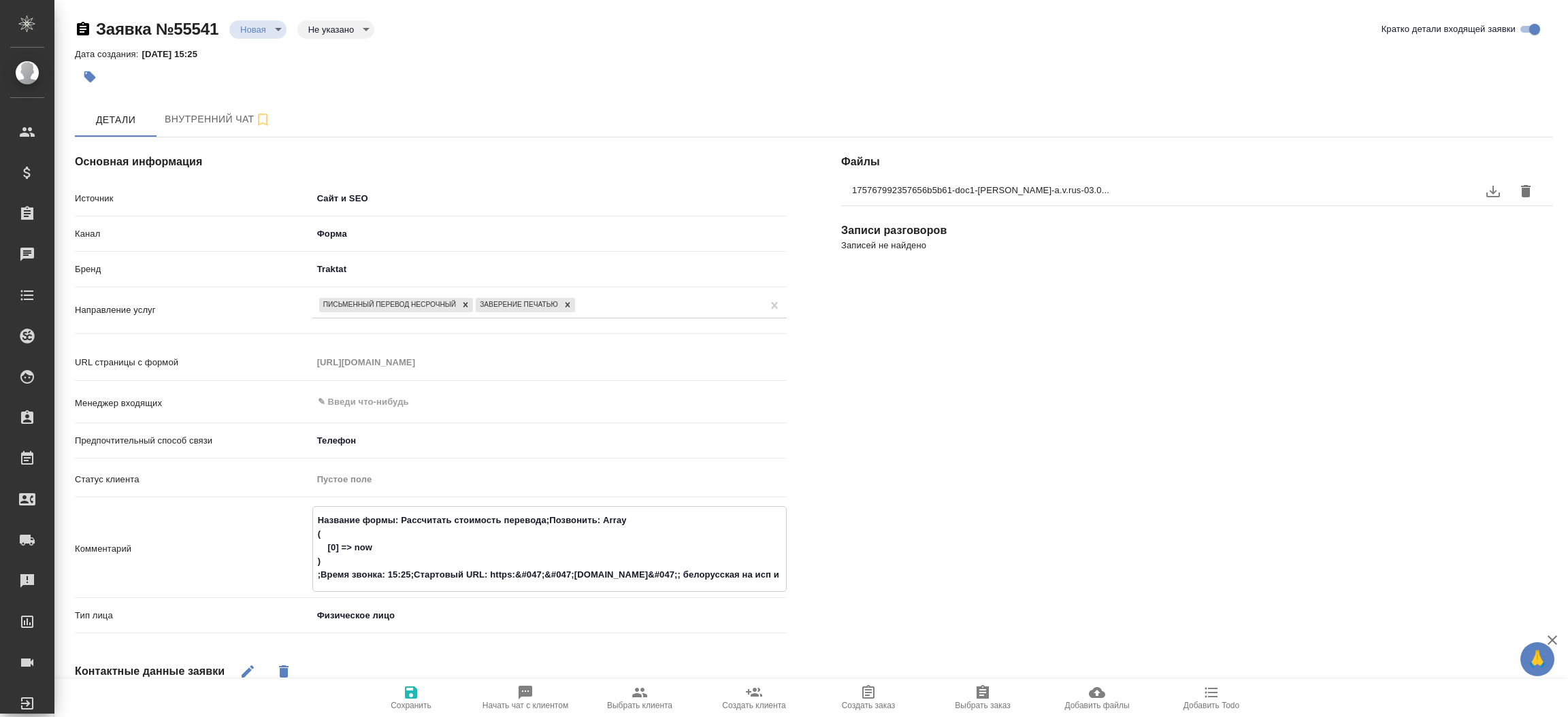
type textarea "x"
type textarea "Название формы: Рассчитать стоимость перевода;Позвонить: Array ( [0] => now ) ;…"
type textarea "x"
type textarea "Название формы: Рассчитать стоимость перевода;Позвонить: Array ( [0] => now ) ;…"
type textarea "x"
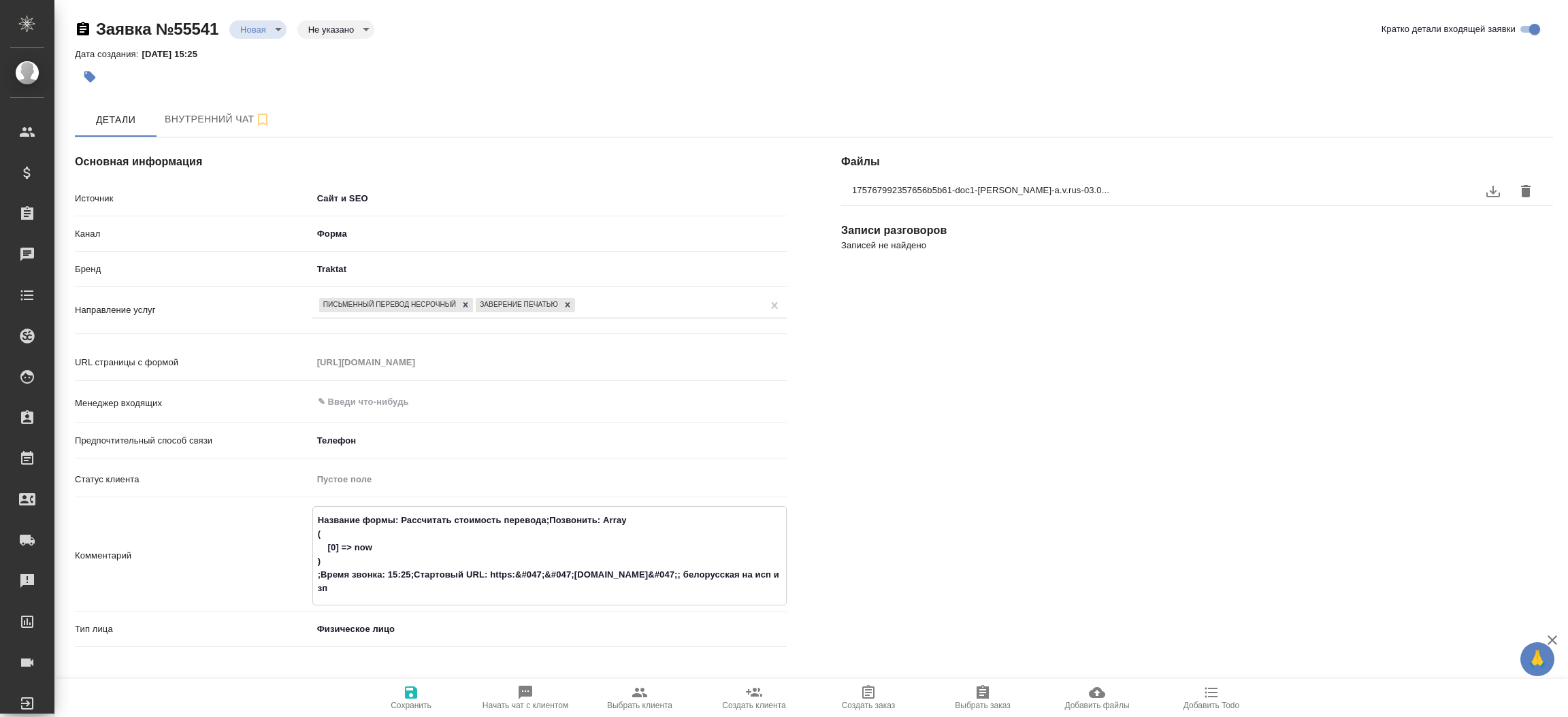
type textarea "Название формы: Рассчитать стоимость перевода;Позвонить: Array ( [0] => now ) ;…"
type textarea "x"
click at [414, 688] on icon "button" at bounding box center [411, 693] width 12 height 12
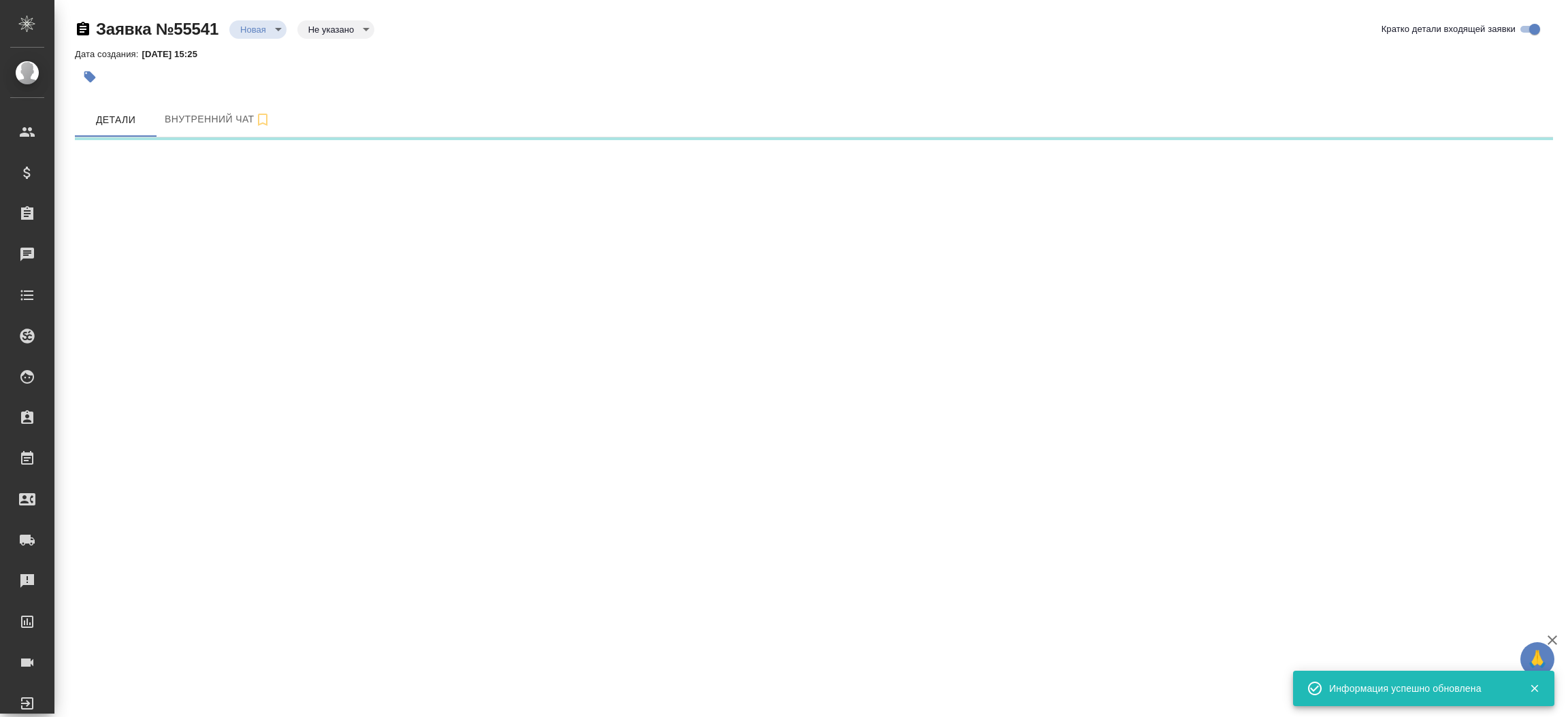
select select "RU"
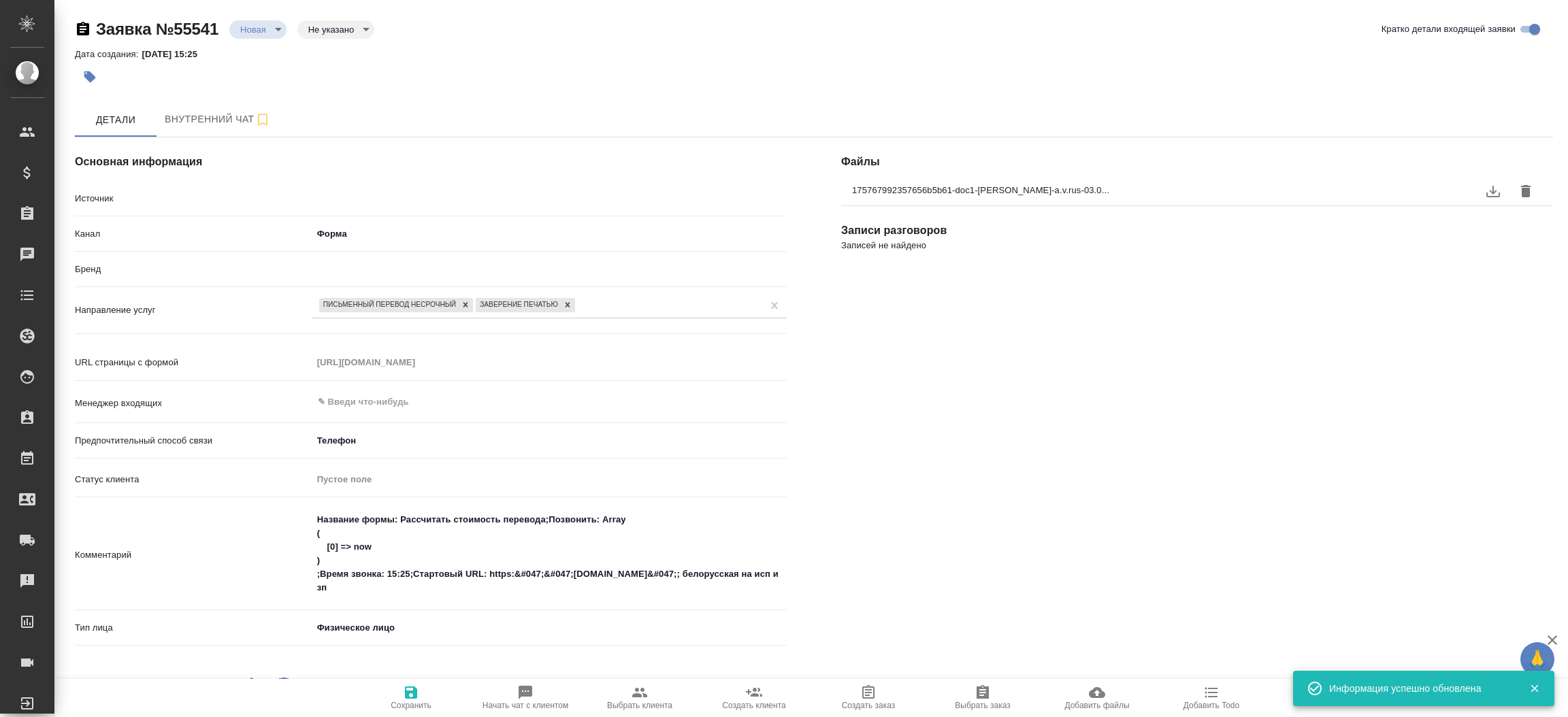
type textarea "x"
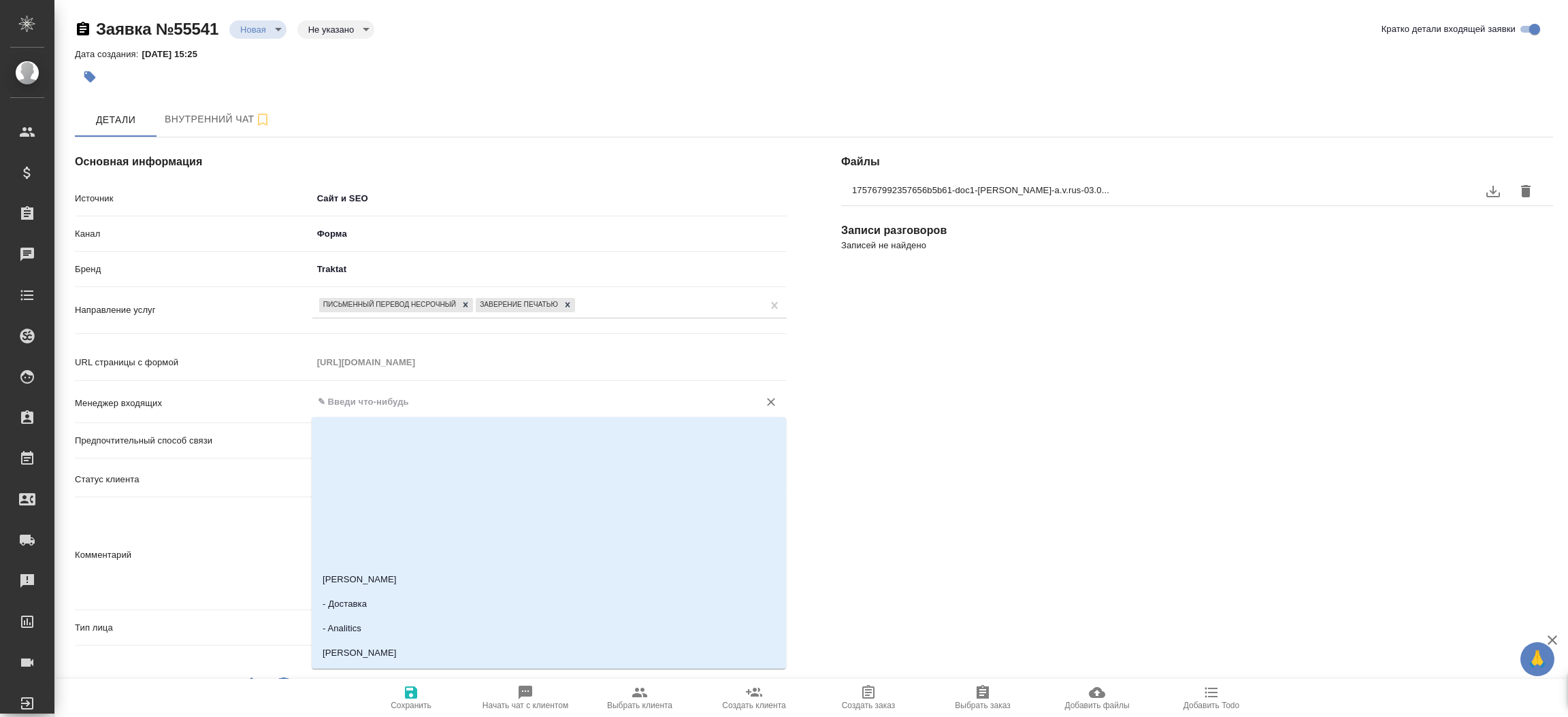
click at [388, 407] on input "text" at bounding box center [527, 401] width 420 height 16
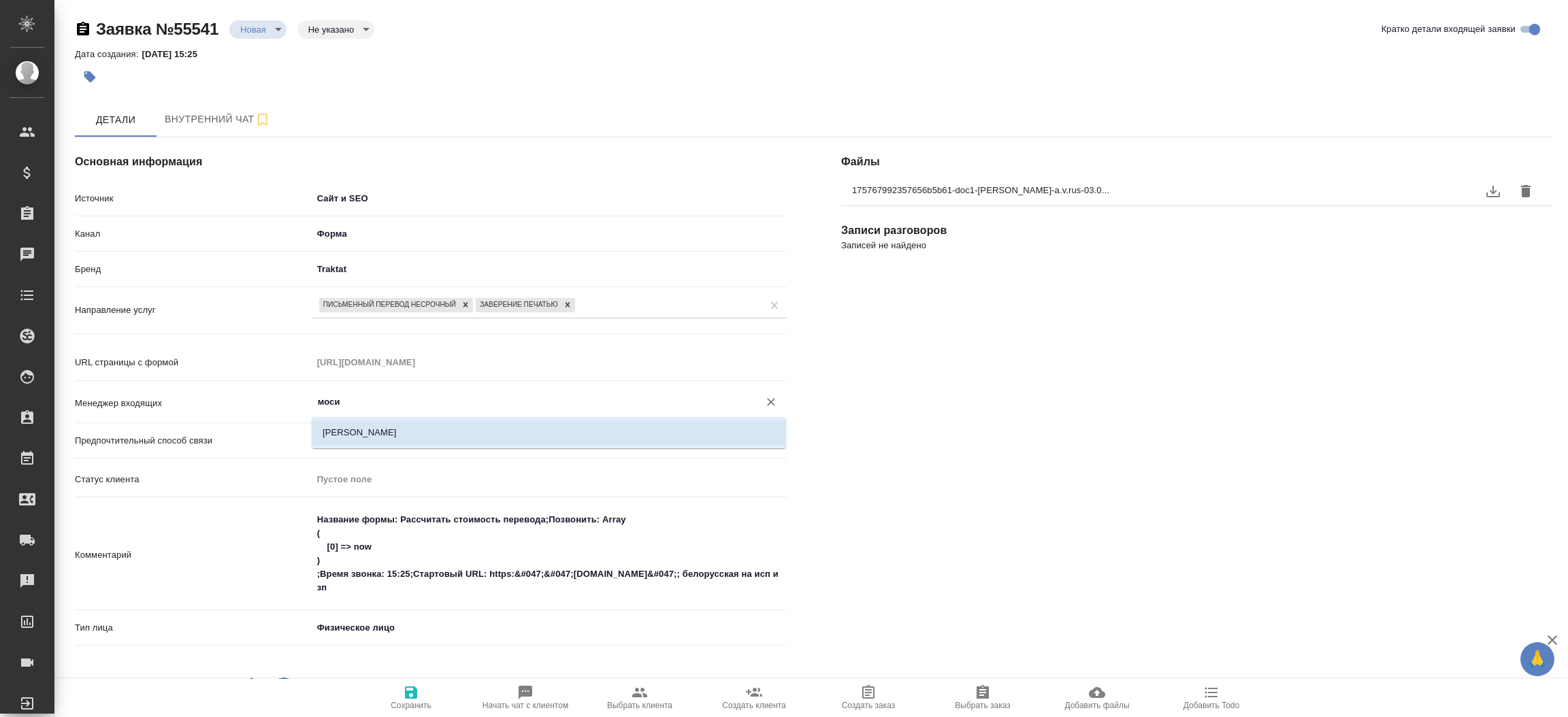
click at [383, 427] on li "[PERSON_NAME]" at bounding box center [548, 432] width 474 height 24
type input "[PERSON_NAME]"
type textarea "x"
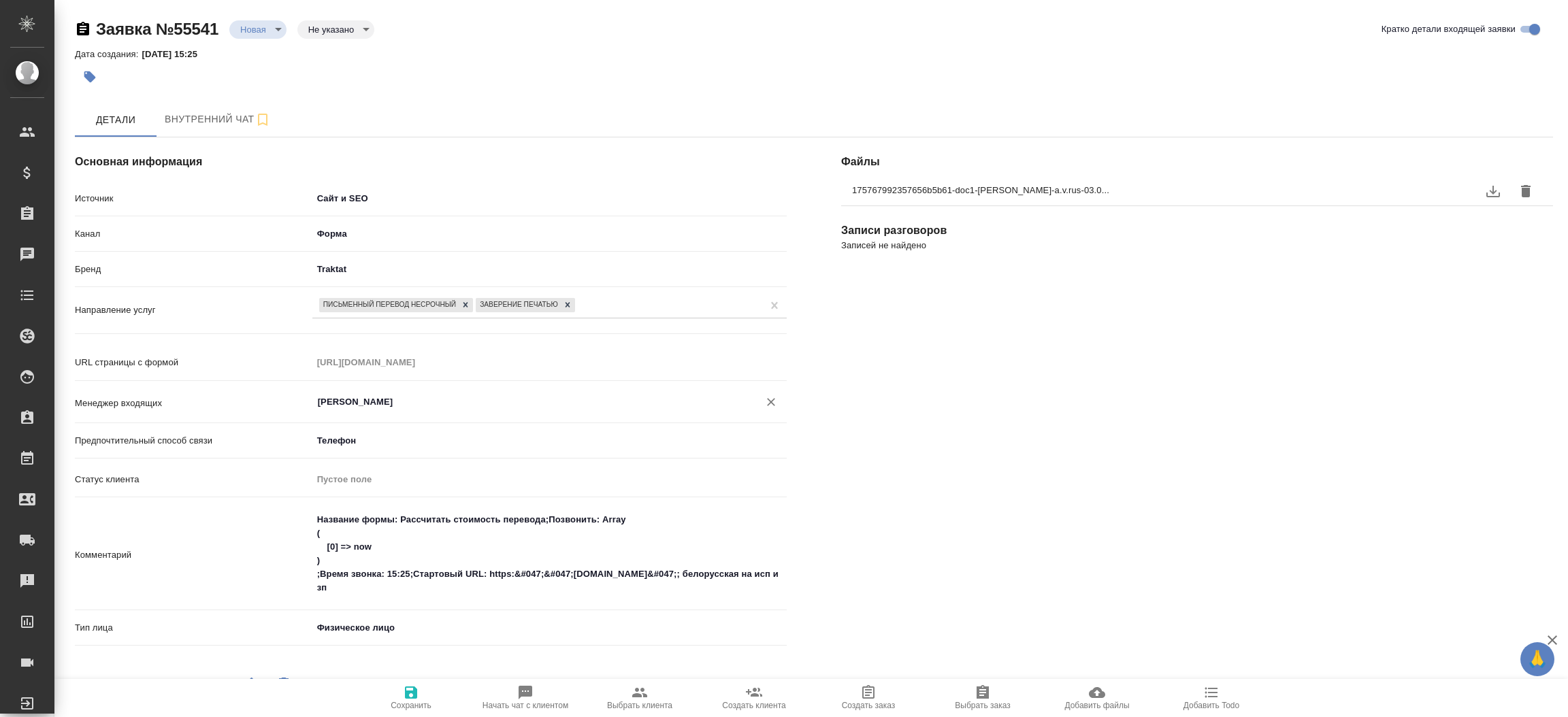
type input "[PERSON_NAME]"
click at [410, 697] on icon "button" at bounding box center [411, 692] width 16 height 16
select select "RU"
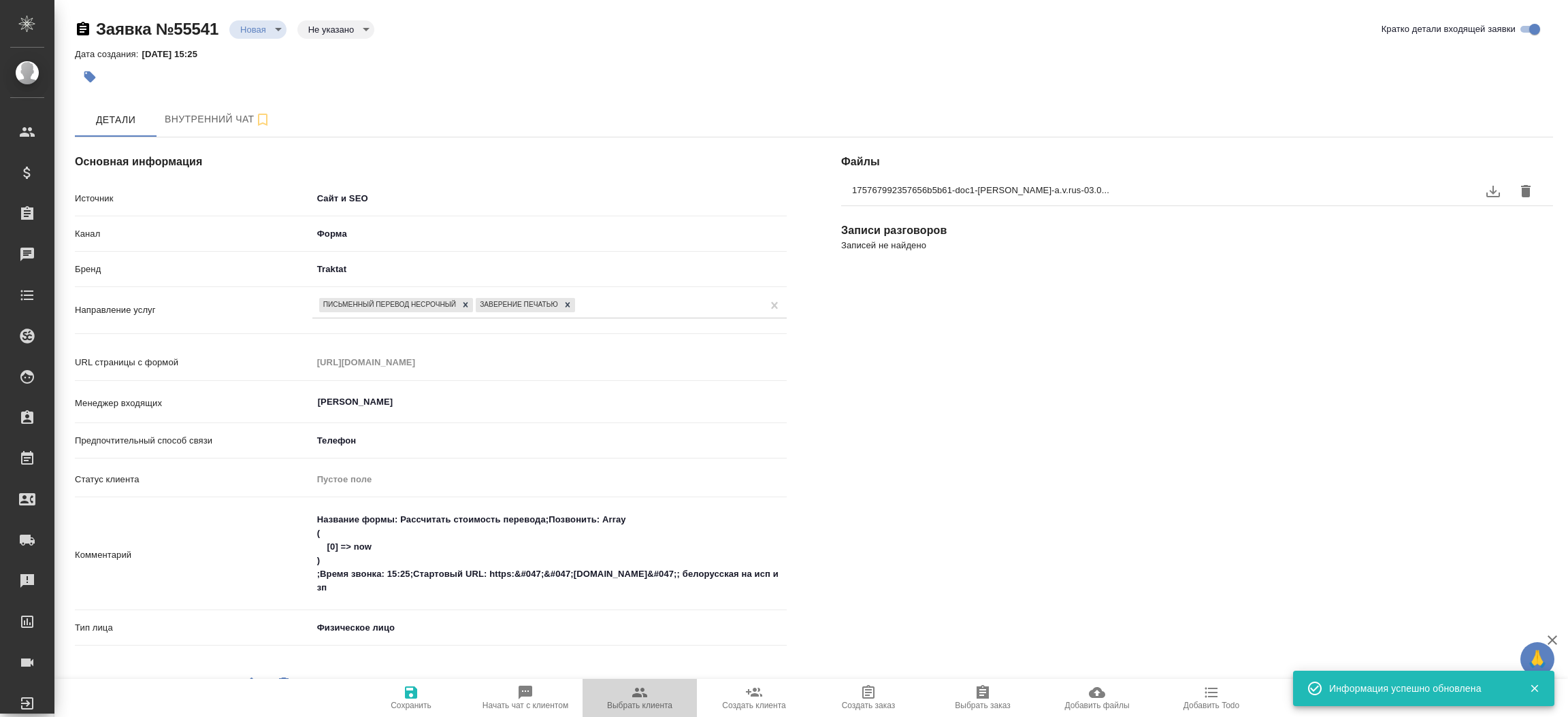
click at [623, 696] on span "Выбрать клиента" at bounding box center [639, 697] width 98 height 26
type textarea "x"
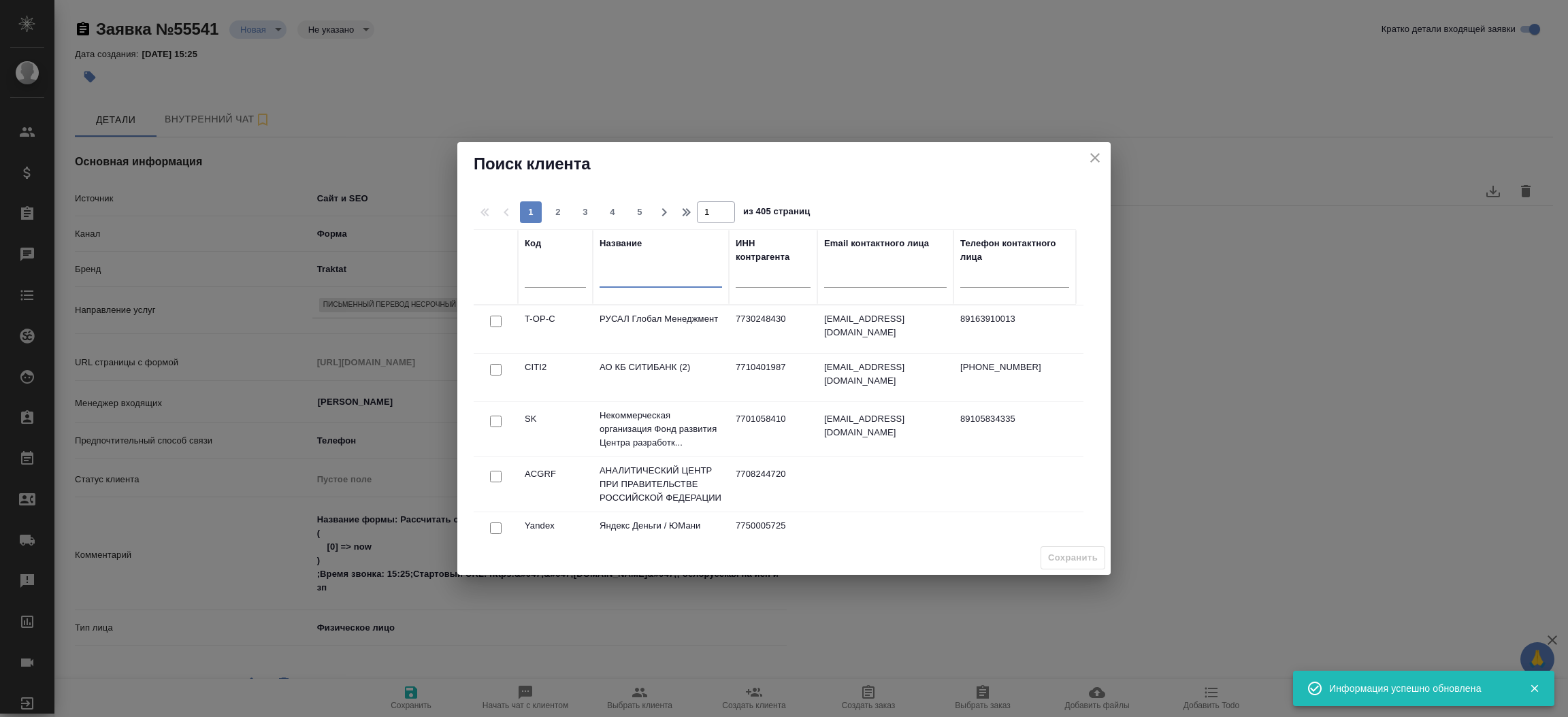
click at [621, 275] on input "text" at bounding box center [661, 279] width 123 height 17
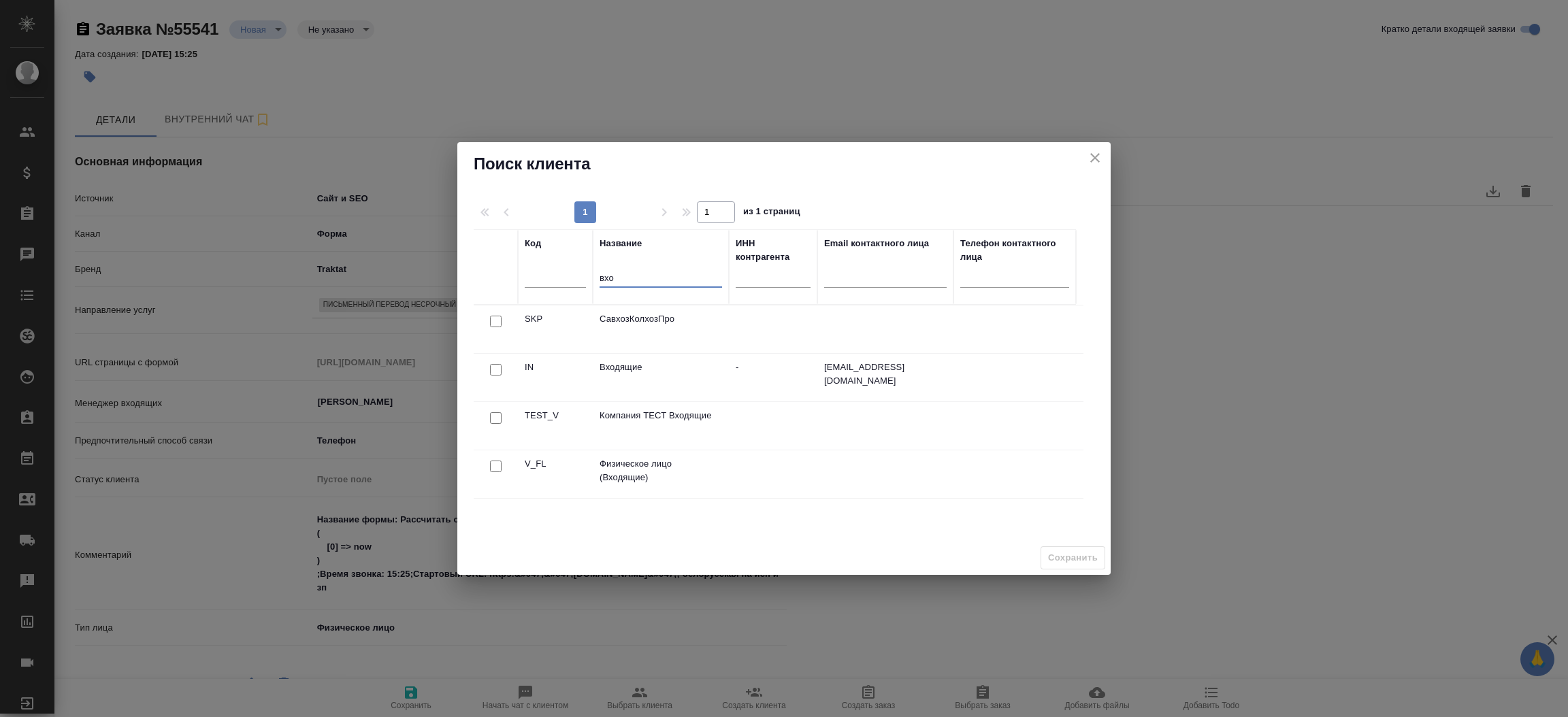
type input "вхо"
click at [493, 469] on input "checkbox" at bounding box center [495, 466] width 11 height 11
checkbox input "true"
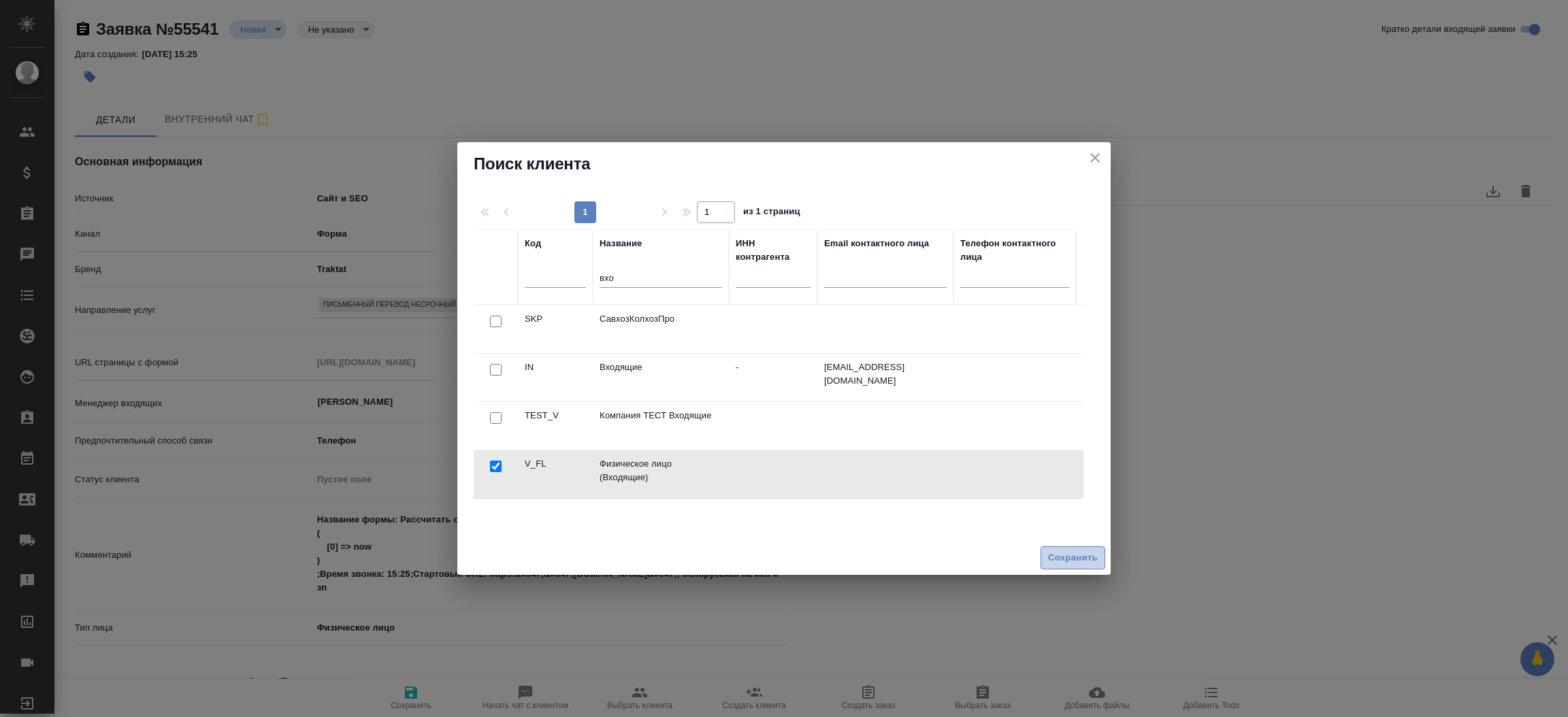
click at [1044, 557] on button "Сохранить" at bounding box center [1072, 559] width 65 height 24
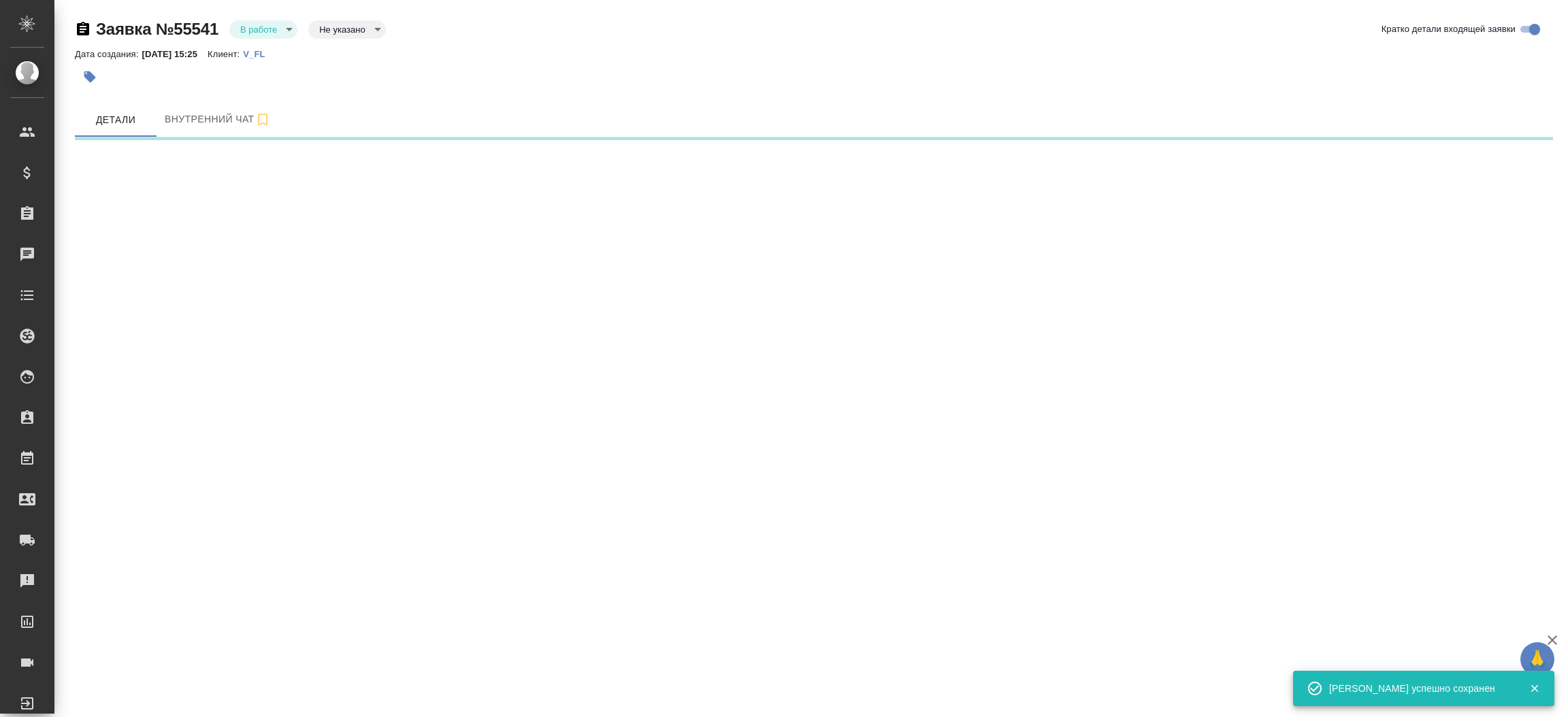
select select "RU"
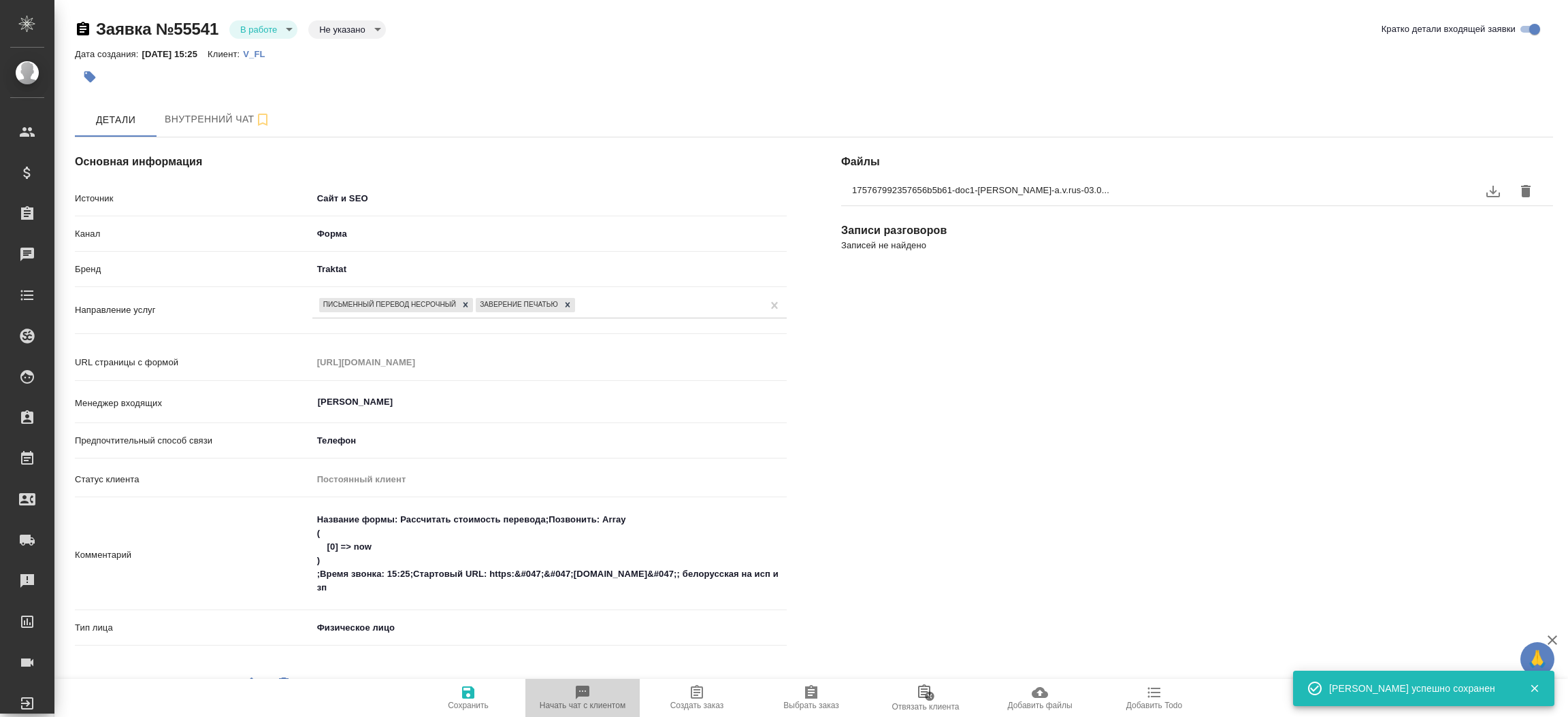
click at [598, 685] on span "Начать чат с клиентом" at bounding box center [582, 697] width 98 height 26
type textarea "x"
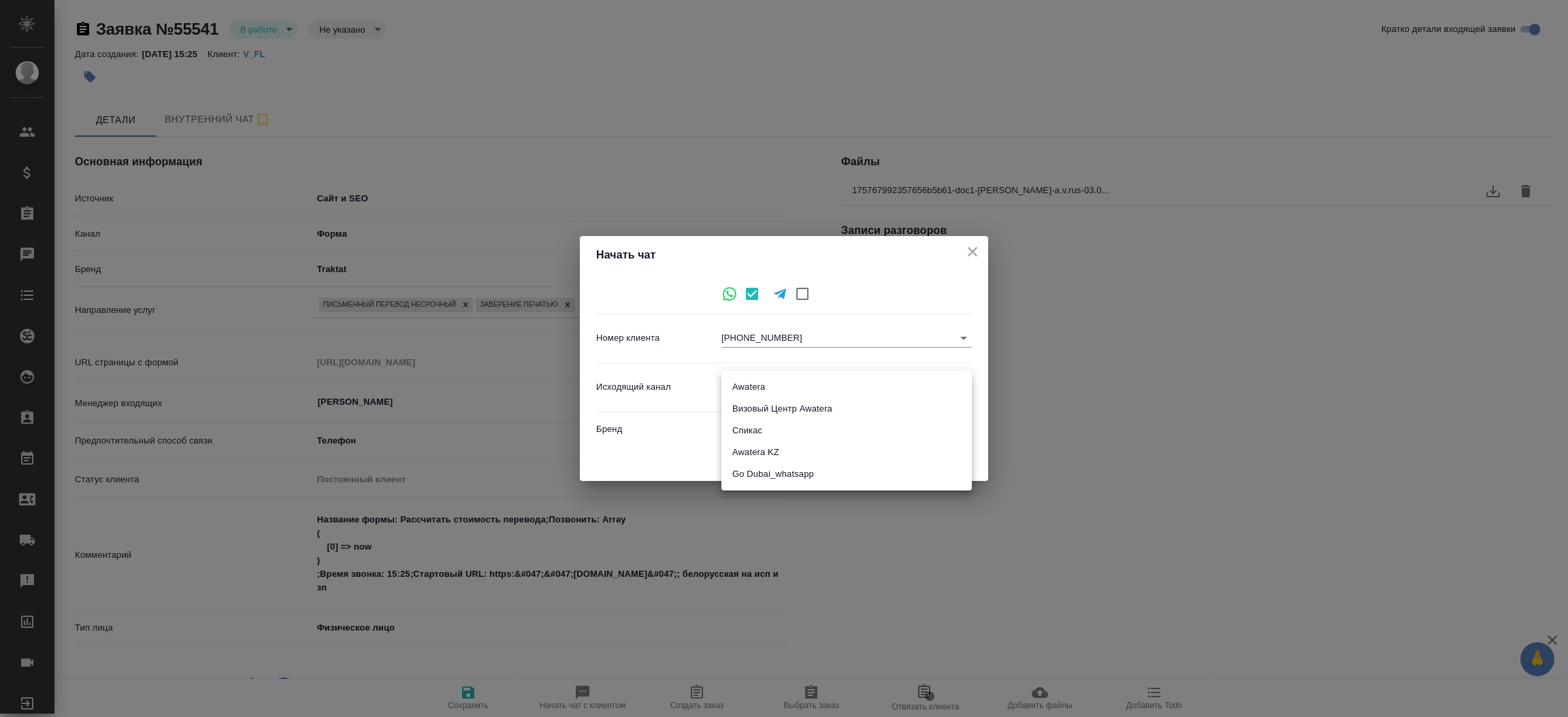
click at [765, 380] on body "🙏 .cls-1 fill:#fff; AWATERA [PERSON_NAME]prutko Клиенты Спецификации Заказы 0 Ч…" at bounding box center [784, 358] width 1568 height 717
click at [764, 395] on li "Awatera" at bounding box center [847, 387] width 251 height 22
type input "2"
click at [941, 463] on span "Начать" at bounding box center [943, 459] width 33 height 16
type textarea "x"
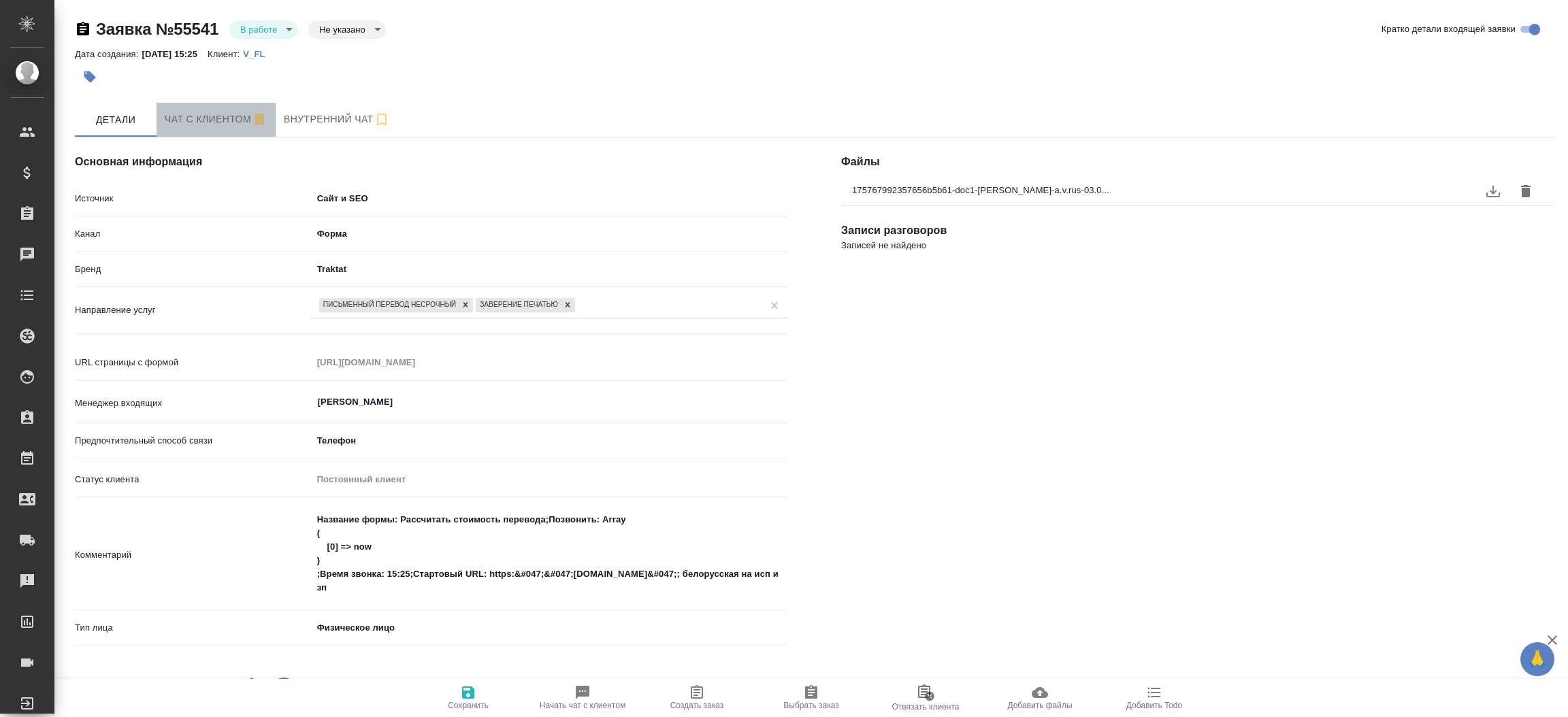
click at [177, 110] on button "Чат с клиентом" at bounding box center [216, 119] width 119 height 34
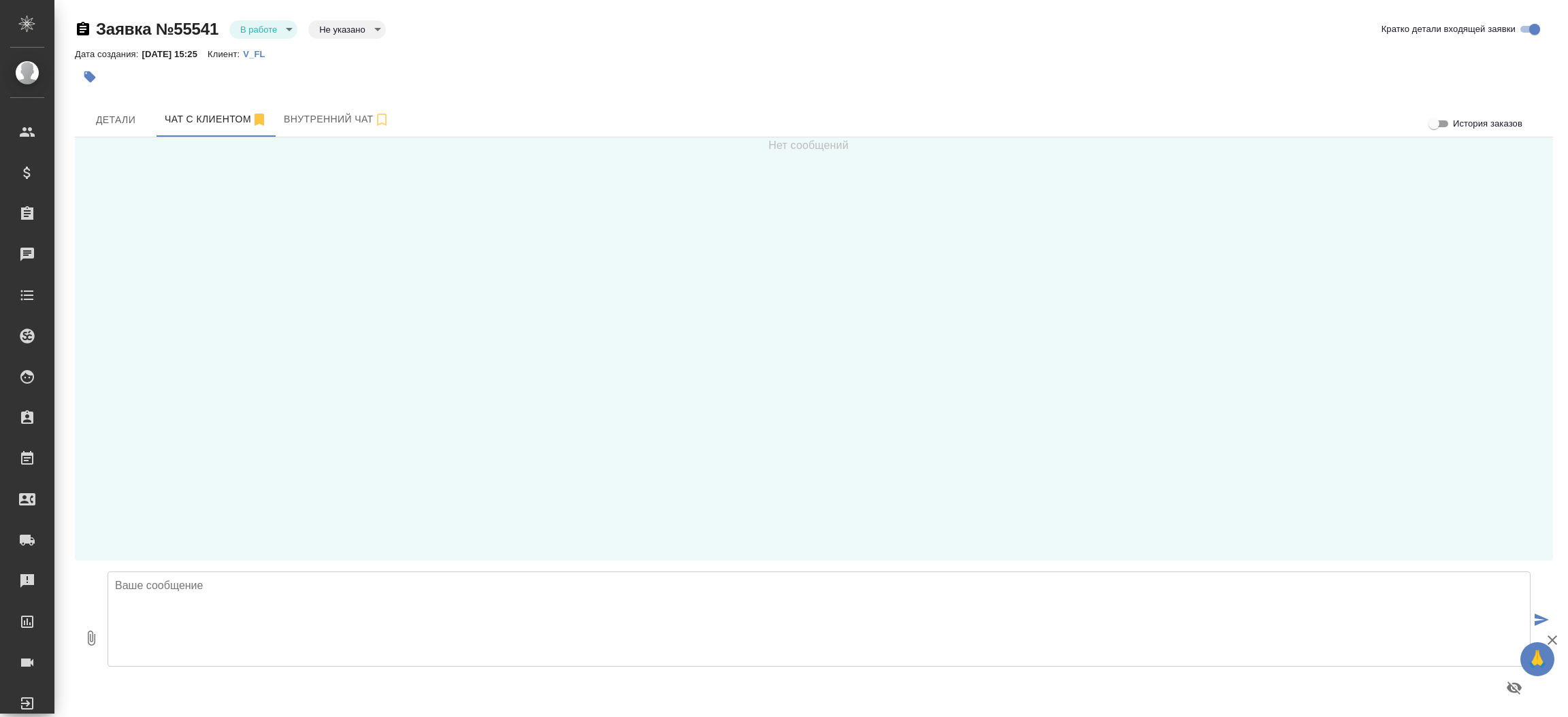
click at [279, 627] on textarea at bounding box center [818, 619] width 1423 height 95
type textarea "Дарья, добрый день! Направьте пожалуйста документы для расчета стоимости и срок…"
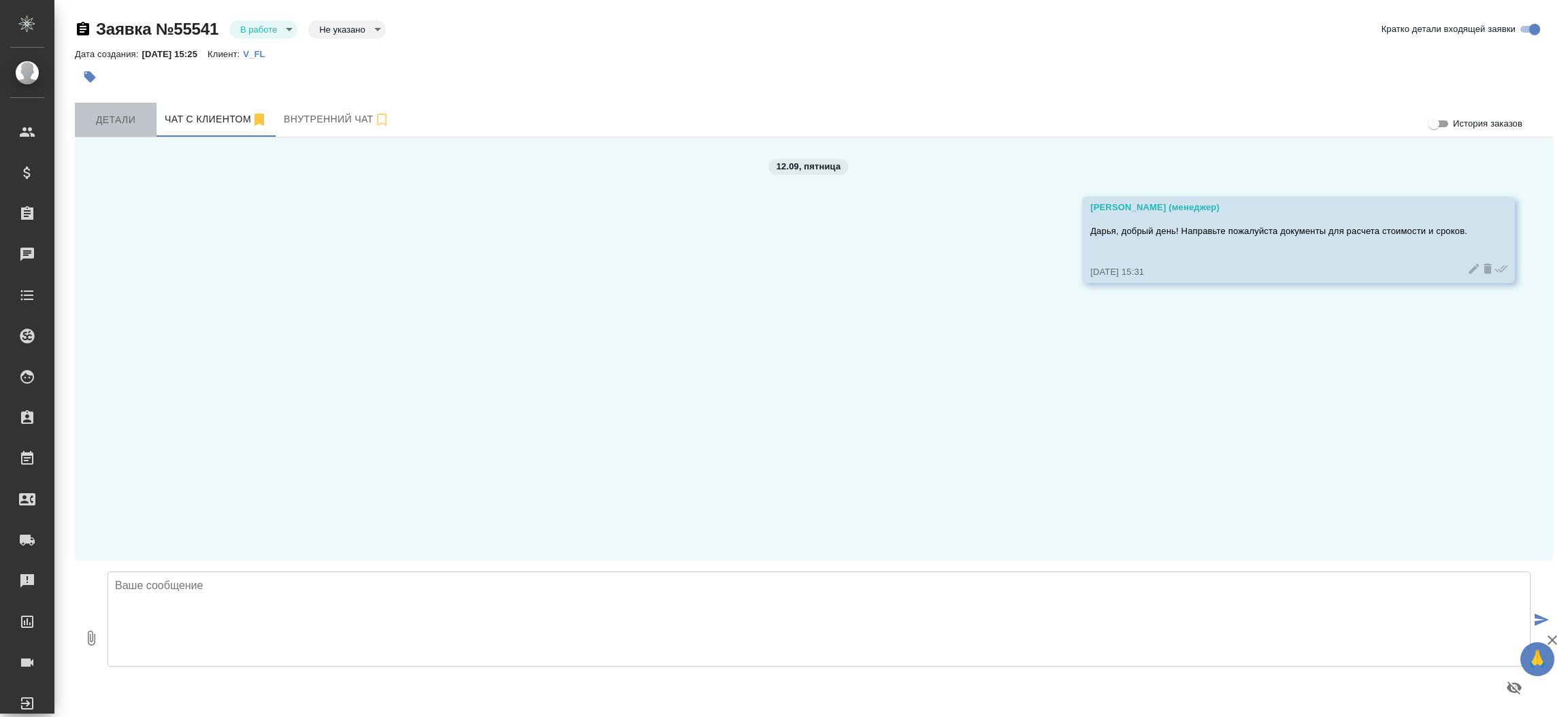
click at [125, 113] on span "Детали" at bounding box center [116, 120] width 66 height 17
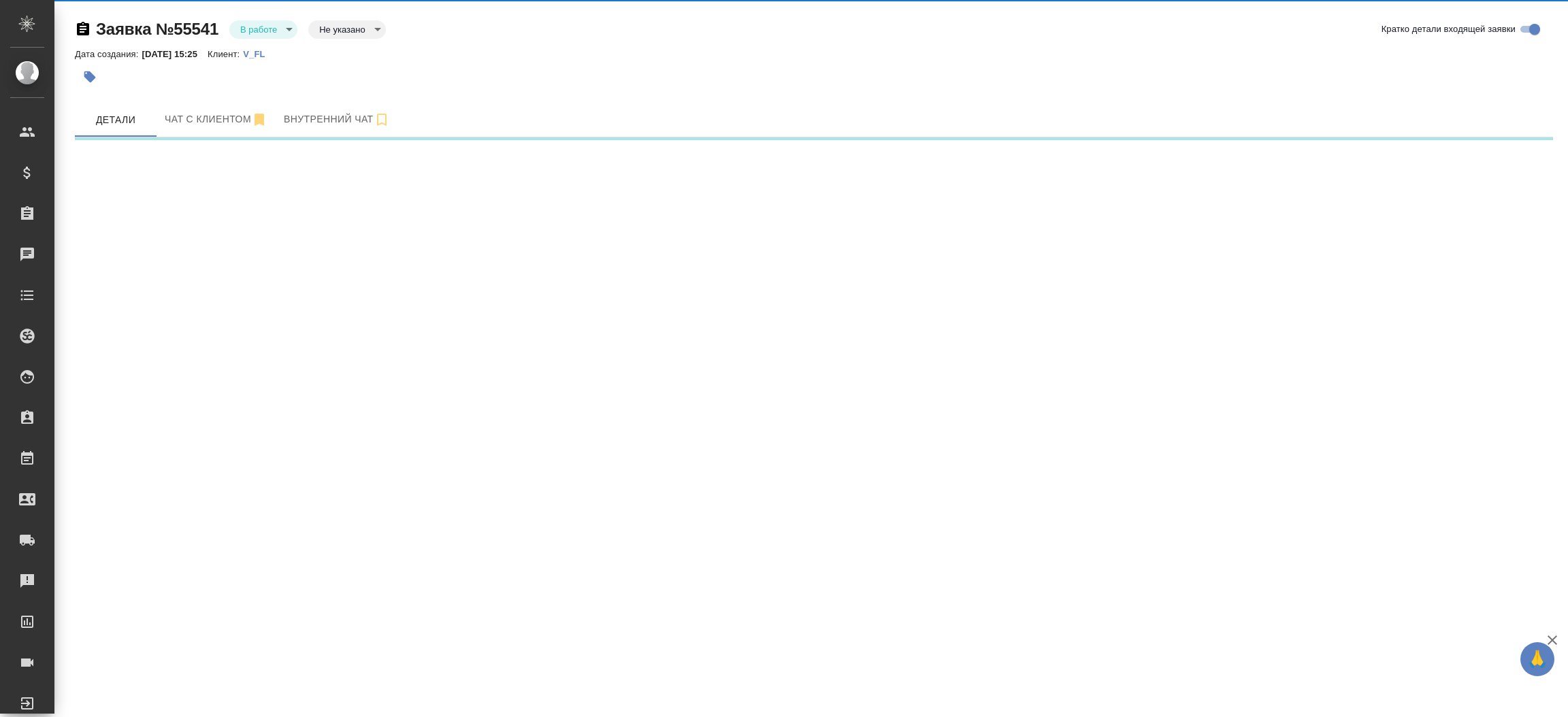
select select "RU"
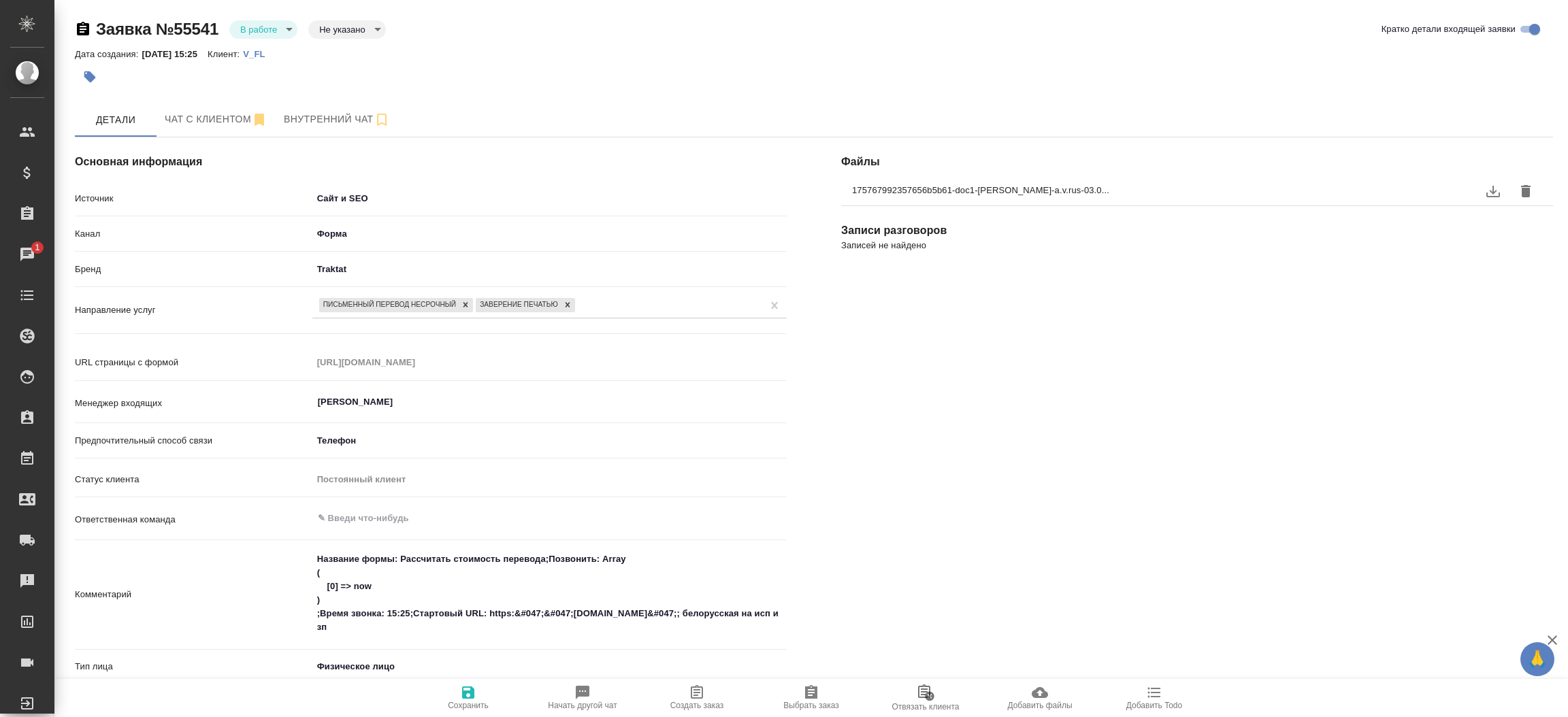
type textarea "x"
click at [238, 104] on button "Чат с клиентом" at bounding box center [216, 119] width 119 height 34
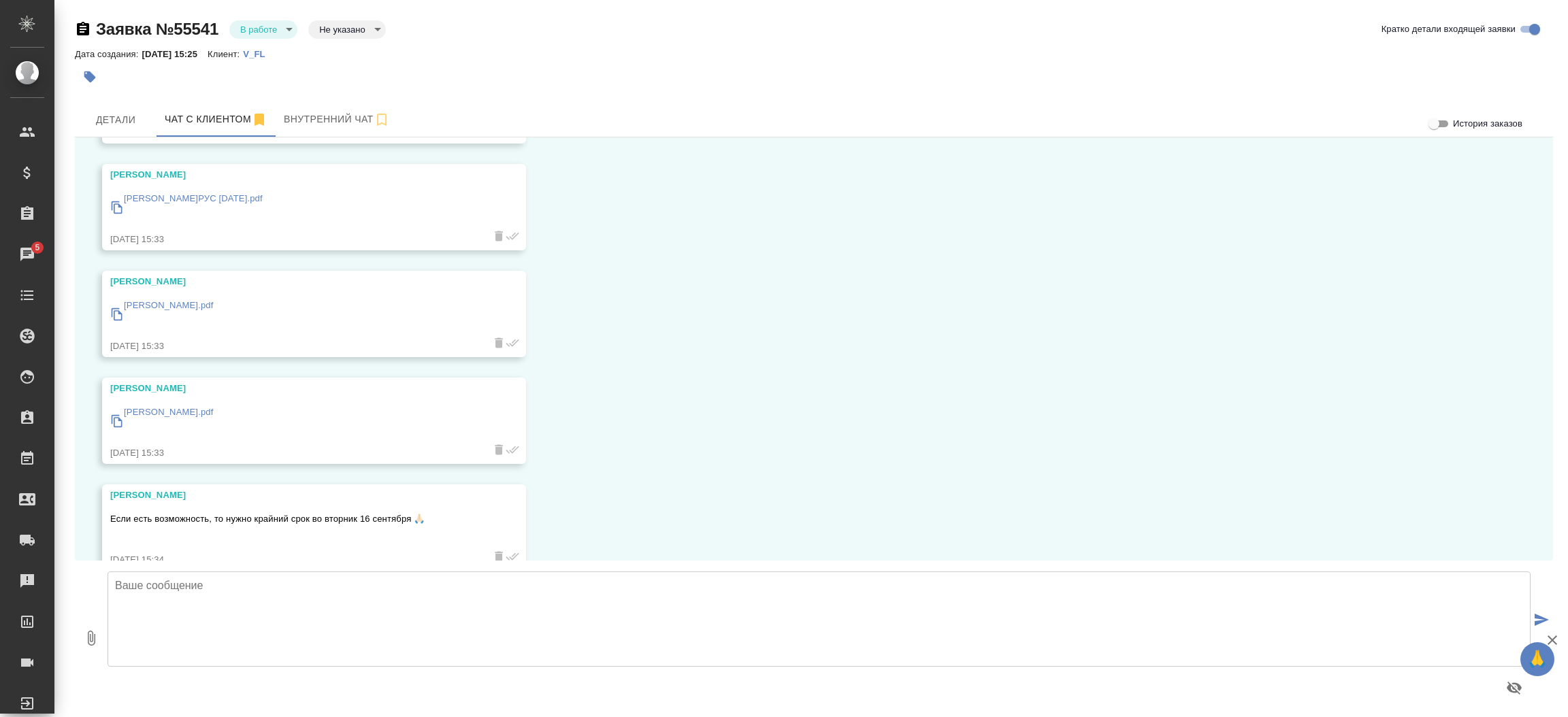
scroll to position [382, 0]
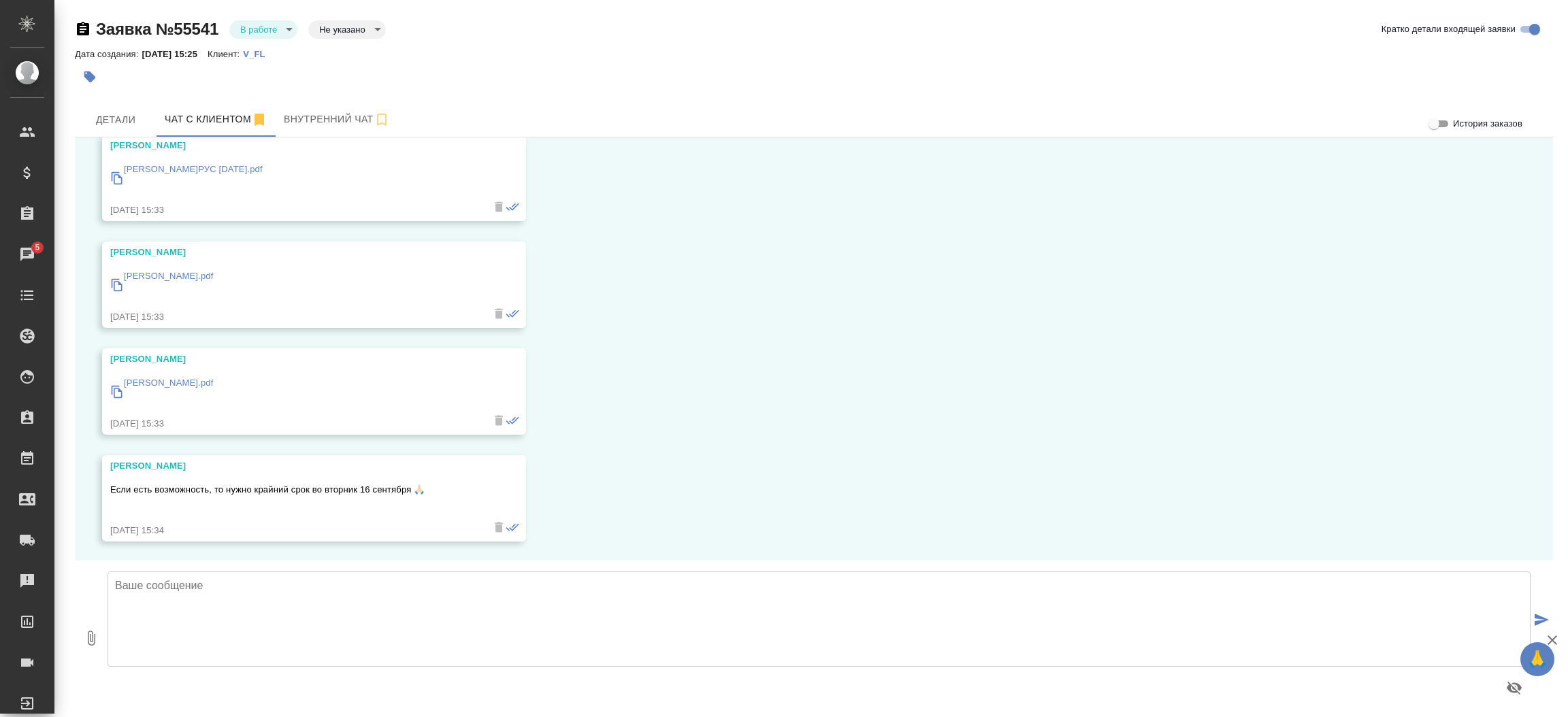
click at [648, 608] on textarea at bounding box center [818, 619] width 1423 height 95
type textarea "Передаю Ваш запрос коллегам на расчет стоимости и сроков. Расчет направим в дан…"
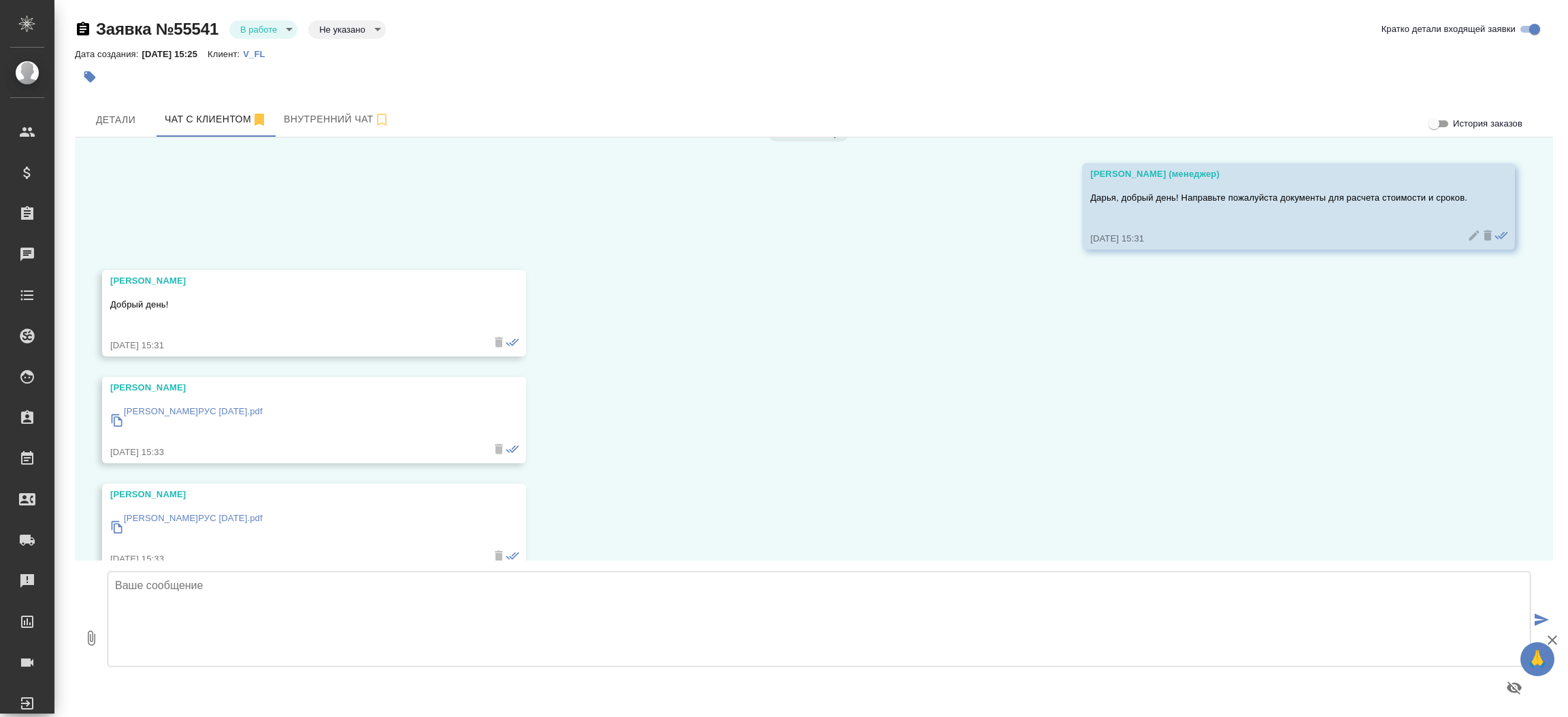
scroll to position [0, 0]
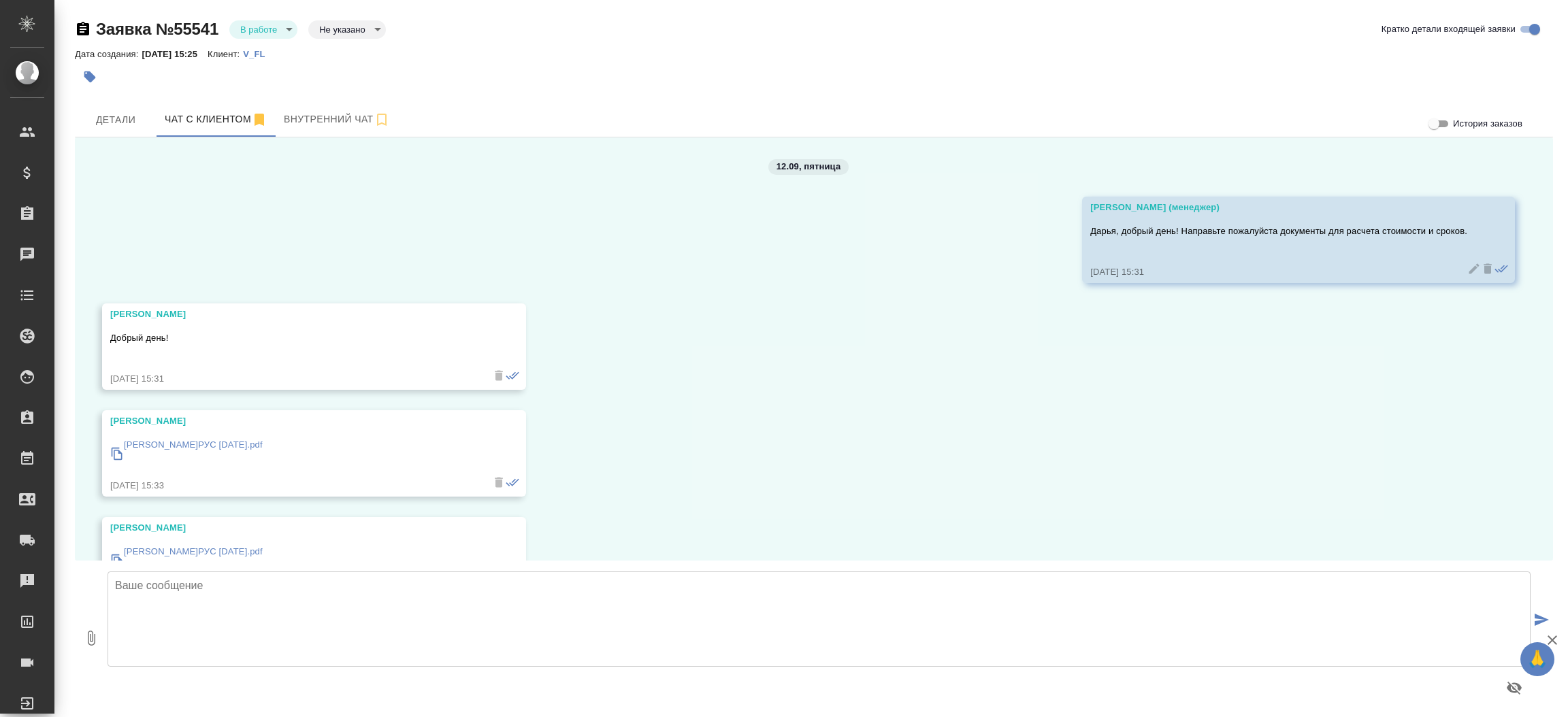
click at [150, 448] on p "[PERSON_NAME]РУС [DATE].pdf" at bounding box center [193, 445] width 138 height 14
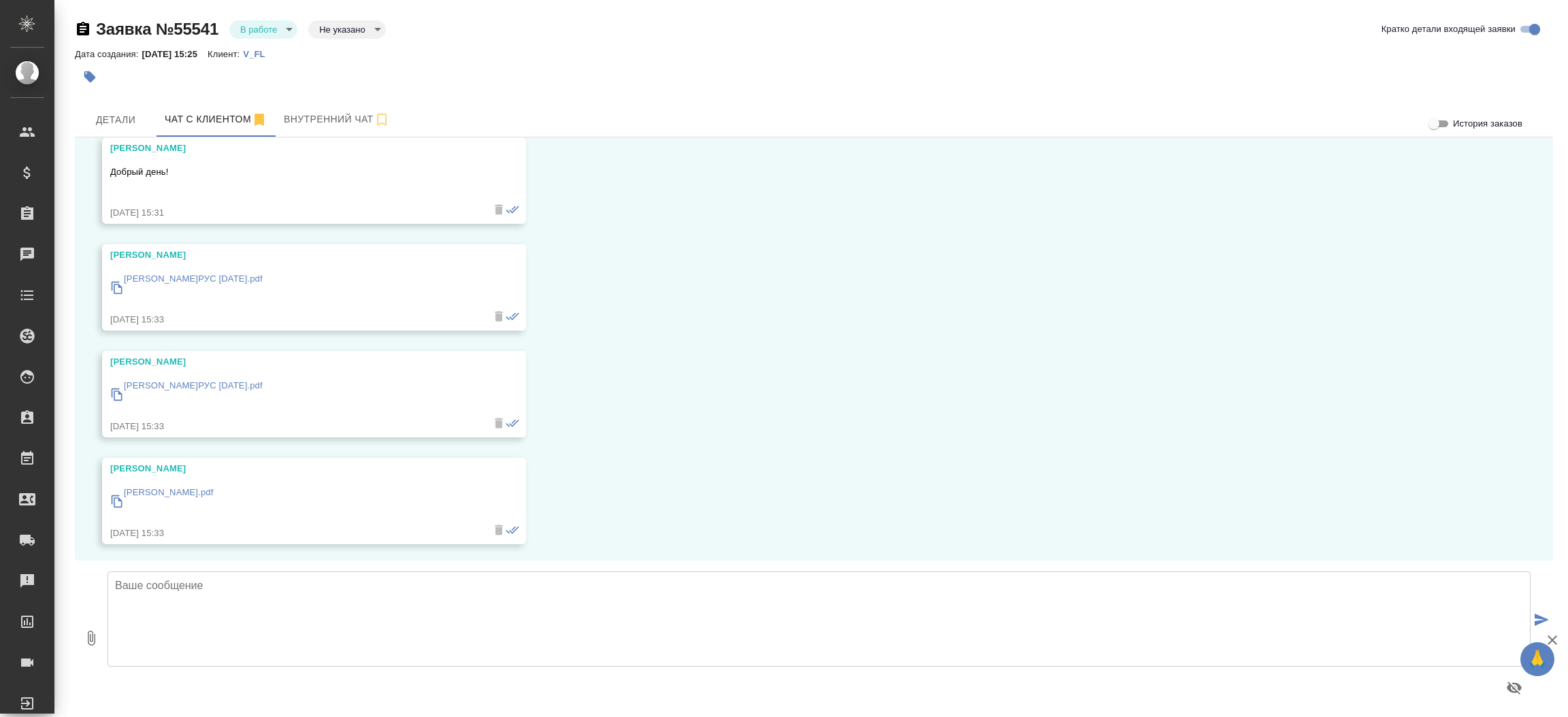
scroll to position [216, 0]
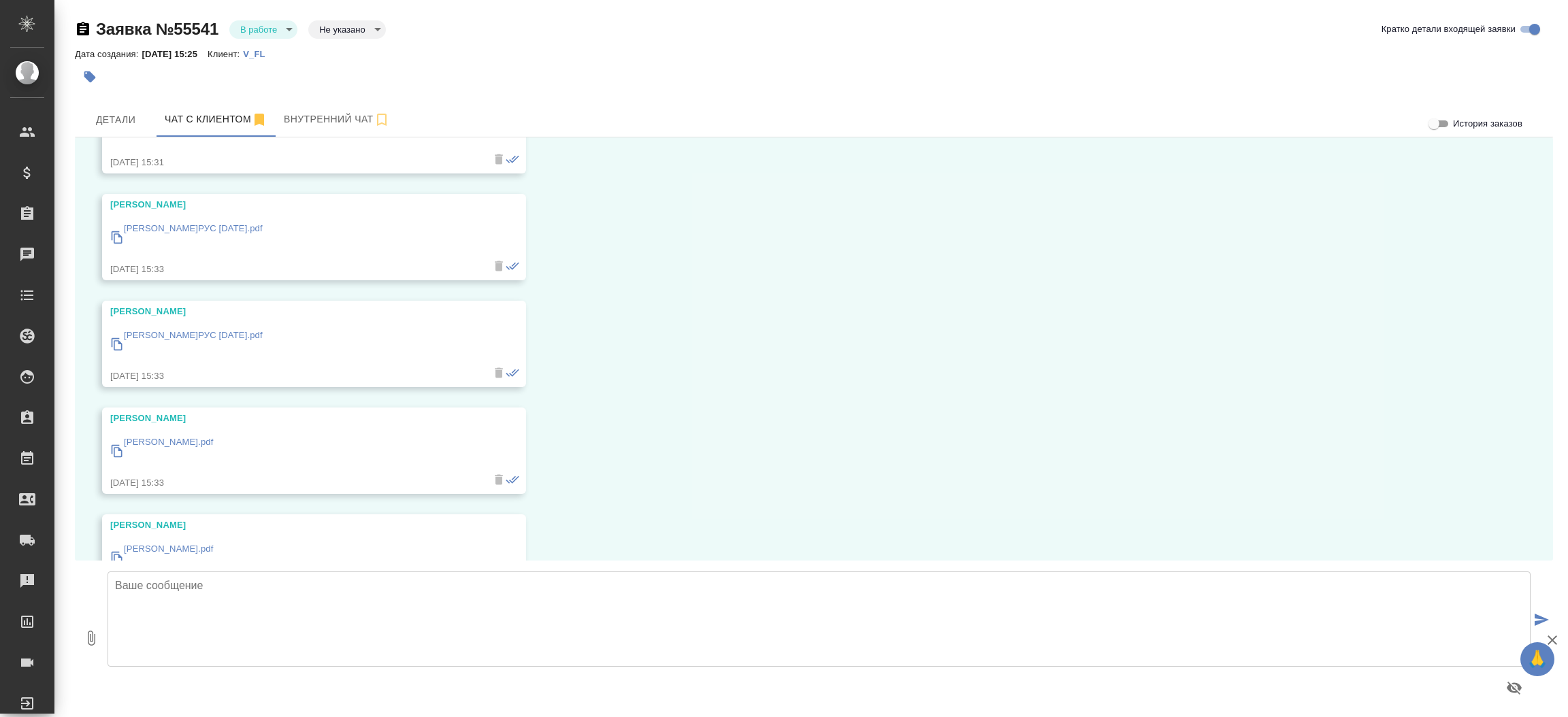
click at [240, 342] on p "[PERSON_NAME]РУС [DATE].pdf" at bounding box center [193, 336] width 138 height 14
click at [178, 439] on p "[PERSON_NAME].pdf" at bounding box center [169, 442] width 90 height 14
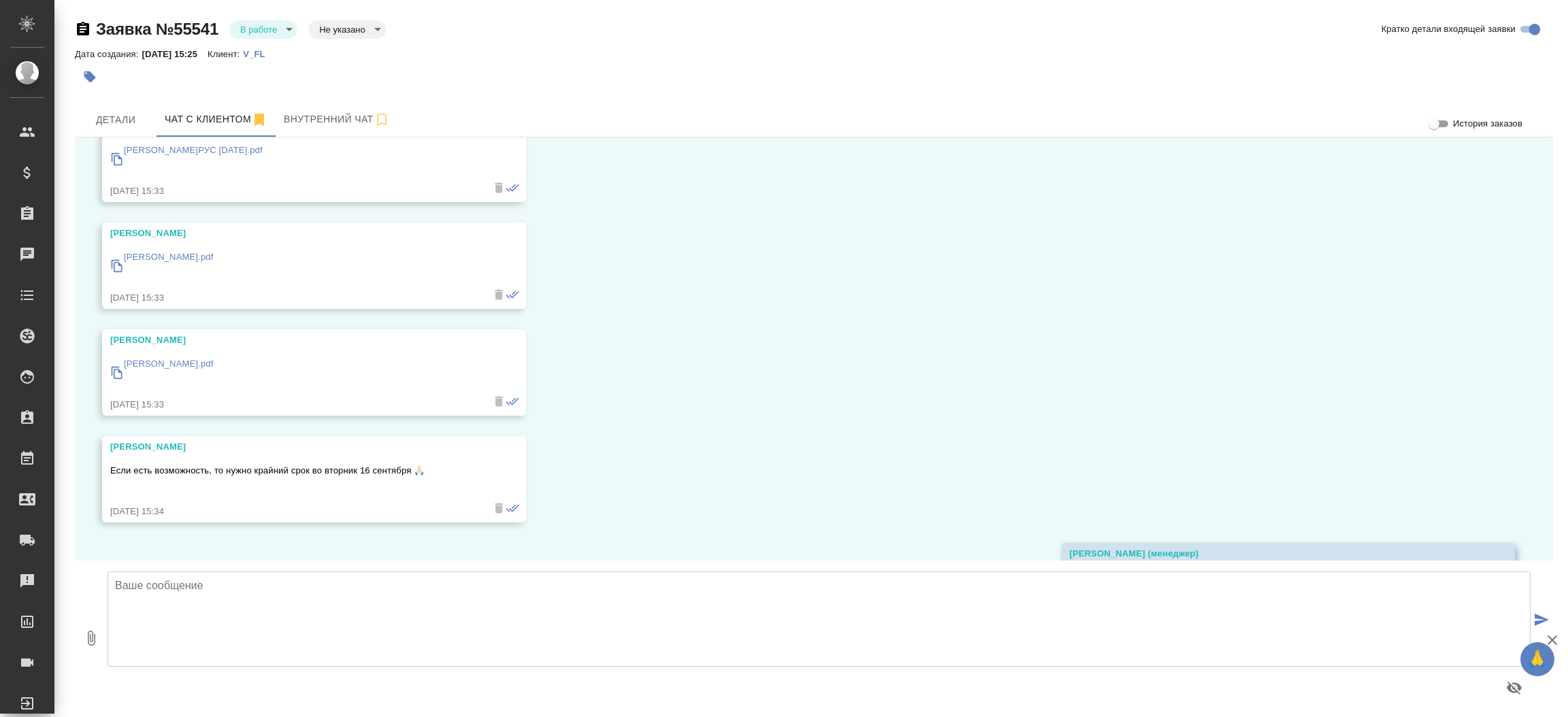
scroll to position [408, 0]
click at [195, 349] on div "[PERSON_NAME].pdf" at bounding box center [169, 365] width 90 height 37
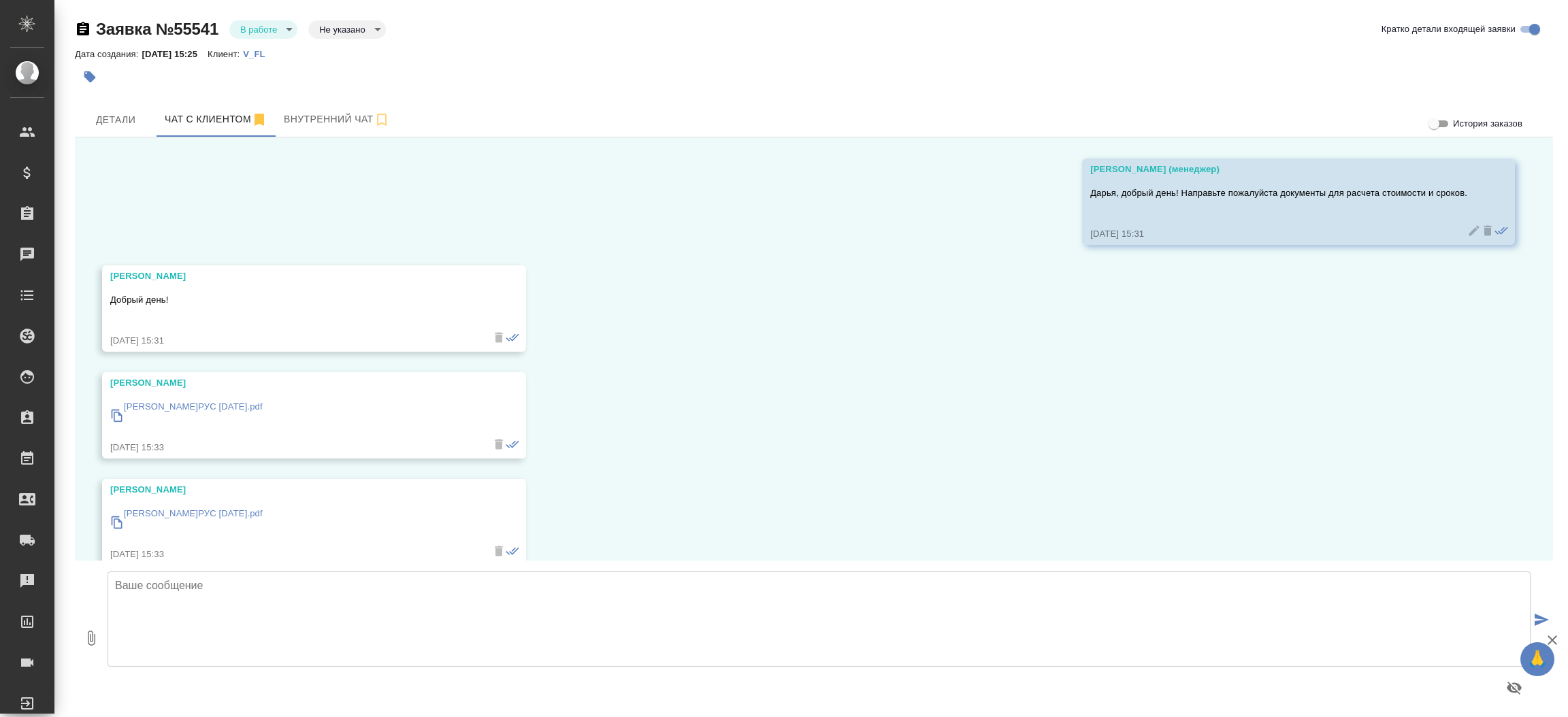
scroll to position [22, 0]
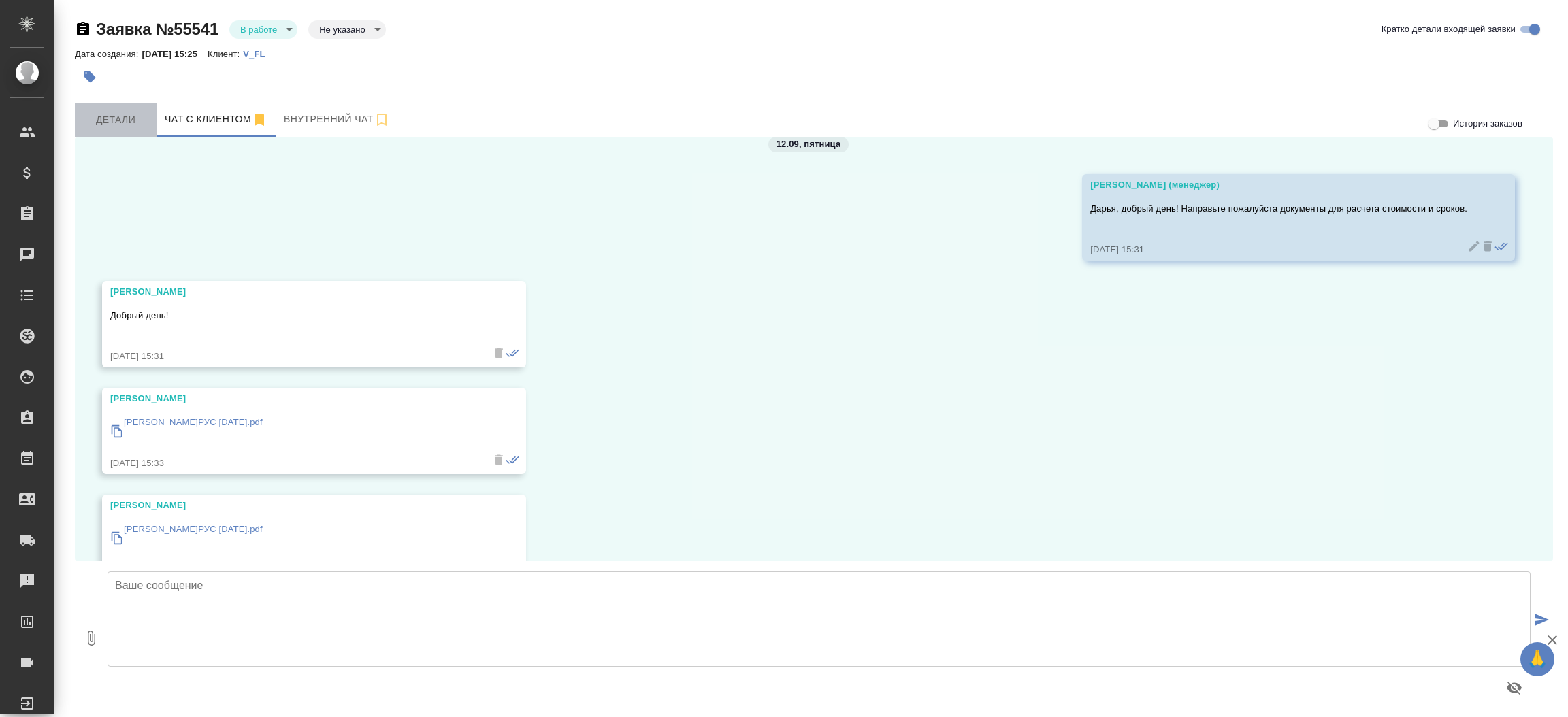
click at [132, 118] on span "Детали" at bounding box center [116, 120] width 66 height 17
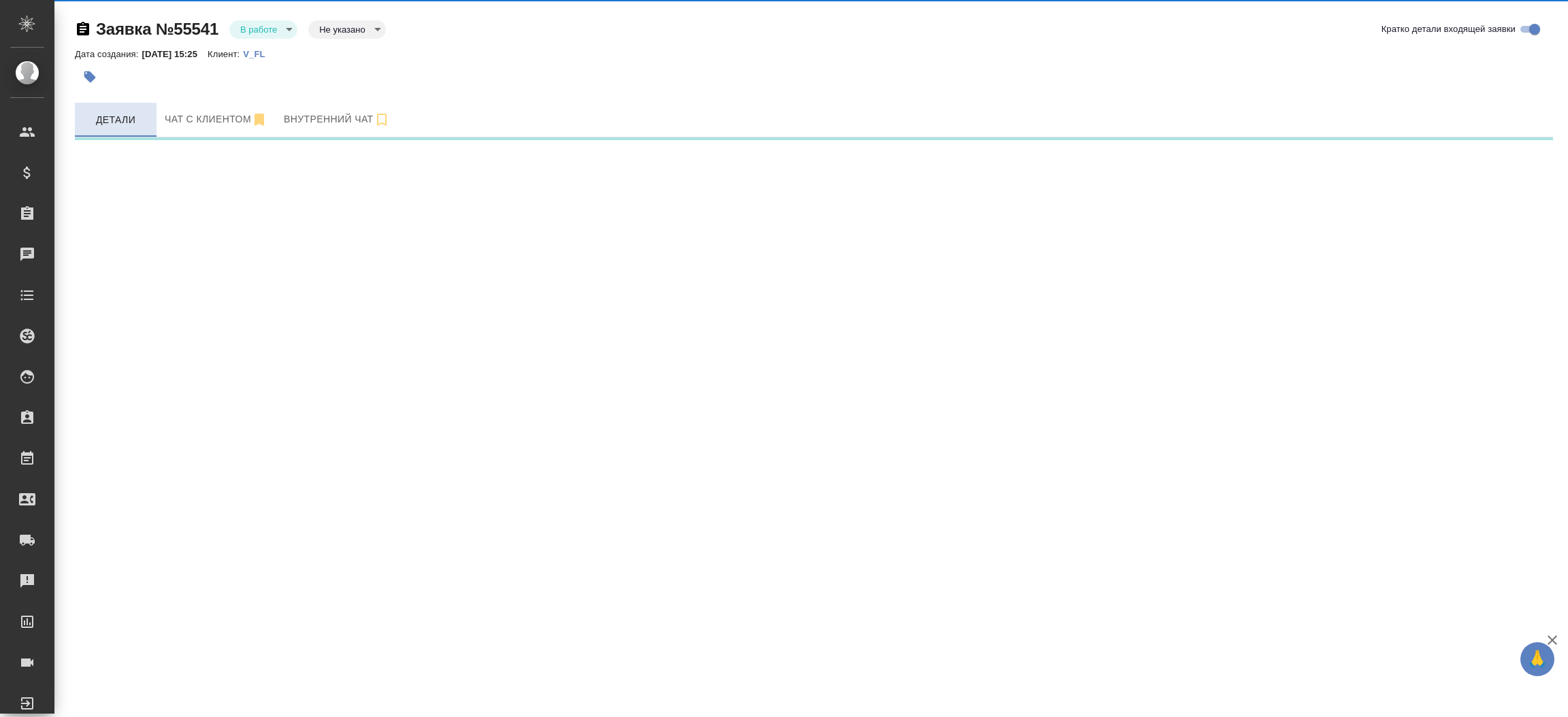
select select "RU"
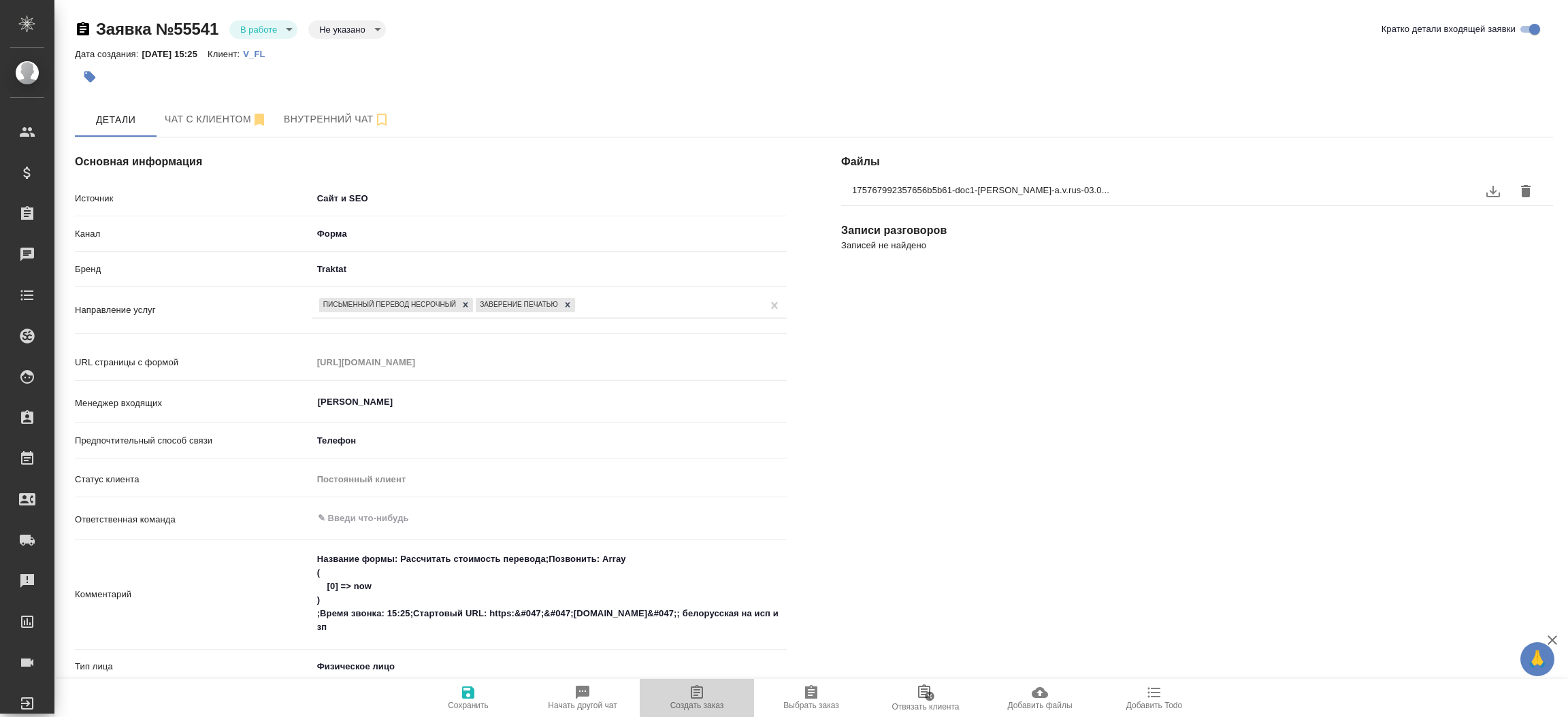
click at [699, 693] on icon "button" at bounding box center [696, 692] width 12 height 14
type textarea "x"
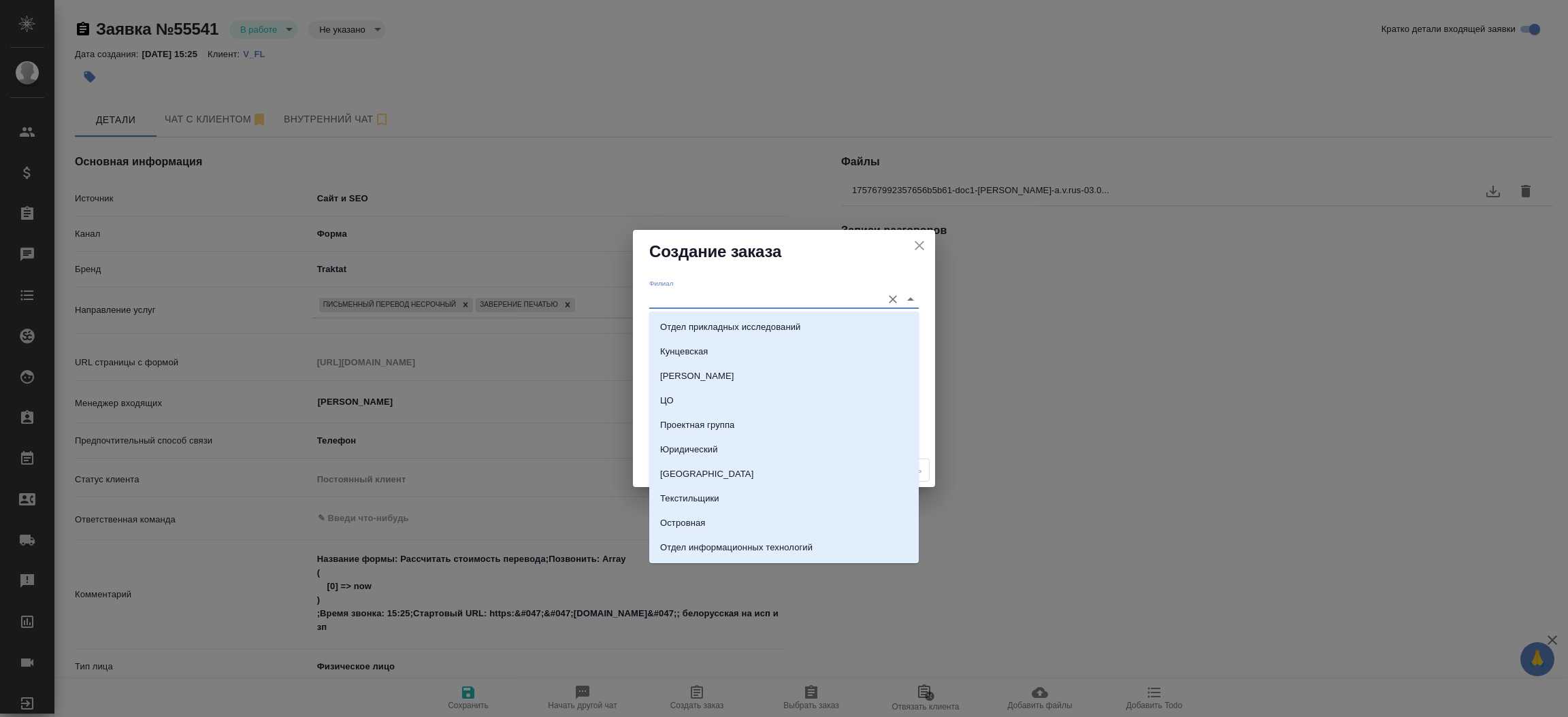
click at [672, 290] on input "Филиал" at bounding box center [762, 298] width 226 height 18
click at [677, 279] on div "Филиал" at bounding box center [784, 294] width 270 height 30
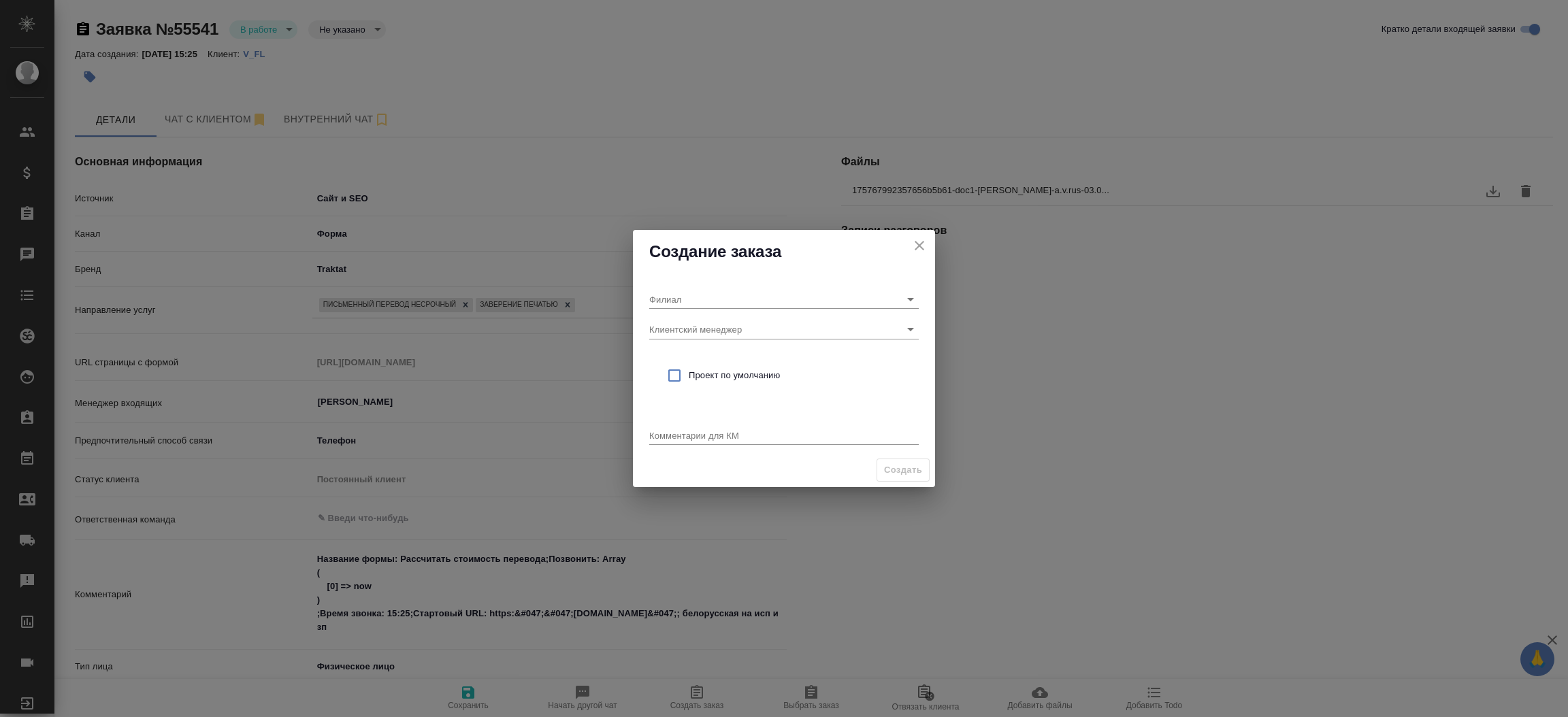
click at [669, 260] on h2 "Создание заказа" at bounding box center [784, 251] width 270 height 22
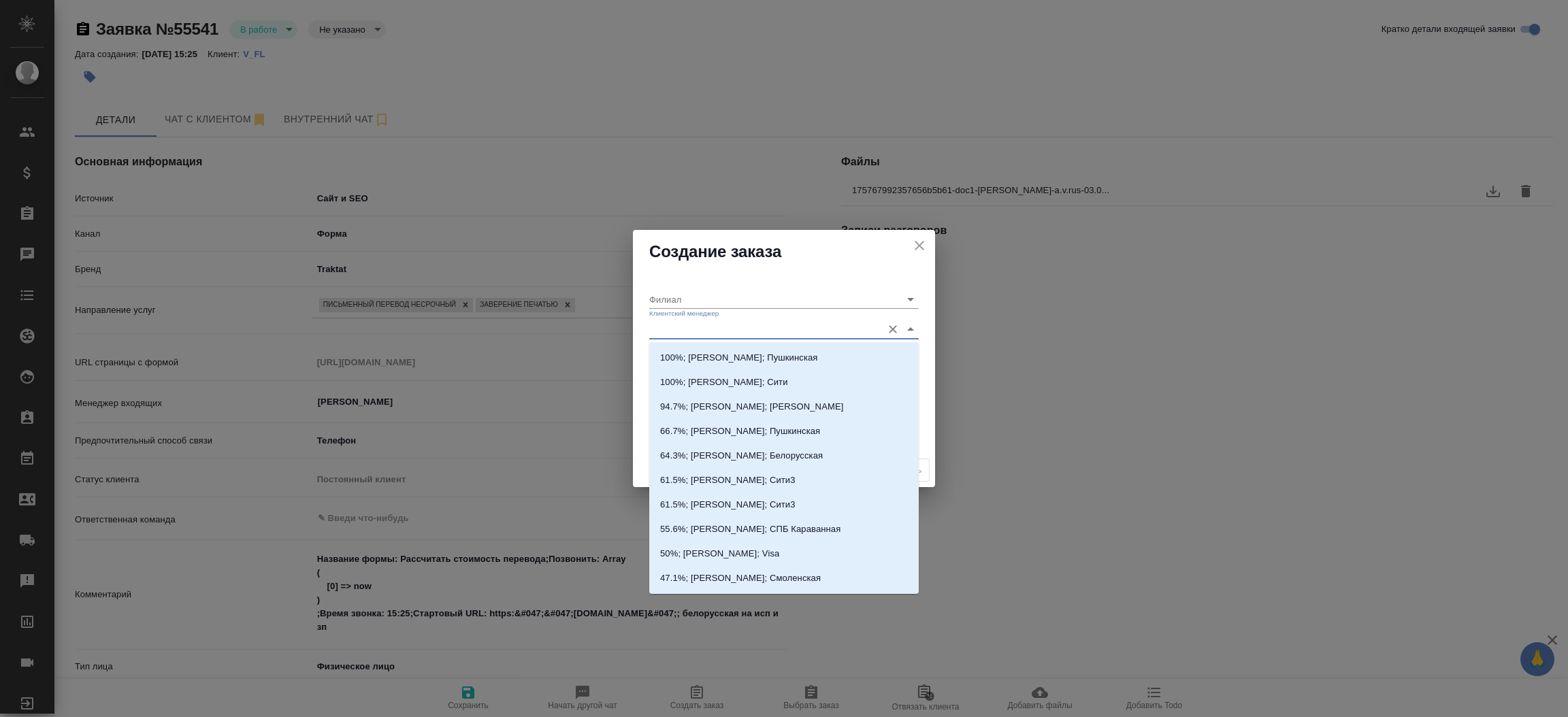
click at [659, 330] on input "Клиентский менеджер" at bounding box center [762, 329] width 226 height 18
type input "тим"
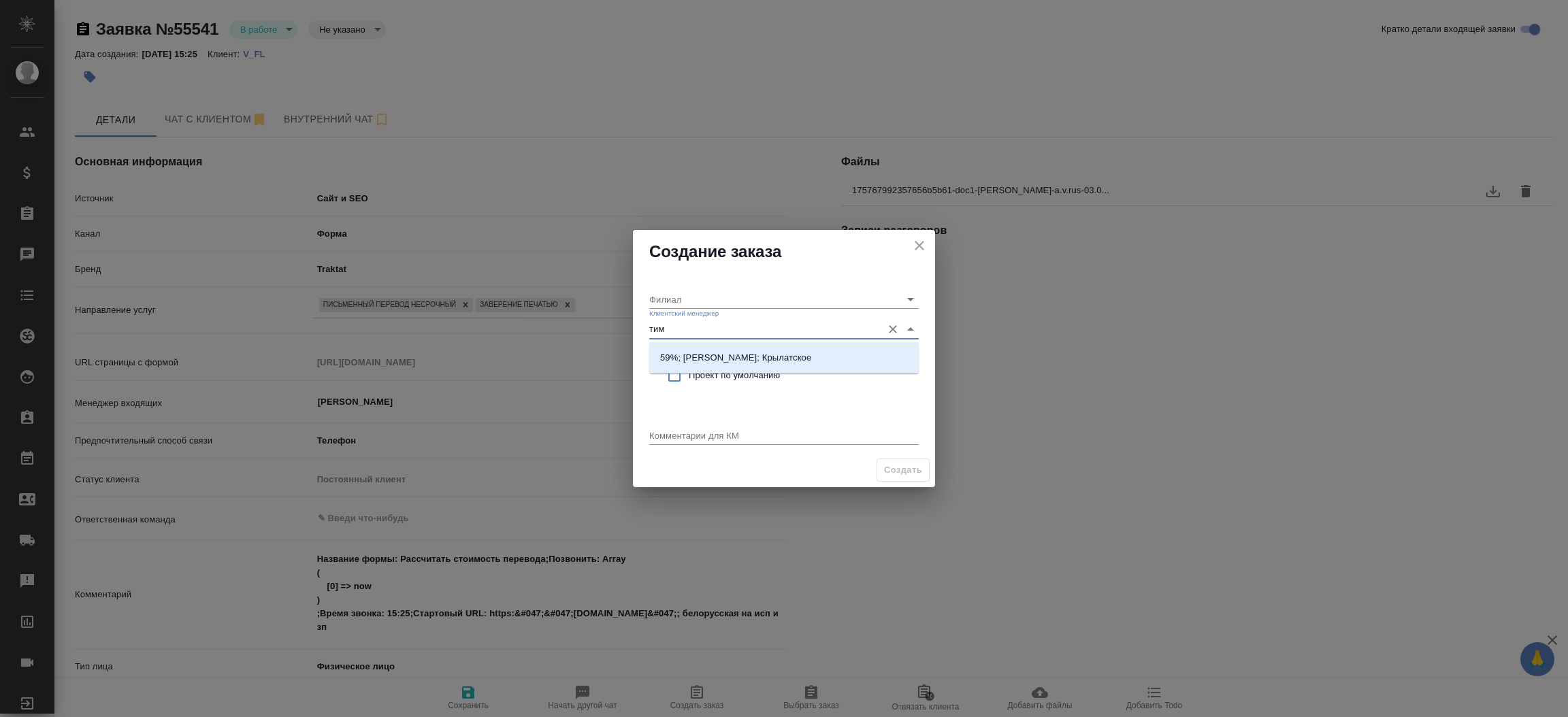
click at [703, 344] on div "59%; Касымов Тимур; Крылатское" at bounding box center [784, 358] width 270 height 31
click at [711, 347] on li "59%; Касымов Тимур; Крылатское" at bounding box center [784, 358] width 270 height 24
type input "Крылатское"
type input "59%; Касымов Тимур; Крылатское"
drag, startPoint x: 681, startPoint y: 377, endPoint x: 672, endPoint y: 429, distance: 52.8
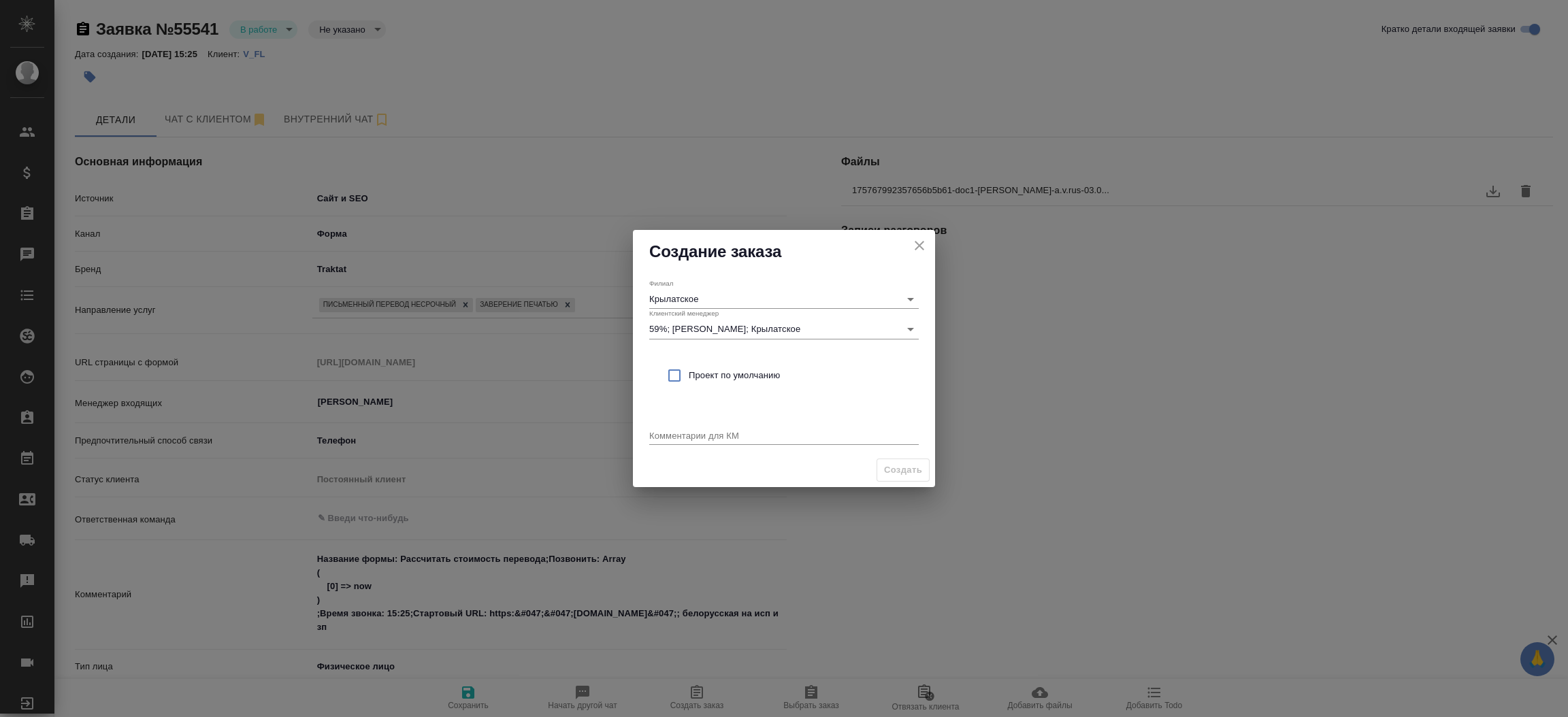
click at [672, 429] on div "Филиал Крылатское Клиентский менеджер 59%; Касымов Тимур; Крылатское Проект по …" at bounding box center [784, 363] width 302 height 180
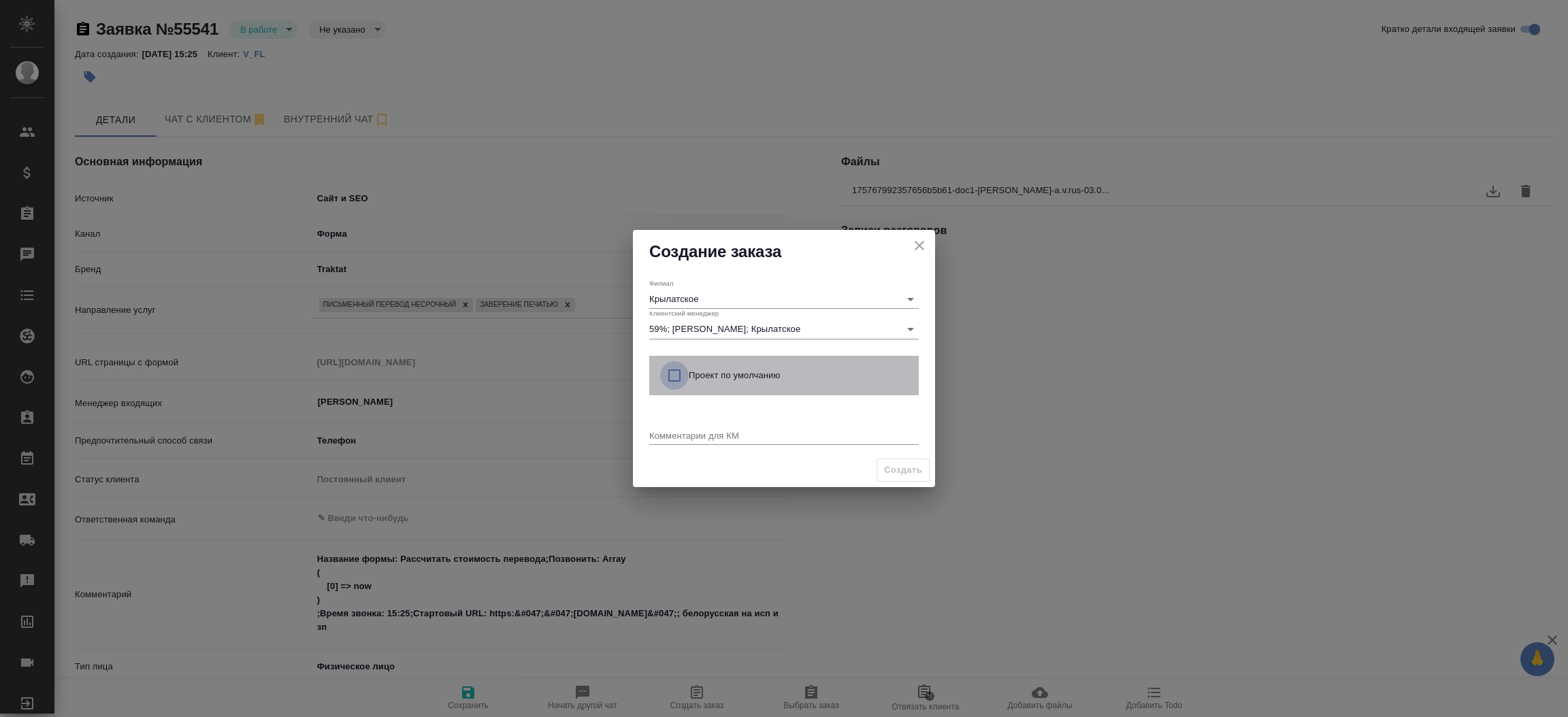
click at [671, 375] on input "checkbox" at bounding box center [674, 375] width 29 height 29
checkbox input "true"
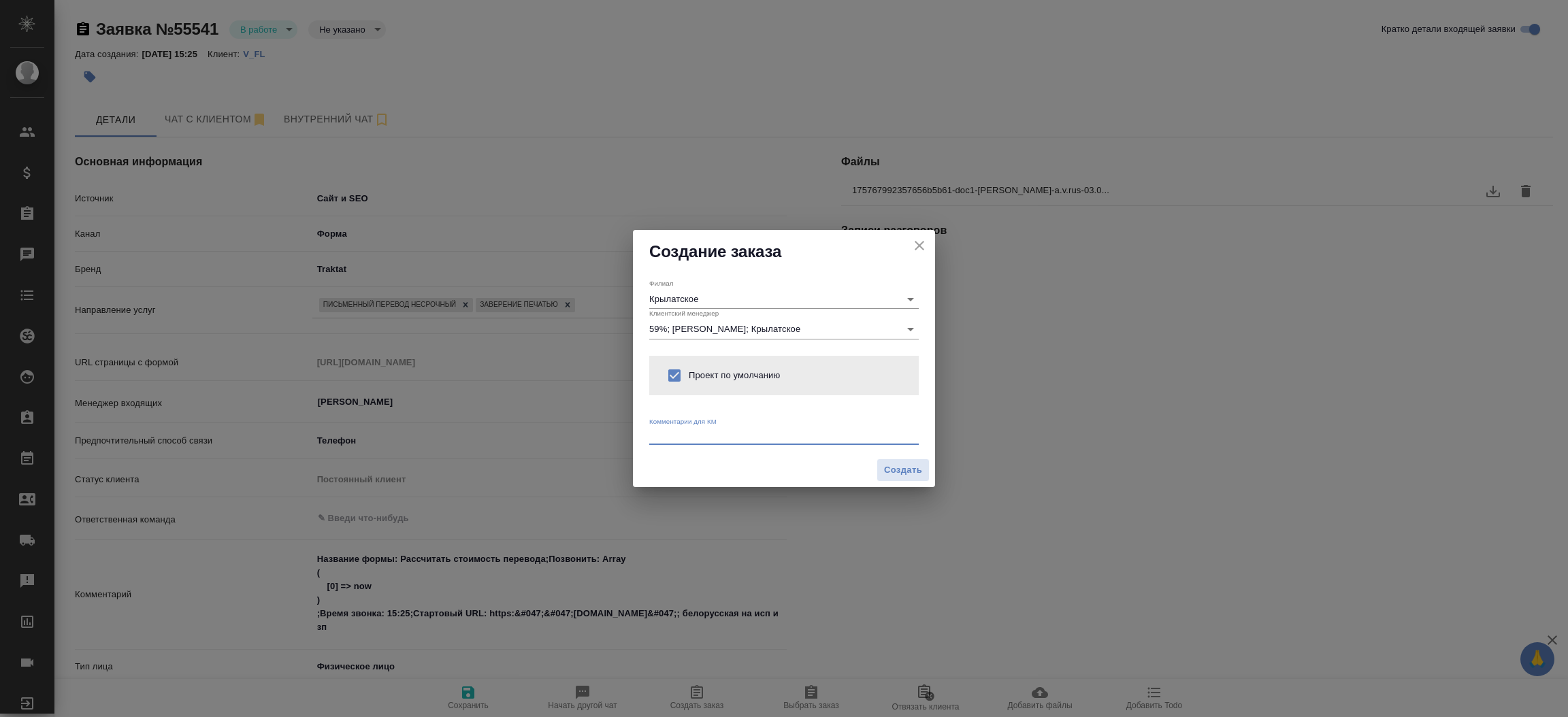
click at [678, 437] on textarea at bounding box center [784, 435] width 270 height 10
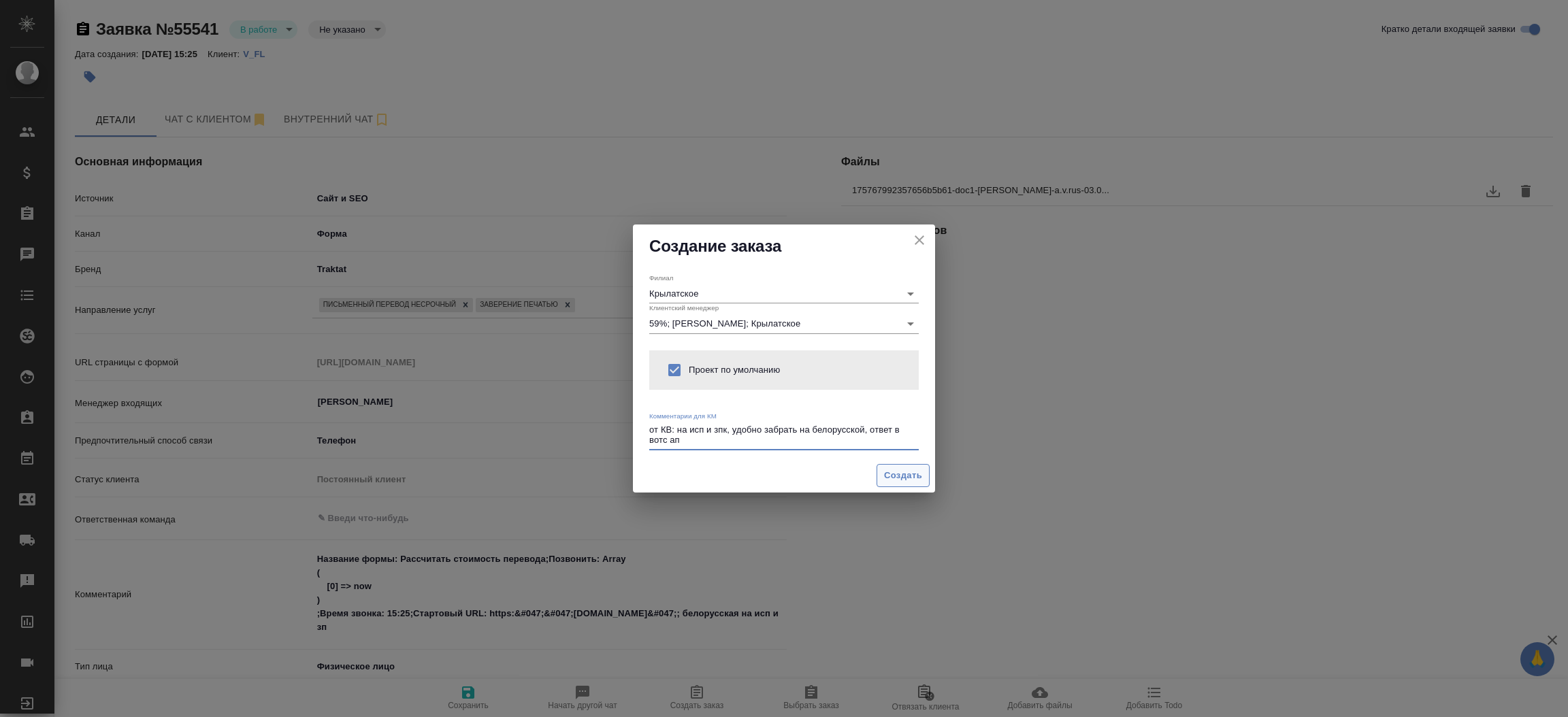
type textarea "от КВ: на исп и зпк, удобно забрать на белорусской, ответ в вотс ап"
click at [912, 482] on span "Создать" at bounding box center [903, 476] width 38 height 16
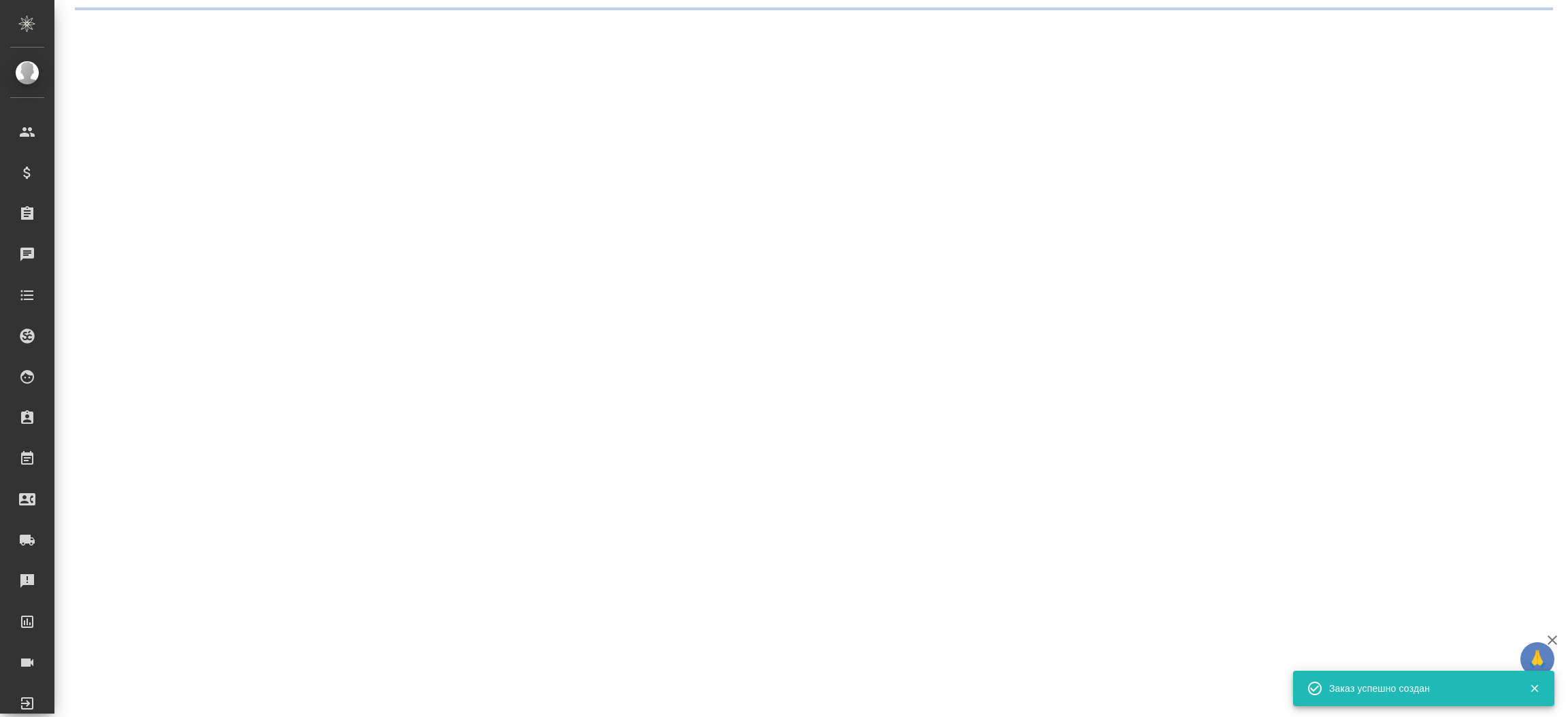
select select "RU"
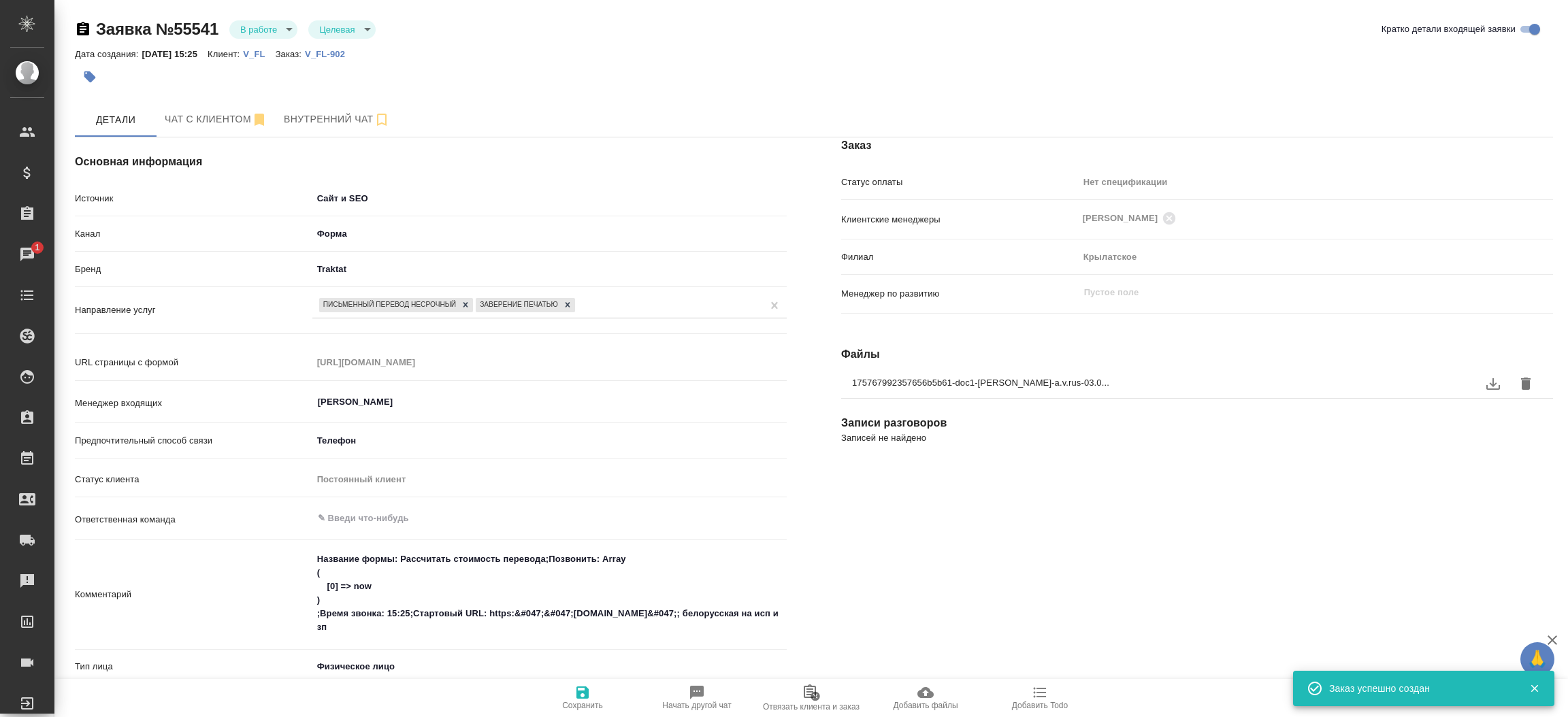
type textarea "x"
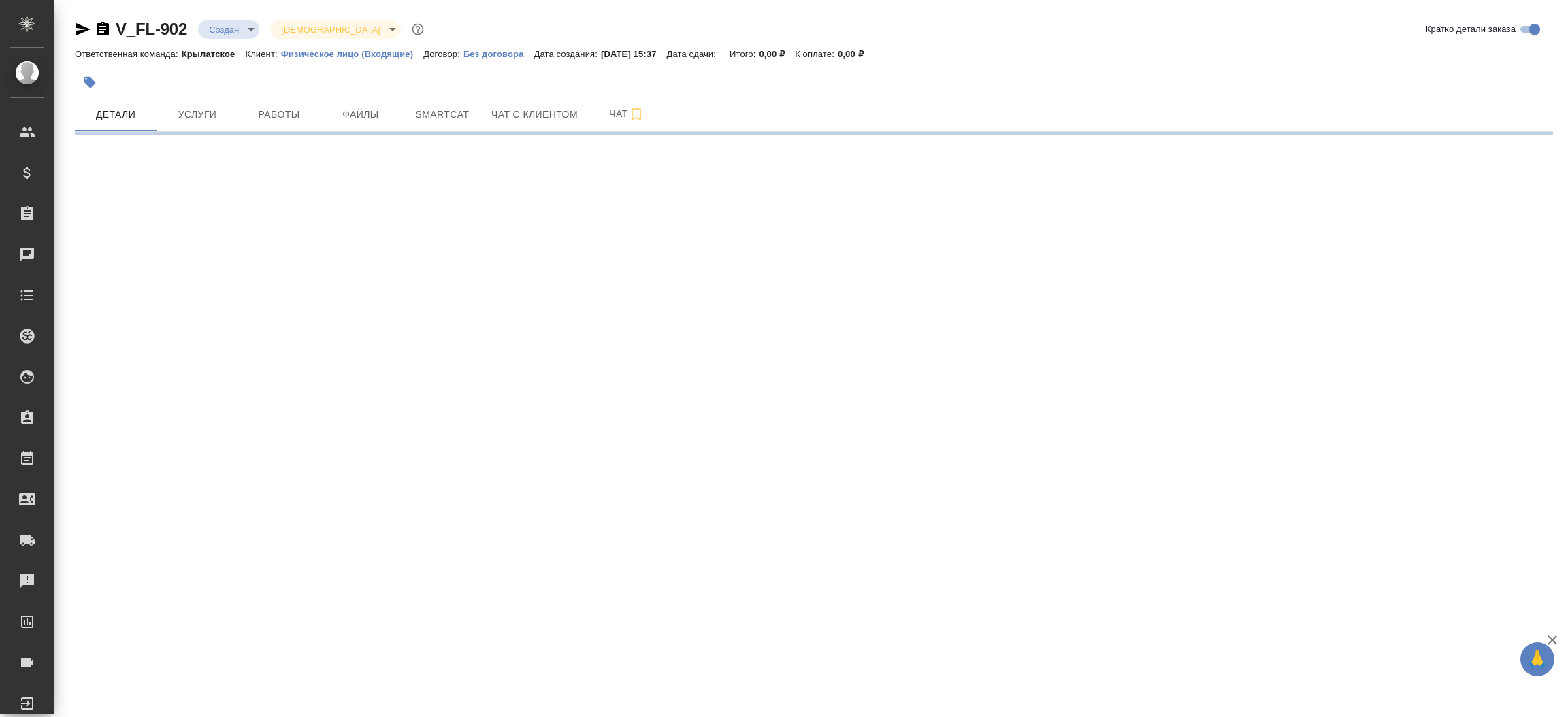
select select "RU"
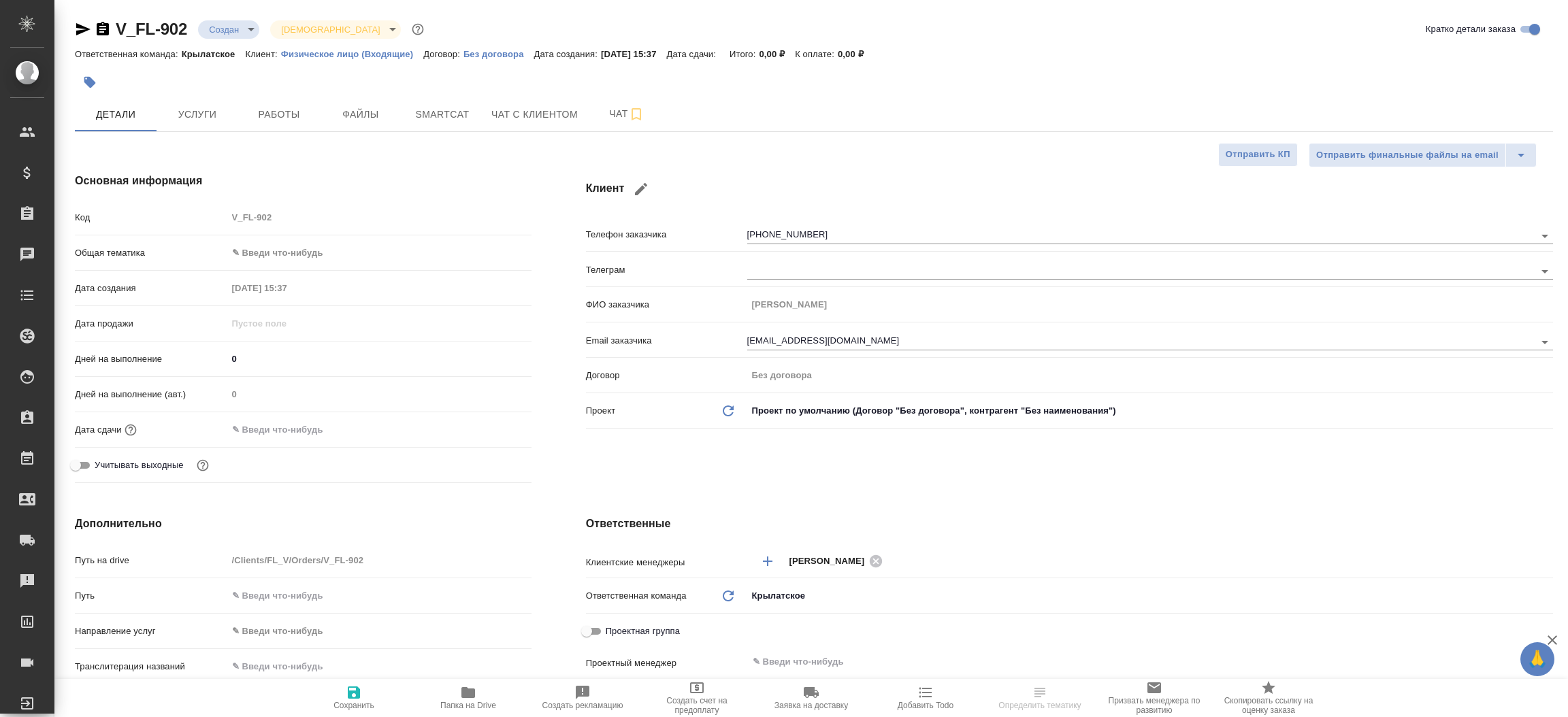
type textarea "x"
click at [368, 107] on span "Файлы" at bounding box center [361, 115] width 66 height 17
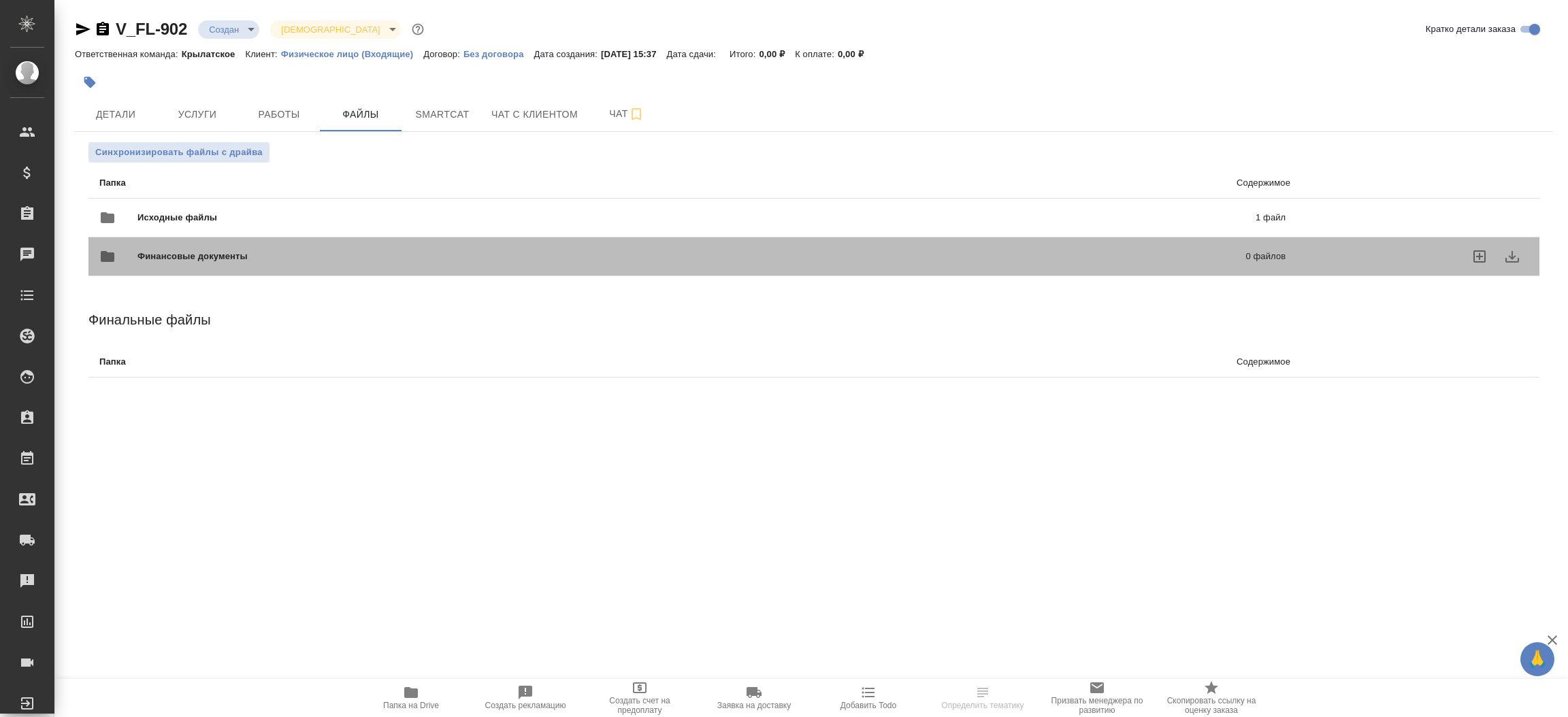
click at [209, 228] on div "Финансовые документы 0 файлов" at bounding box center [692, 256] width 1213 height 60
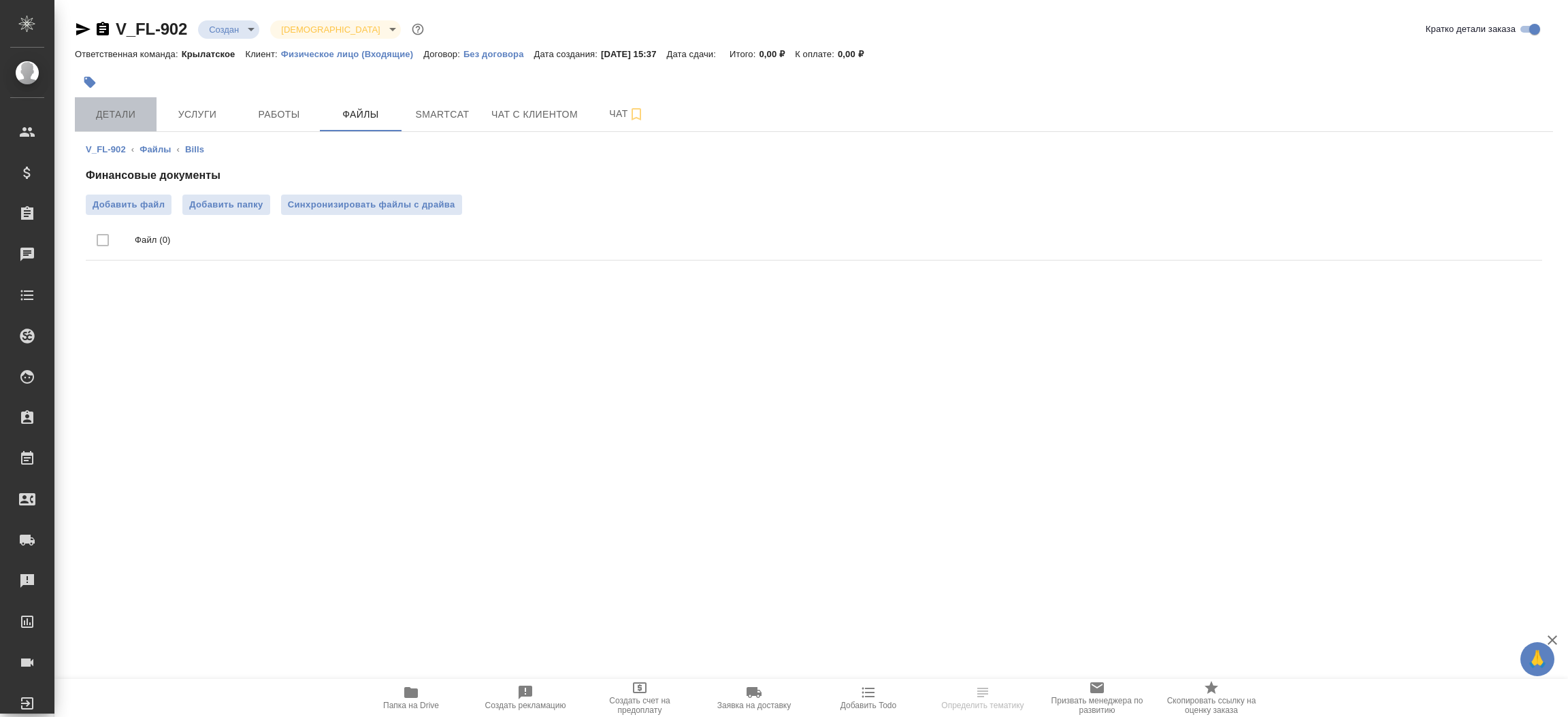
click at [89, 124] on button "Детали" at bounding box center [116, 113] width 81 height 34
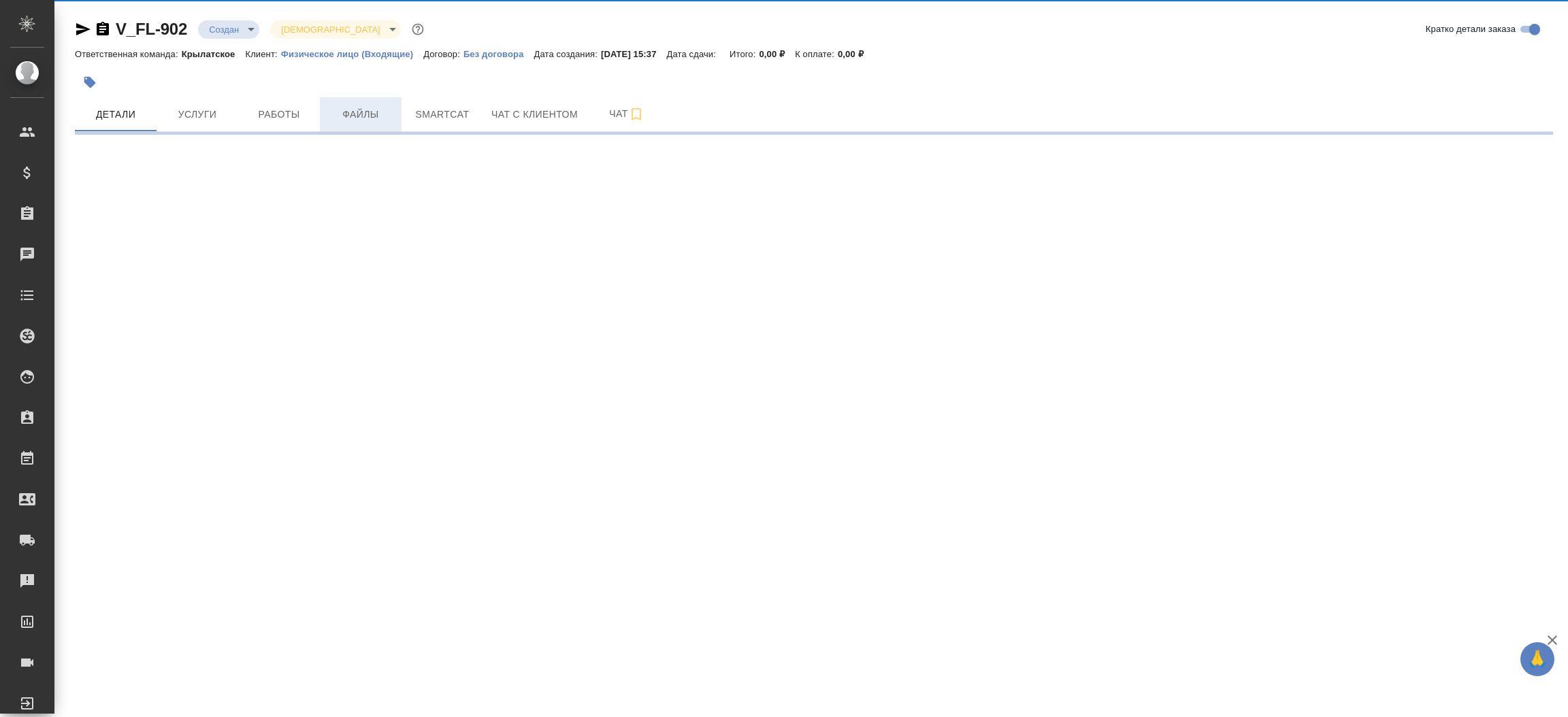
select select "RU"
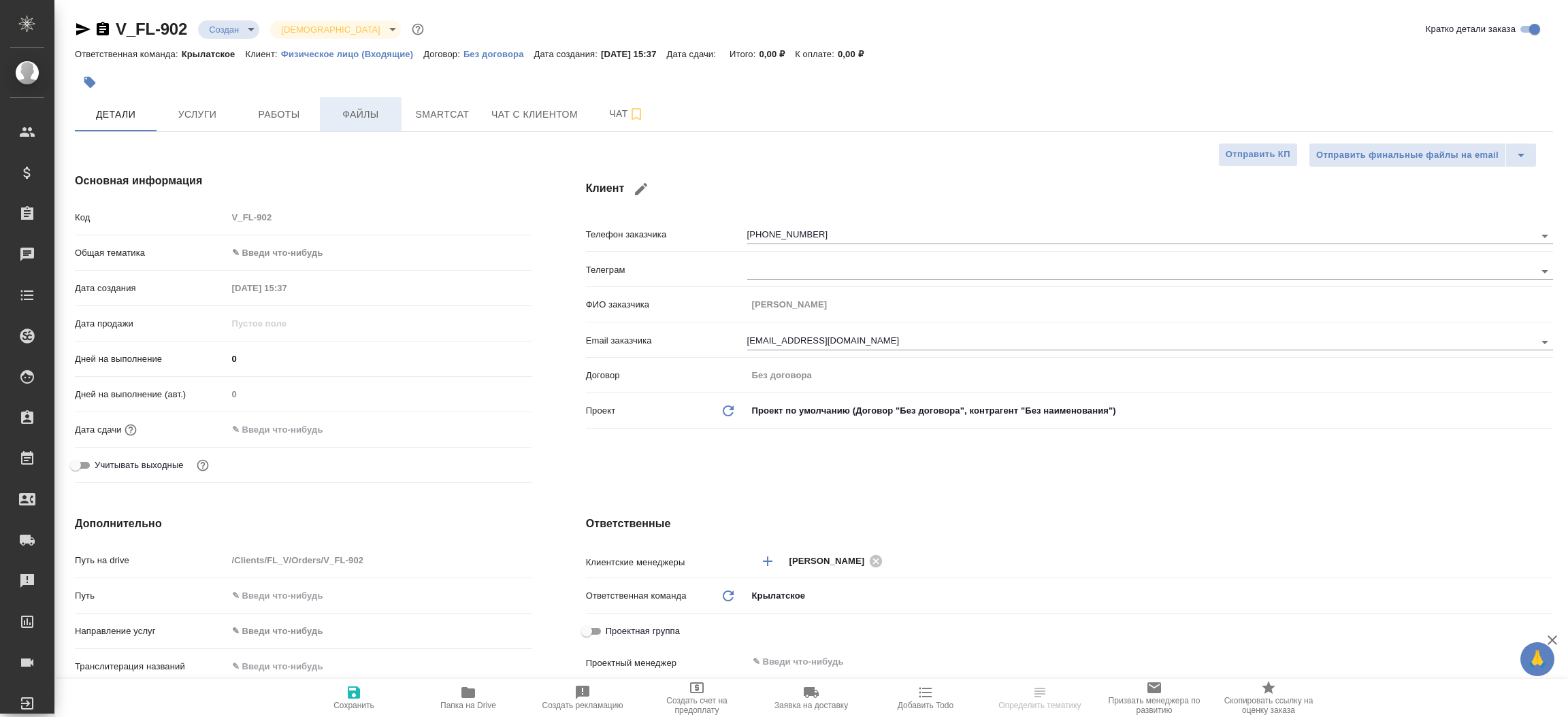
type textarea "x"
drag, startPoint x: 349, startPoint y: 116, endPoint x: 349, endPoint y: 101, distance: 15.0
click at [349, 101] on button "Файлы" at bounding box center [361, 113] width 81 height 34
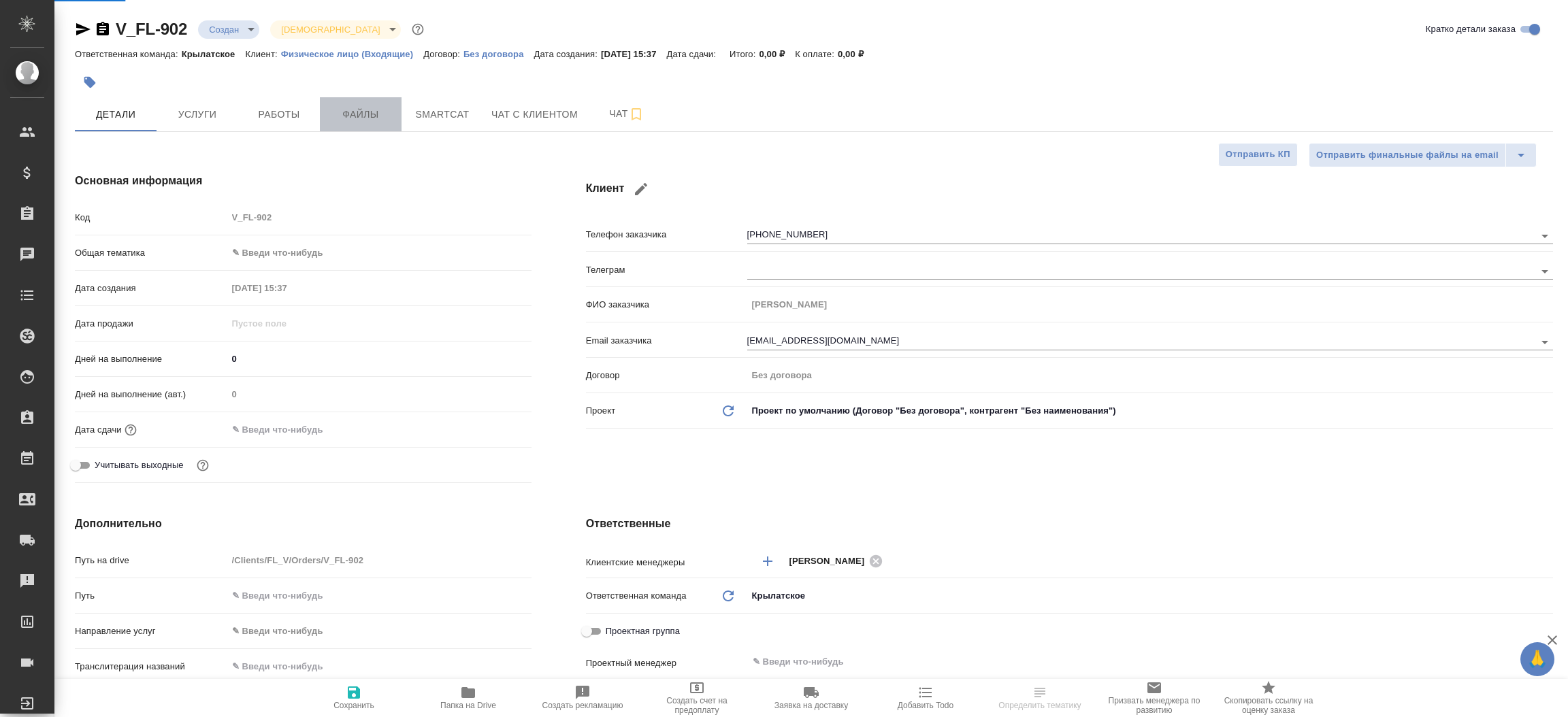
click at [349, 101] on button "Файлы" at bounding box center [361, 113] width 81 height 34
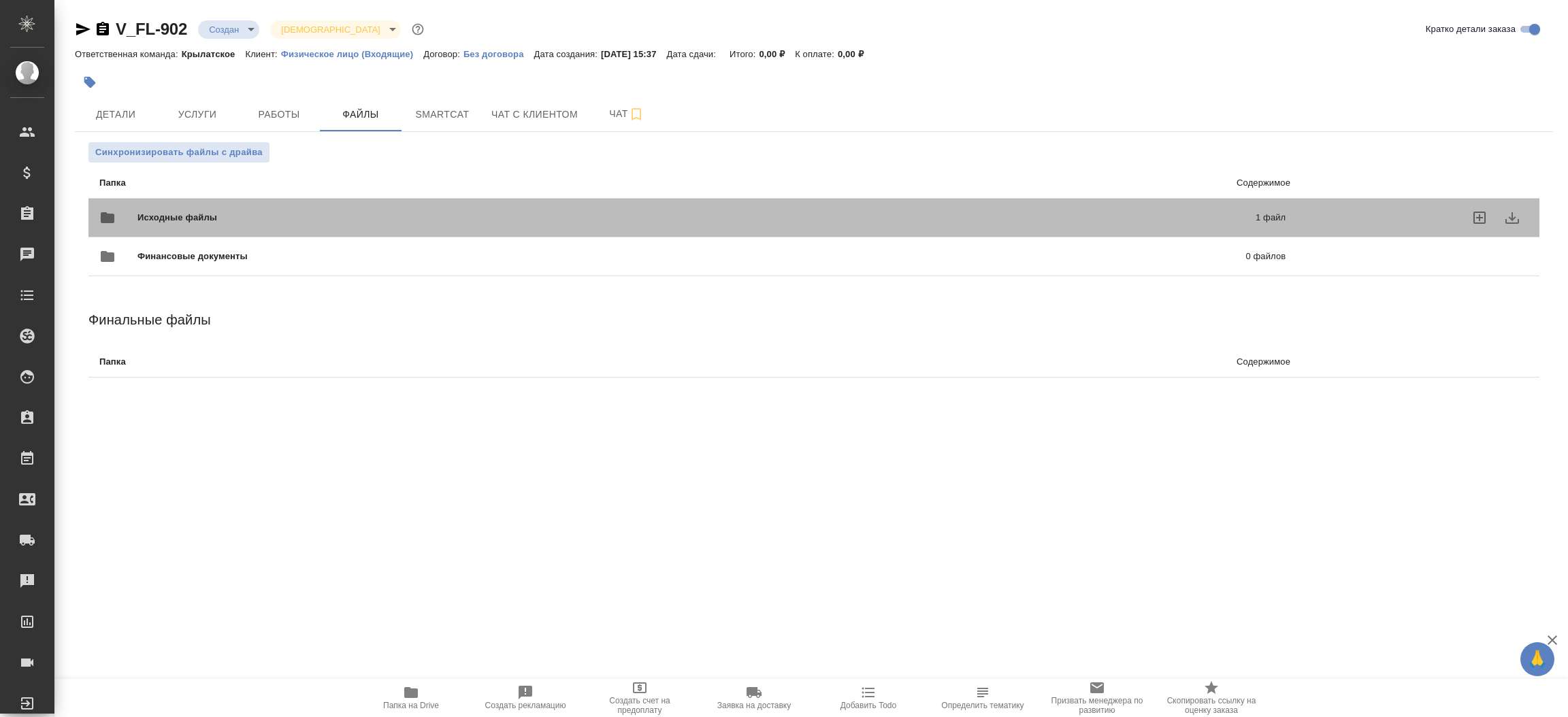
click at [322, 209] on div "Исходные файлы 1 файл" at bounding box center [692, 218] width 1186 height 33
click at [317, 211] on span "Исходные файлы" at bounding box center [437, 218] width 598 height 14
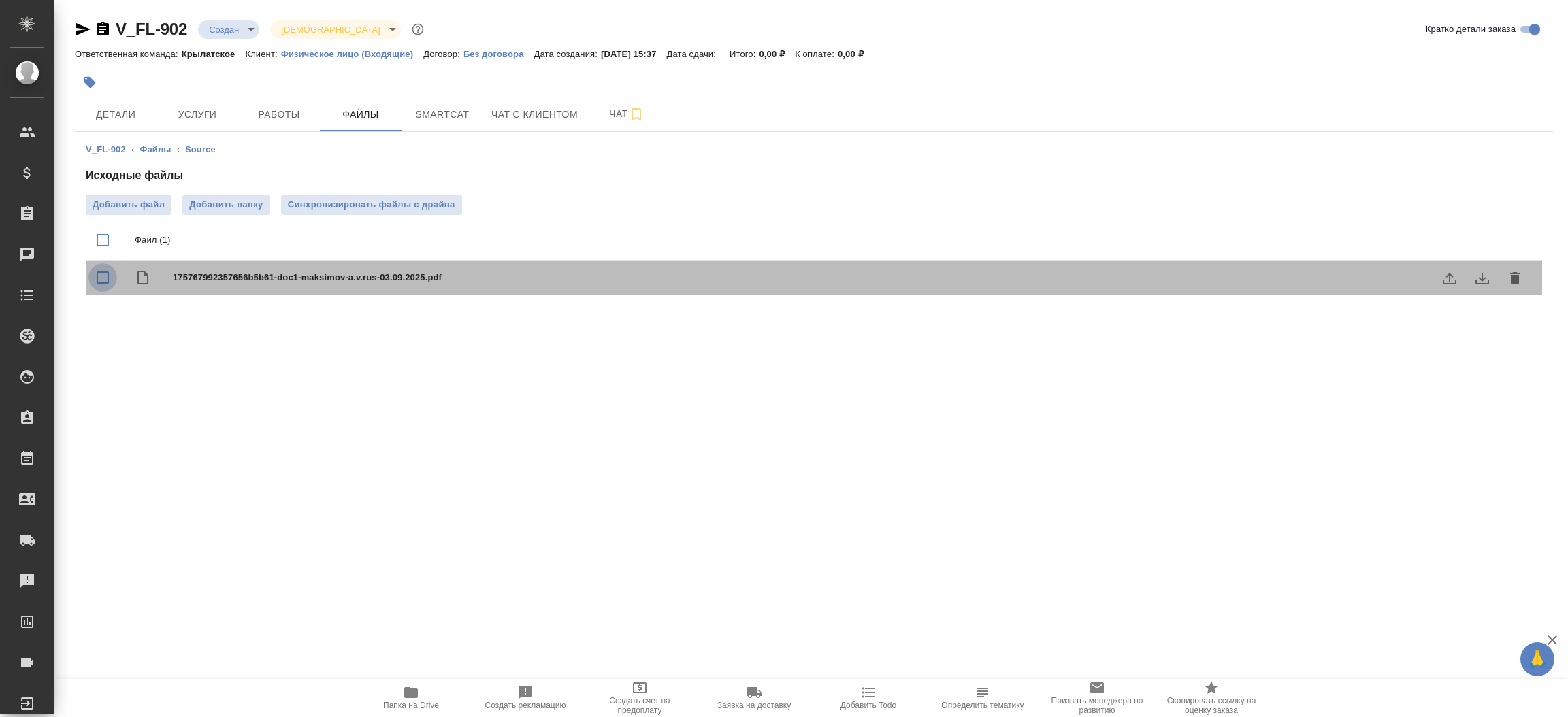
click at [104, 279] on input "checkbox" at bounding box center [102, 277] width 29 height 29
checkbox input "true"
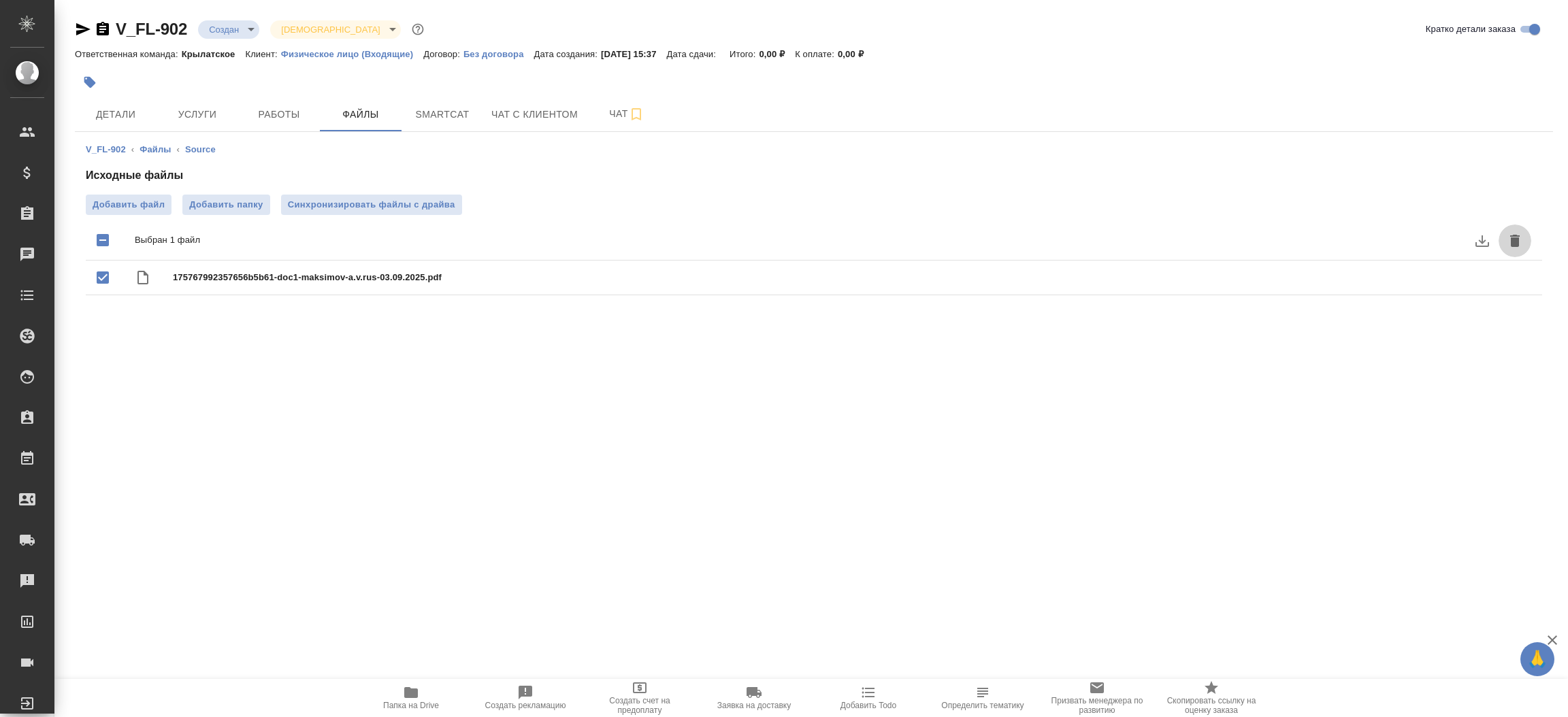
click at [1518, 228] on button "delete" at bounding box center [1514, 241] width 33 height 33
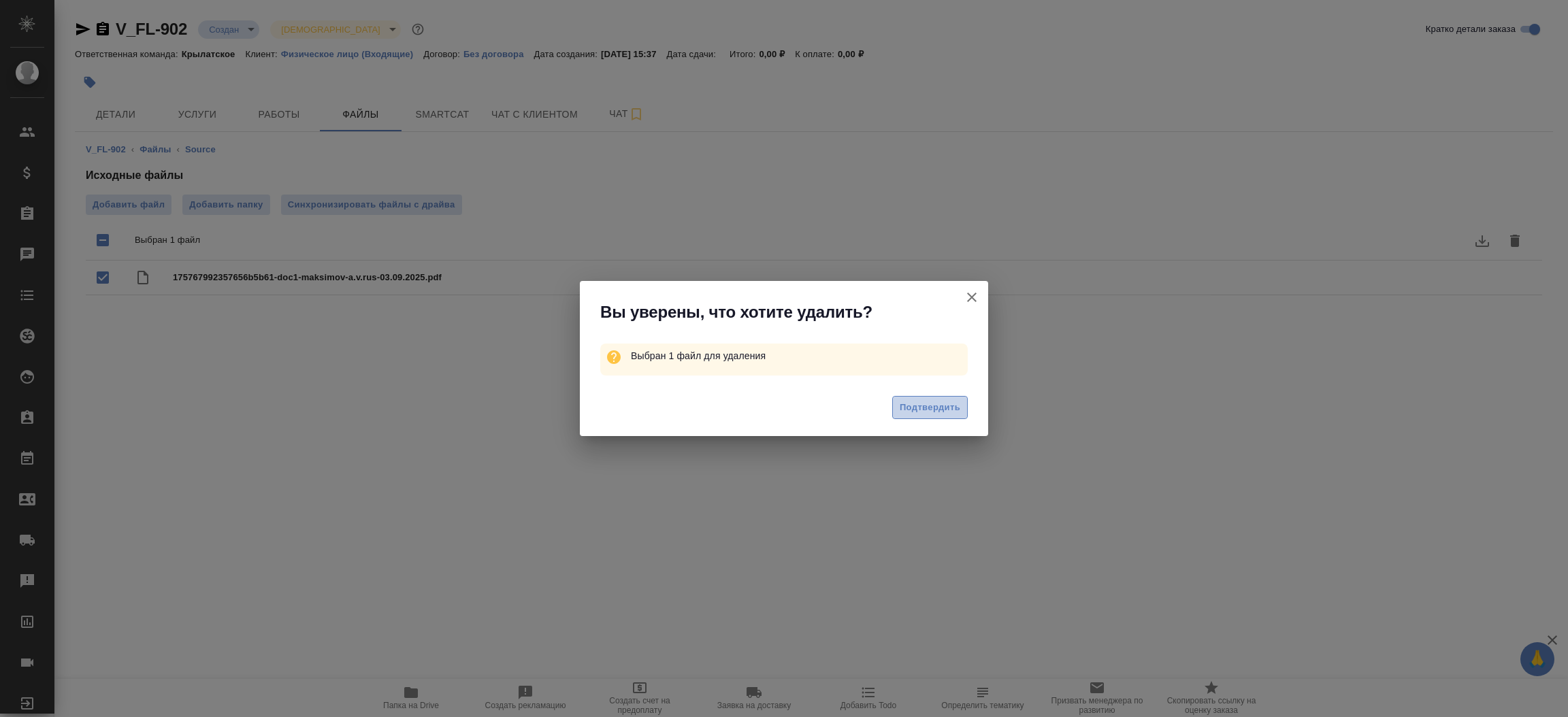
click at [944, 416] on button "Подтвердить" at bounding box center [929, 408] width 75 height 24
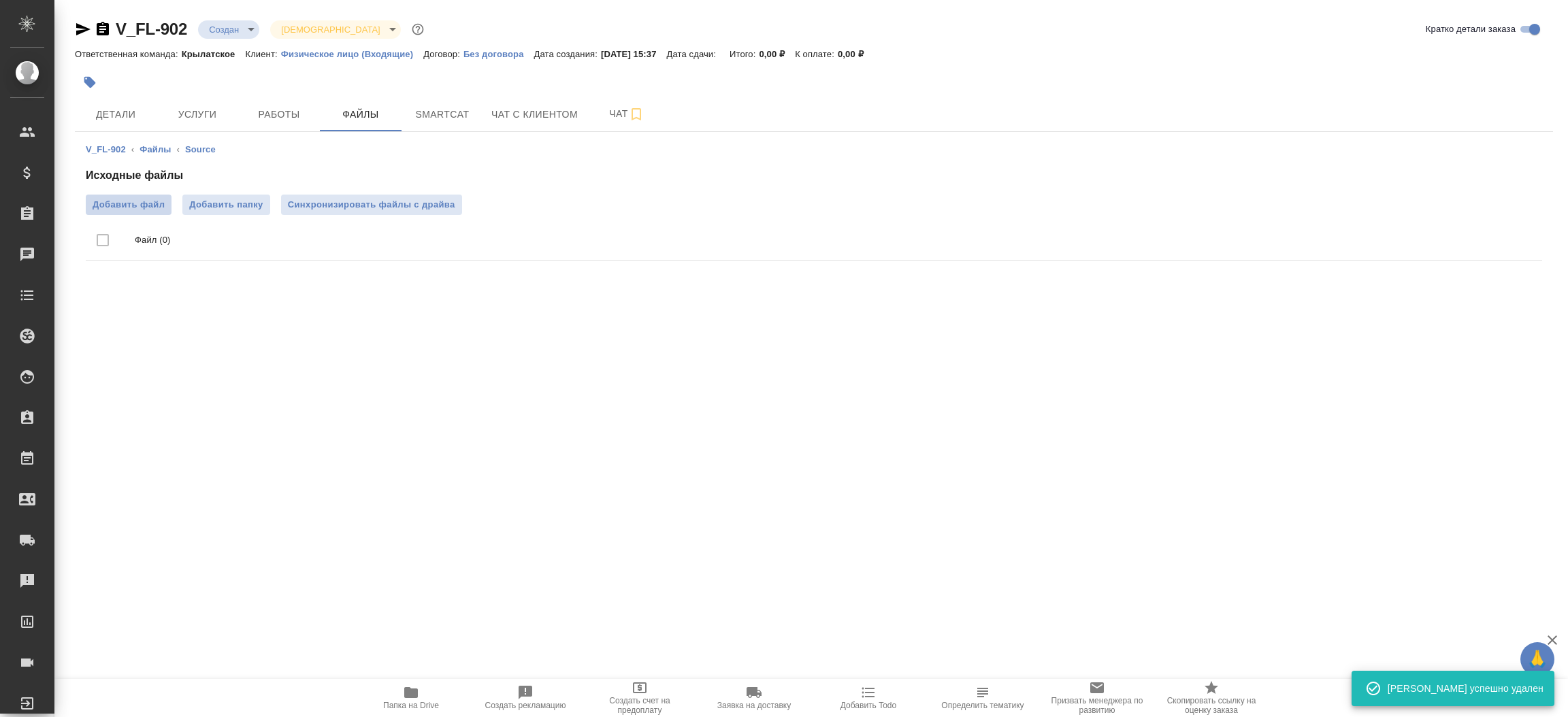
click at [140, 200] on span "Добавить файл" at bounding box center [128, 205] width 72 height 14
click at [0, 0] on input "Добавить файл" at bounding box center [0, 0] width 0 height 0
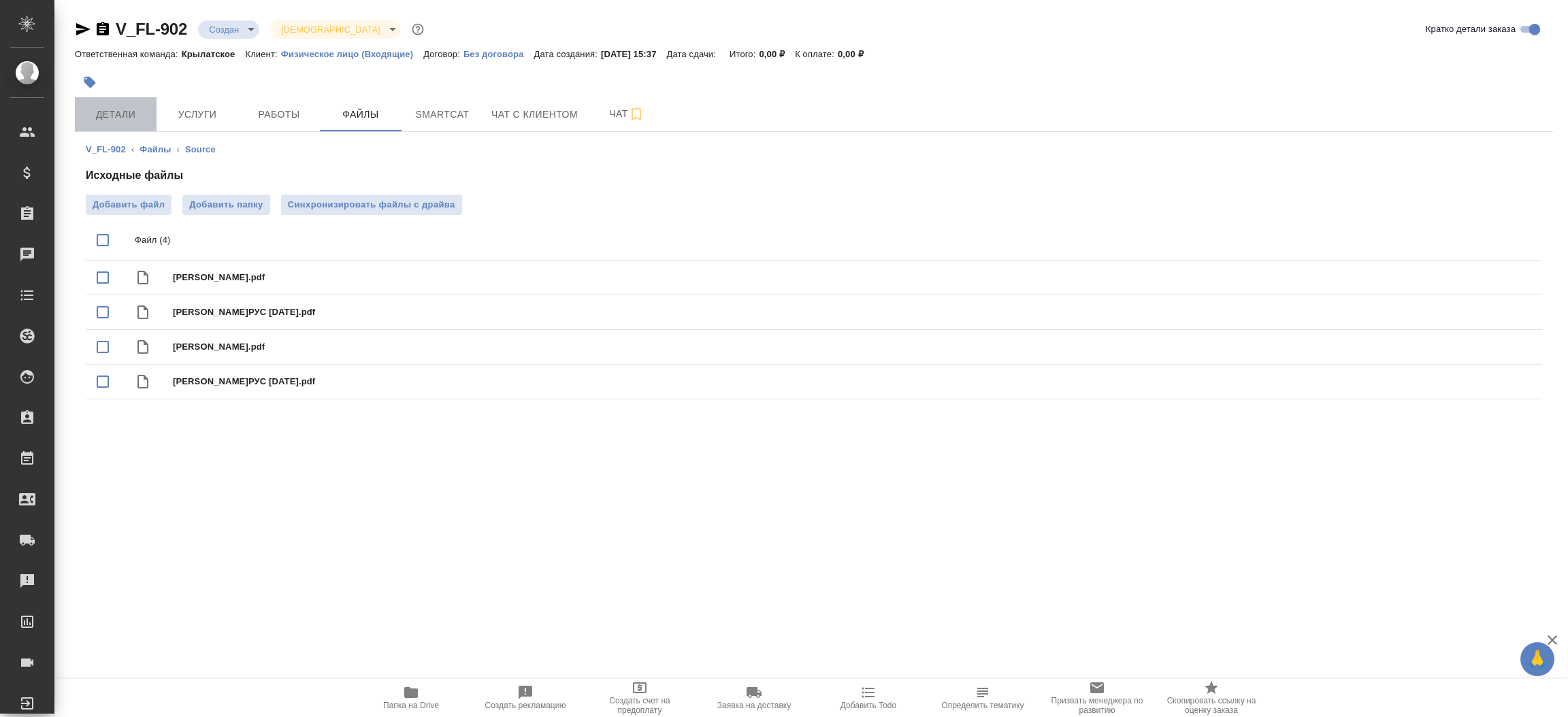
click at [128, 112] on span "Детали" at bounding box center [116, 115] width 66 height 17
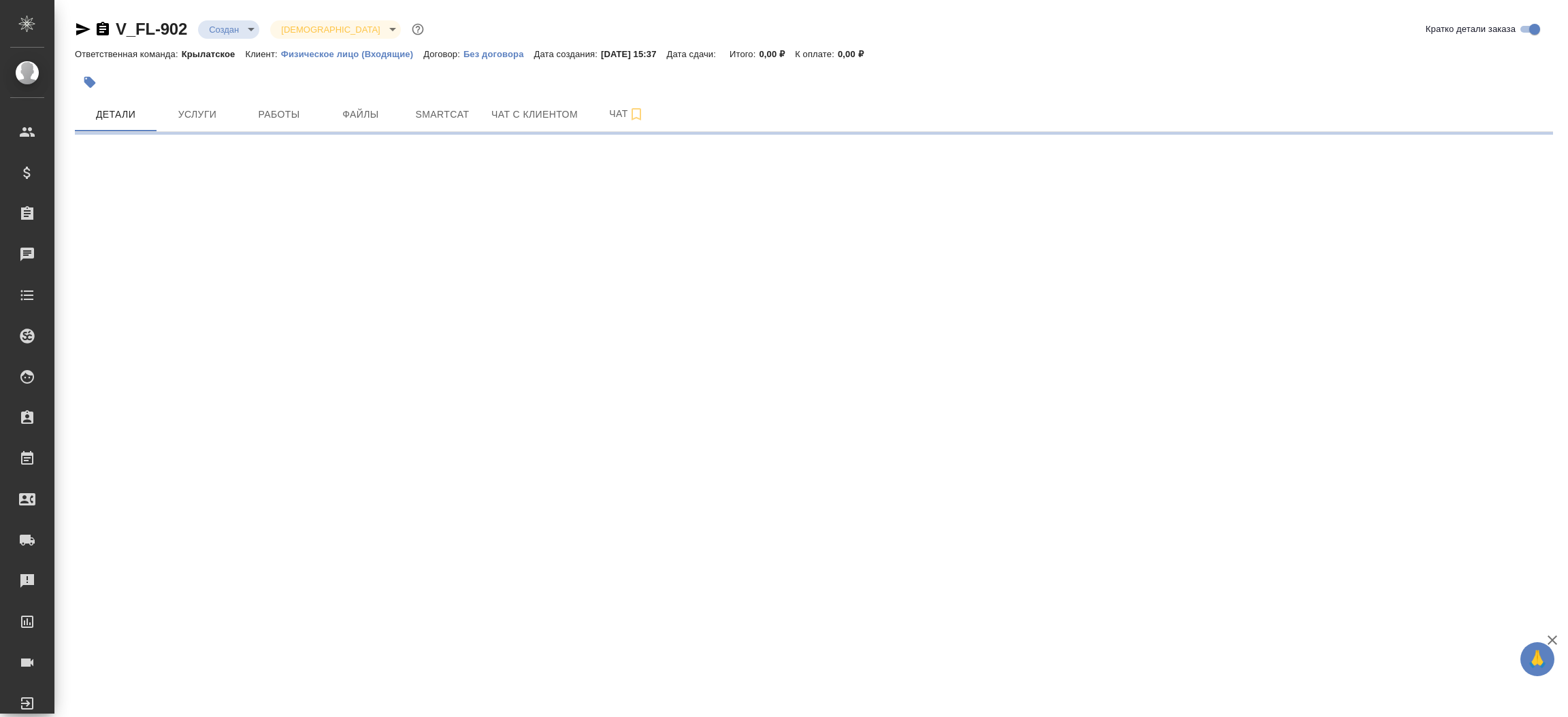
select select "RU"
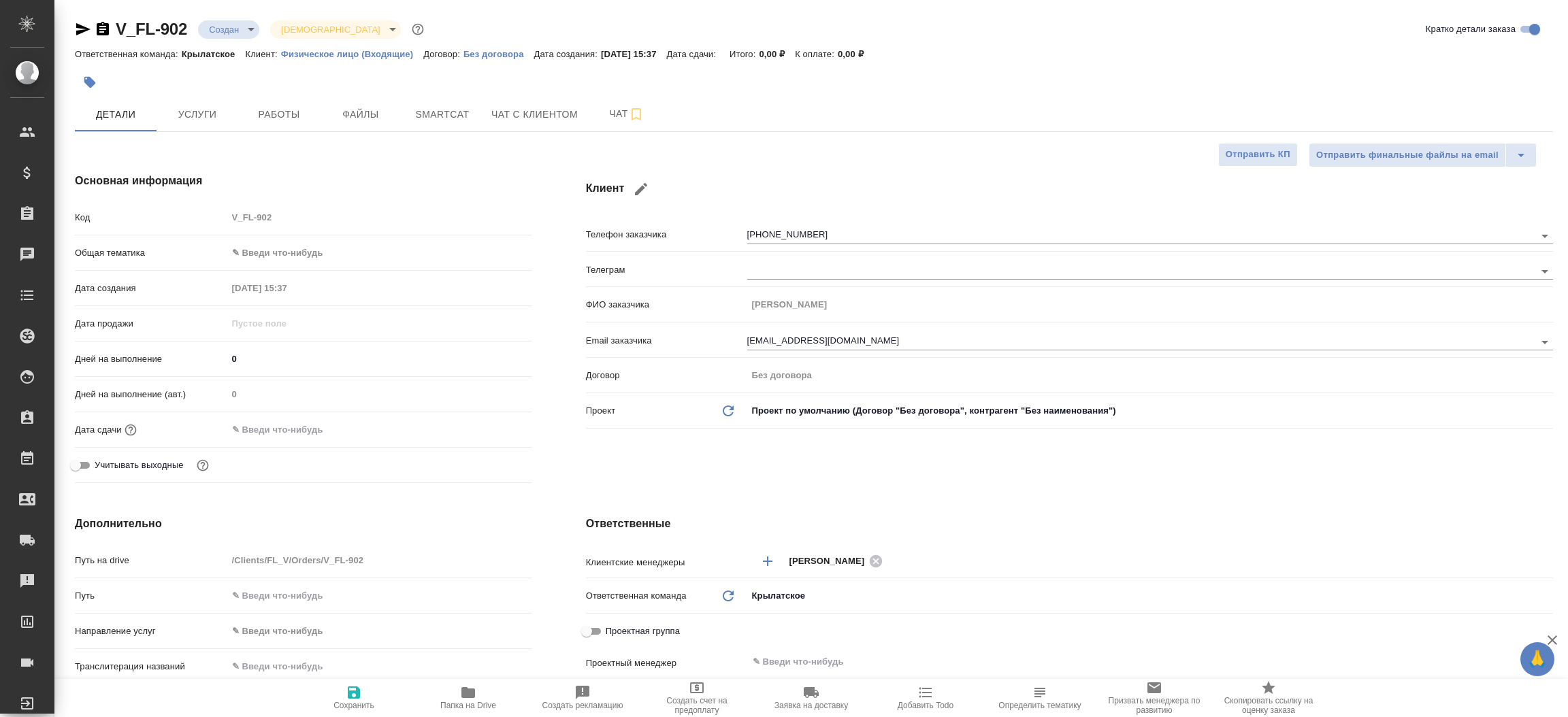
type textarea "x"
click at [83, 30] on icon "button" at bounding box center [83, 29] width 15 height 12
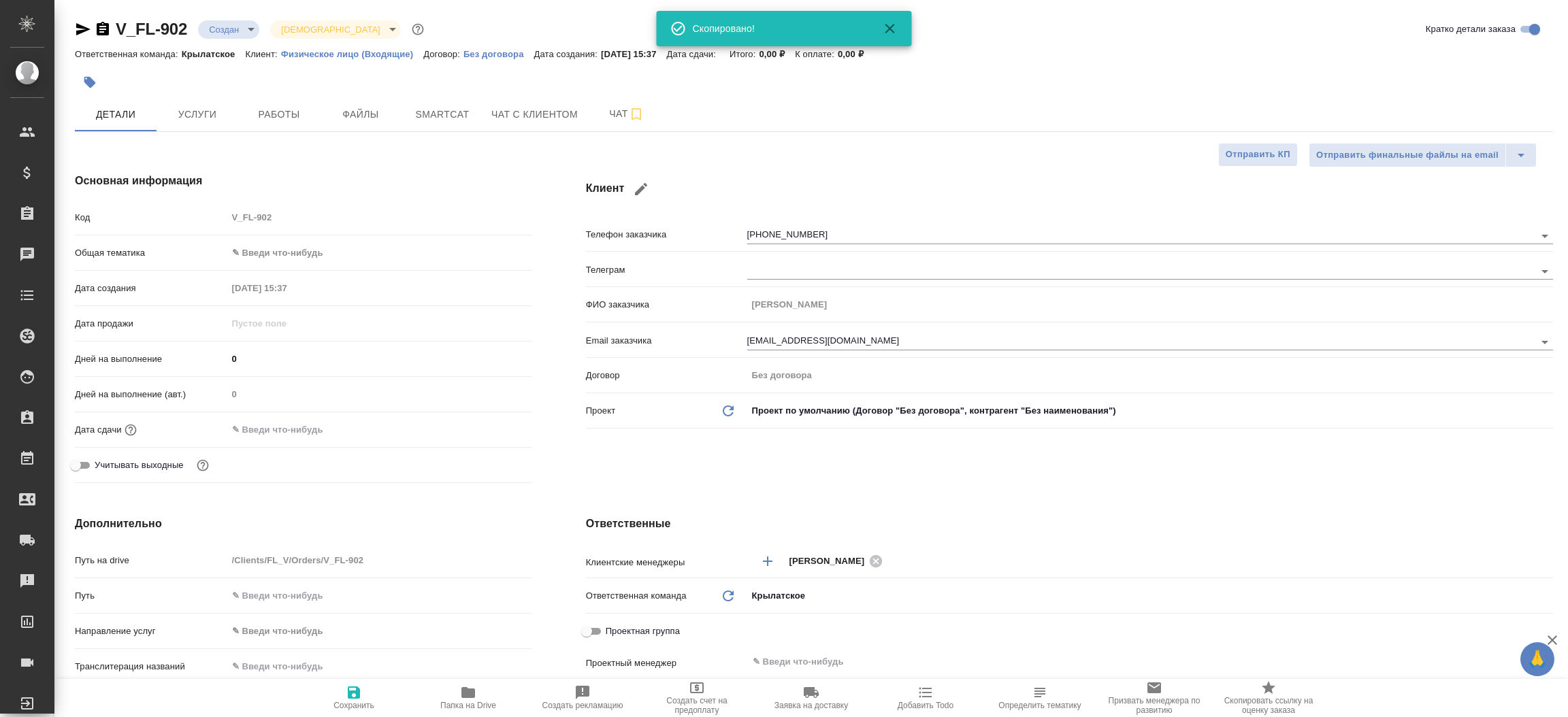
type textarea "x"
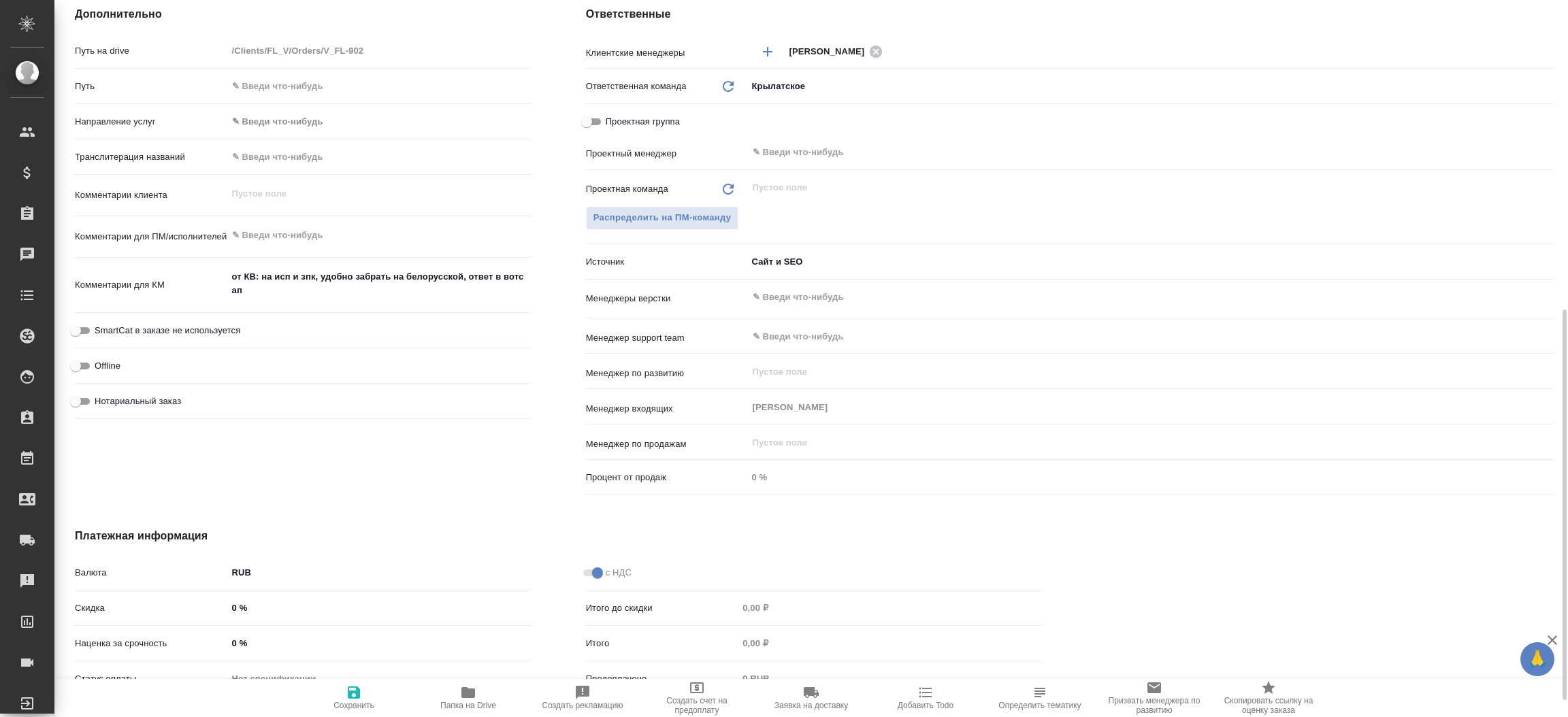
scroll to position [530, 0]
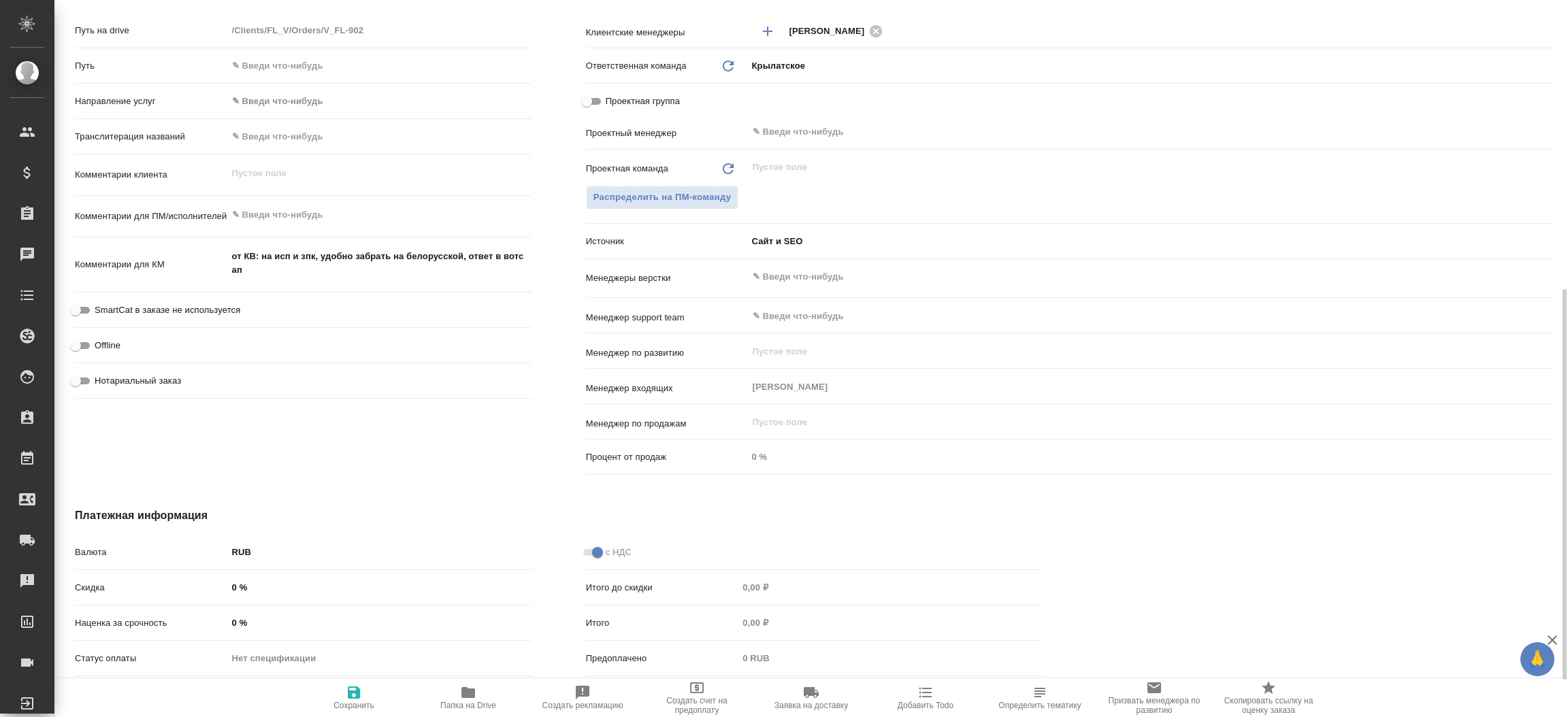
type textarea "x"
click at [303, 275] on textarea "от КВ: на исп и зпк, удобно забрать на белорусской, ответ в вотс ап" at bounding box center [380, 264] width 303 height 36
type textarea "x"
type textarea "от КВ: на исп и зпк, удобно забрать на белорусской, ответ в вотс ап,"
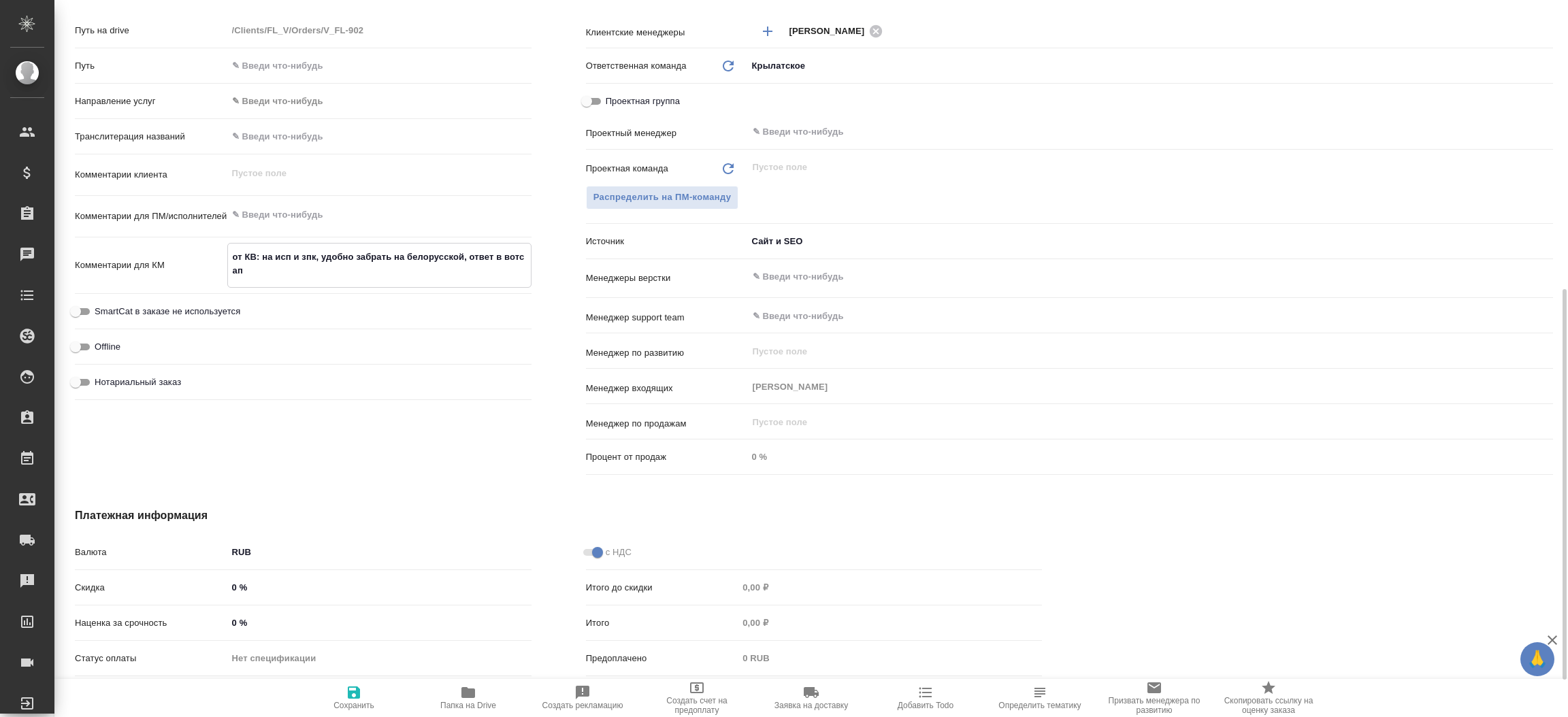
type textarea "x"
type textarea "от КВ: на исп и зпк, удобно забрать на белорусской, ответ в вотс ап,"
type textarea "x"
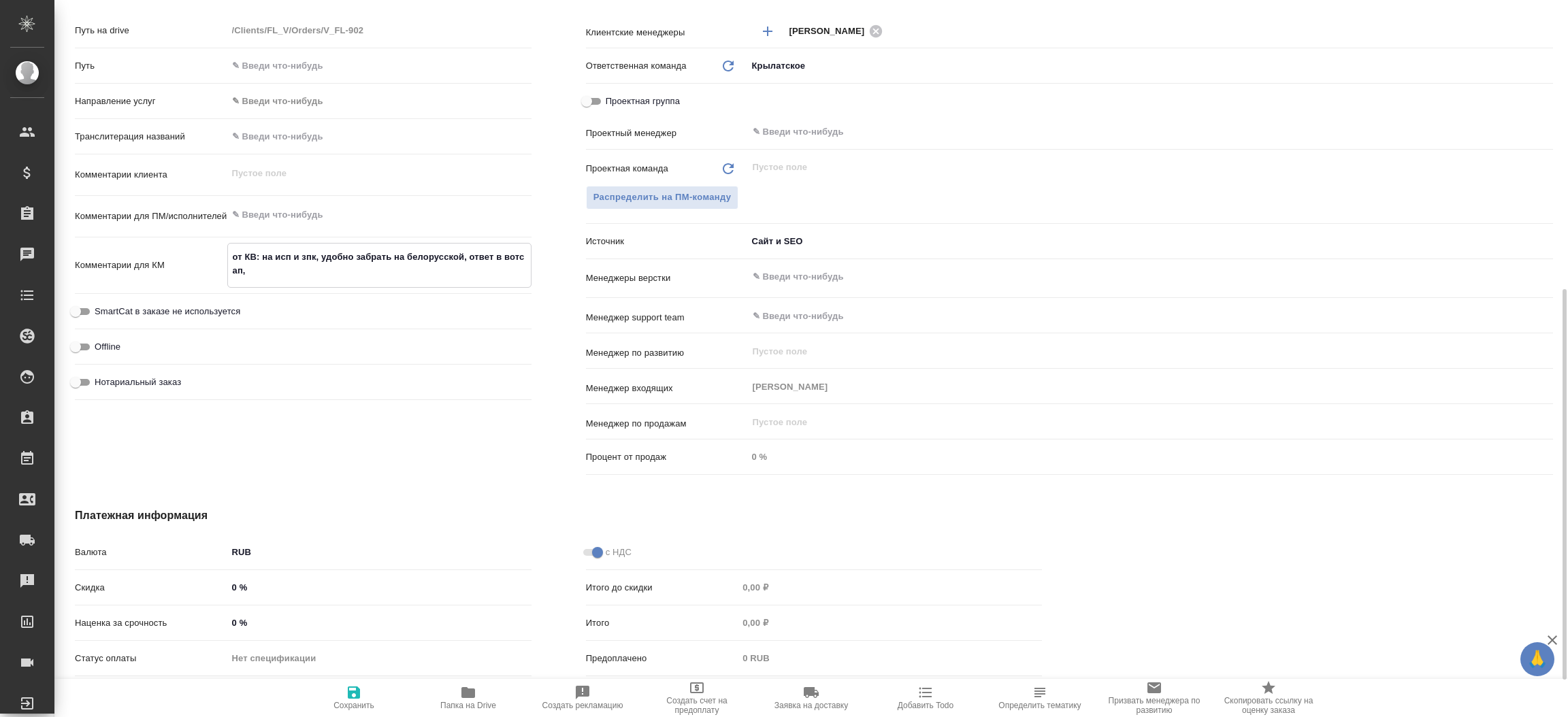
type textarea "x"
type textarea "от КВ: на исп и зпк, удобно забрать на белорусской, ответ в вотс ап, г"
type textarea "x"
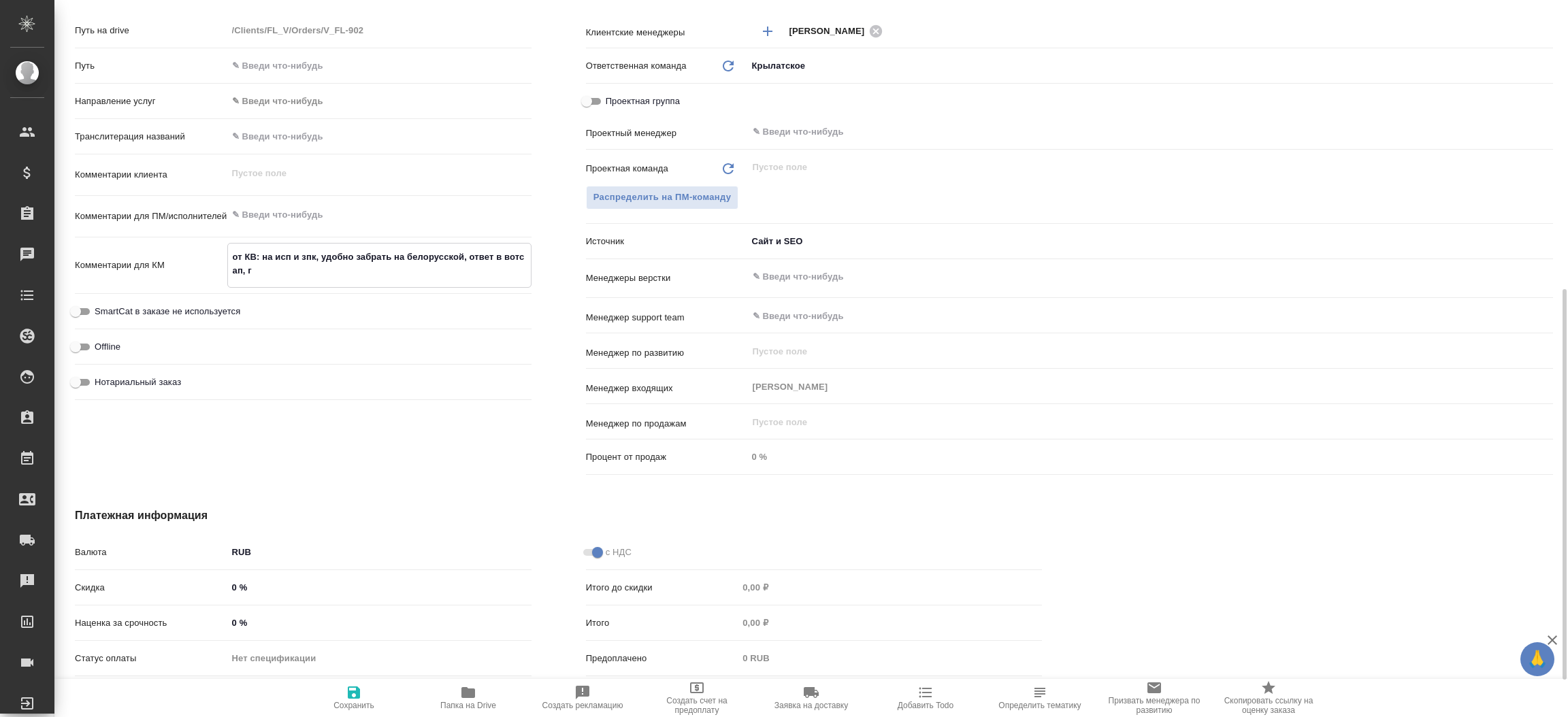
type textarea "x"
type textarea "от КВ: на исп и зпк, удобно забрать на белорусской, ответ в вотс ап, го"
type textarea "x"
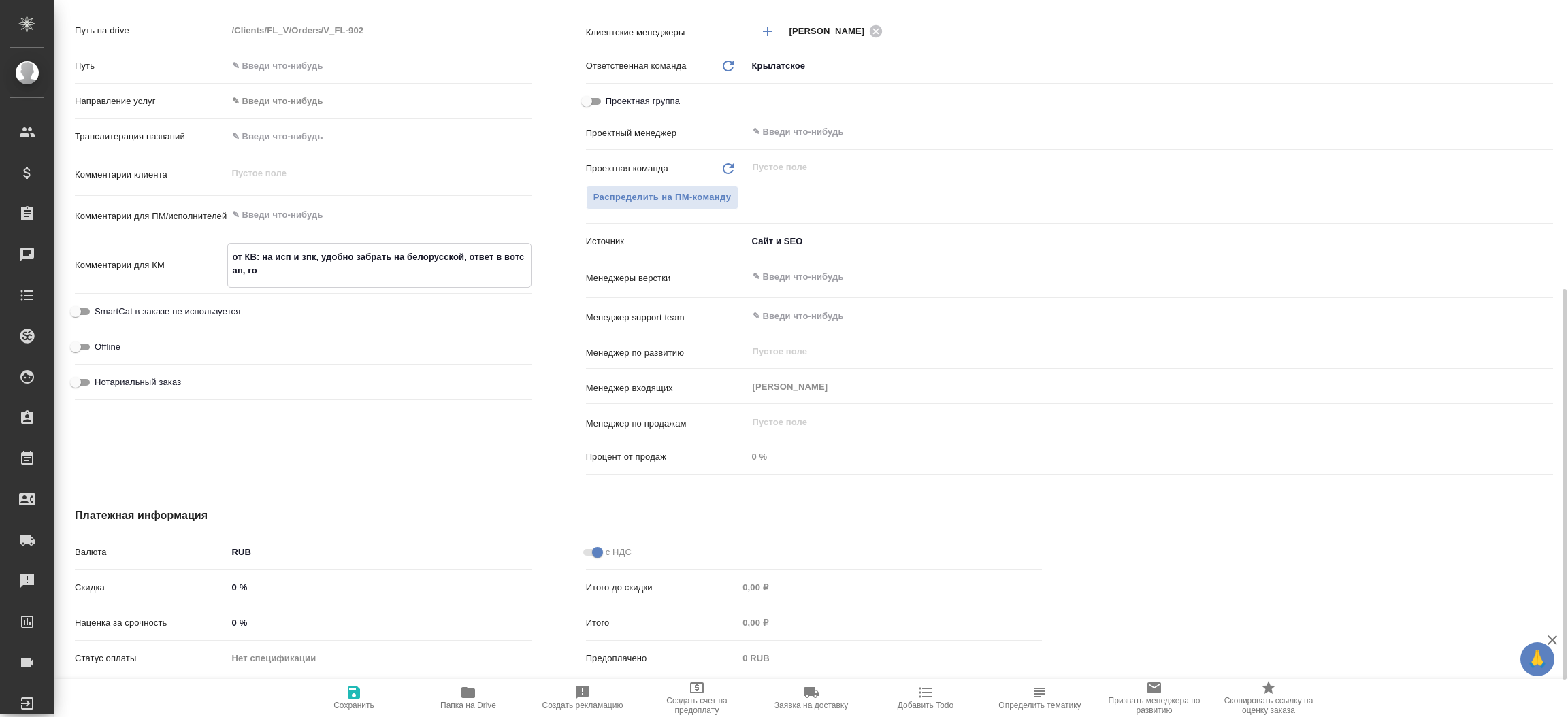
type textarea "от КВ: на исп и зпк, удобно забрать на белорусской, ответ в вотс ап, гот"
type textarea "x"
type textarea "от КВ: на исп и зпк, удобно забрать на белорусской, ответ в вотс ап, гото"
type textarea "x"
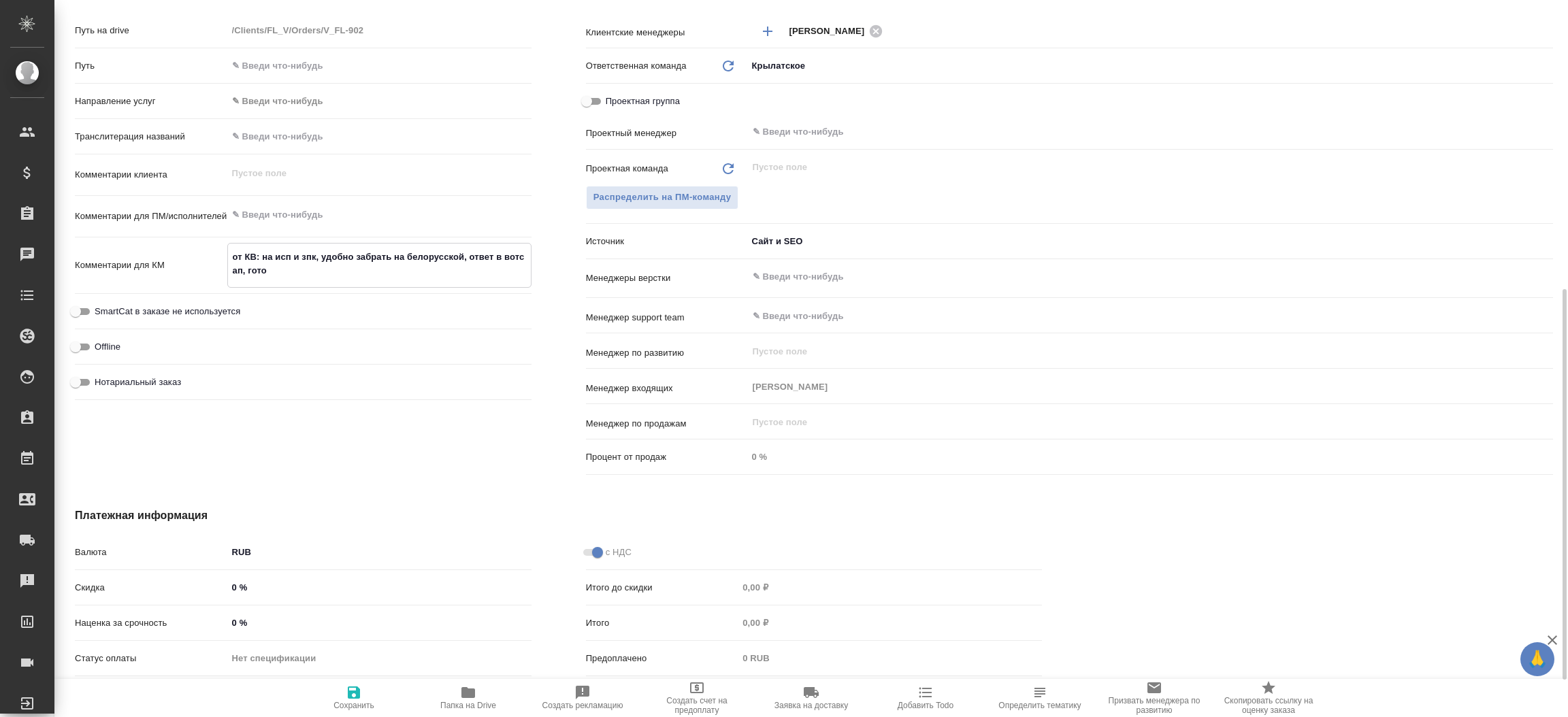
type textarea "x"
type textarea "от КВ: на исп и зпк, удобно забрать на белорусской, ответ в вотс ап, готов"
type textarea "x"
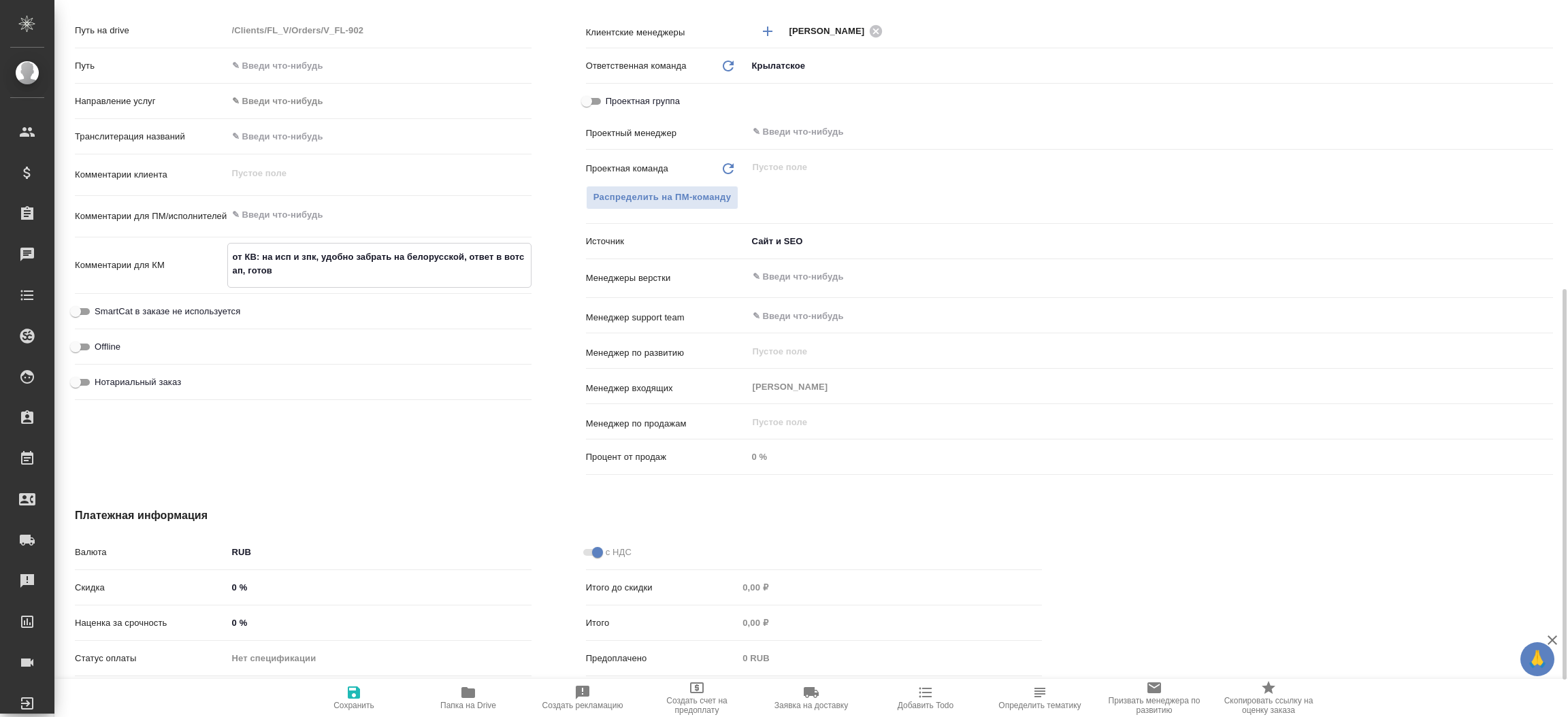
type textarea "x"
type textarea "от КВ: на исп и зпк, удобно забрать на белорусской, ответ в вотс ап, готовн"
type textarea "x"
type textarea "от КВ: на исп и зпк, удобно забрать на белорусской, ответ в вотс ап, готовно"
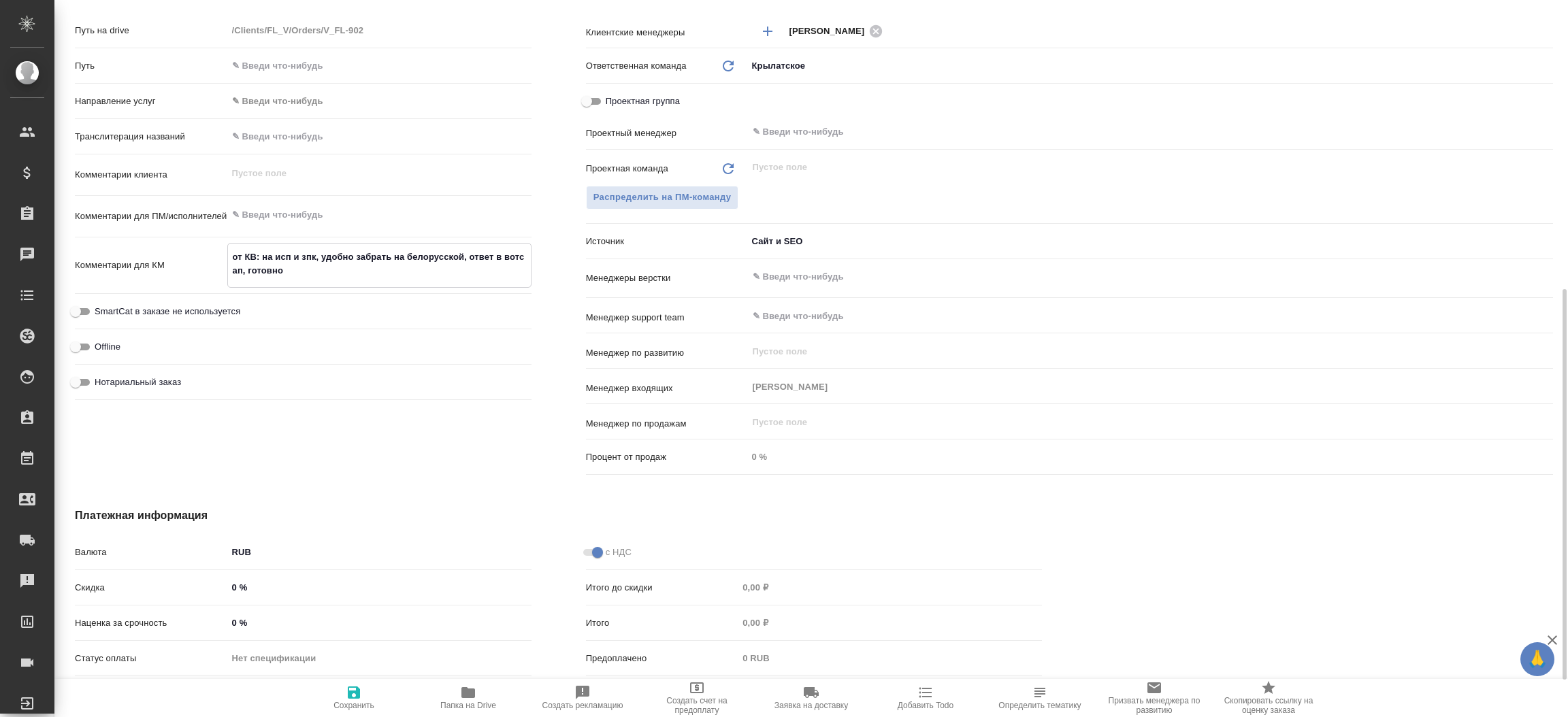
type textarea "x"
type textarea "от КВ: на исп и зпк, удобно забрать на белорусской, ответ в вотс ап, готовнос"
type textarea "x"
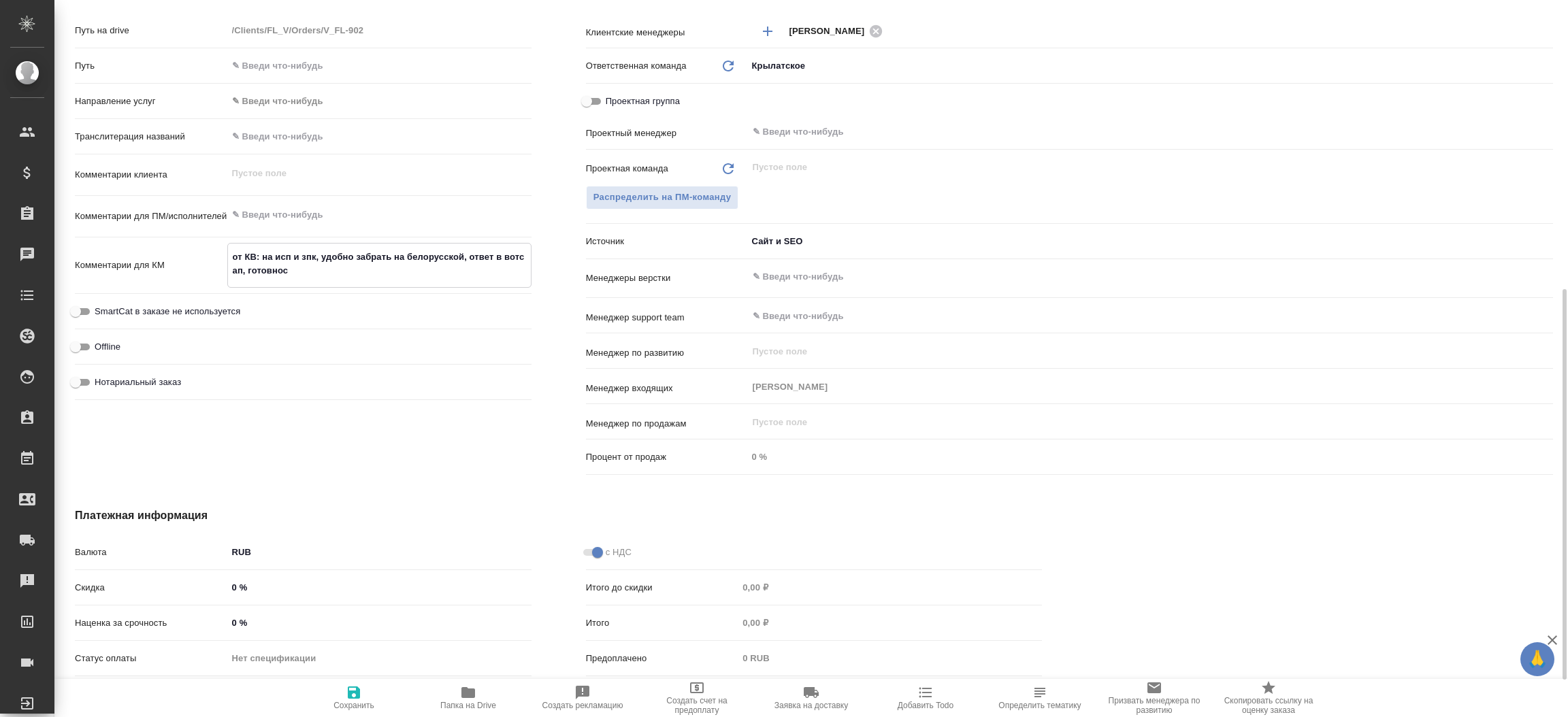
type textarea "x"
type textarea "от КВ: на исп и зпк, удобно забрать на белорусской, ответ в вотс ап, готовност"
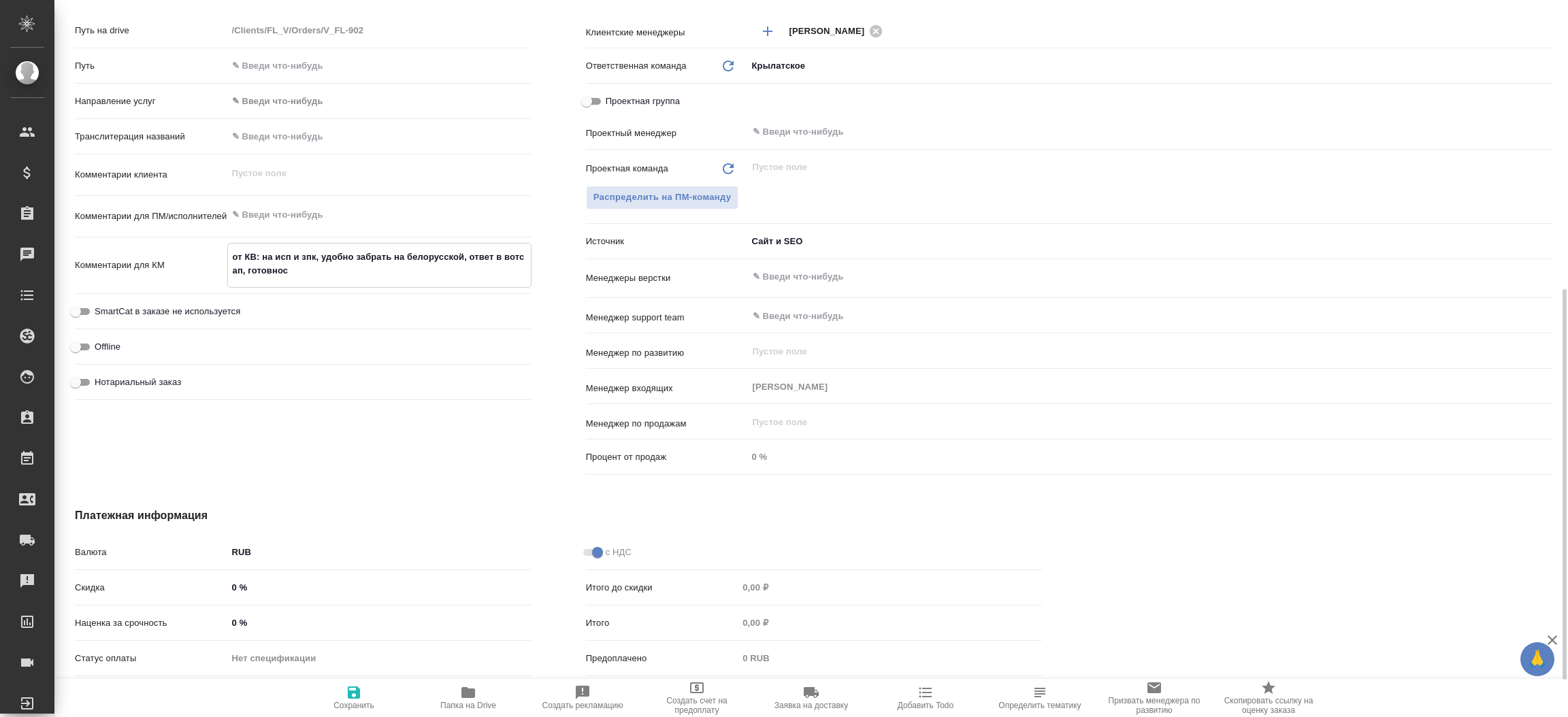
type textarea "x"
type textarea "от КВ: на исп и зпк, удобно забрать на белорусской, ответ в вотс ап, готовность"
type textarea "x"
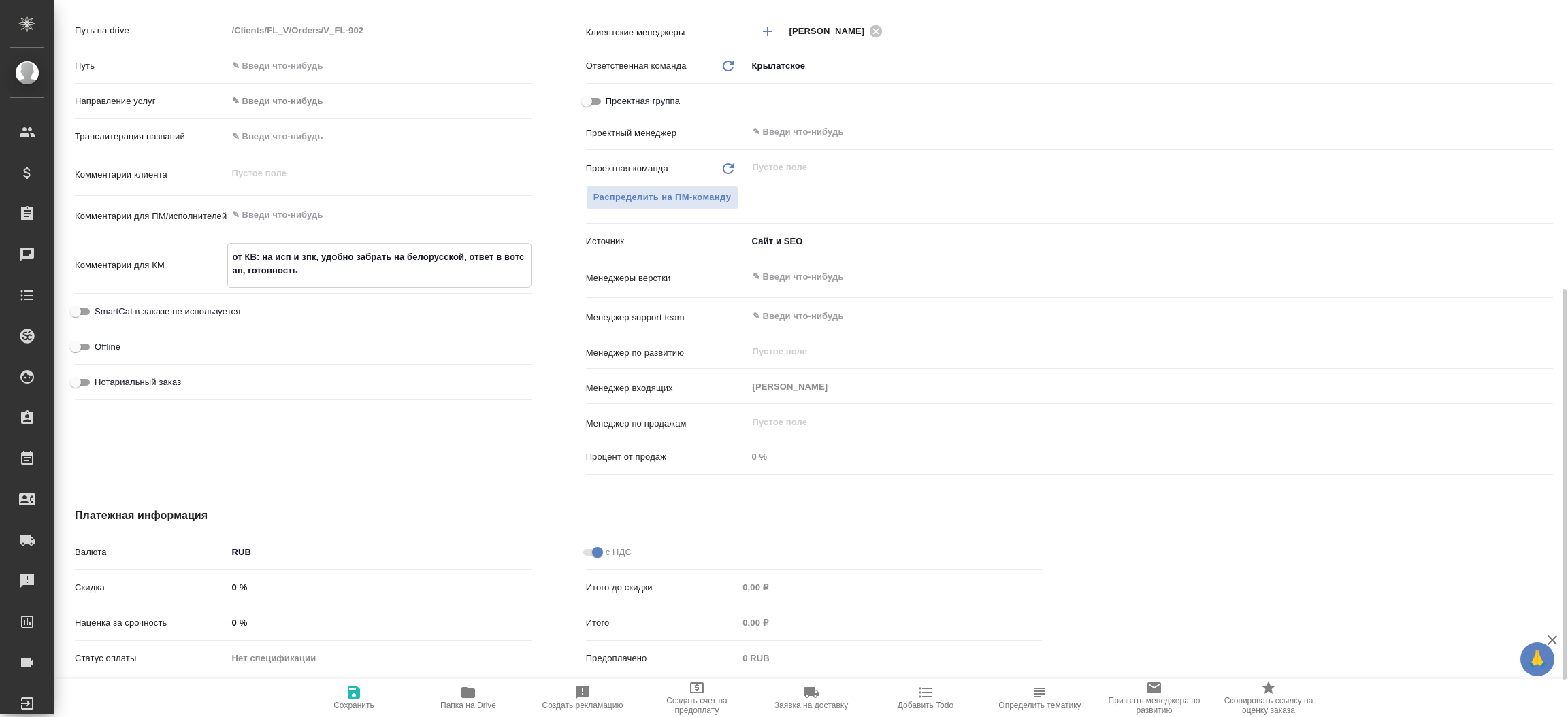
type textarea "x"
type textarea "от КВ: на исп и зпк, удобно забрать на белорусской, ответ в вотс ап, готовность"
type textarea "x"
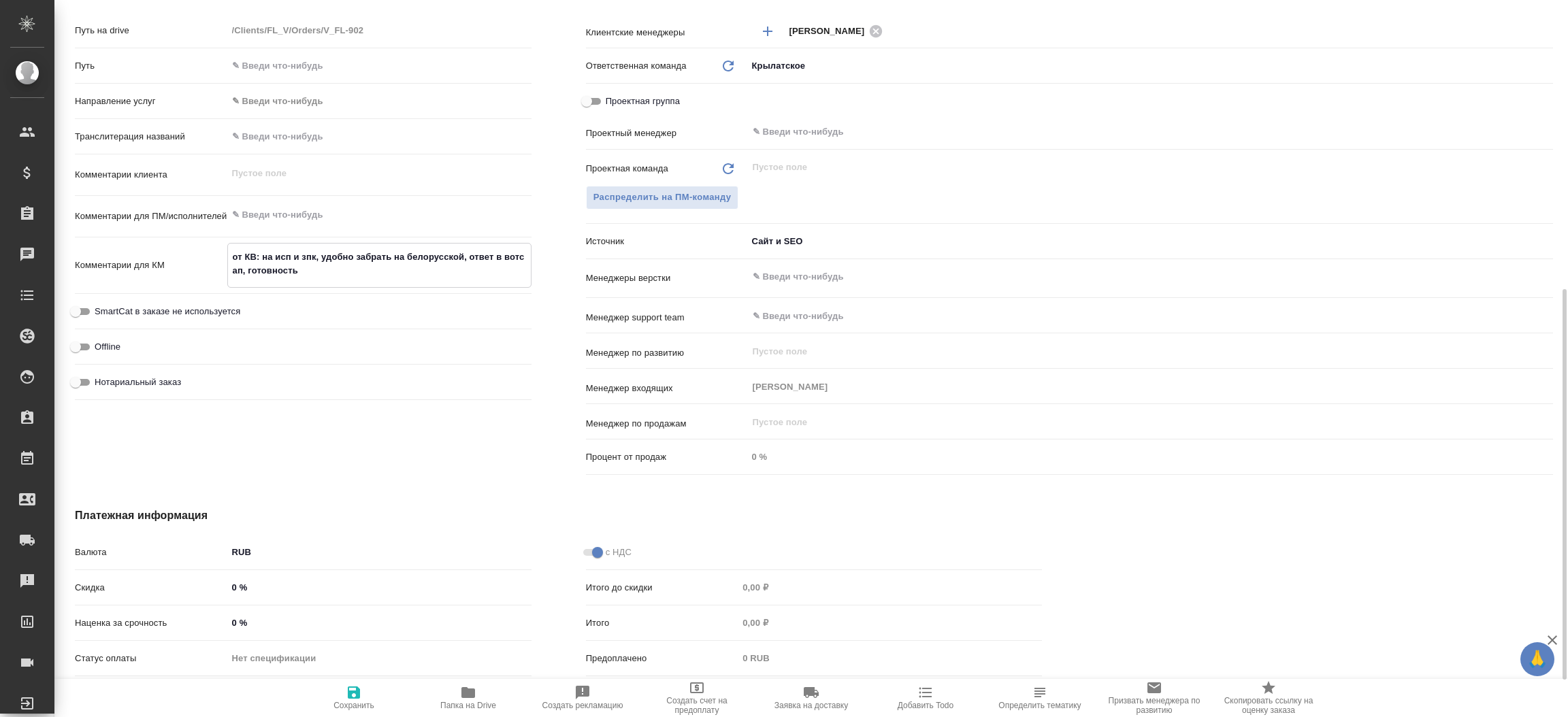
type textarea "x"
type textarea "от КВ: на исп и зпк, удобно забрать на белорусской, ответ в вотс ап, готовность…"
type textarea "x"
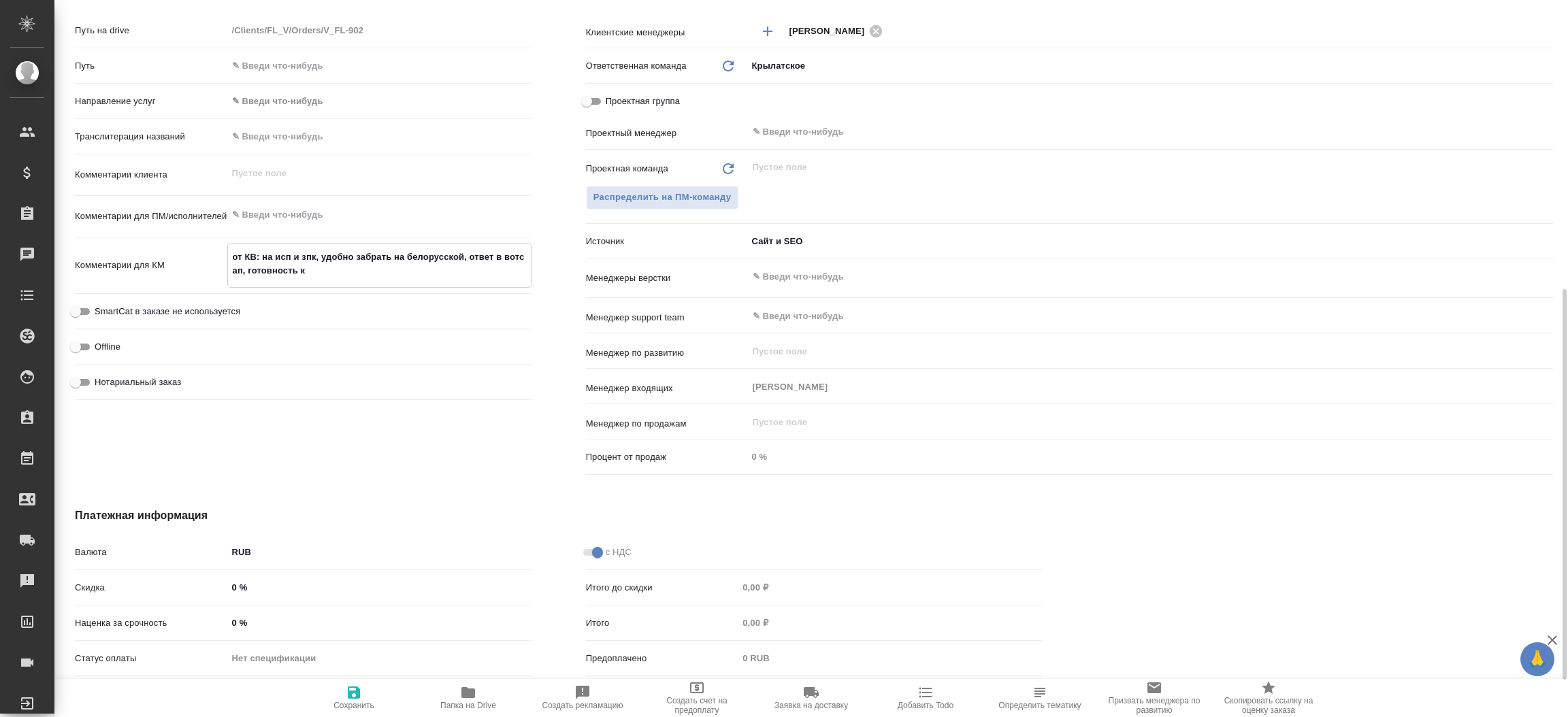
type textarea "от КВ: на исп и зпк, удобно забрать на белорусской, ответ в вотс ап, готовность…"
type textarea "x"
type textarea "от КВ: на исп и зпк, удобно забрать на белорусской, ответ в вотс ап, готовность…"
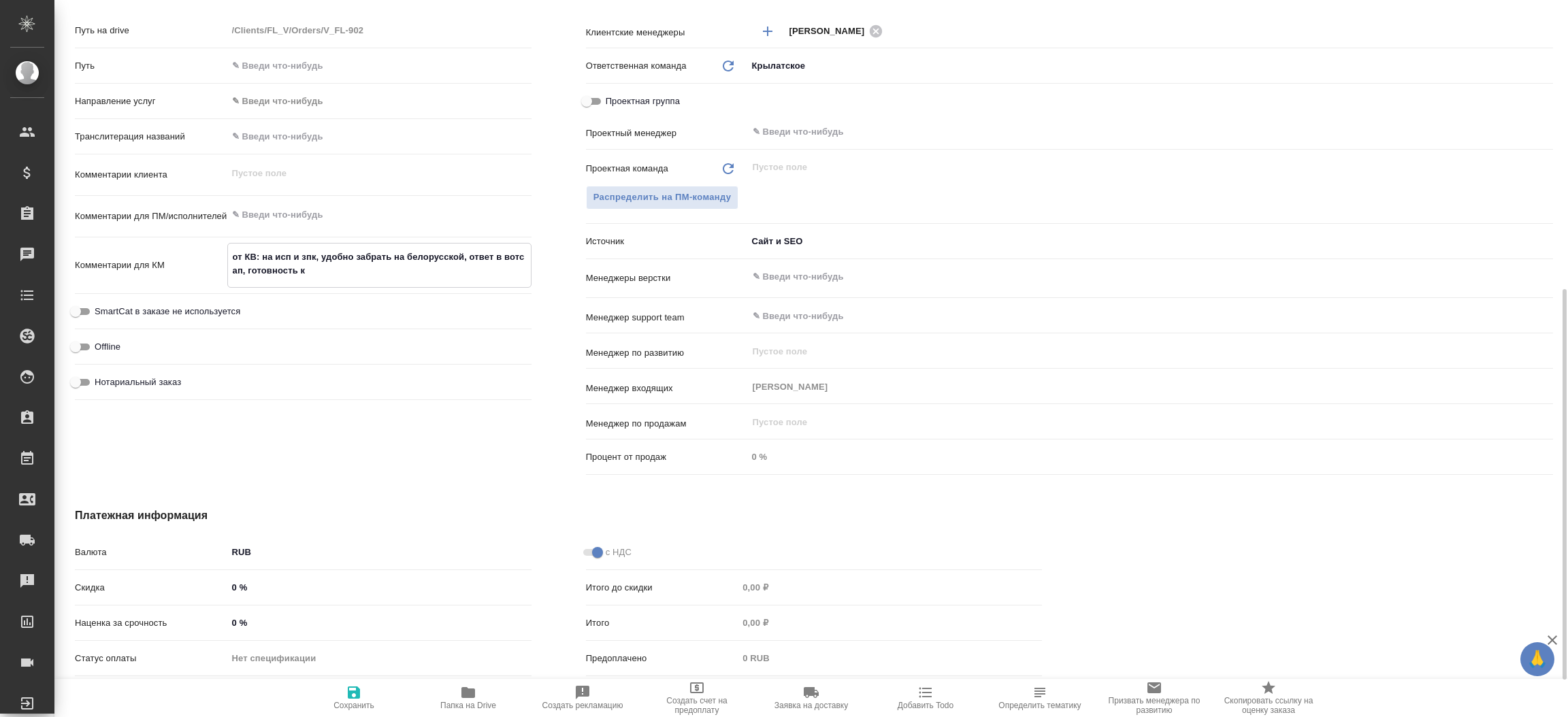
type textarea "x"
type textarea "от КВ: на исп и зпк, удобно забрать на белорусской, ответ в вотс ап, готовность…"
type textarea "x"
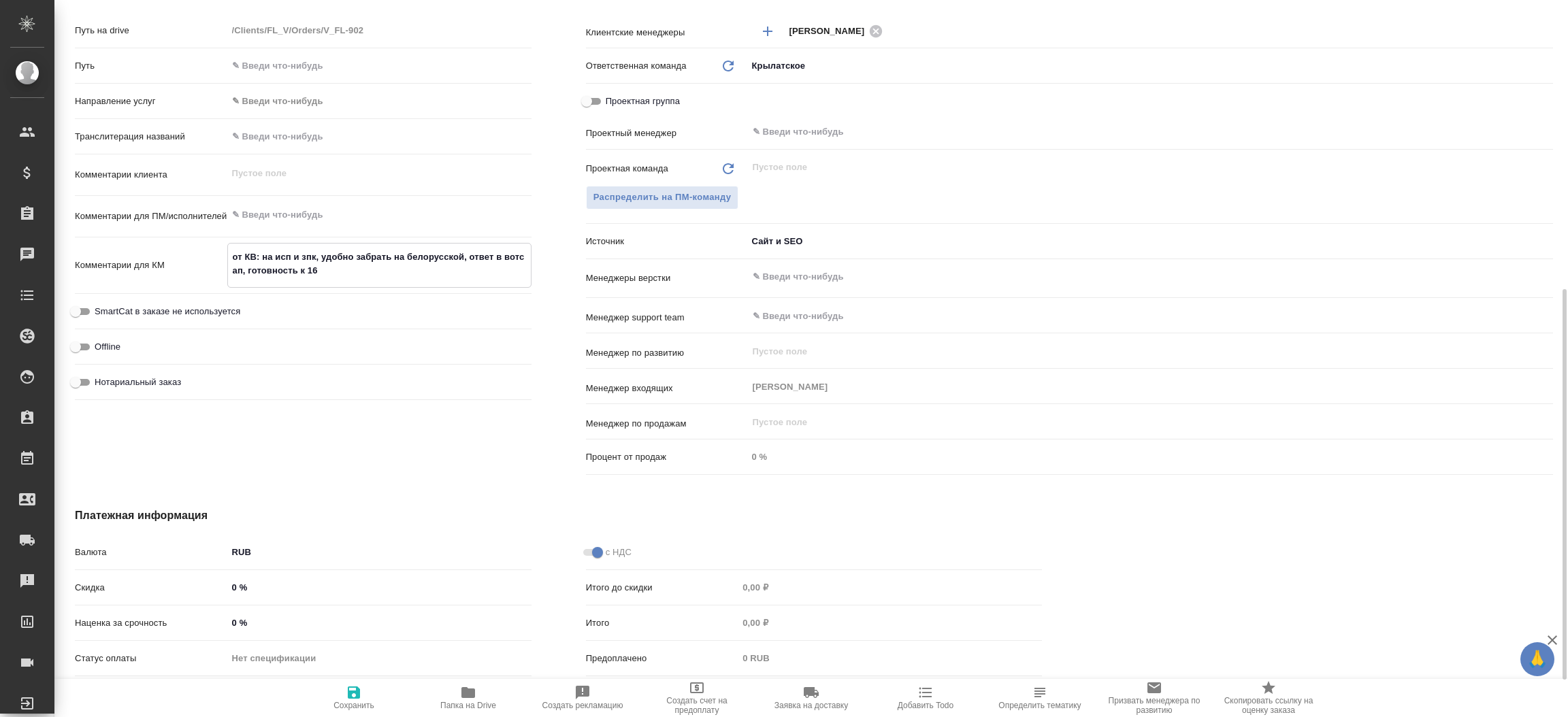
type textarea "x"
type textarea "от КВ: на исп и зпк, удобно забрать на белорусской, ответ в вотс ап, готовность…"
type textarea "x"
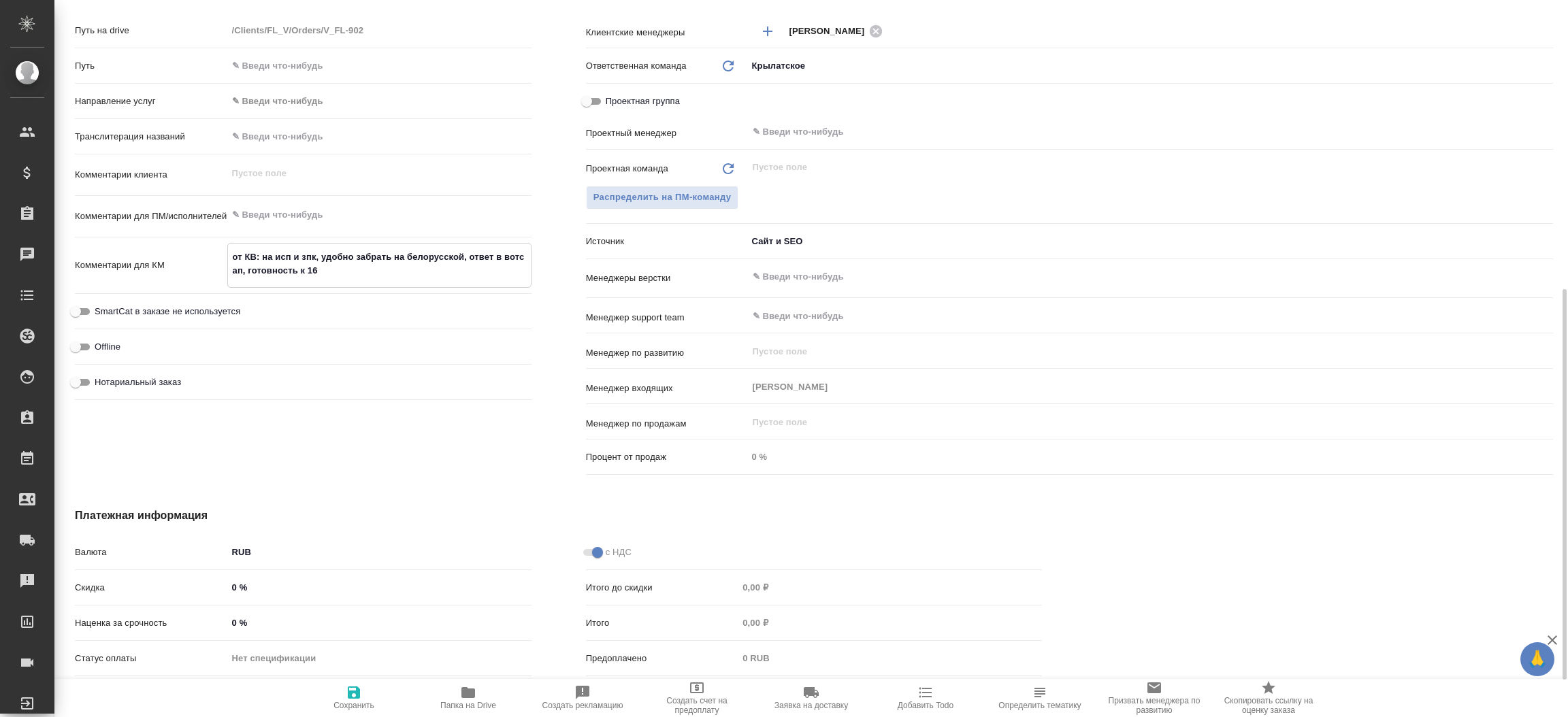
type textarea "x"
type textarea "от КВ: на исп и зпк, удобно забрать на белорусской, ответ в вотс ап, готовность…"
type textarea "x"
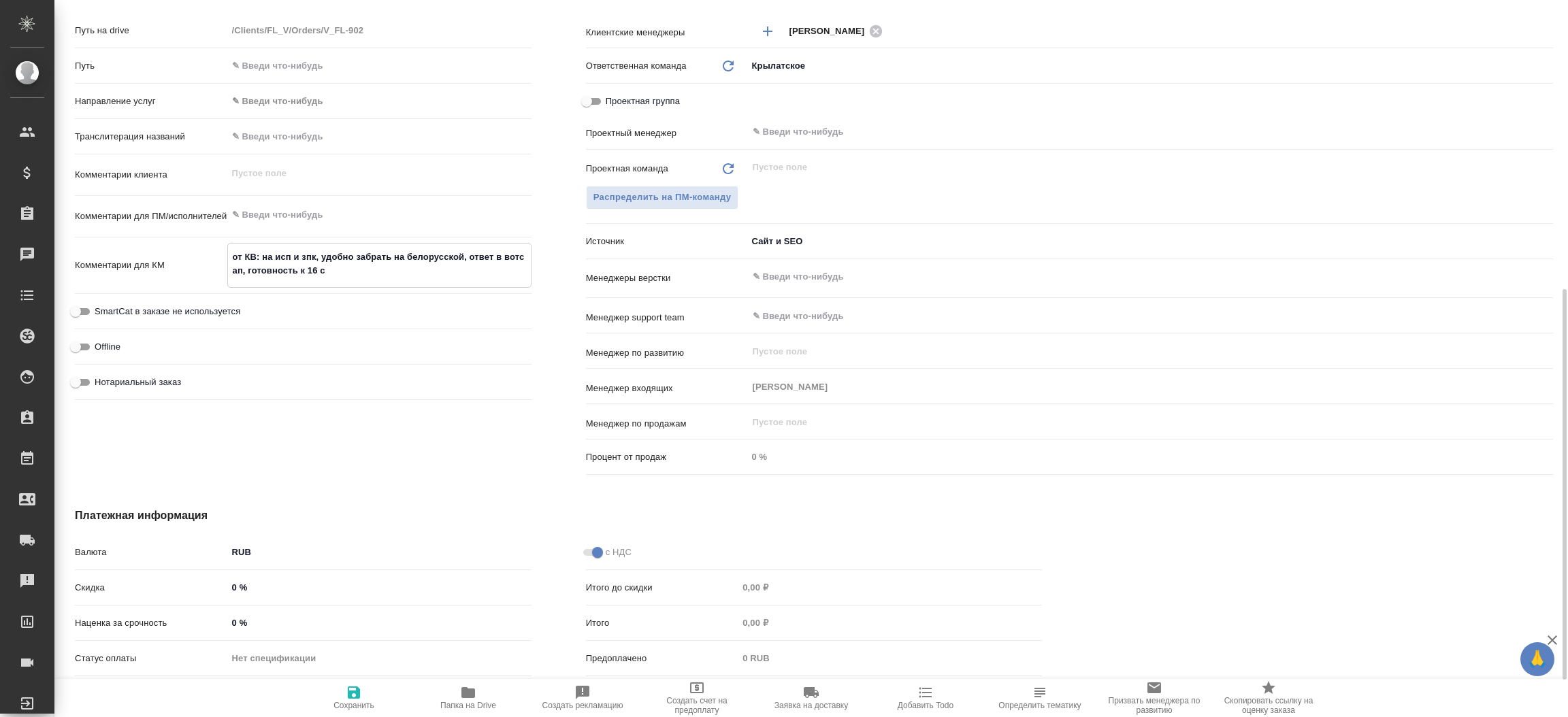
type textarea "от КВ: на исп и зпк, удобно забрать на белорусской, ответ в вотс ап, готовность…"
type textarea "x"
type textarea "от КВ: на исп и зпк, удобно забрать на белорусской, ответ в вотс ап, готовность…"
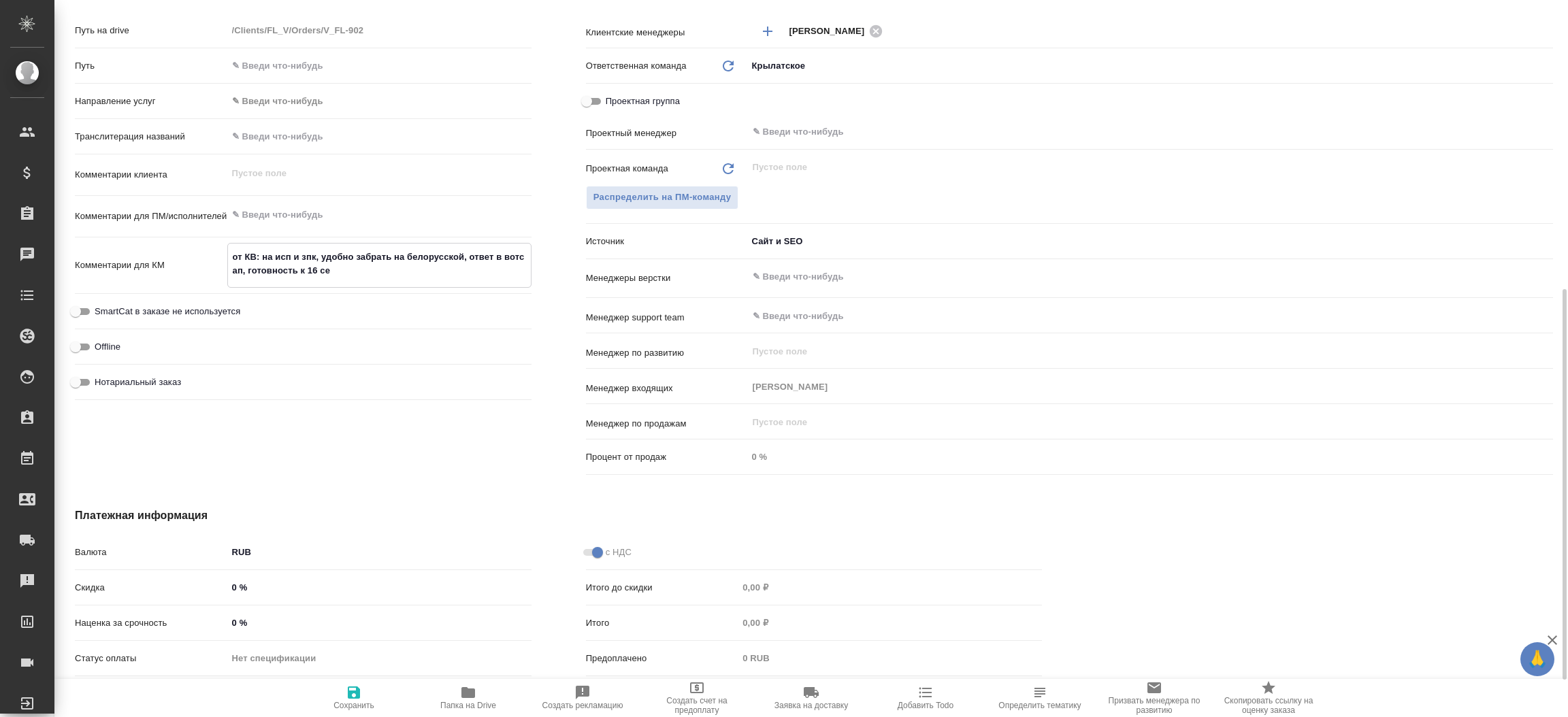
type textarea "x"
type textarea "от КВ: на исп и зпк, удобно забрать на белорусской, ответ в вотс ап, готовность…"
type textarea "x"
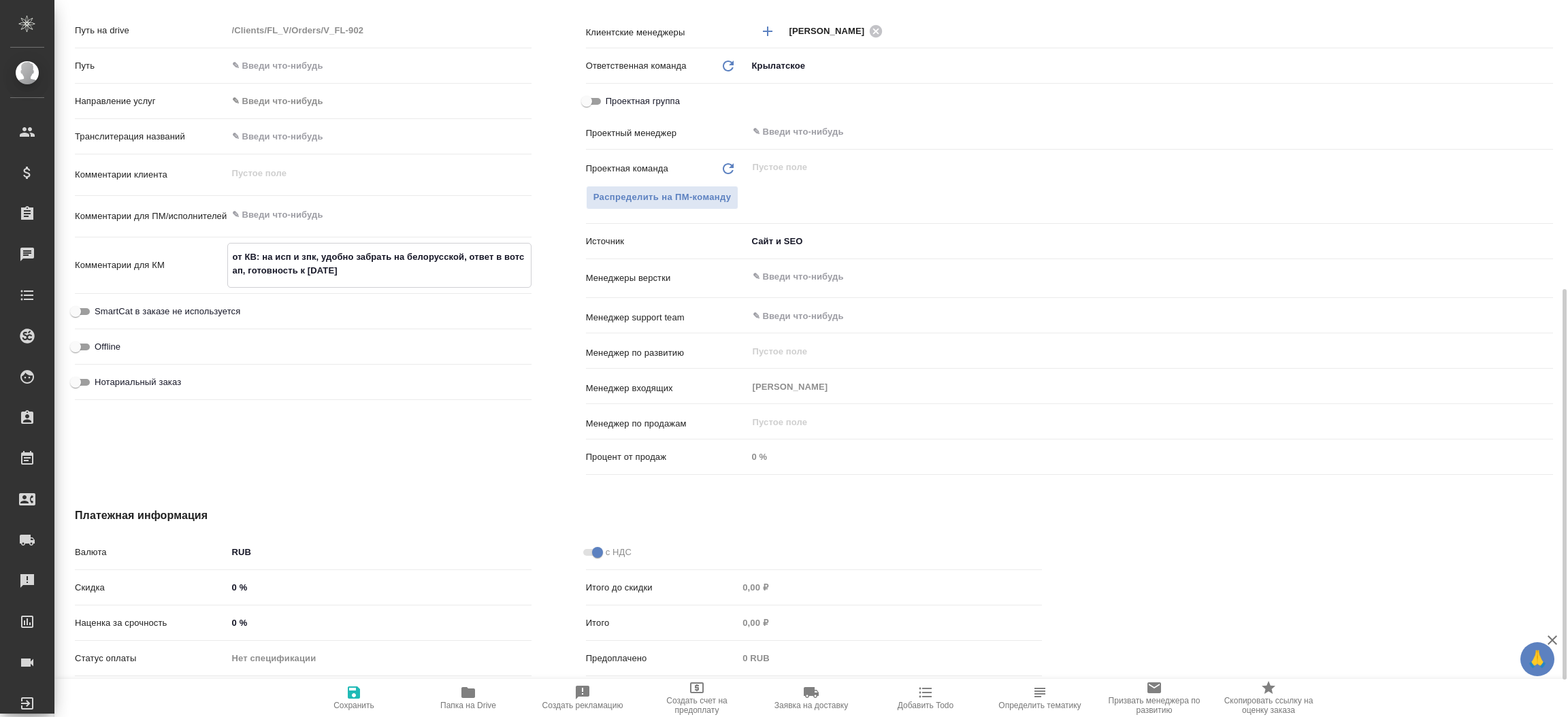
type textarea "от КВ: на исп и зпк, удобно забрать на белорусской, ответ в вотс ап, готовность…"
type textarea "x"
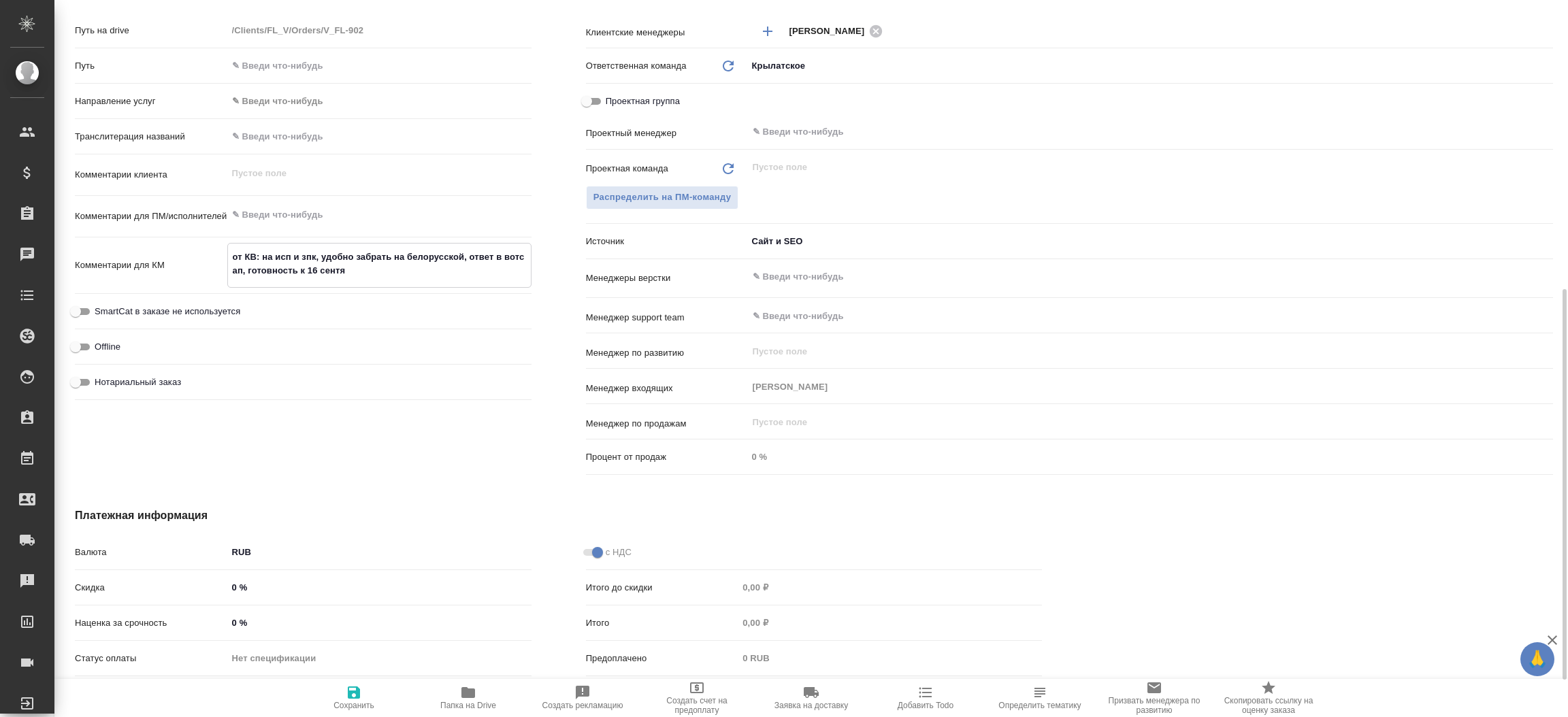
type textarea "x"
type textarea "от КВ: на исп и зпк, удобно забрать на белорусской, ответ в вотс ап, готовность…"
type textarea "x"
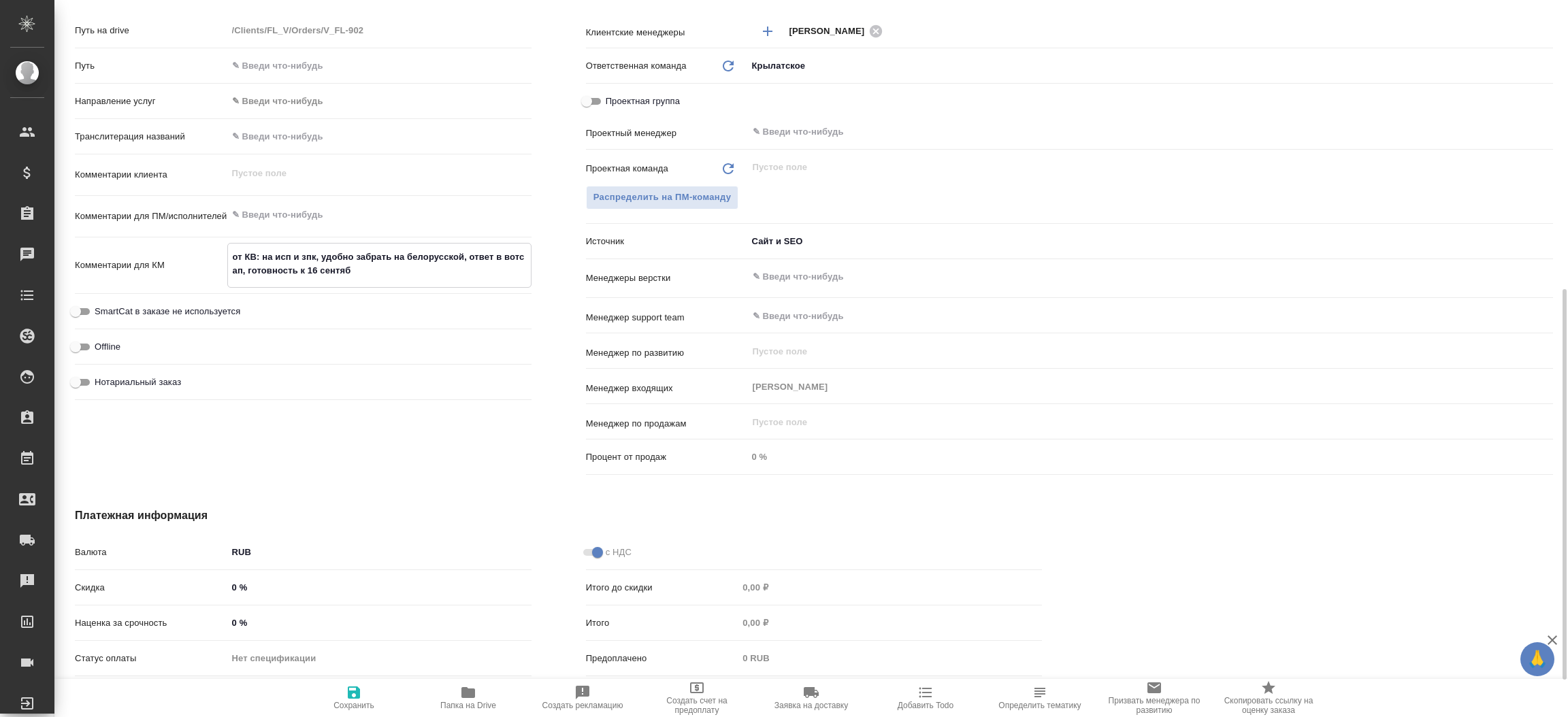
type textarea "от КВ: на исп и зпк, удобно забрать на белорусской, ответ в вотс ап, готовность…"
type textarea "x"
type textarea "от КВ: на исп и зпк, удобно забрать на белорусской, ответ в вотс ап, готовность…"
type textarea "x"
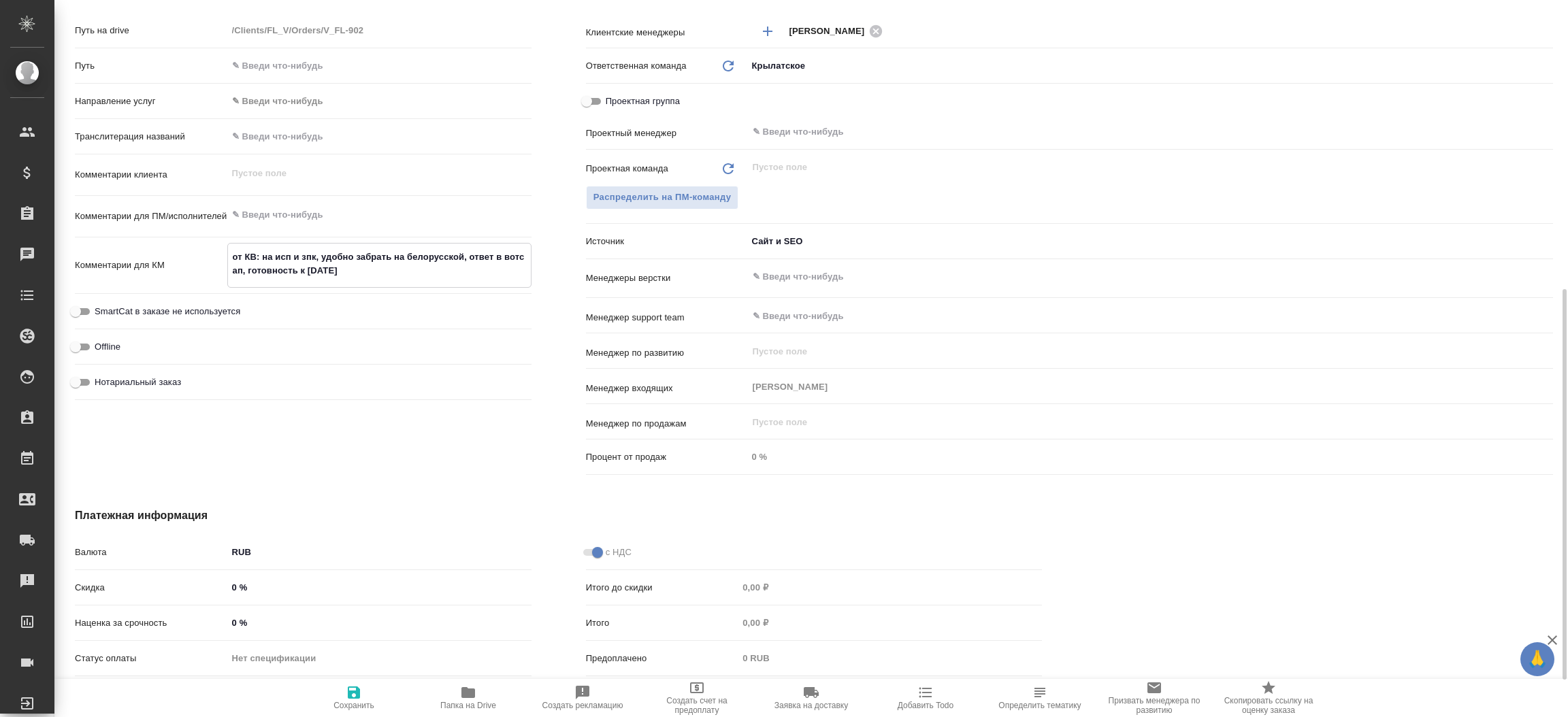
type textarea "x"
type textarea "от КВ: на исп и зпк, удобно забрать на белорусской, ответ в вотс ап, готовность…"
type textarea "x"
click at [355, 699] on icon "button" at bounding box center [354, 693] width 12 height 12
type textarea "x"
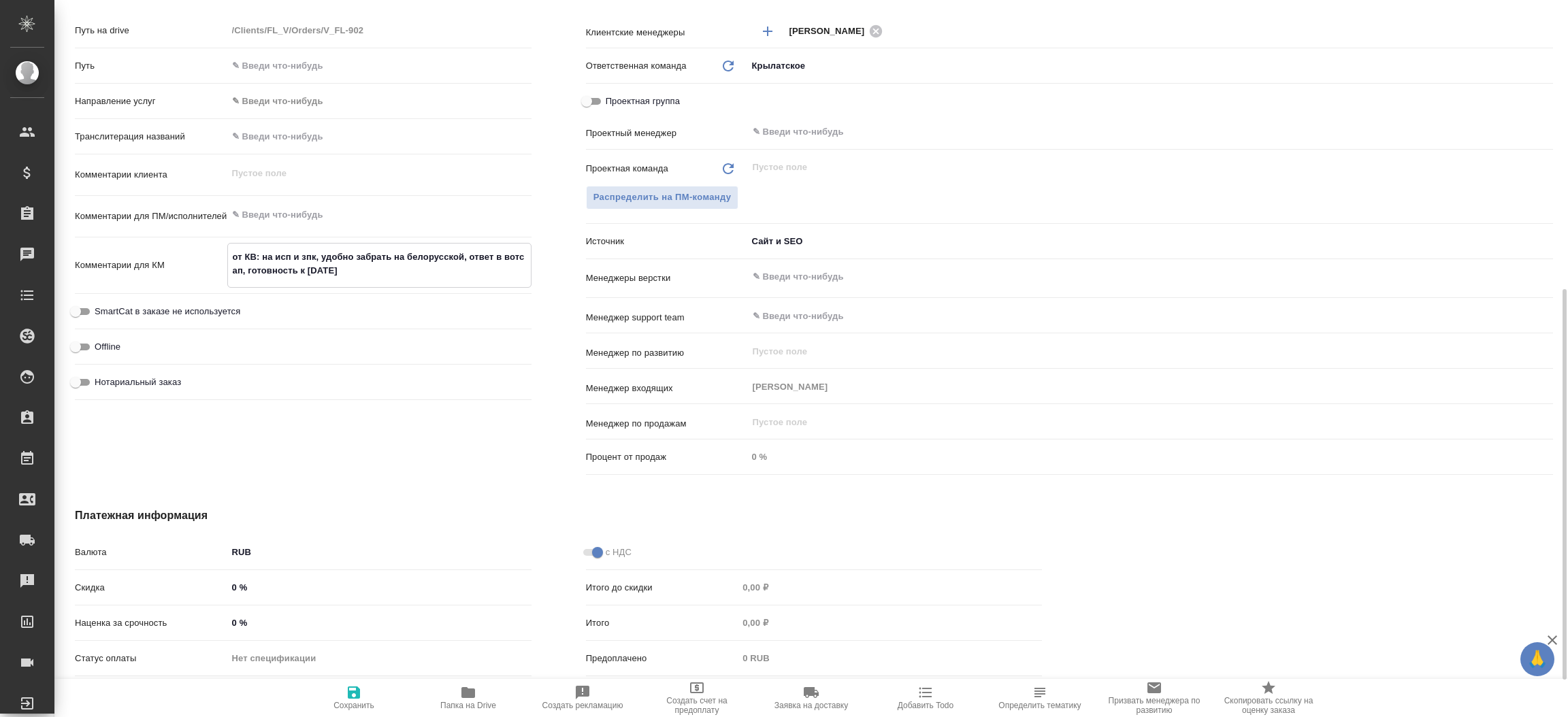
type textarea "x"
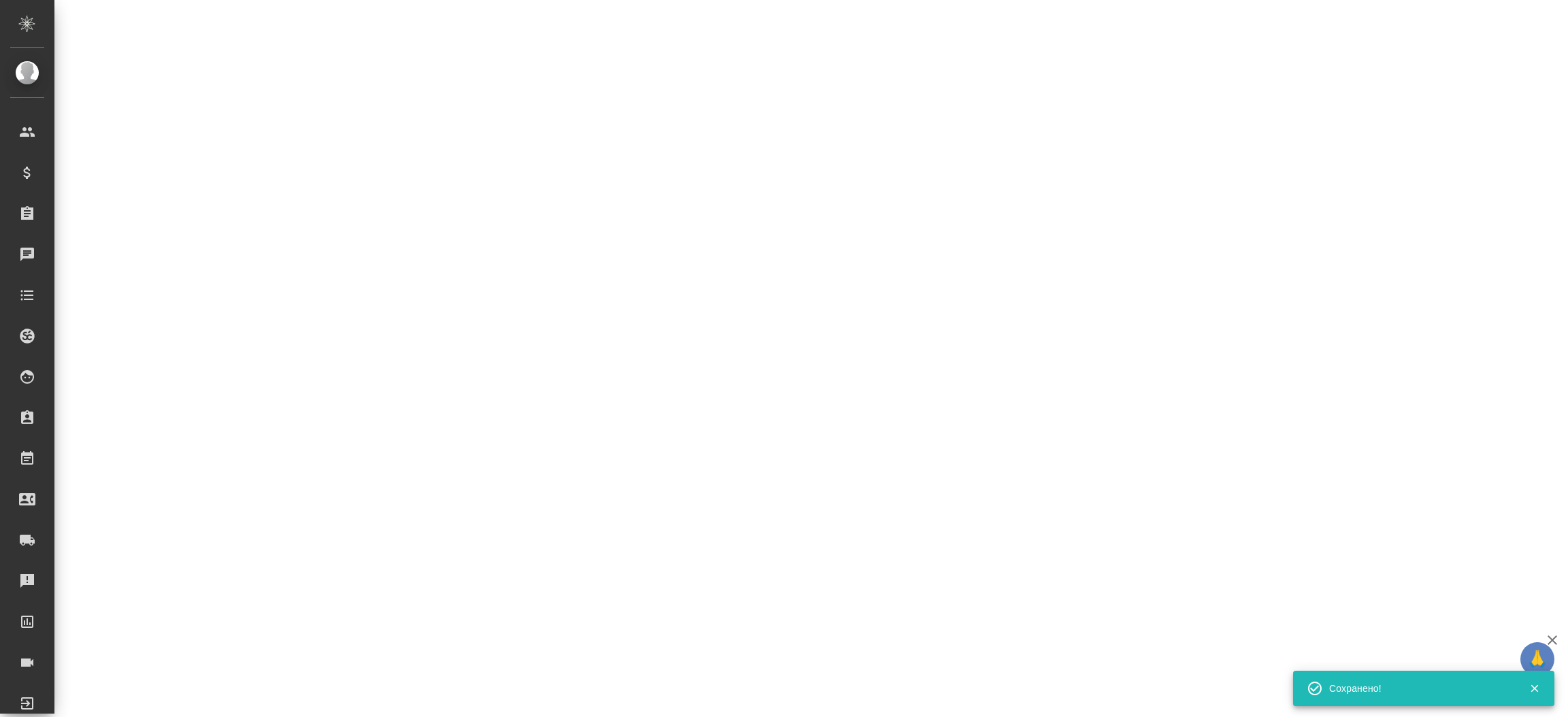
select select "RU"
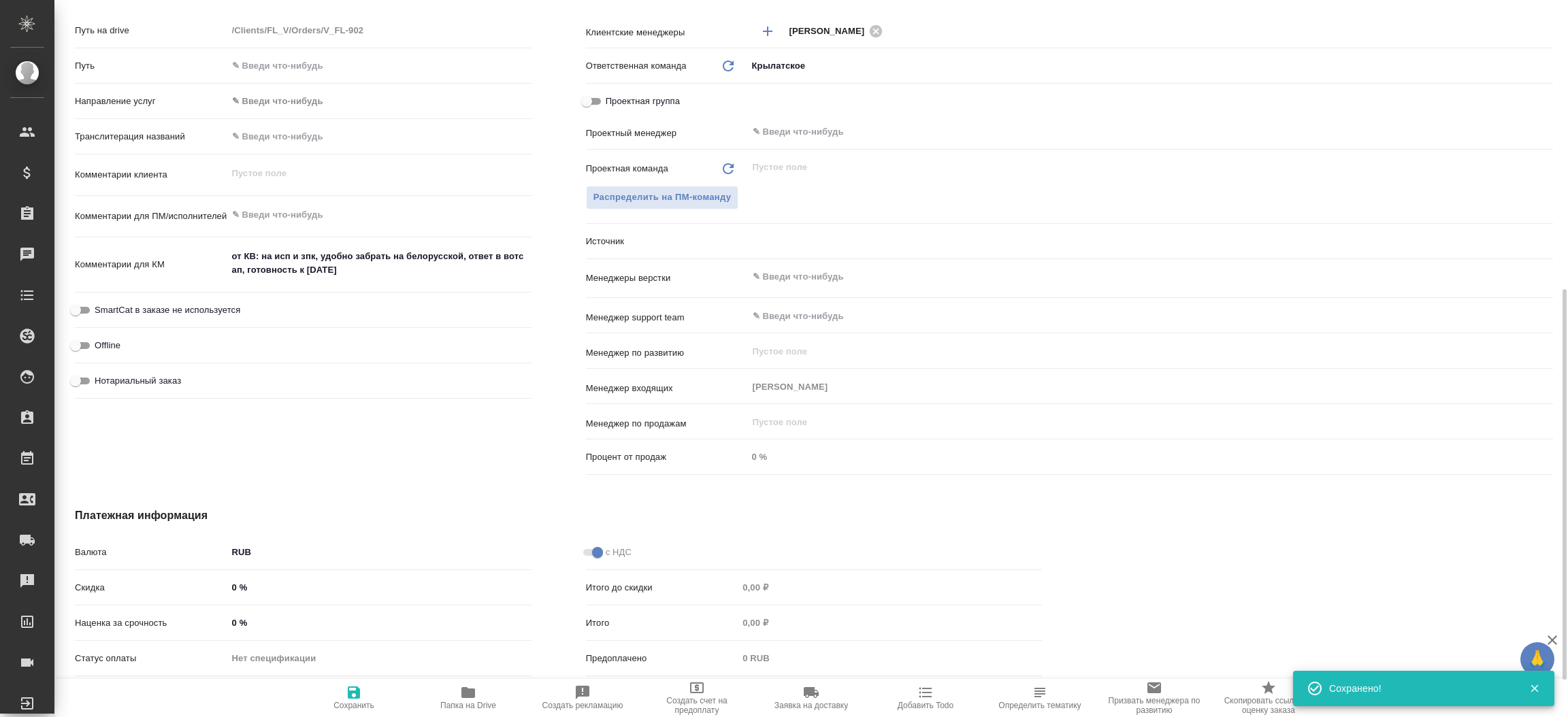
type textarea "x"
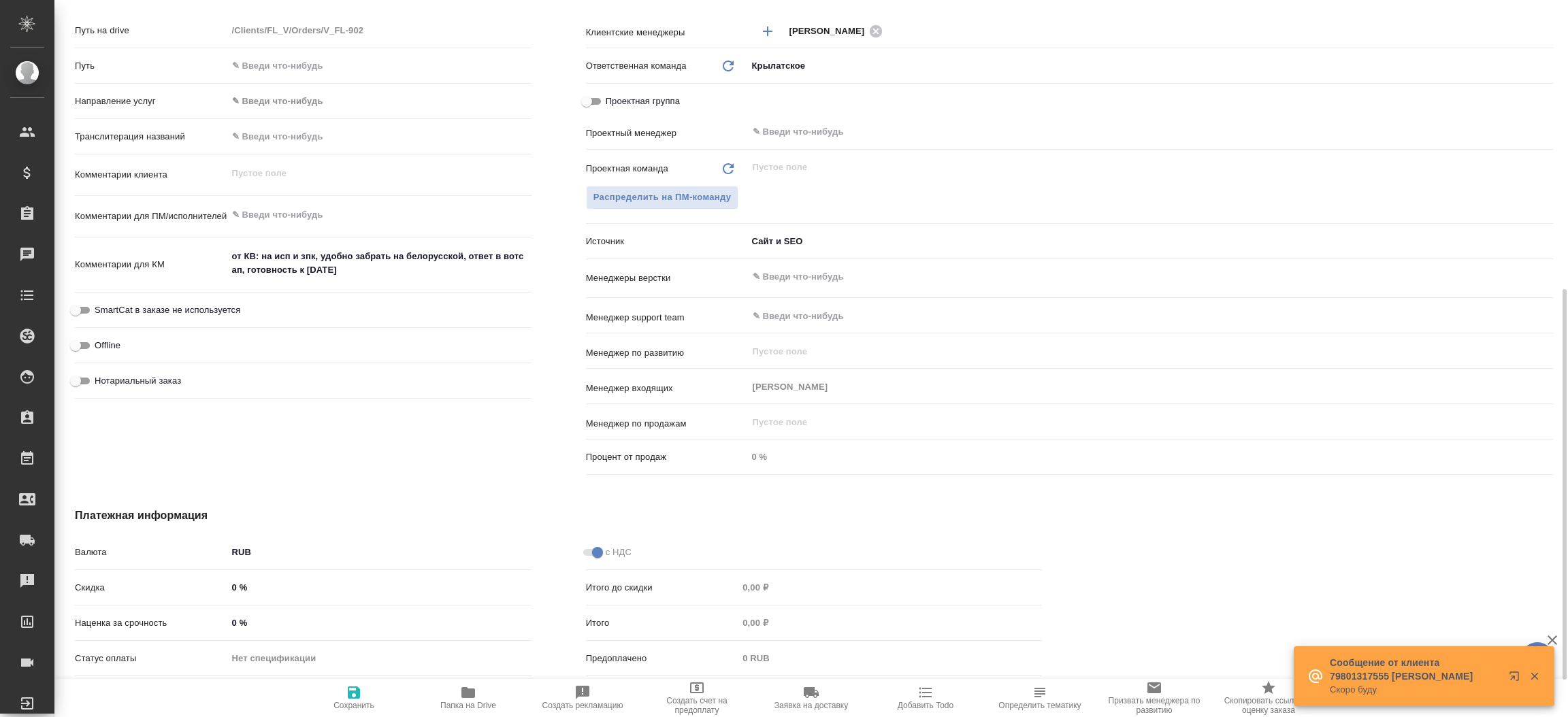
type textarea "x"
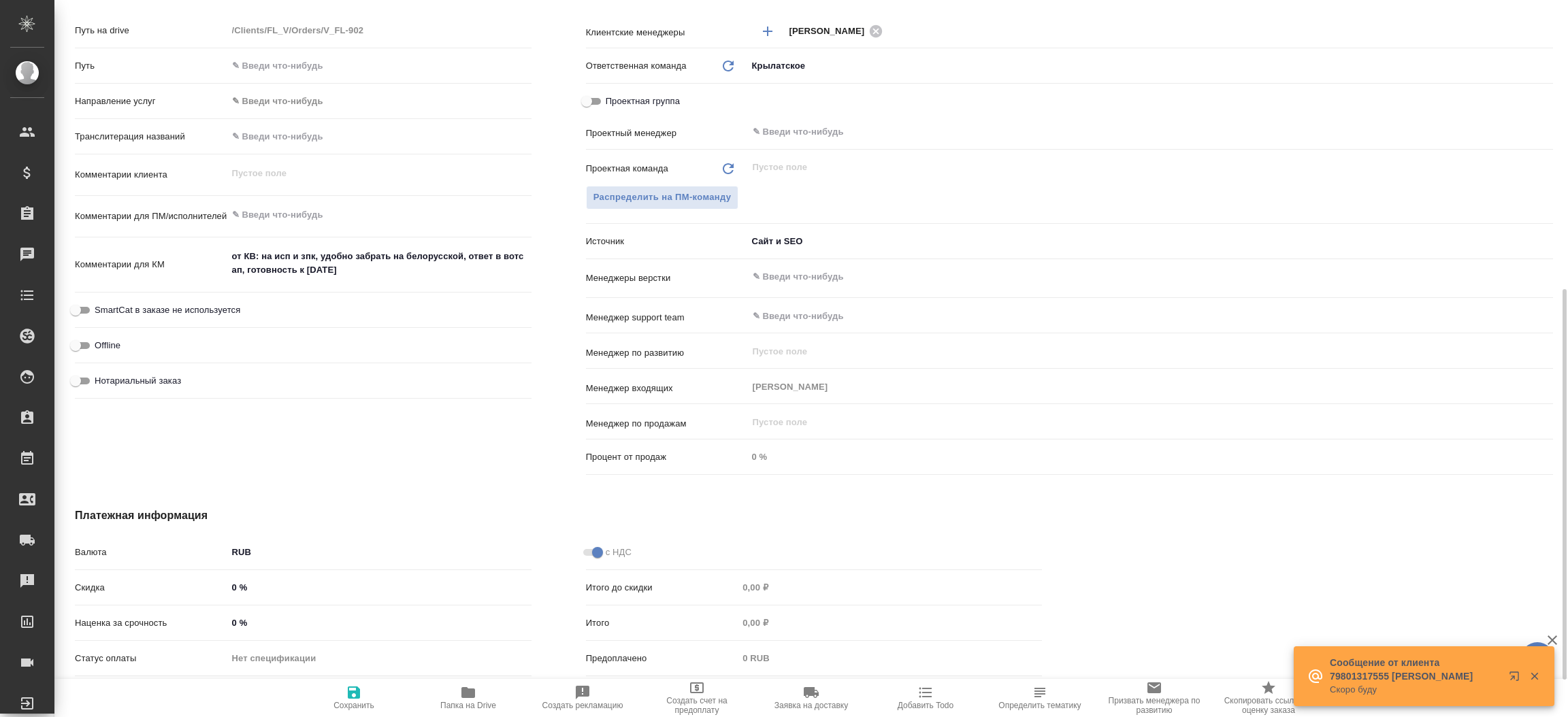
type textarea "x"
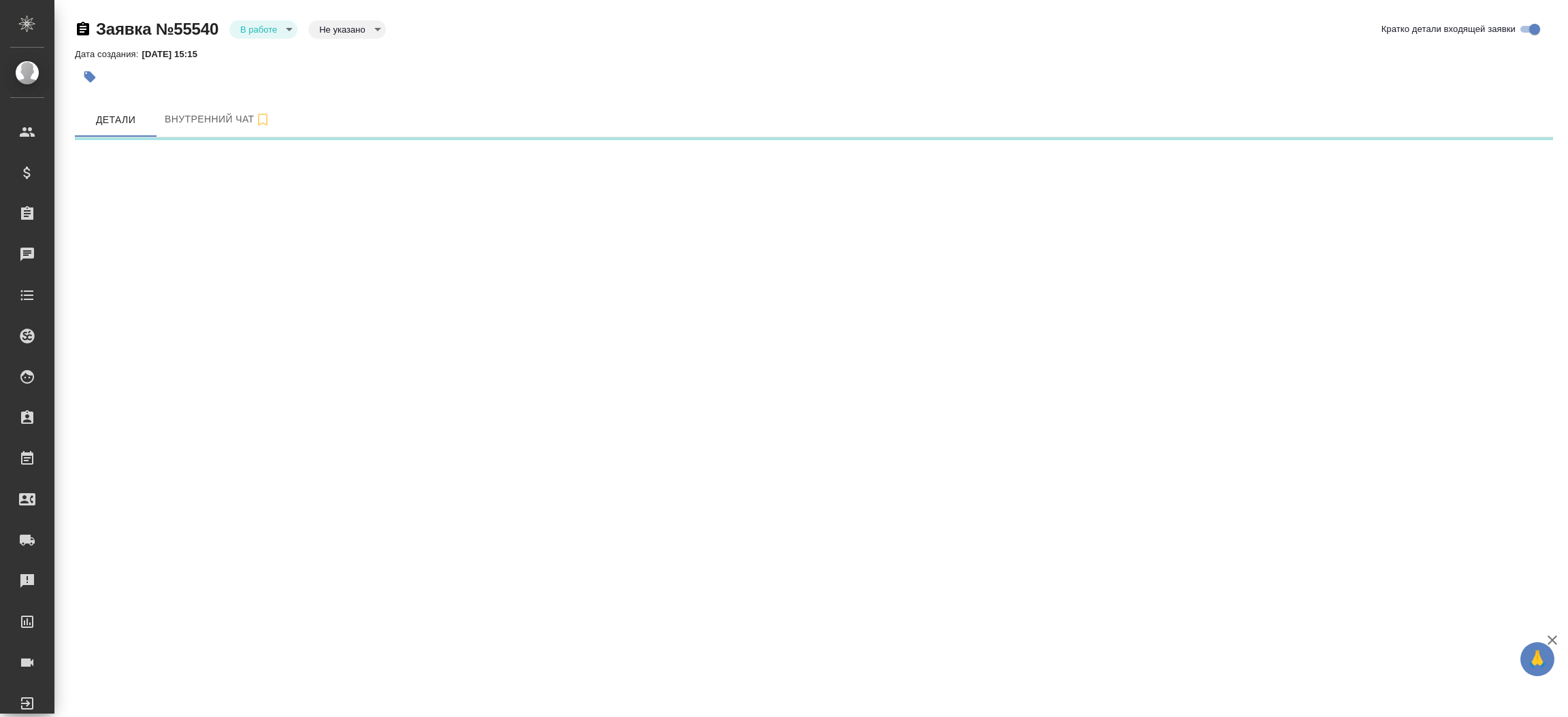
select select "RU"
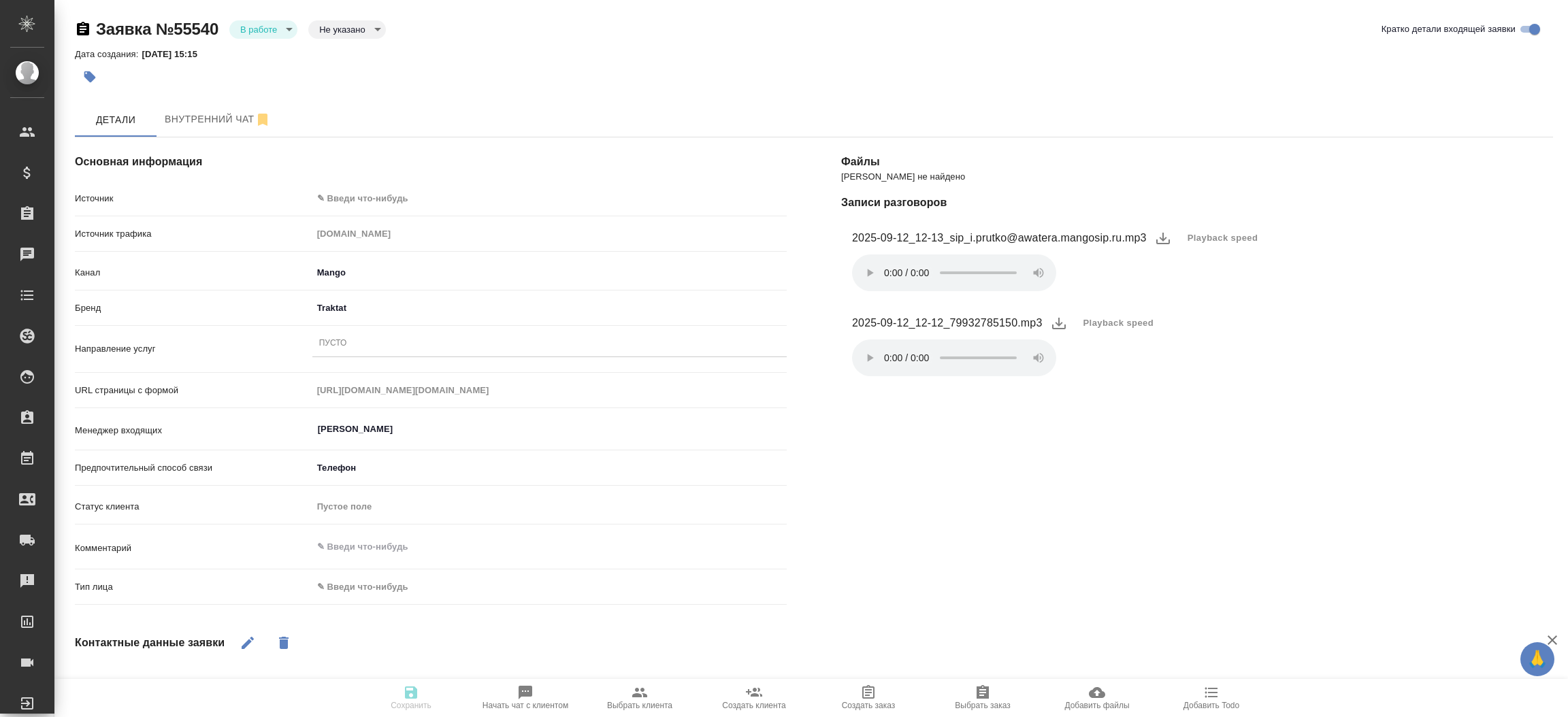
type textarea "x"
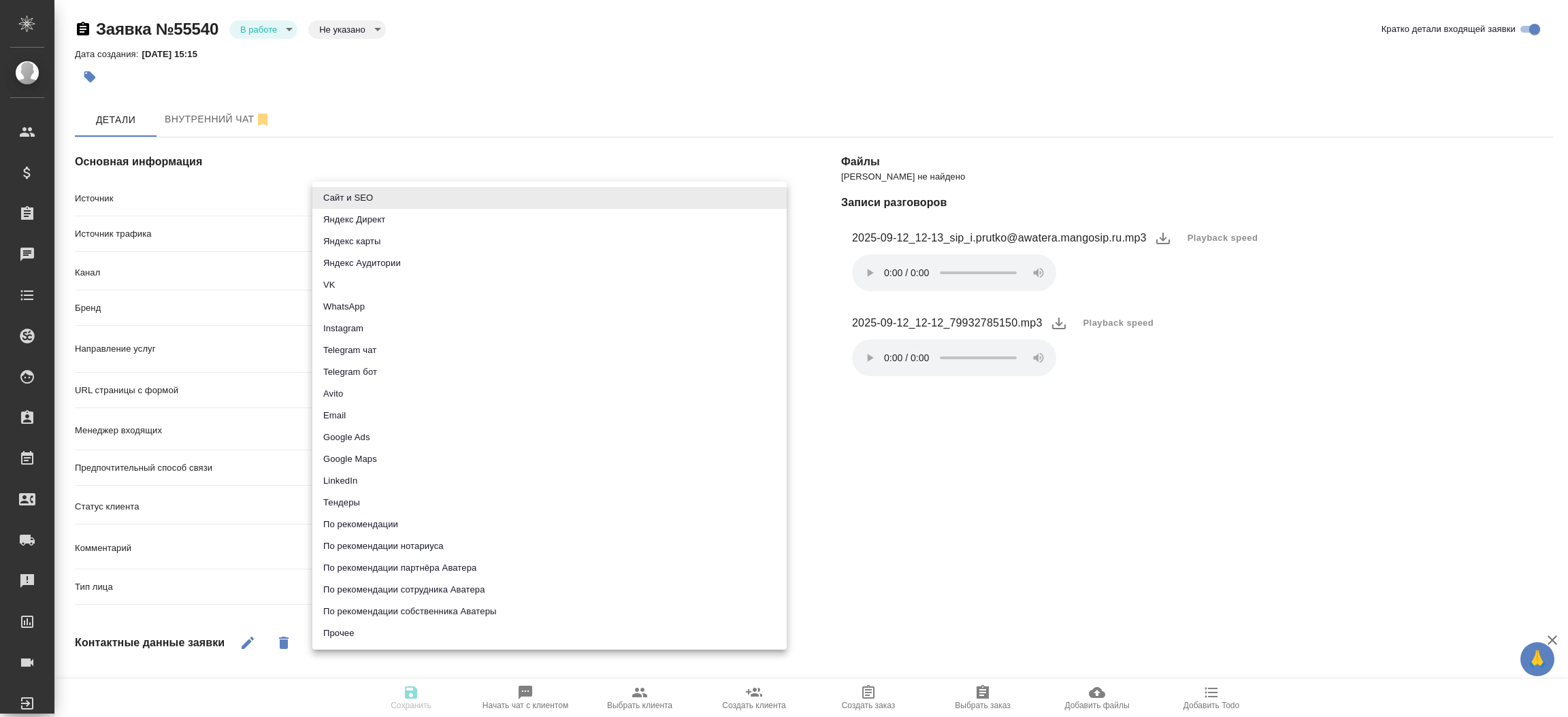
click at [595, 208] on body "🙏 .cls-1 fill:#fff; AWATERA Прутько Ирина i.prutko Клиенты Спецификации Заказы …" at bounding box center [784, 358] width 1568 height 717
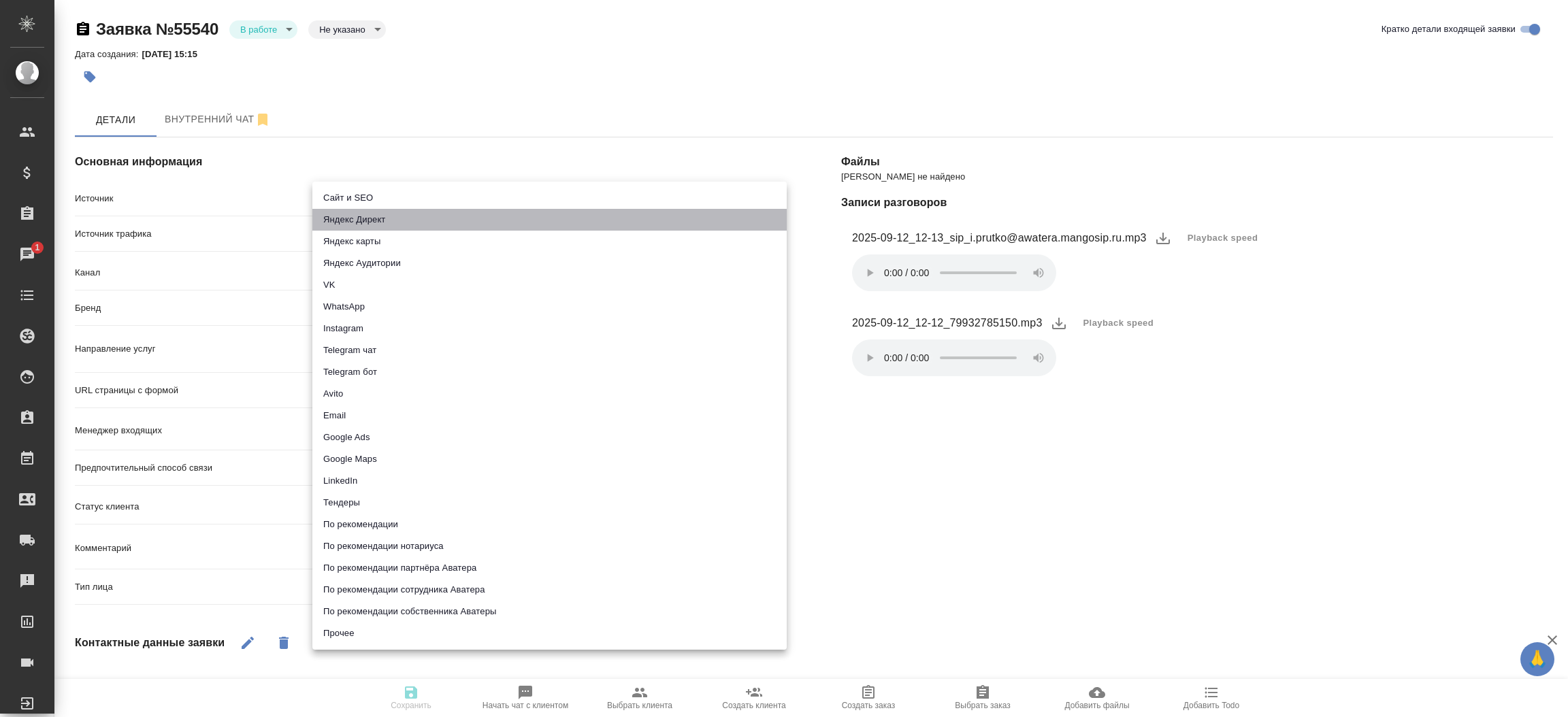
click at [595, 209] on li "Яндекс Директ" at bounding box center [549, 220] width 474 height 22
type input "yandexDirect"
type textarea "x"
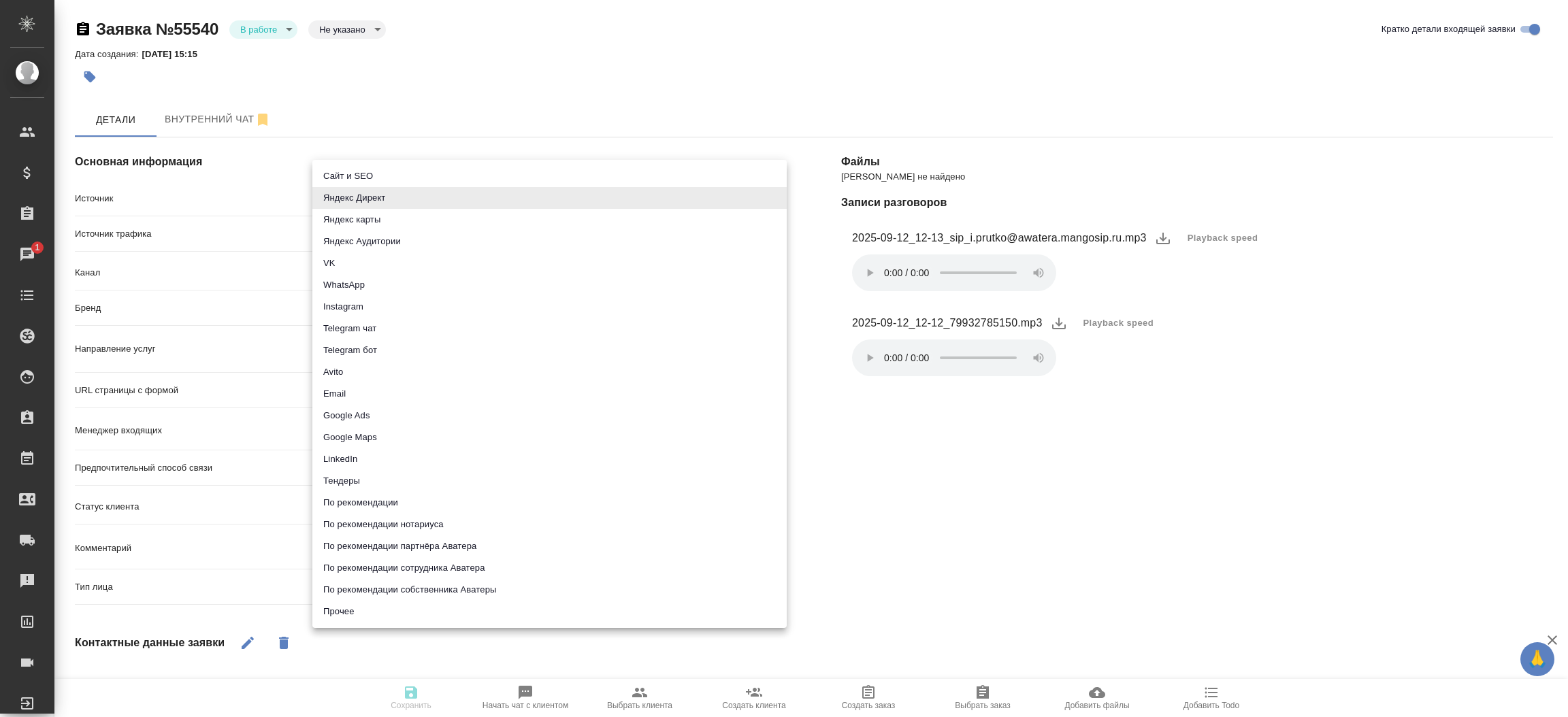
click at [592, 195] on body "🙏 .cls-1 fill:#fff; AWATERA Прутько Ирина i.prutko Клиенты Спецификации Заказы …" at bounding box center [784, 358] width 1568 height 717
click at [592, 174] on li "Сайт и SEO" at bounding box center [549, 176] width 474 height 22
type input "seo"
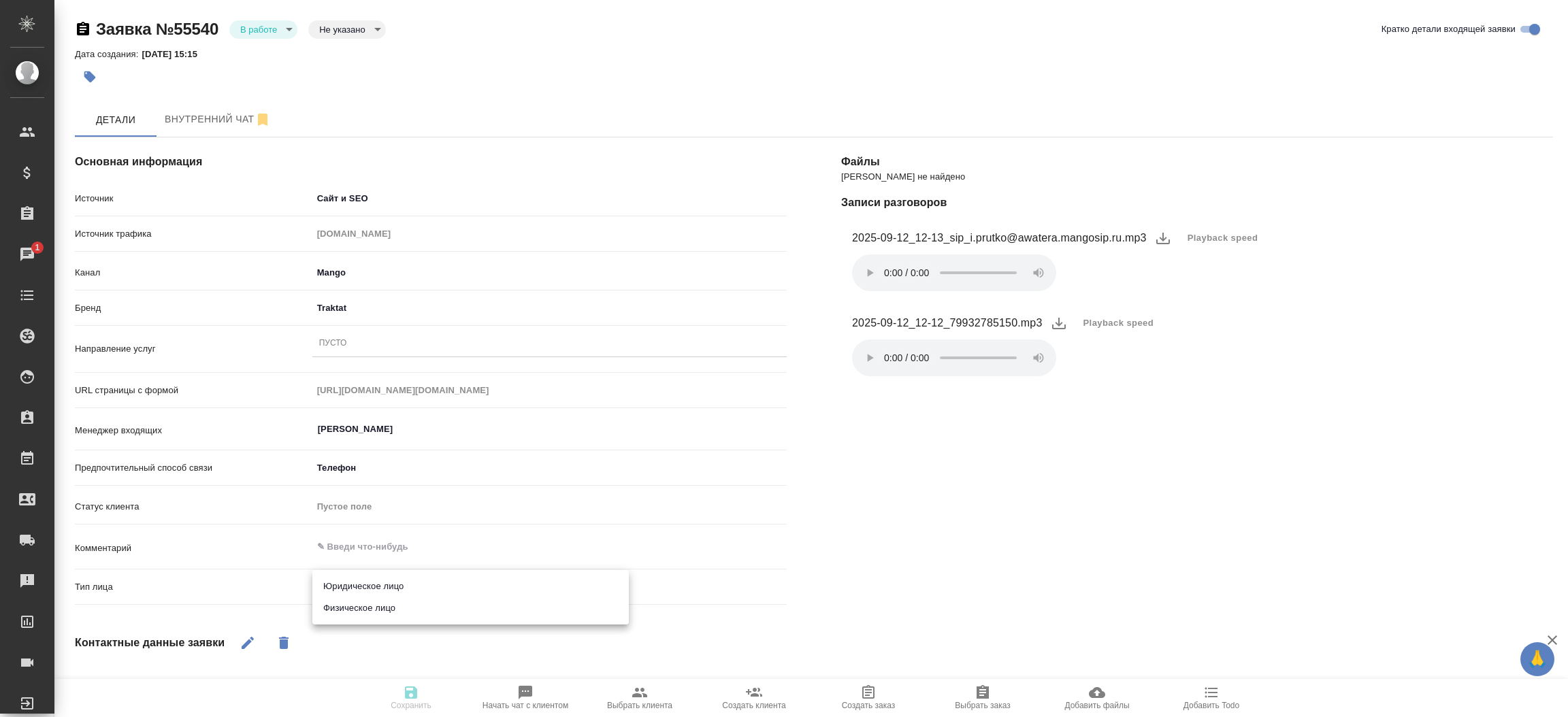
click at [374, 586] on body "🙏 .cls-1 fill:#fff; AWATERA Прутько Ирина i.prutko Клиенты Спецификации Заказы …" at bounding box center [784, 358] width 1568 height 717
click at [368, 608] on li "Физическое лицо" at bounding box center [470, 608] width 317 height 22
type textarea "x"
type input "private"
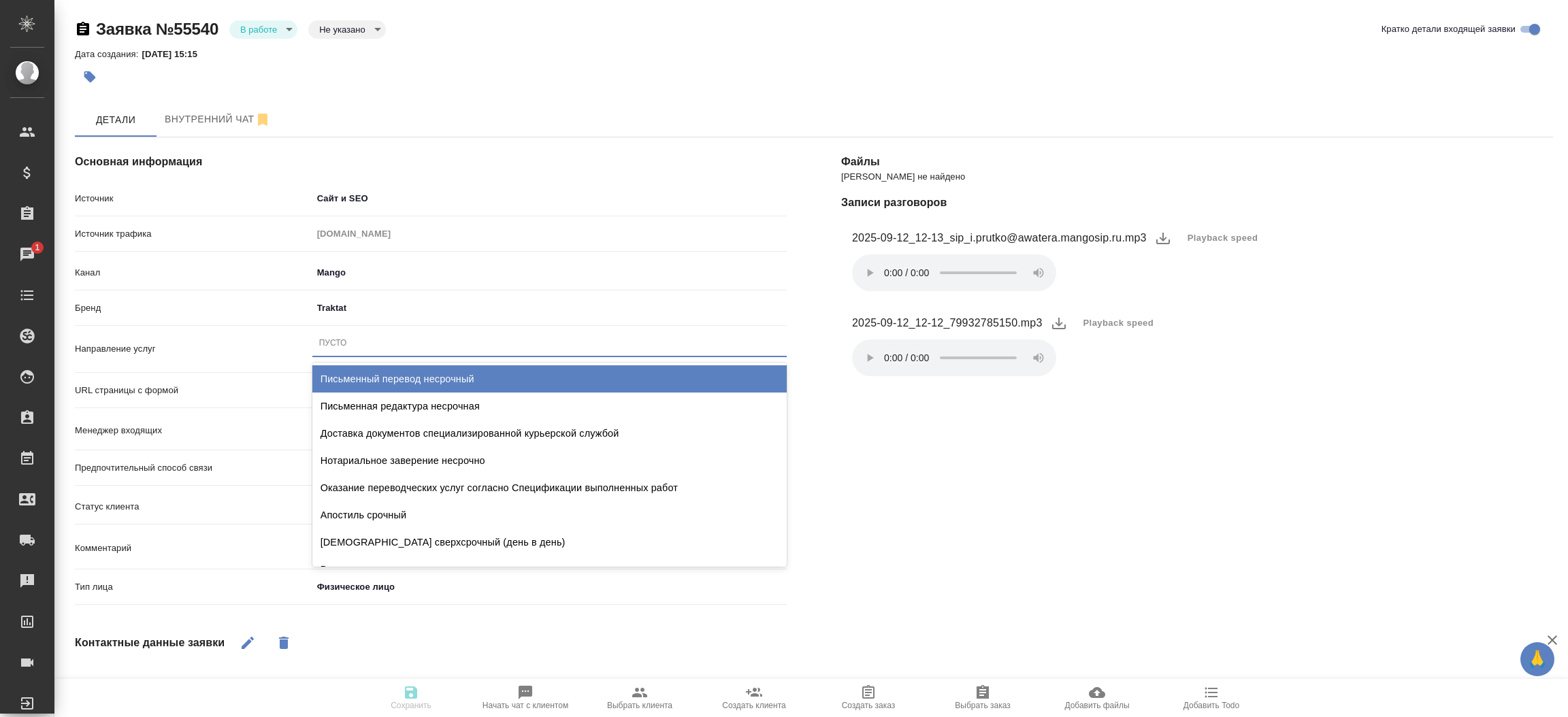
click at [349, 346] on div "Пусто" at bounding box center [549, 342] width 474 height 20
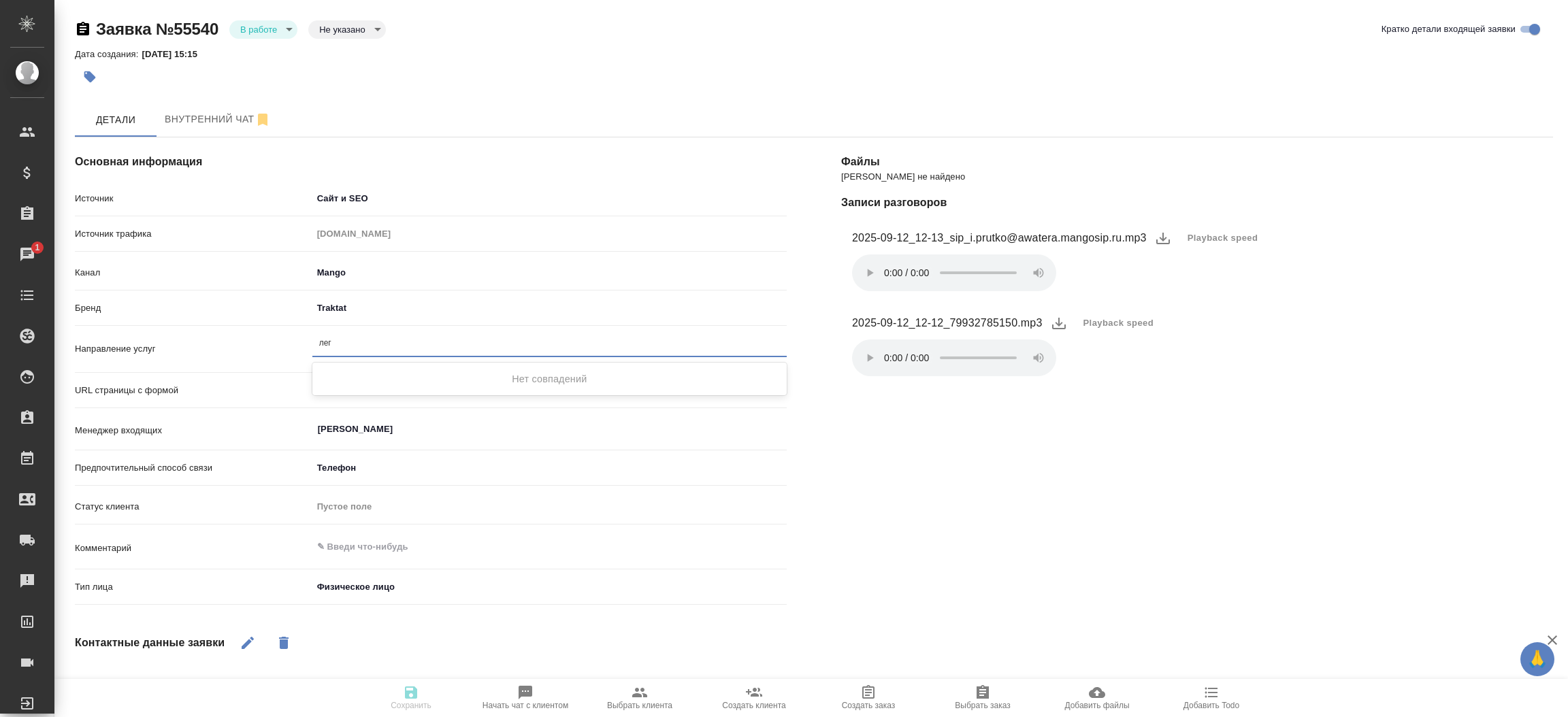
type input "лега"
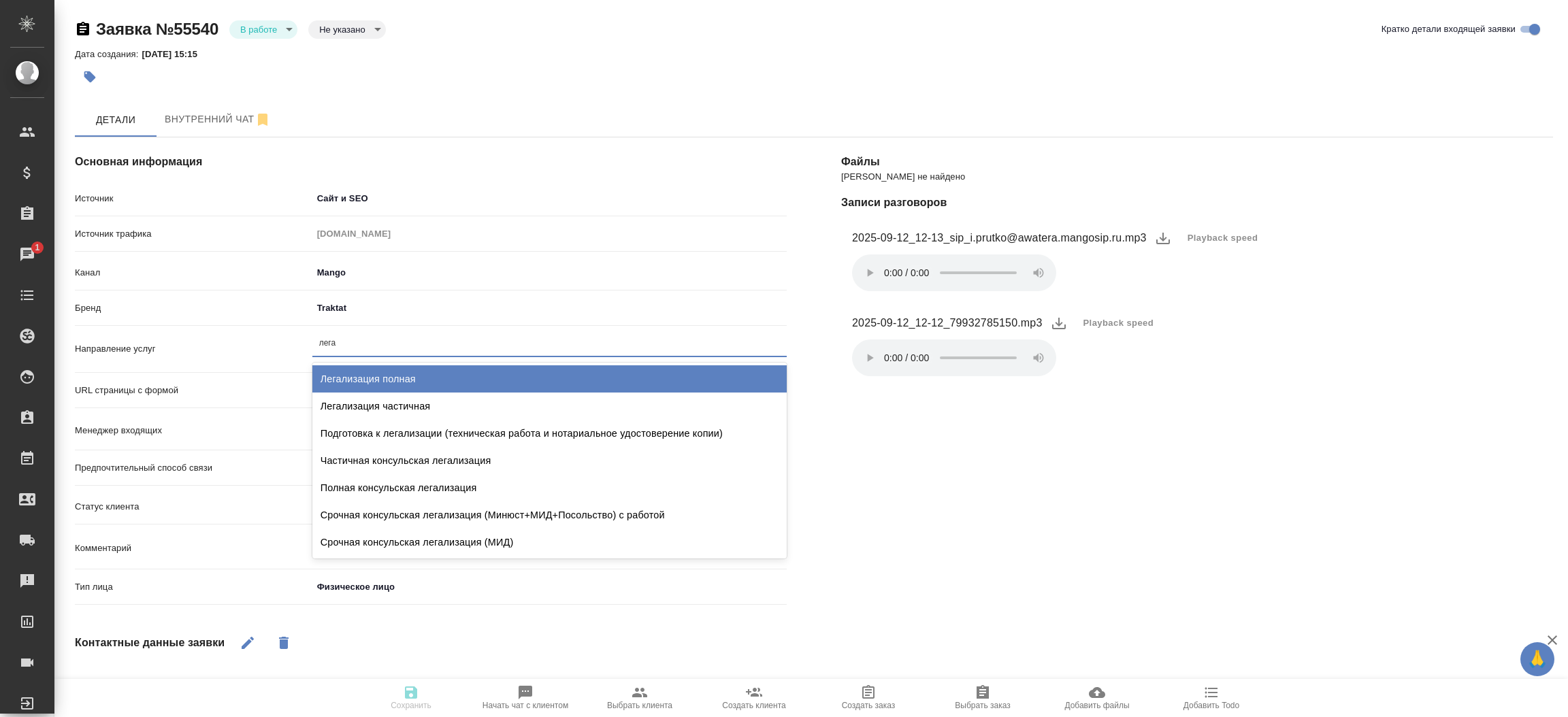
click at [372, 380] on div "Легализация полная" at bounding box center [549, 378] width 474 height 27
type textarea "x"
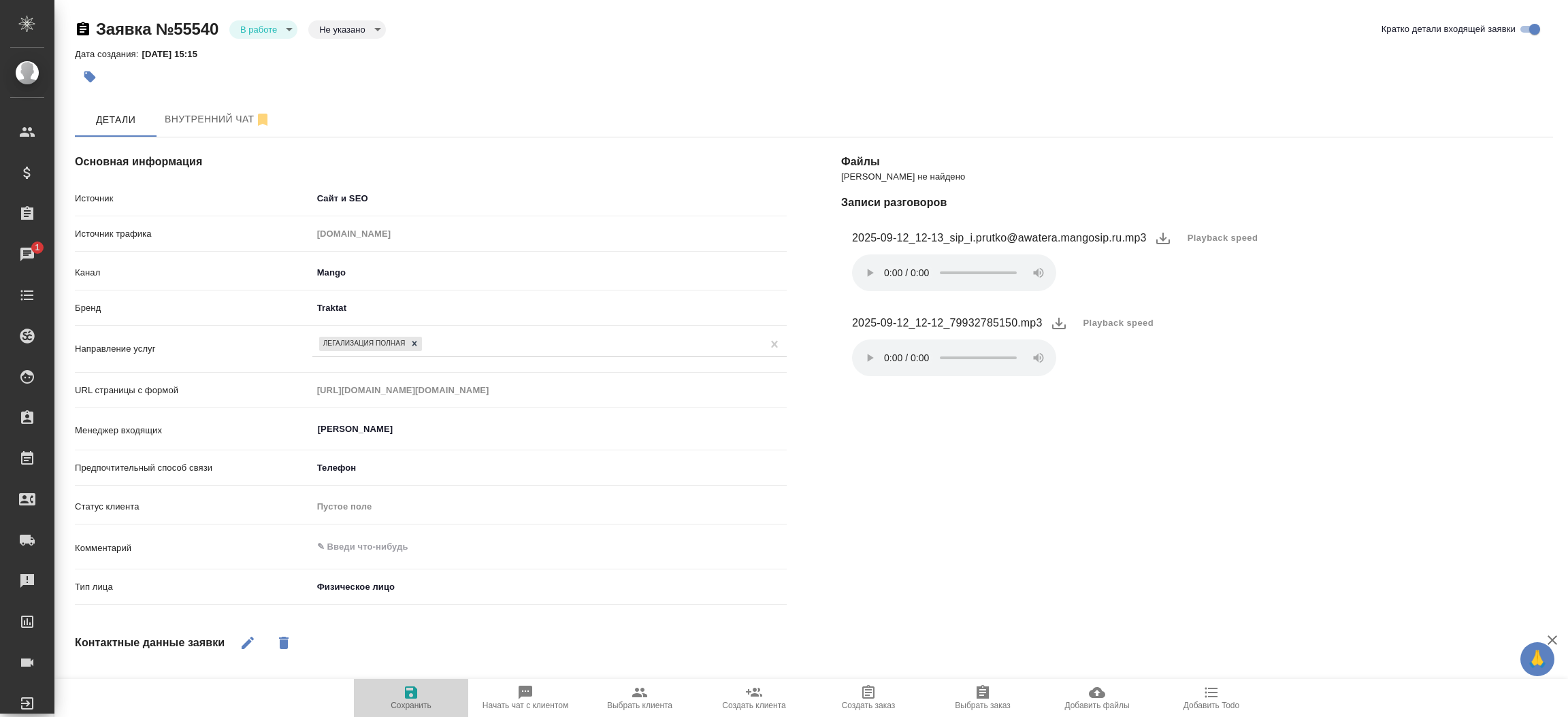
click icon "button"
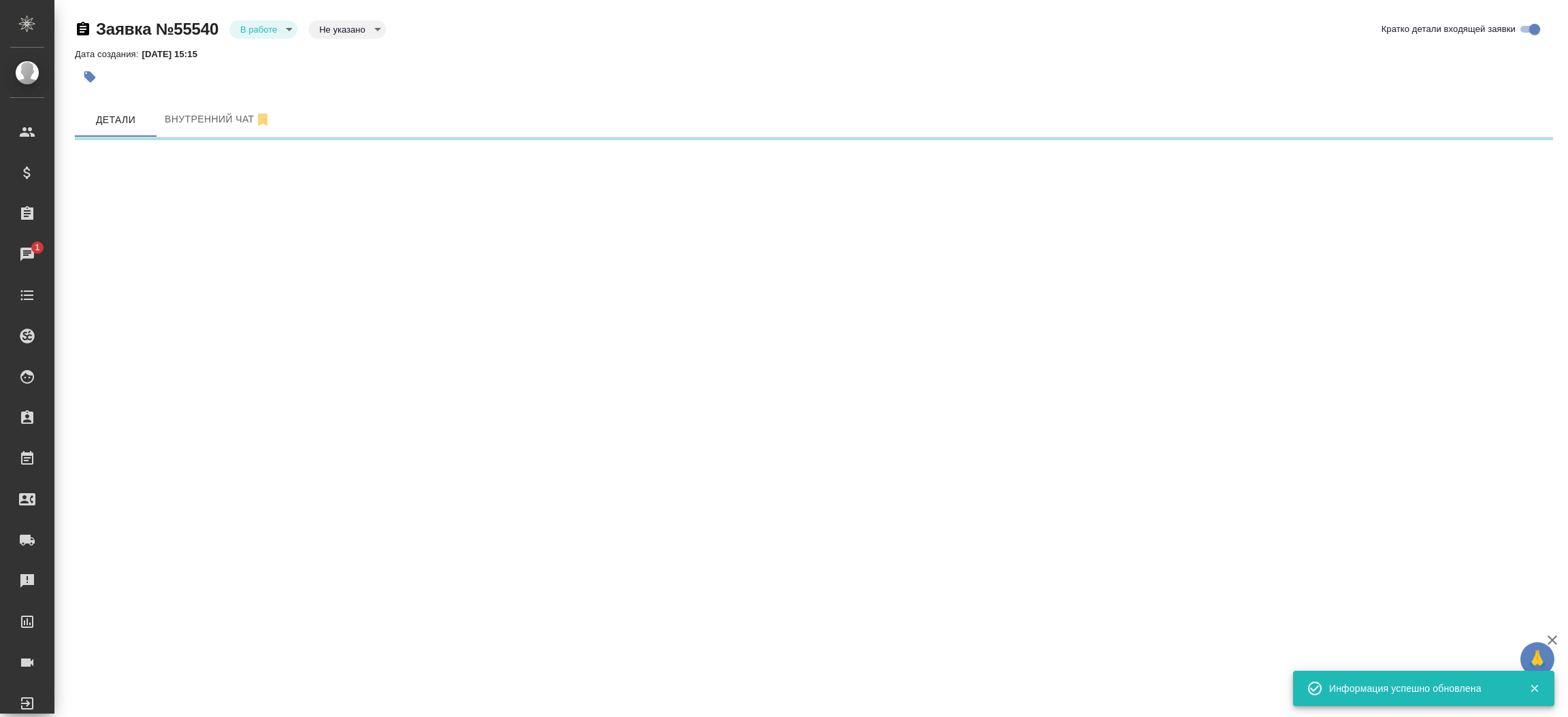
select select "RU"
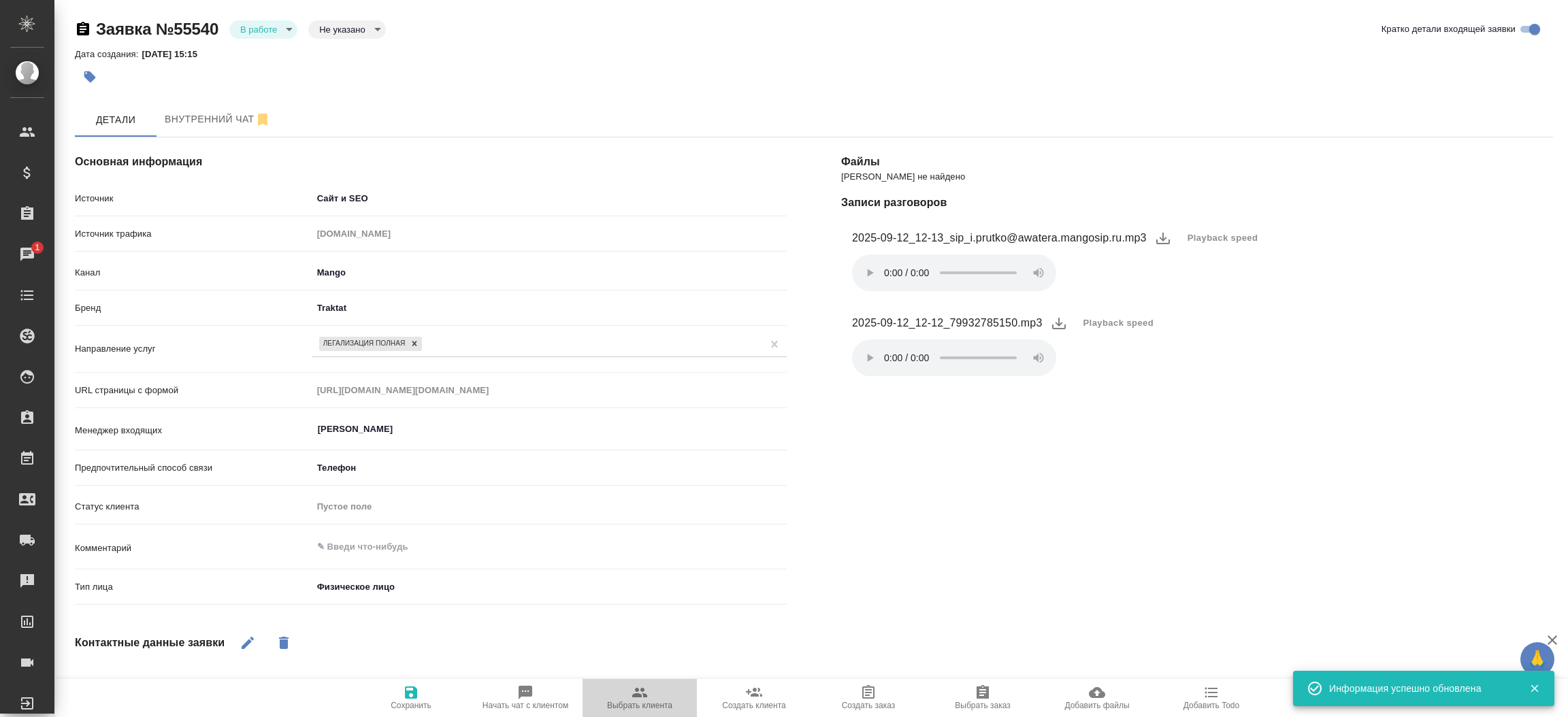
click span "Выбрать клиента"
type textarea "x"
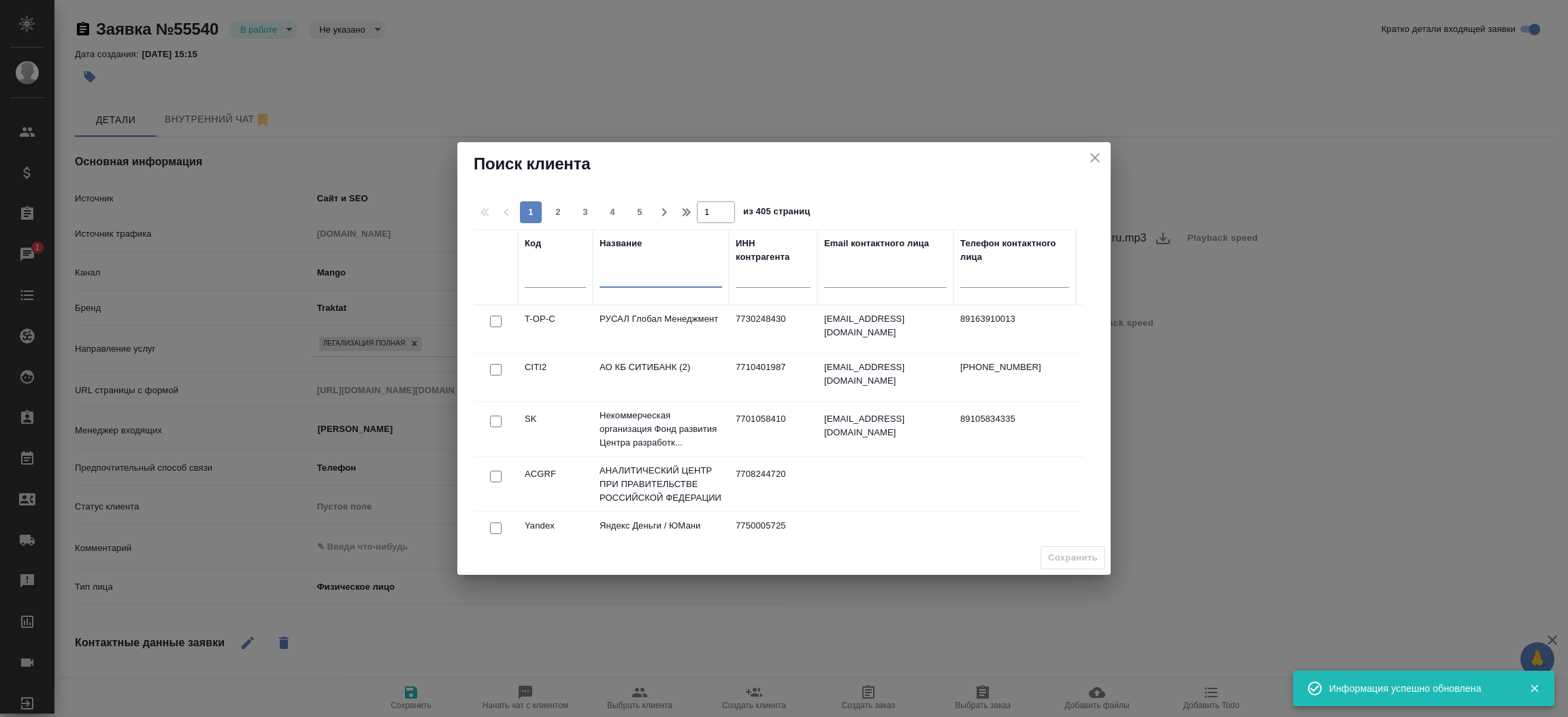
click input "text"
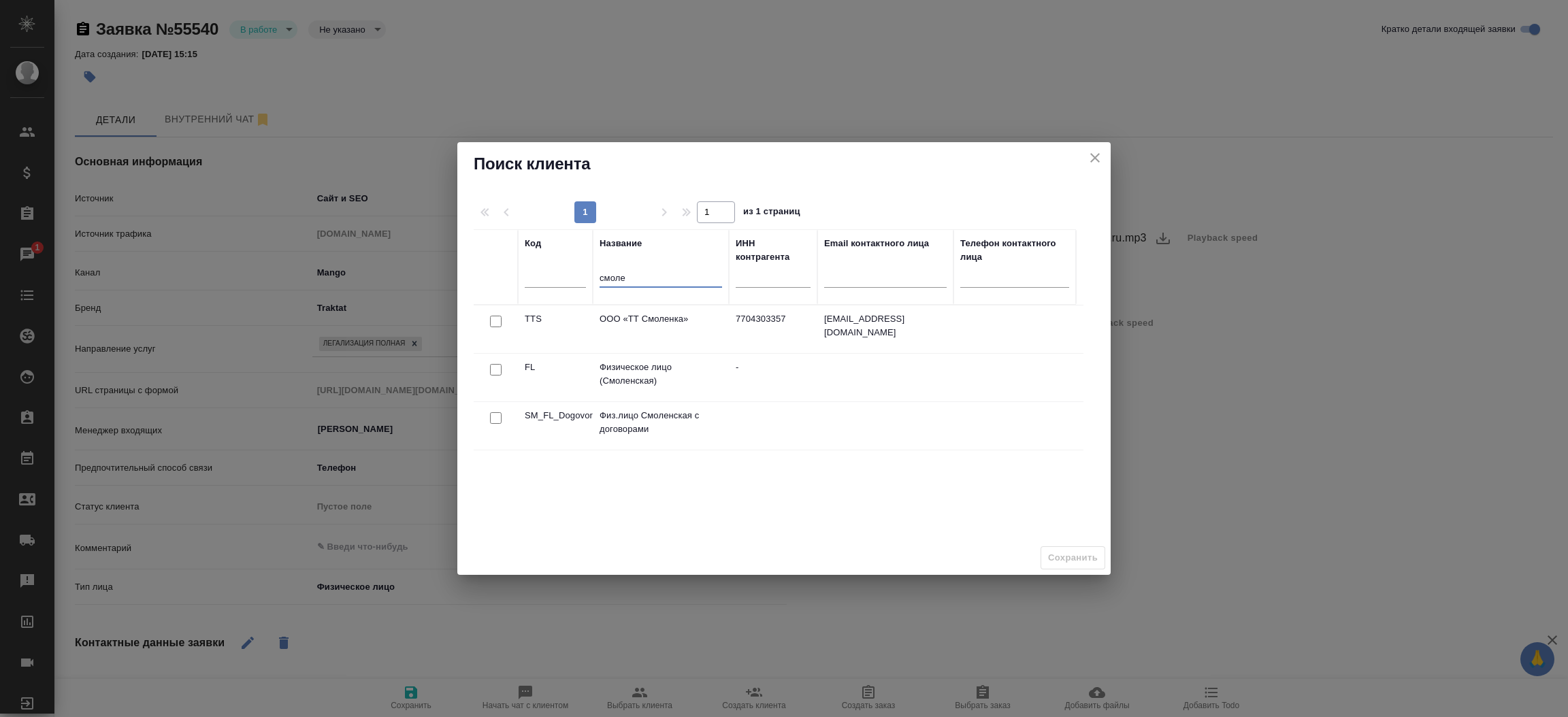
type input "смоле"
click input "checkbox"
checkbox input "true"
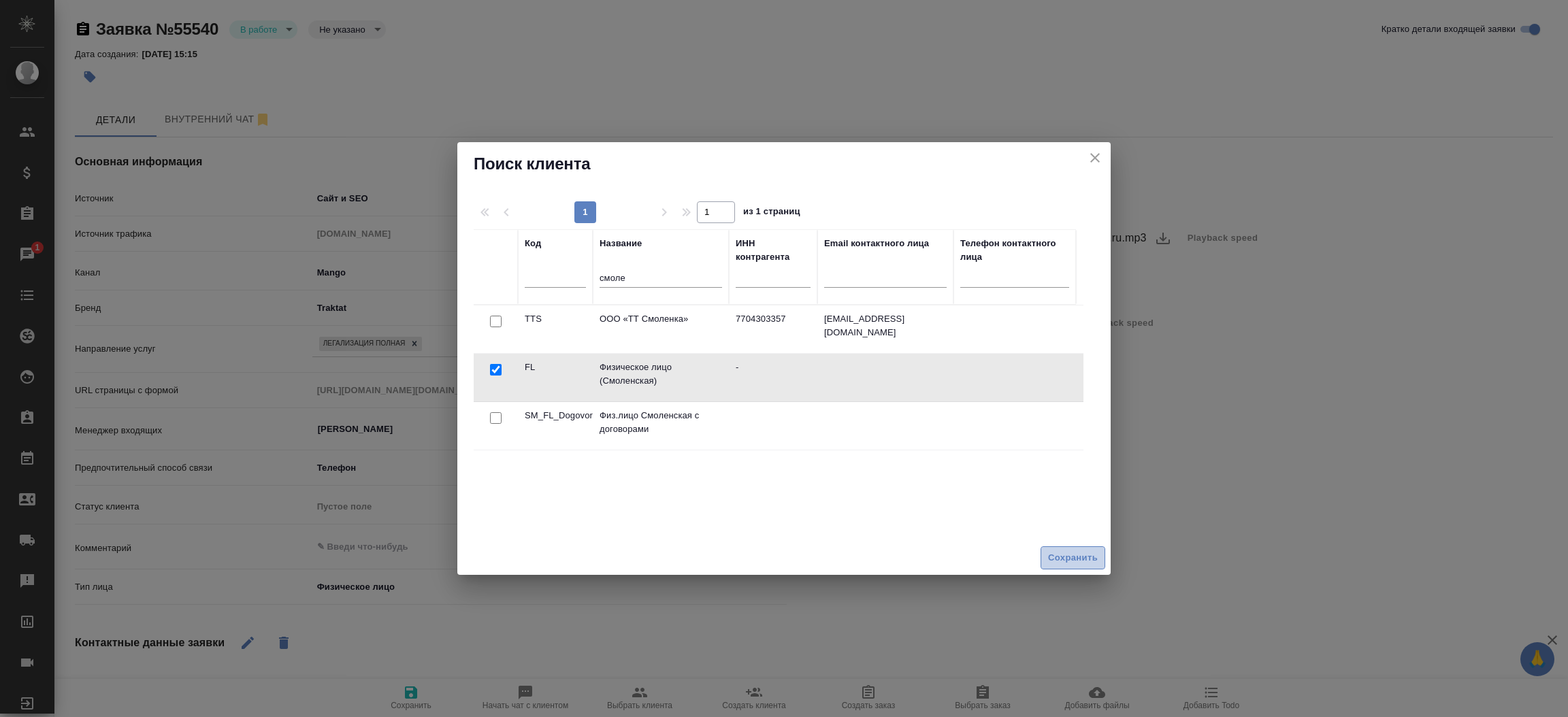
click span "Сохранить"
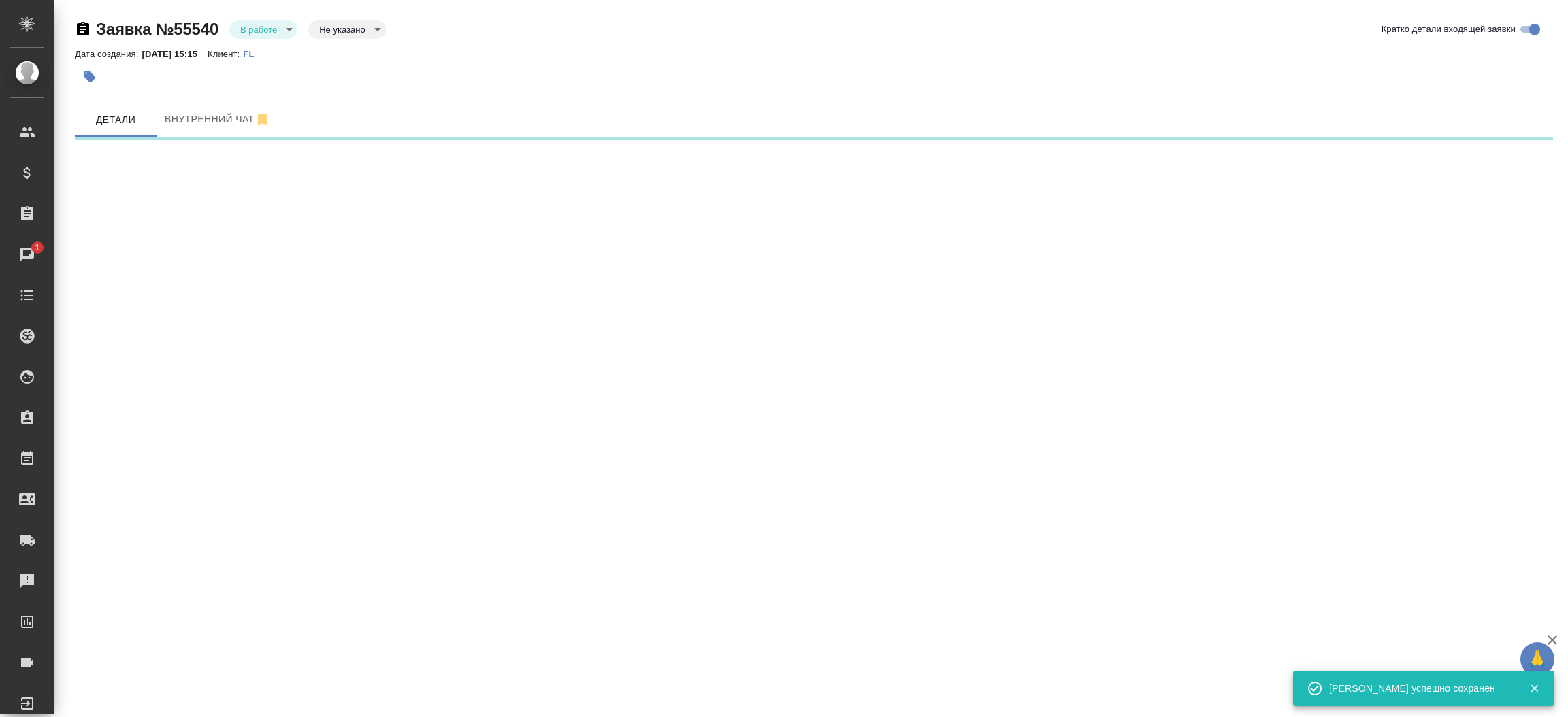
select select "RU"
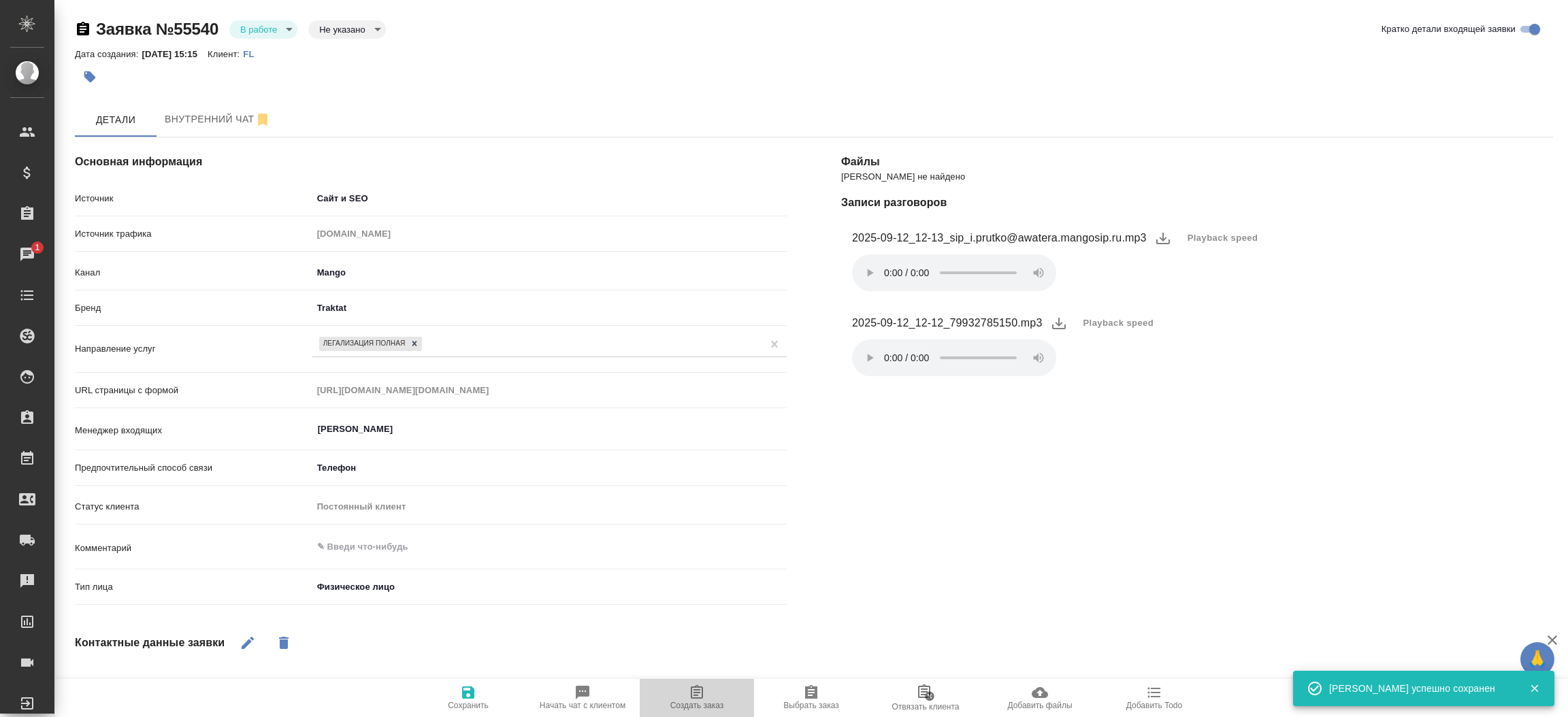
click span "Создать заказ"
type textarea "x"
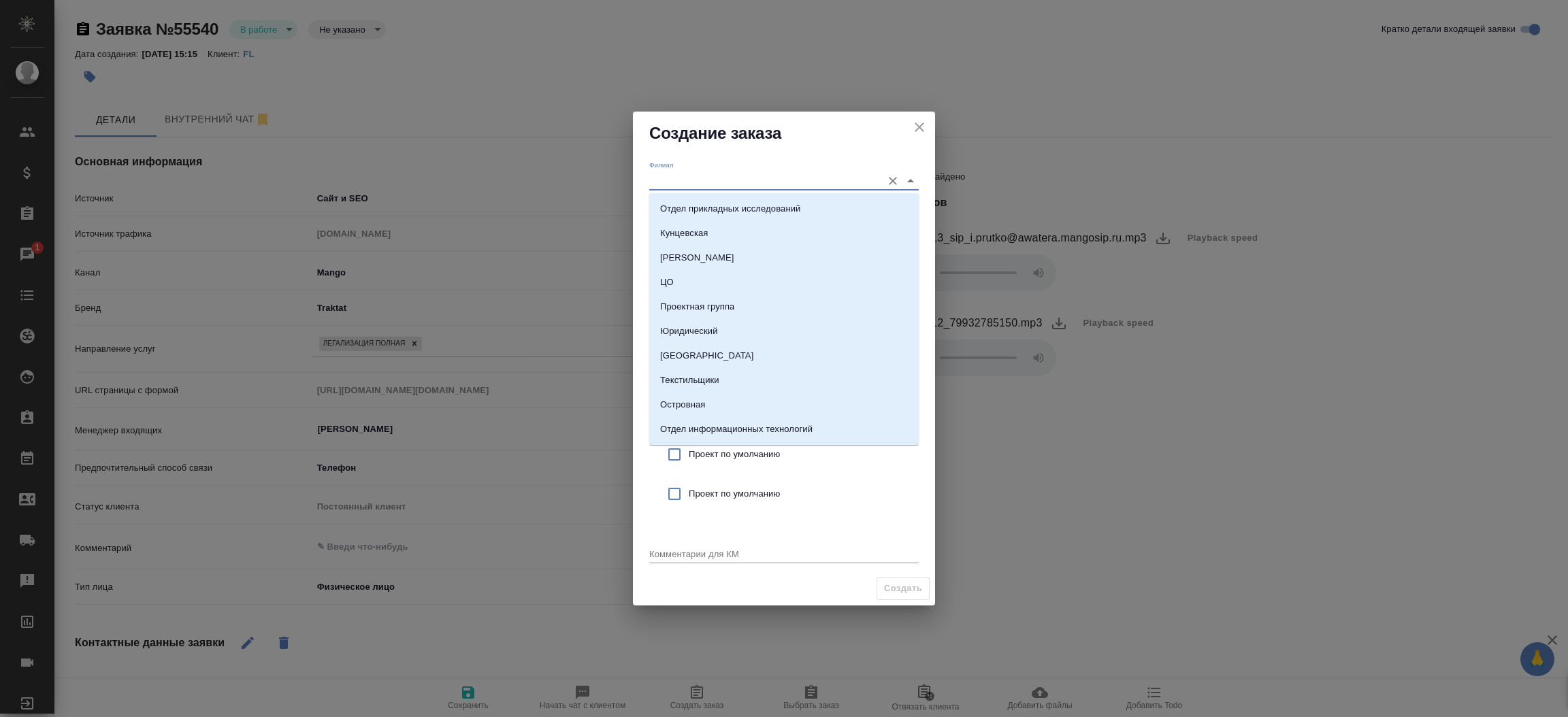
click input "Филиал"
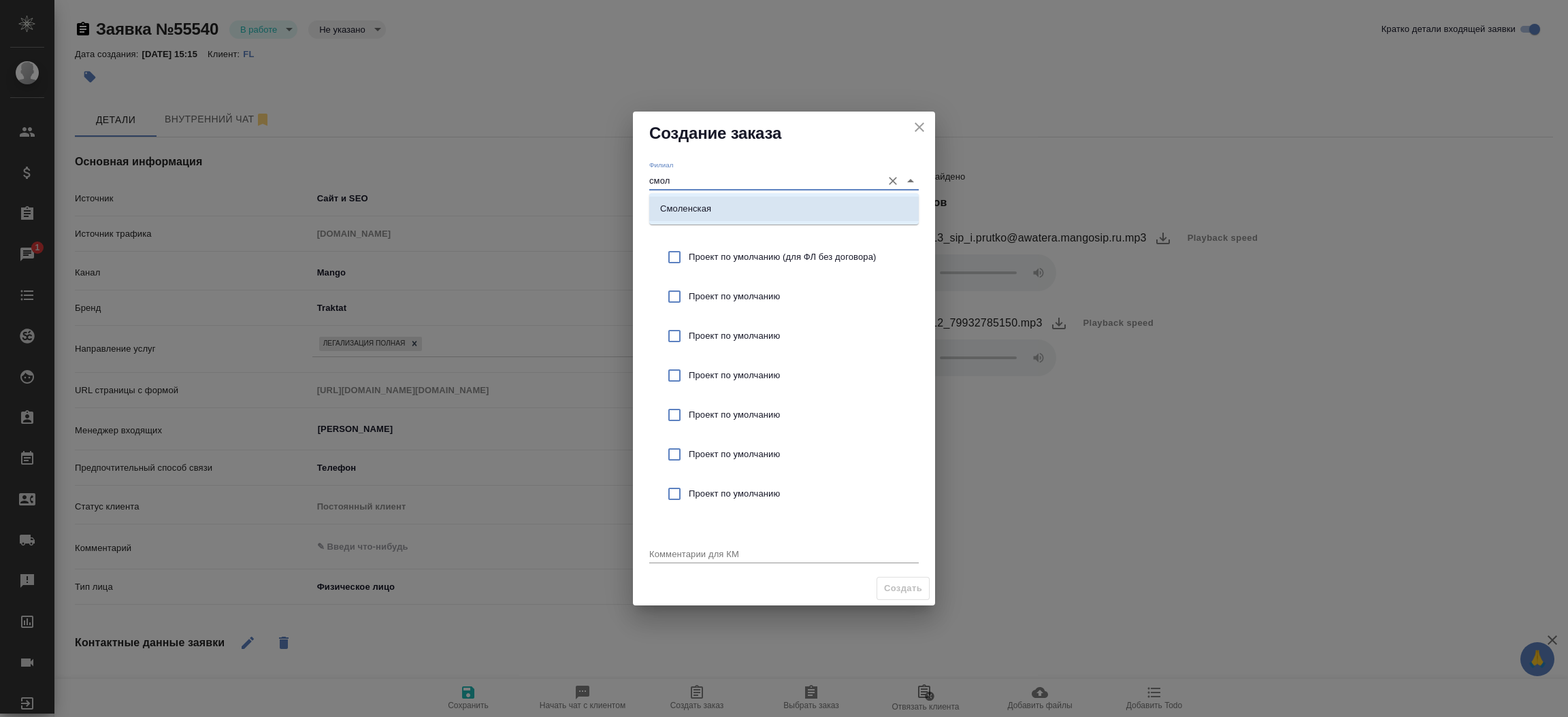
click p "Смоленская"
type input "Смоленская"
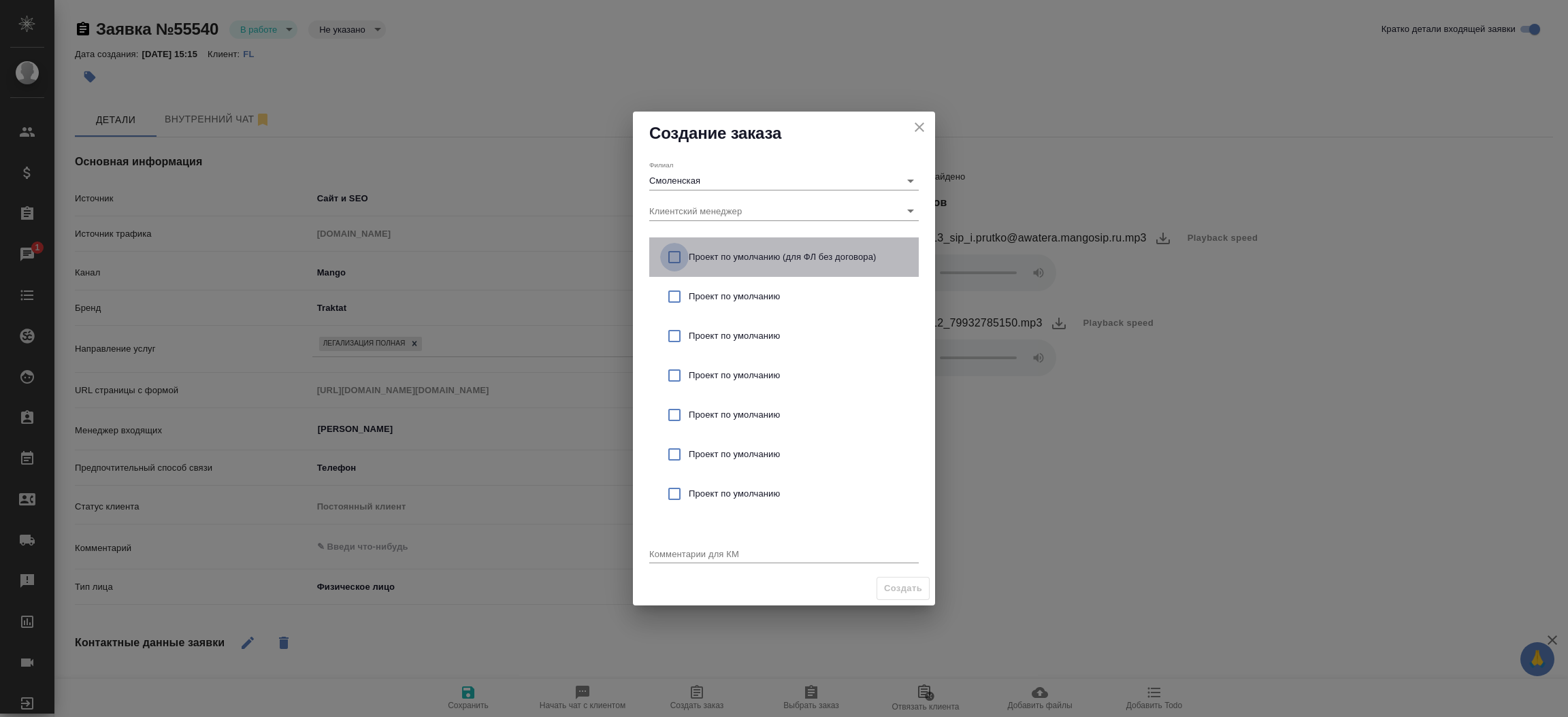
click input "checkbox"
checkbox input "true"
click textarea
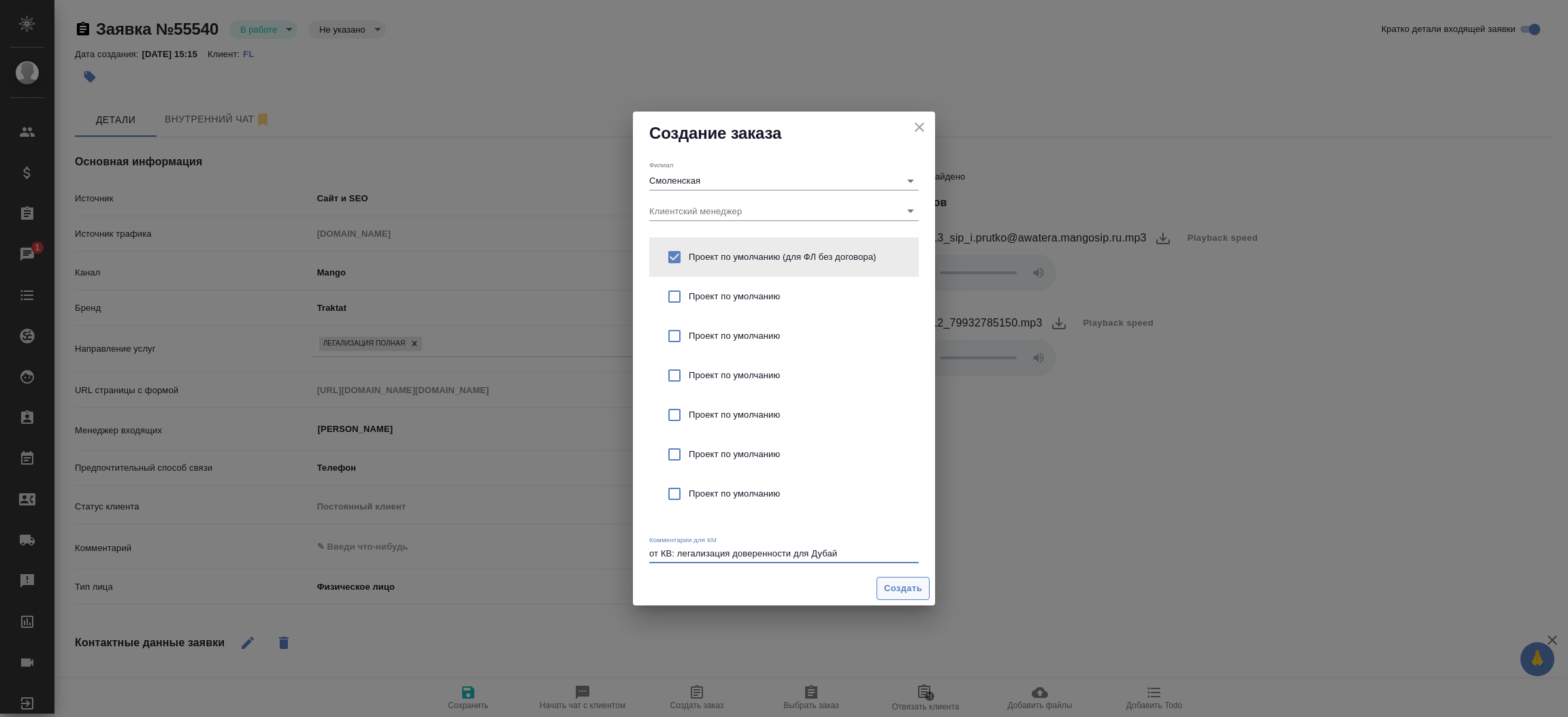
type textarea "от КВ: легализация доверенности для Дубай"
click span "Создать"
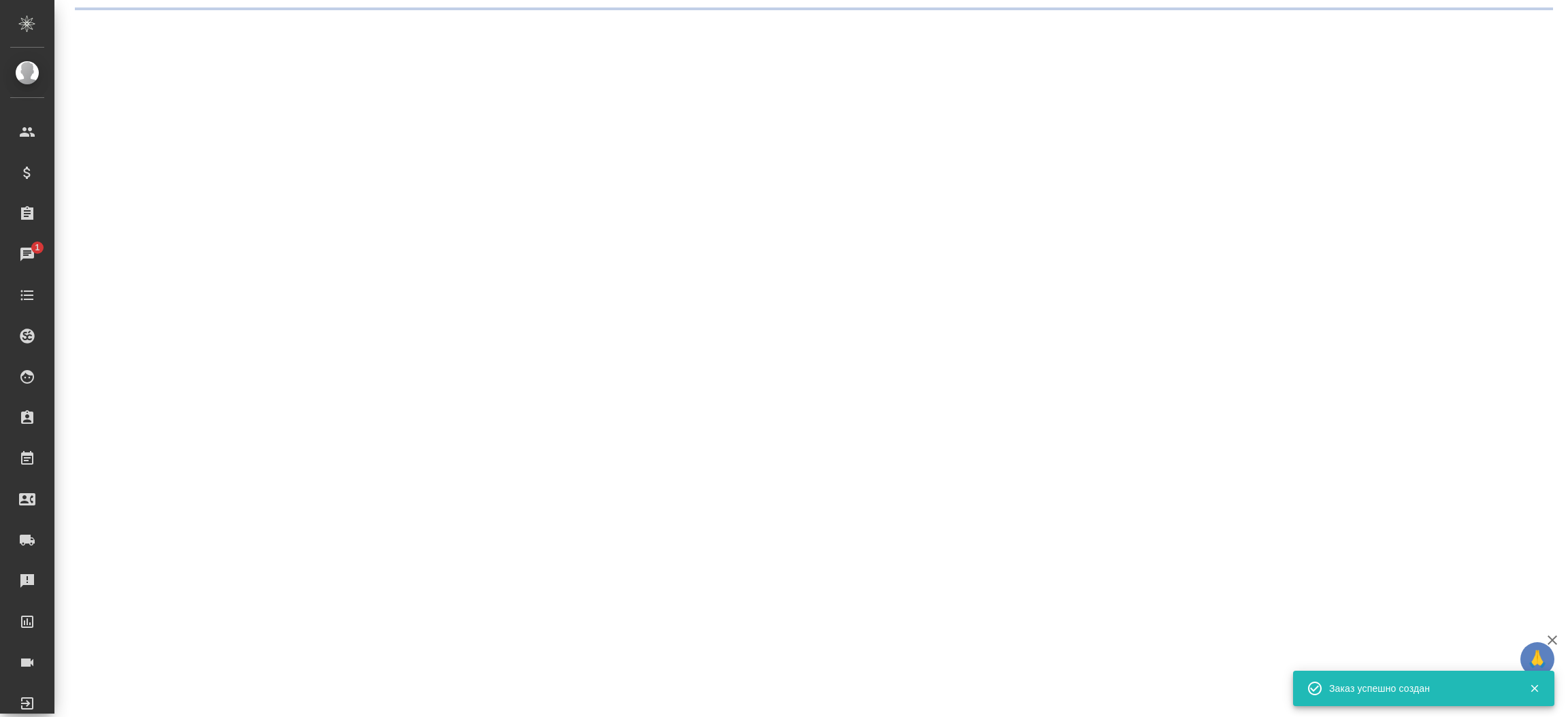
select select "RU"
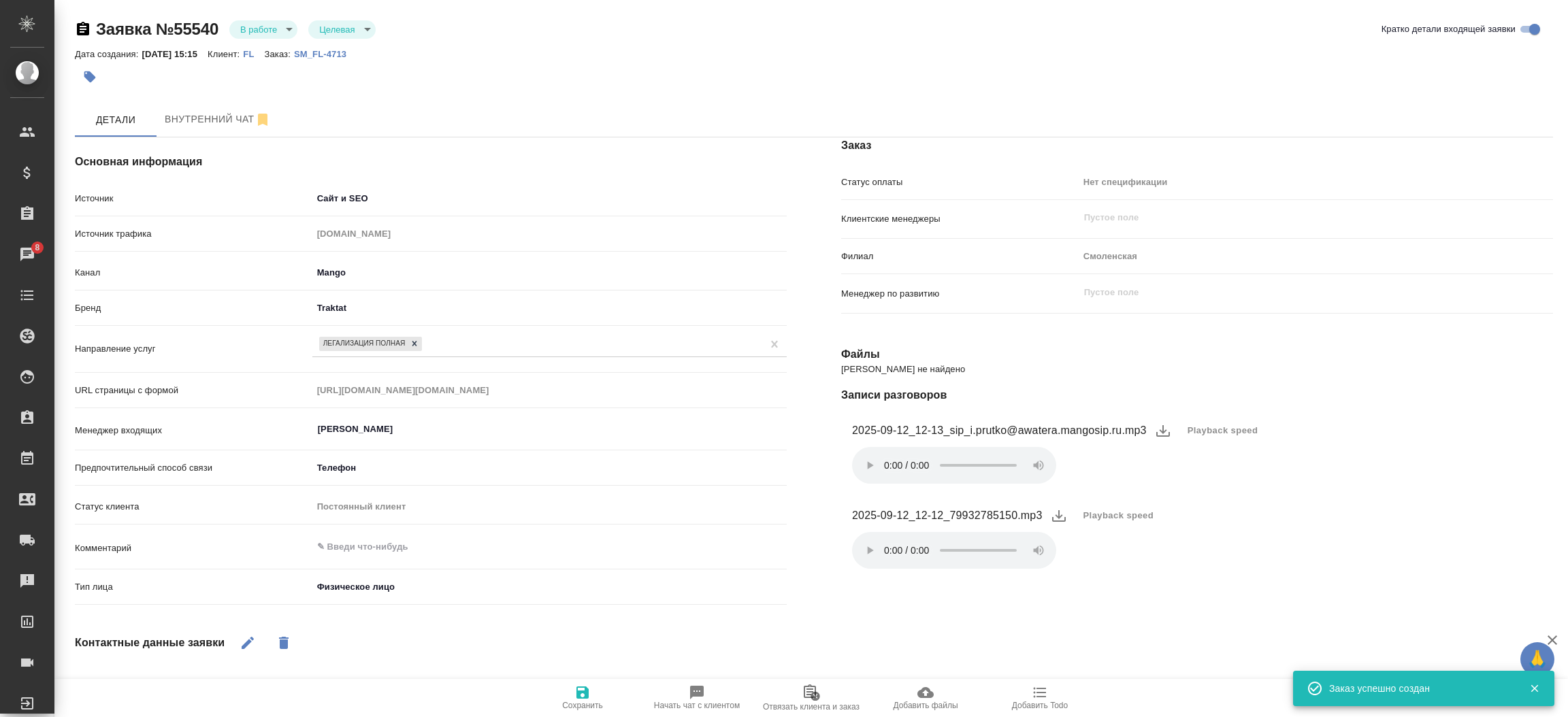
type textarea "x"
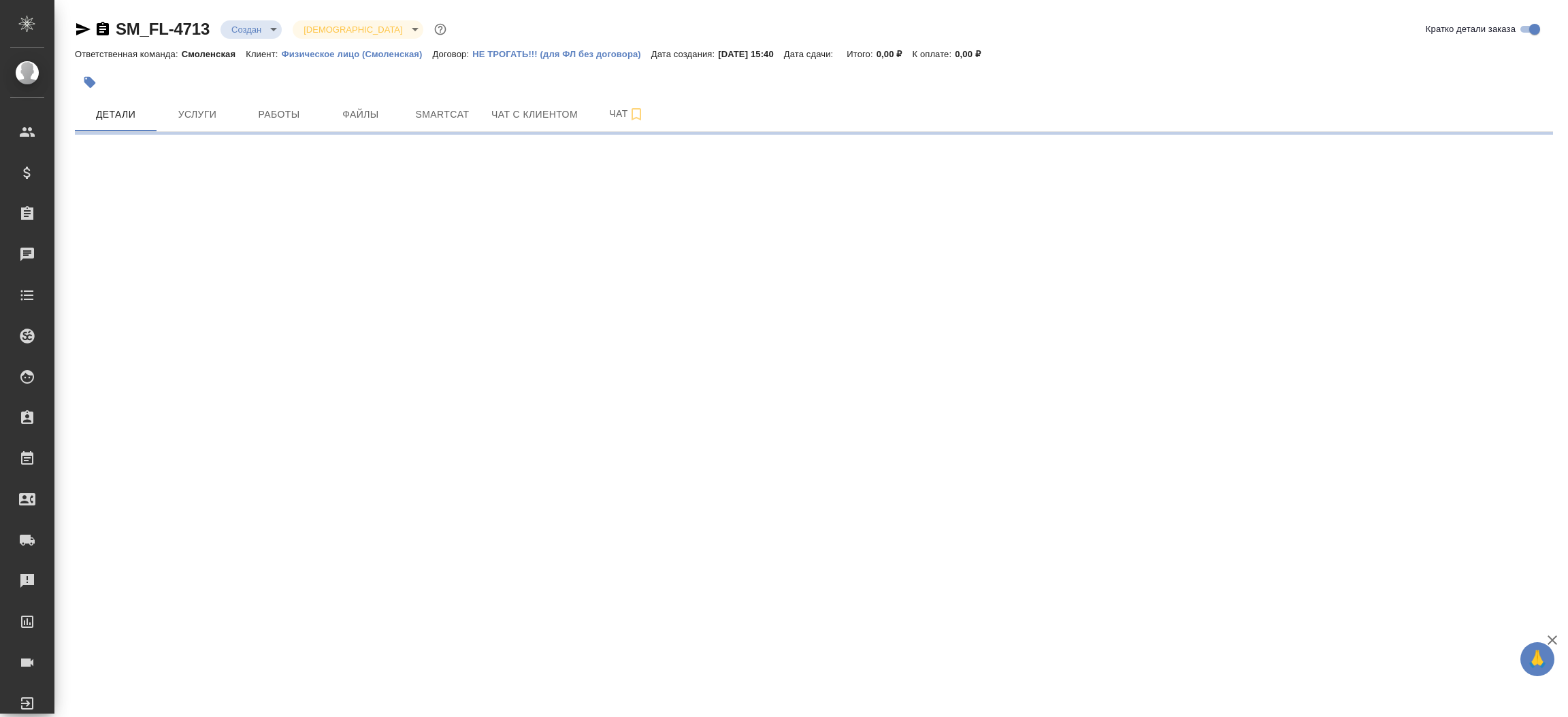
select select "RU"
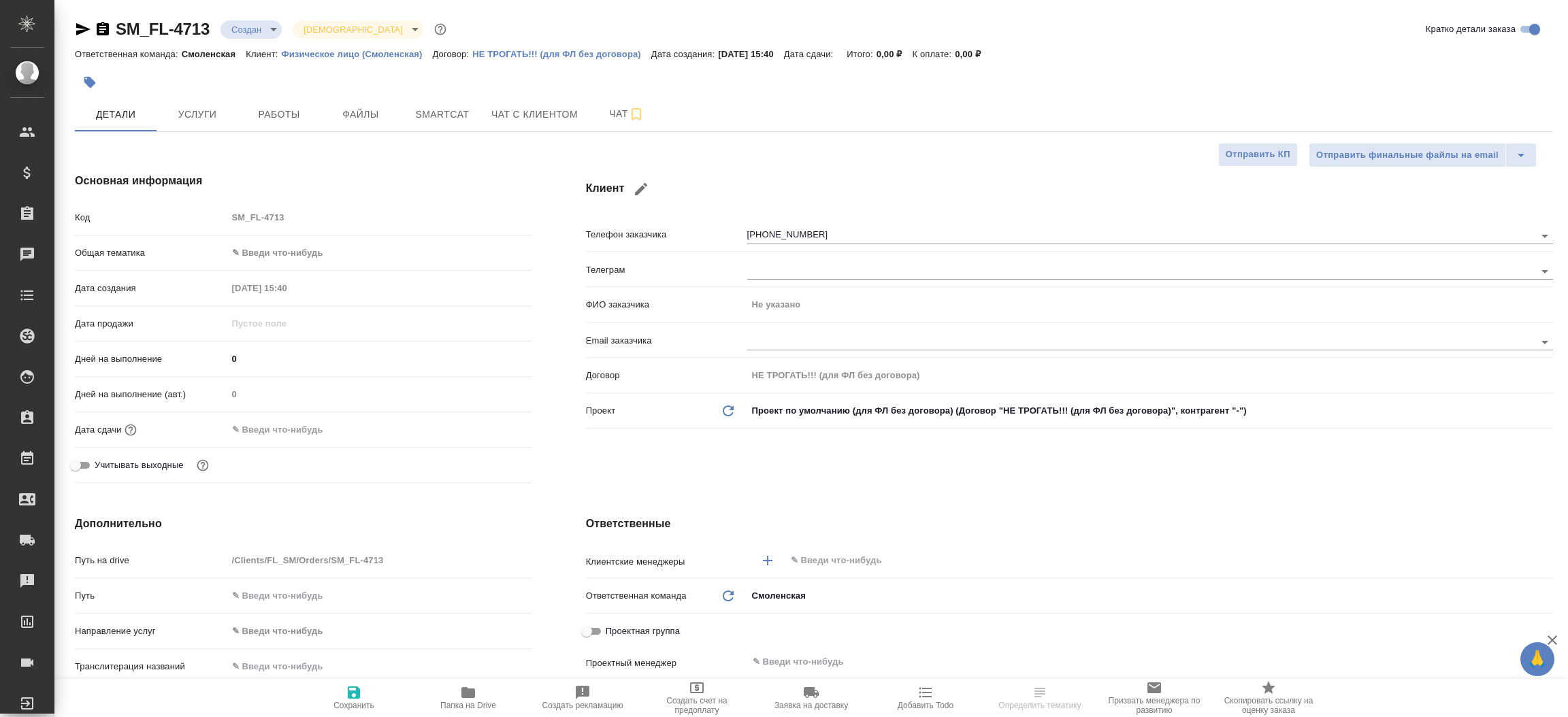
type textarea "x"
click at [643, 189] on icon "button" at bounding box center [641, 189] width 12 height 12
type input "[PHONE_NUMBER]"
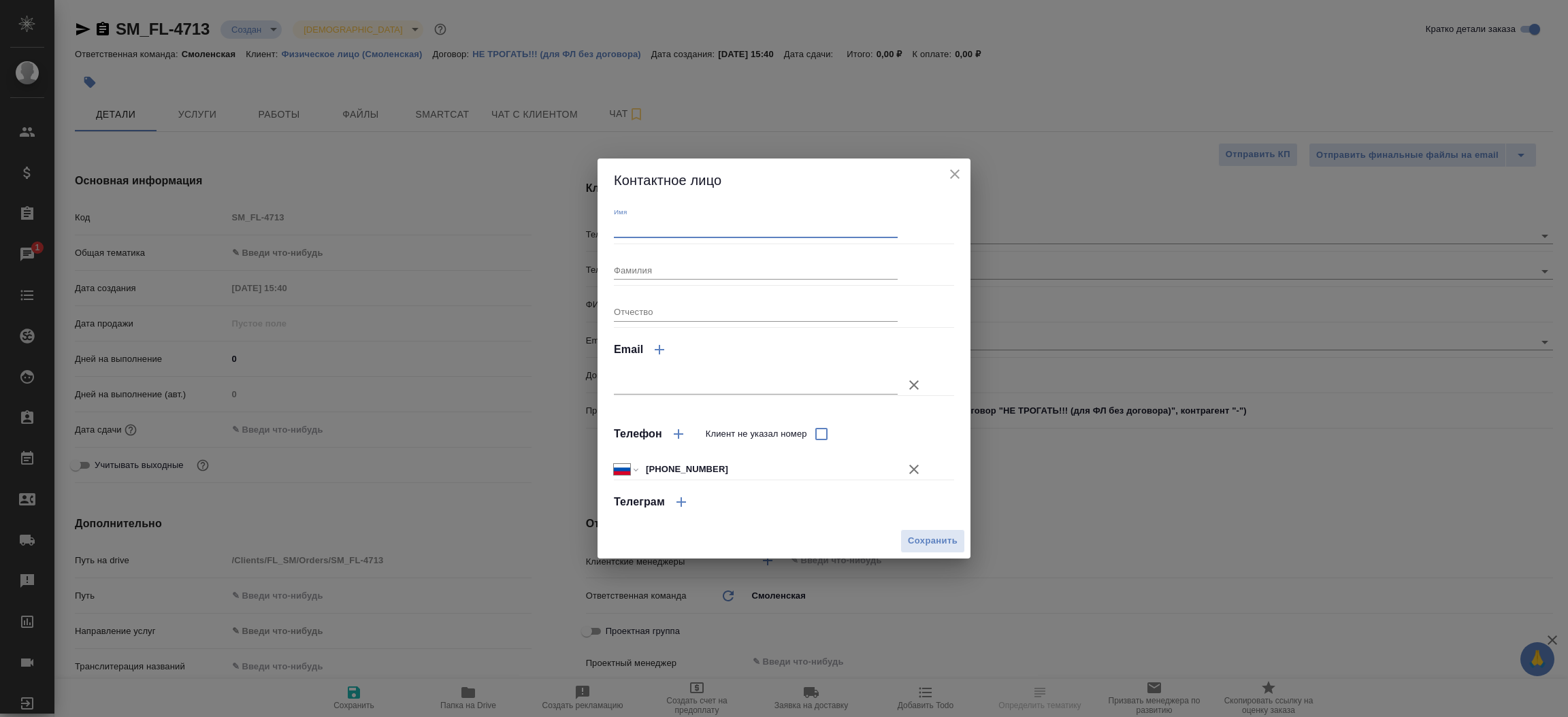
click at [723, 238] on input "Имя" at bounding box center [756, 228] width 284 height 19
type input "Аиса"
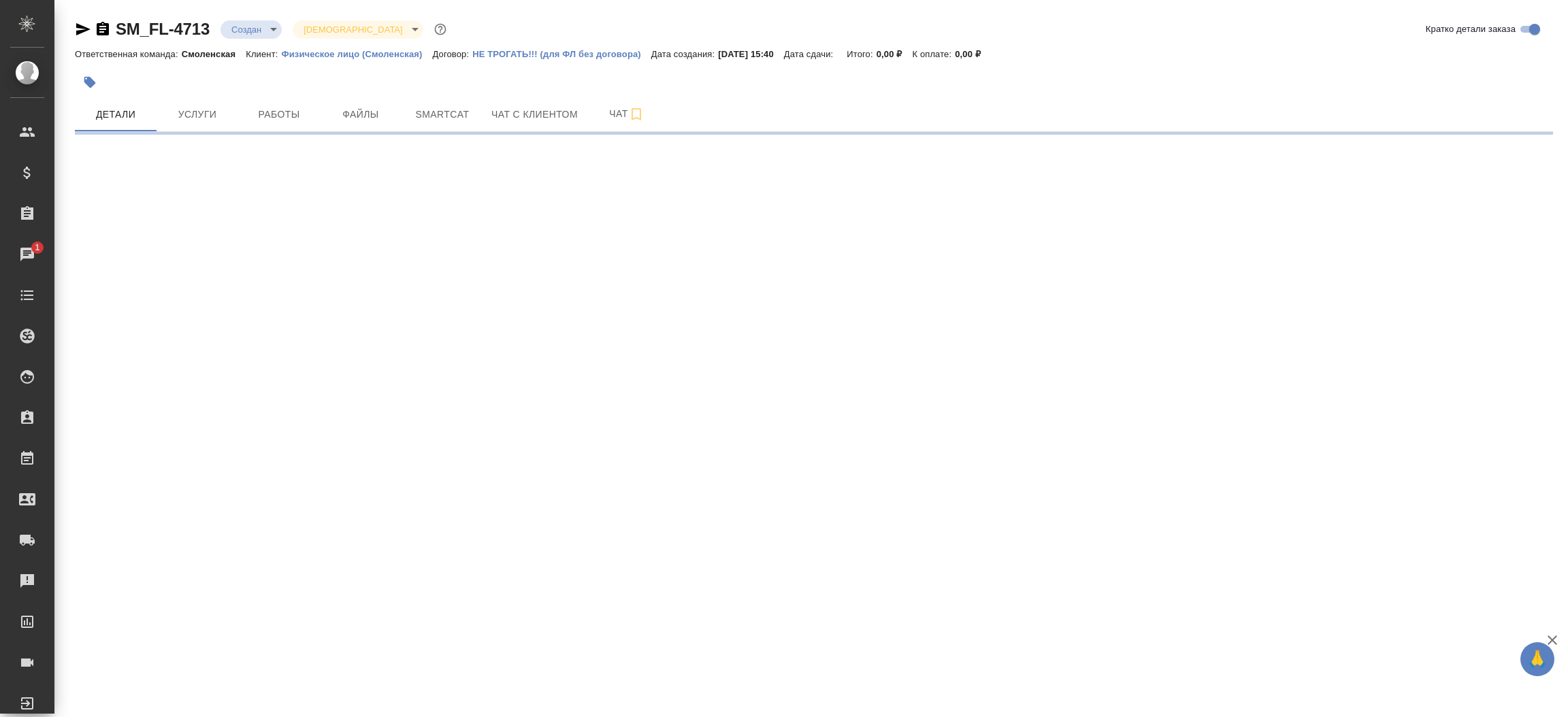
click at [920, 539] on div ".cls-1 fill:#fff; AWATERA [PERSON_NAME]prutko Клиенты Спецификации Заказы 1 Чат…" at bounding box center [784, 358] width 1568 height 717
select select "RU"
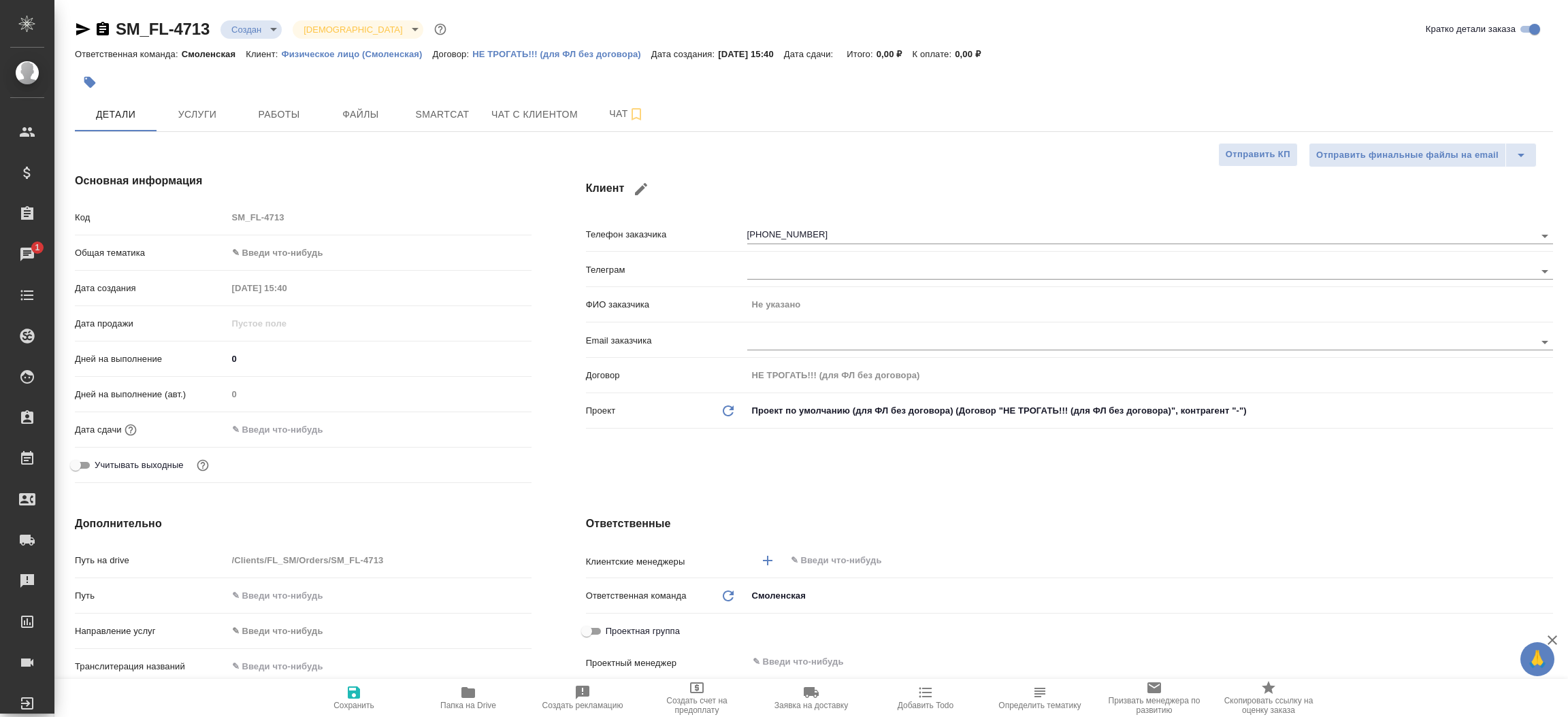
type textarea "x"
click at [646, 183] on icon "button" at bounding box center [641, 189] width 16 height 16
type input "[PHONE_NUMBER]"
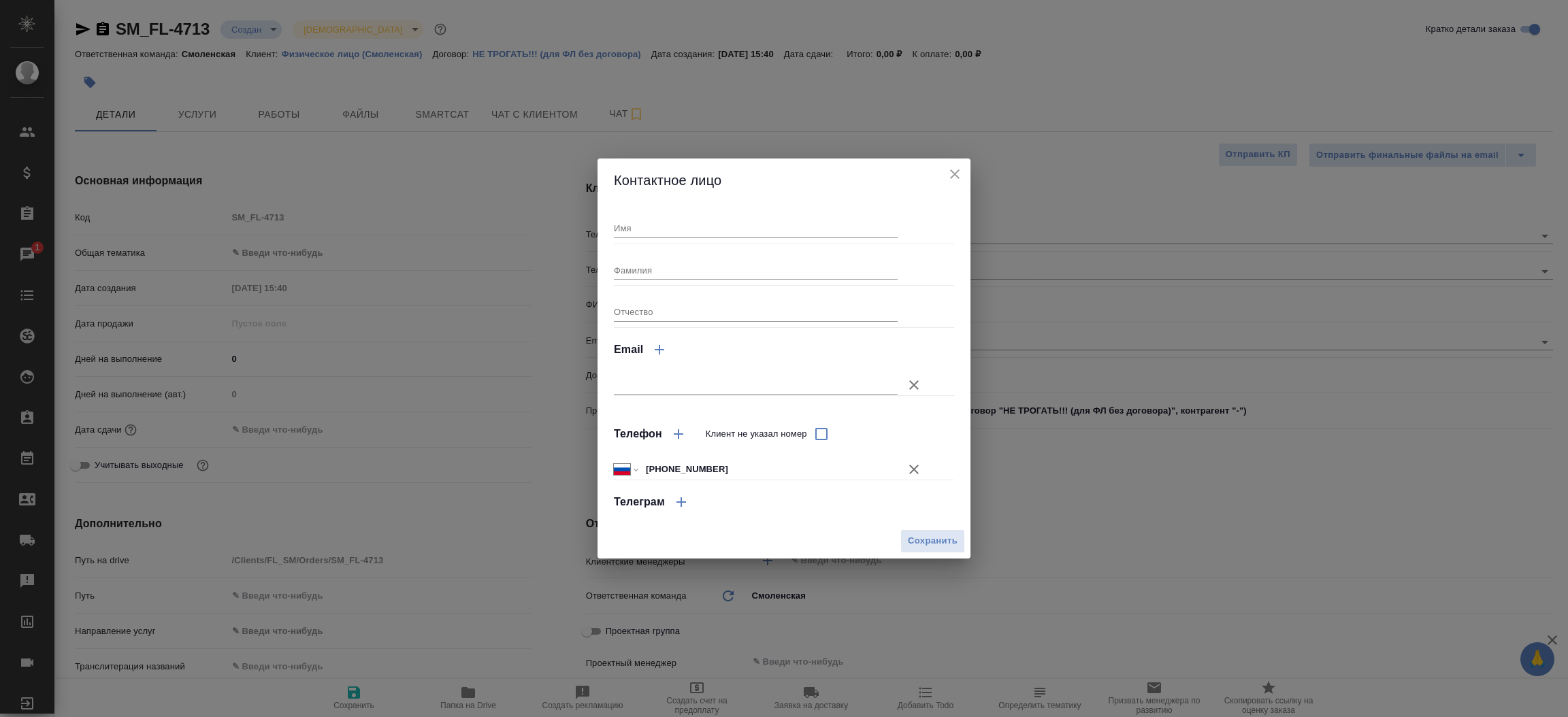
click at [729, 226] on input "Имя" at bounding box center [756, 228] width 284 height 19
type input "Аиса"
click at [925, 549] on button "Сохранить" at bounding box center [932, 541] width 65 height 24
type input "Аиса"
type textarea "x"
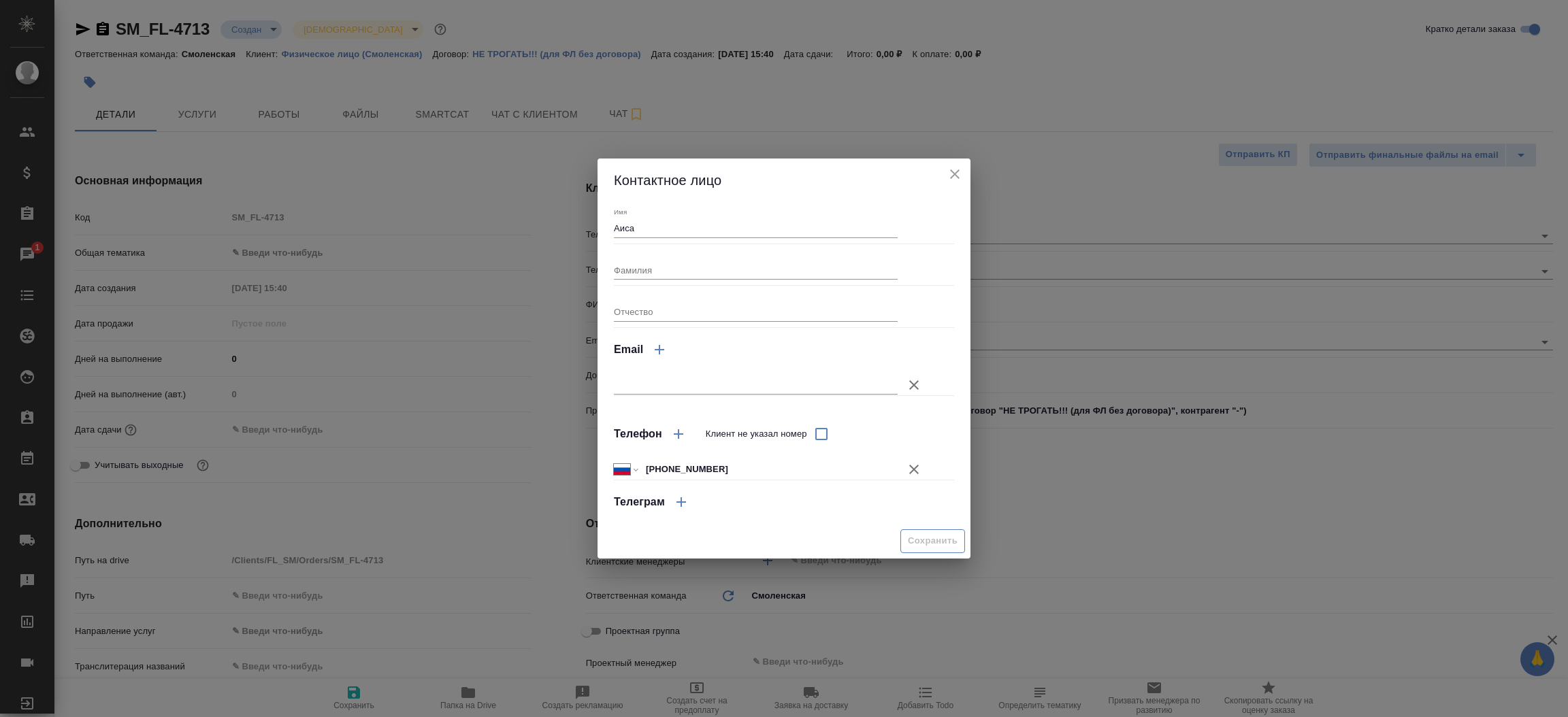
type textarea "x"
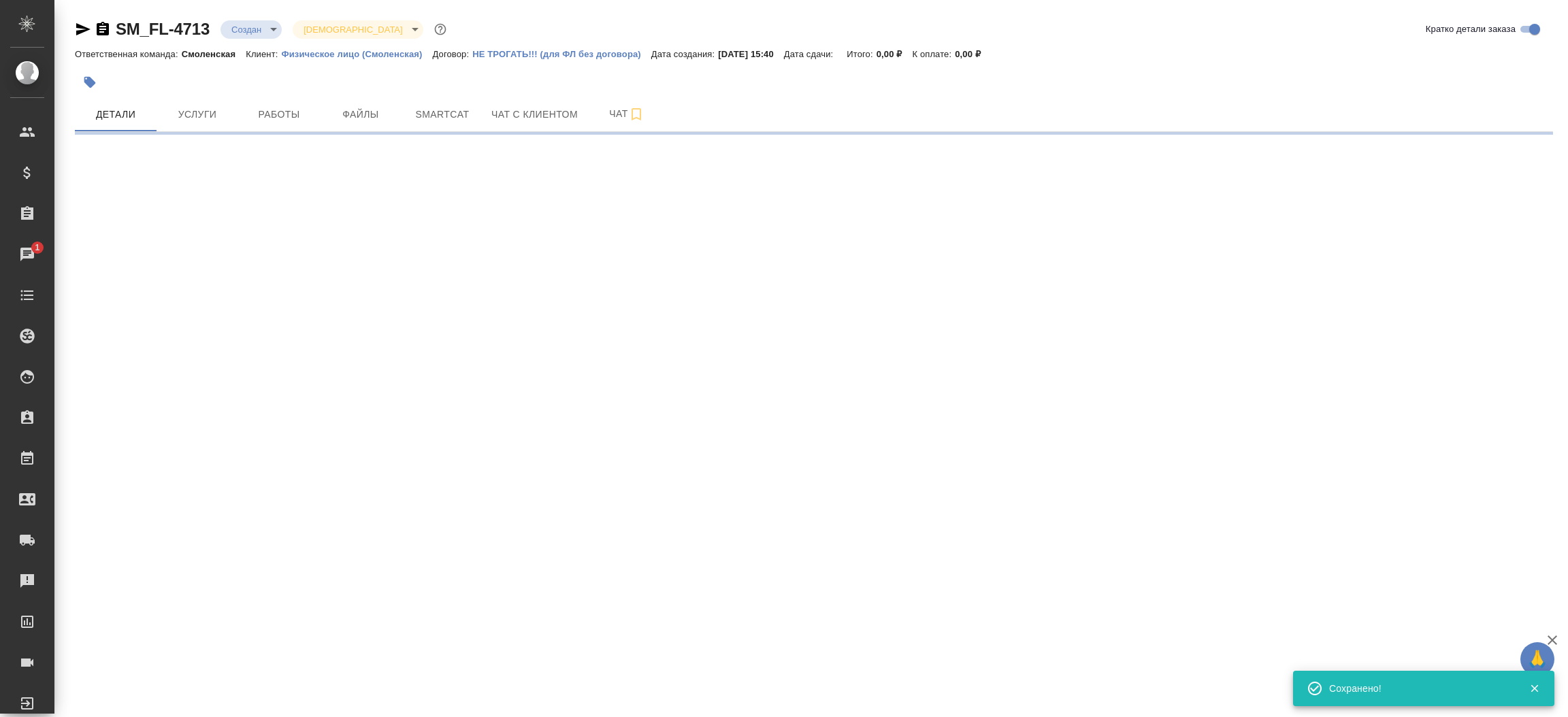
select select "RU"
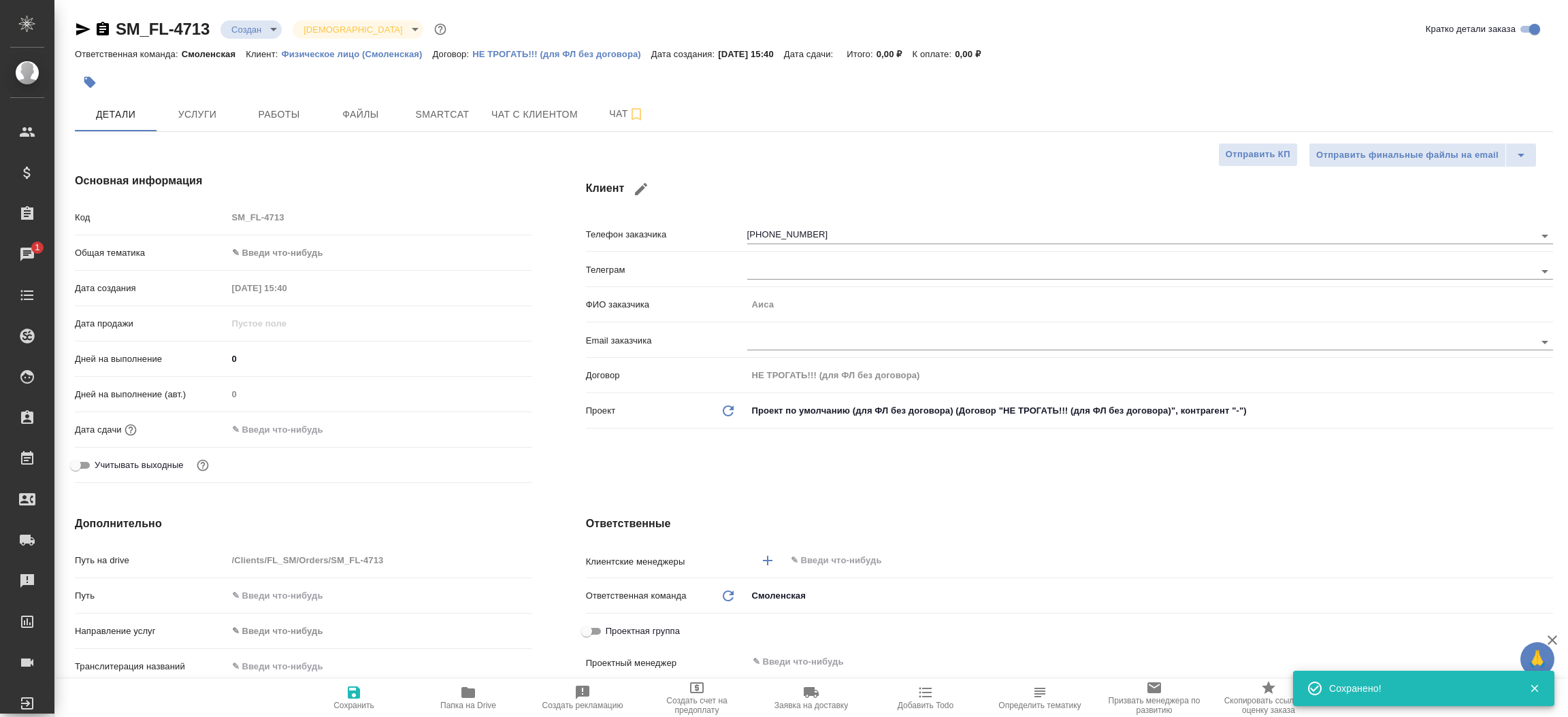
type textarea "x"
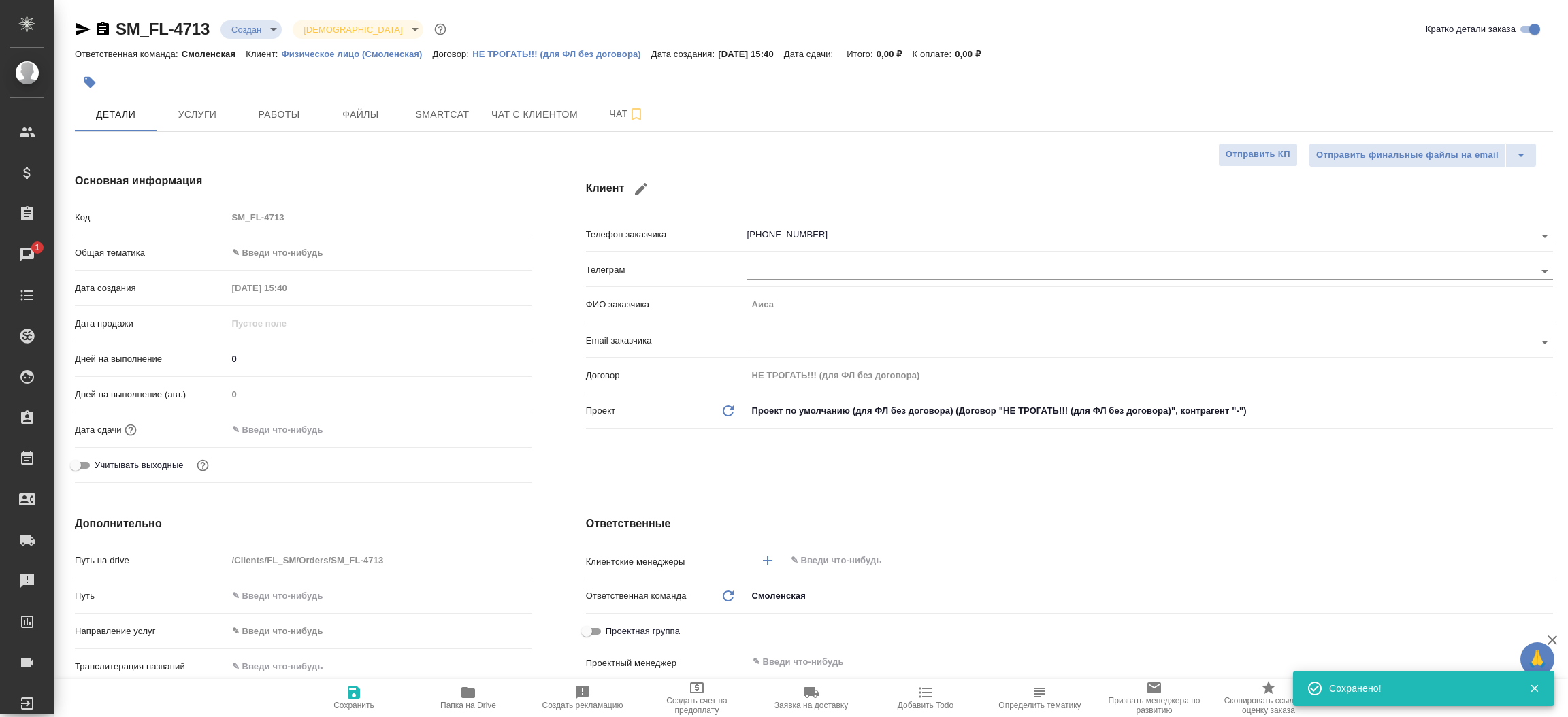
type textarea "x"
click at [82, 24] on icon "button" at bounding box center [83, 29] width 16 height 16
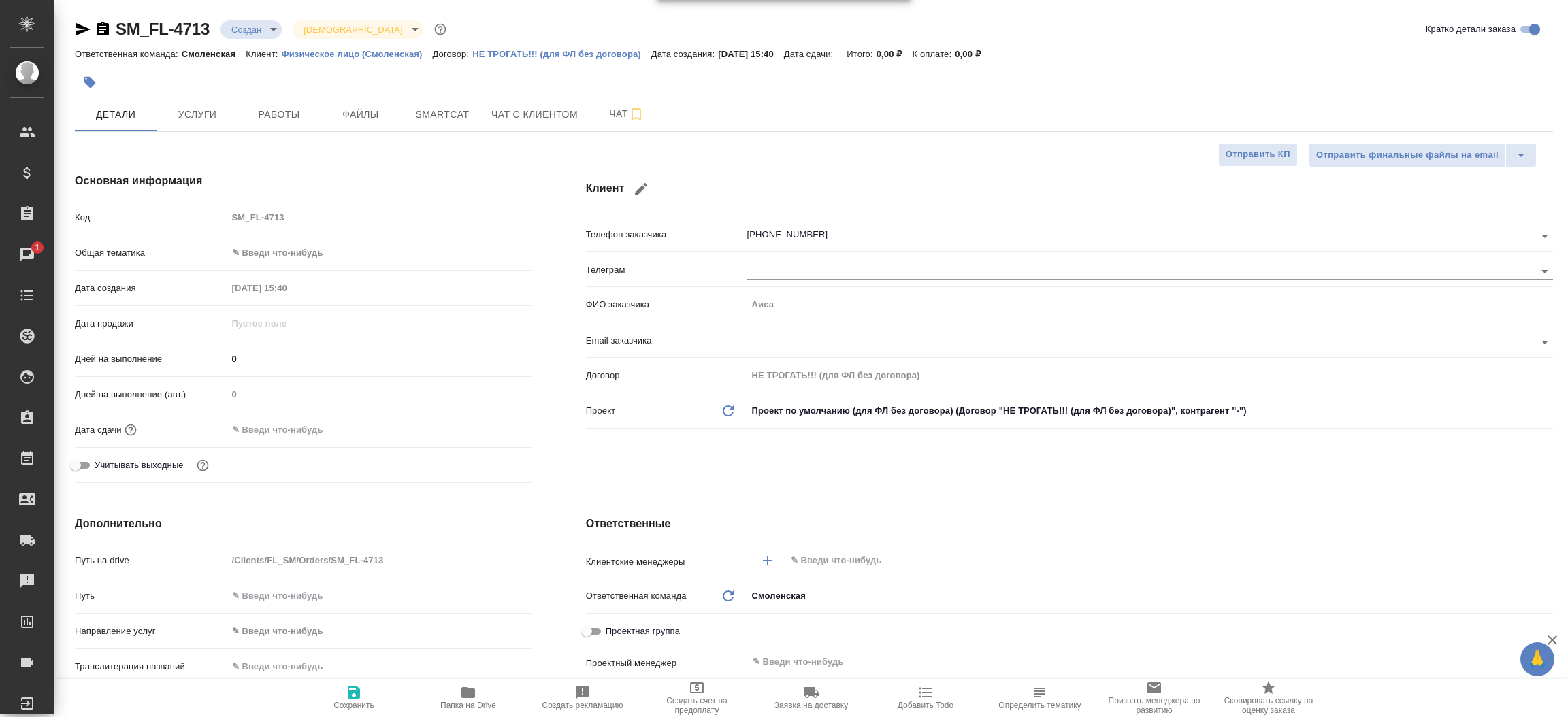
type textarea "x"
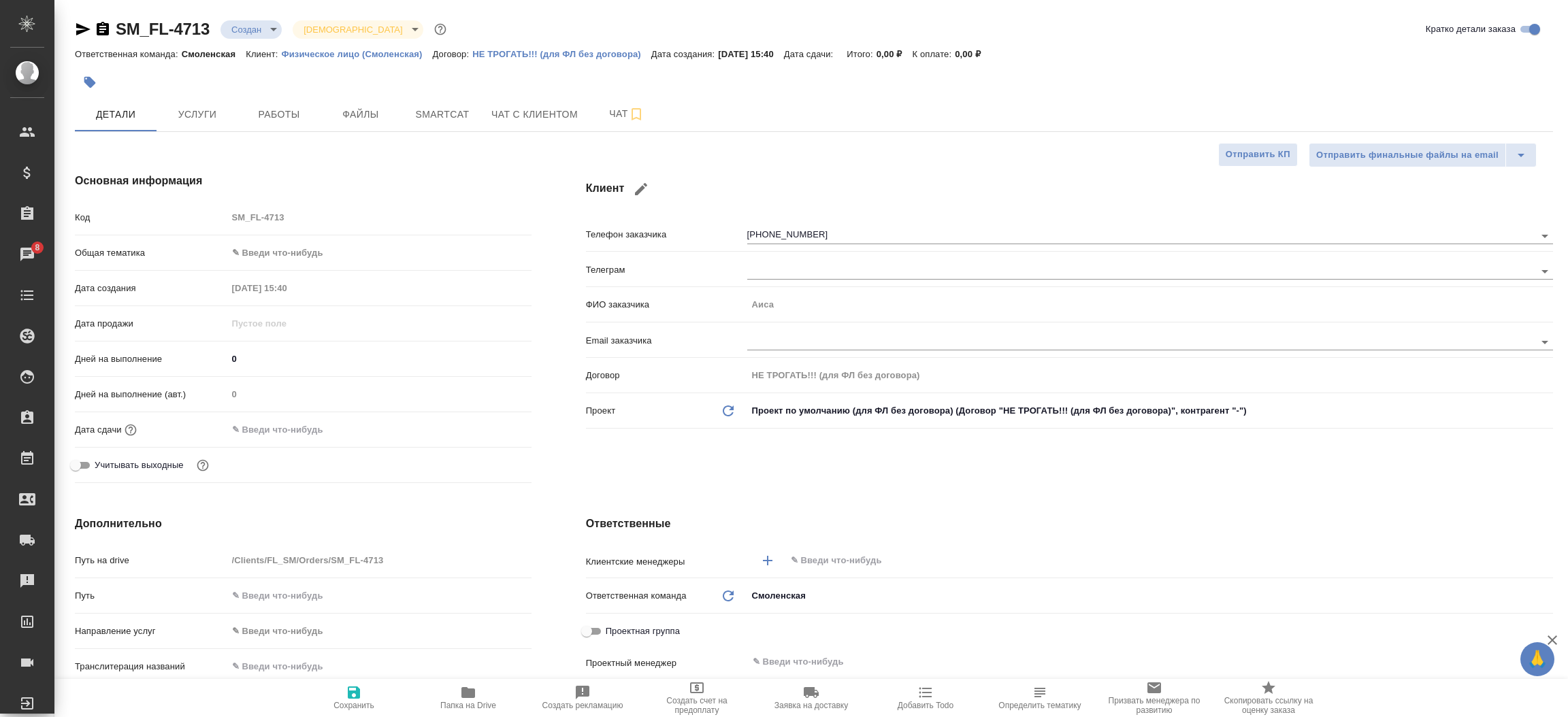
type textarea "x"
